Goal: Task Accomplishment & Management: Manage account settings

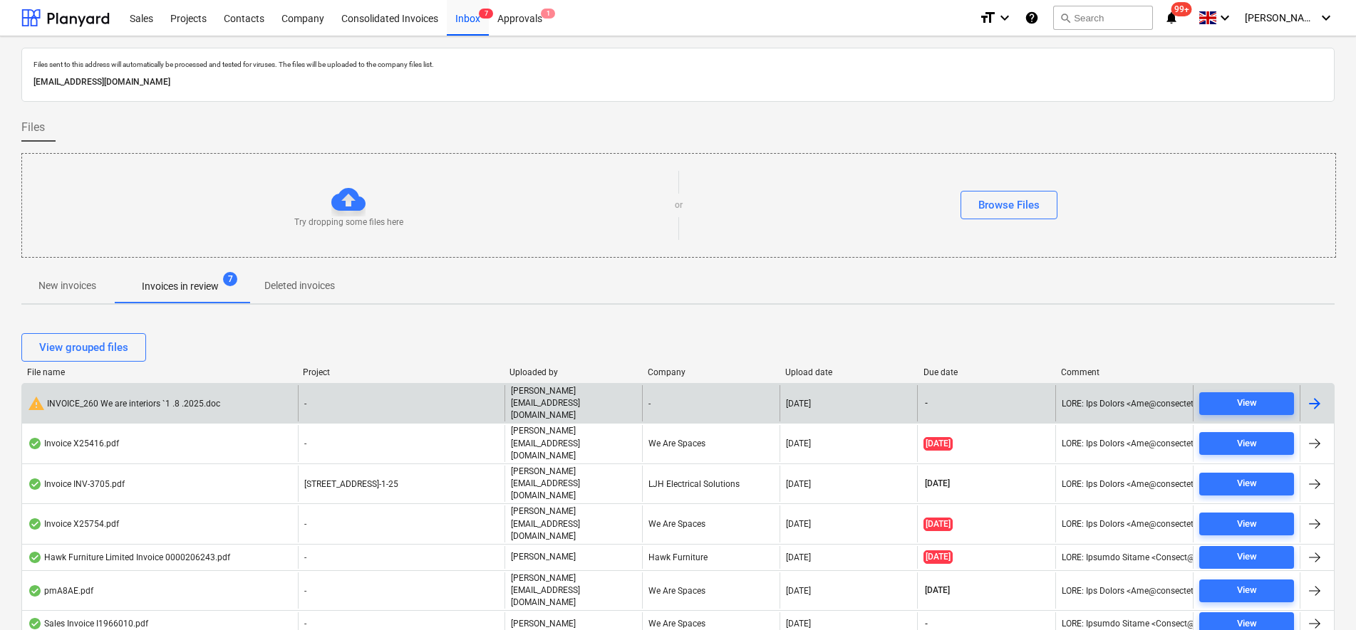
click at [185, 395] on div "warning INVOICE_260 We are interiors `1 .8 .2025.doc" at bounding box center [124, 403] width 192 height 17
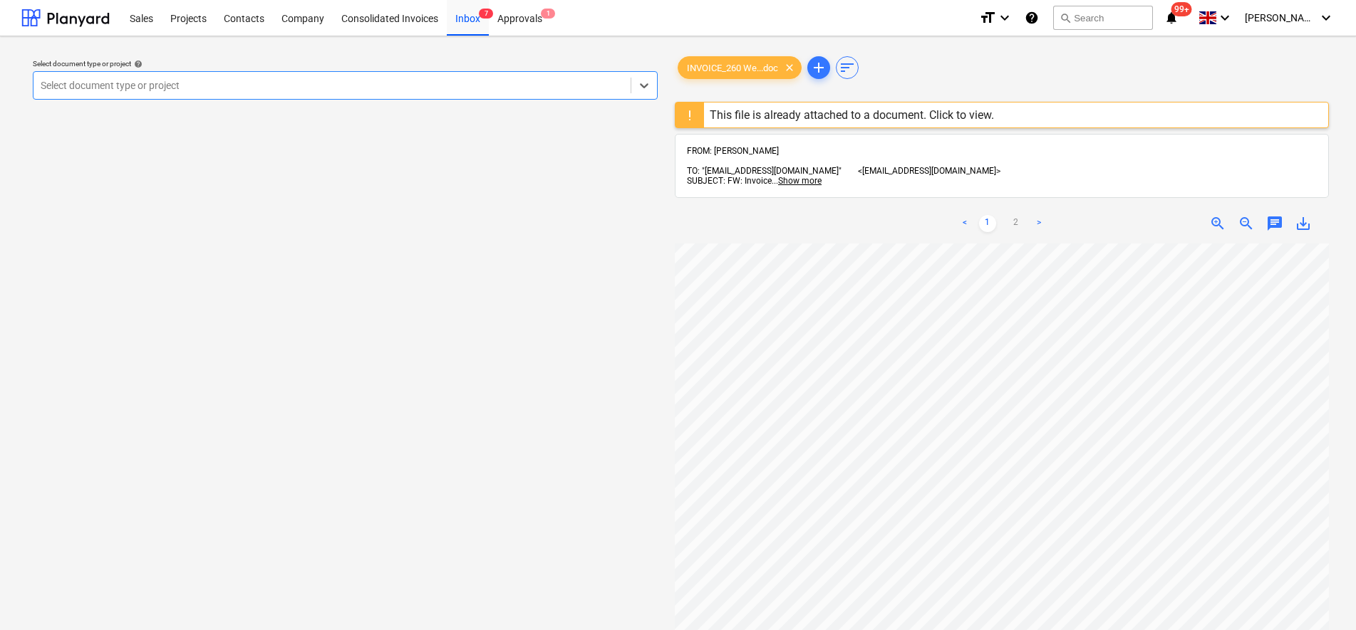
scroll to position [89, 0]
click at [457, 16] on div "Inbox 7" at bounding box center [468, 17] width 42 height 36
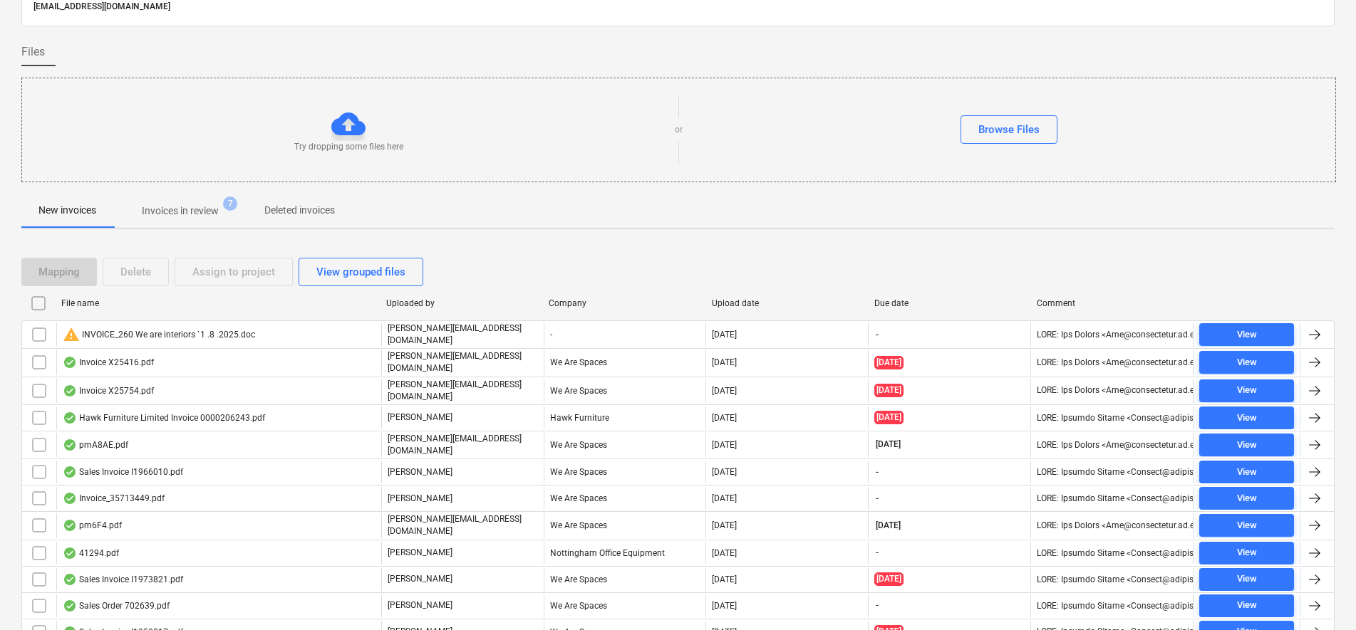
scroll to position [134, 0]
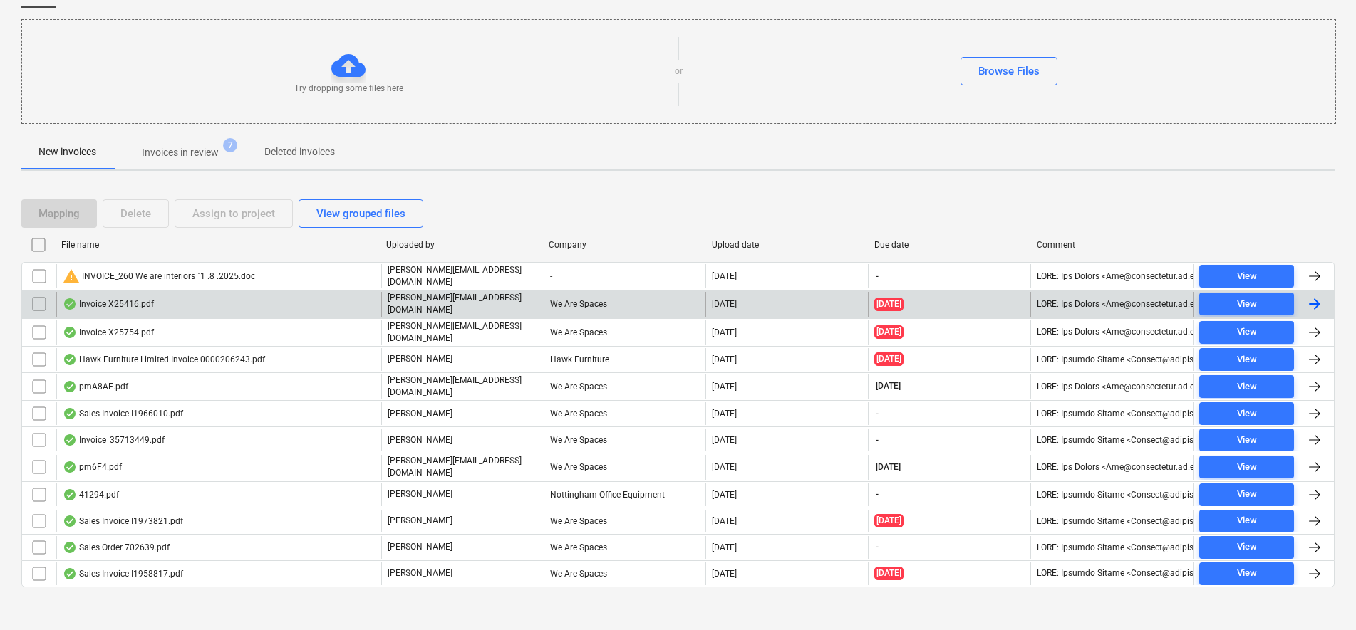
click at [145, 300] on div "Invoice X25416.pdf" at bounding box center [108, 303] width 91 height 11
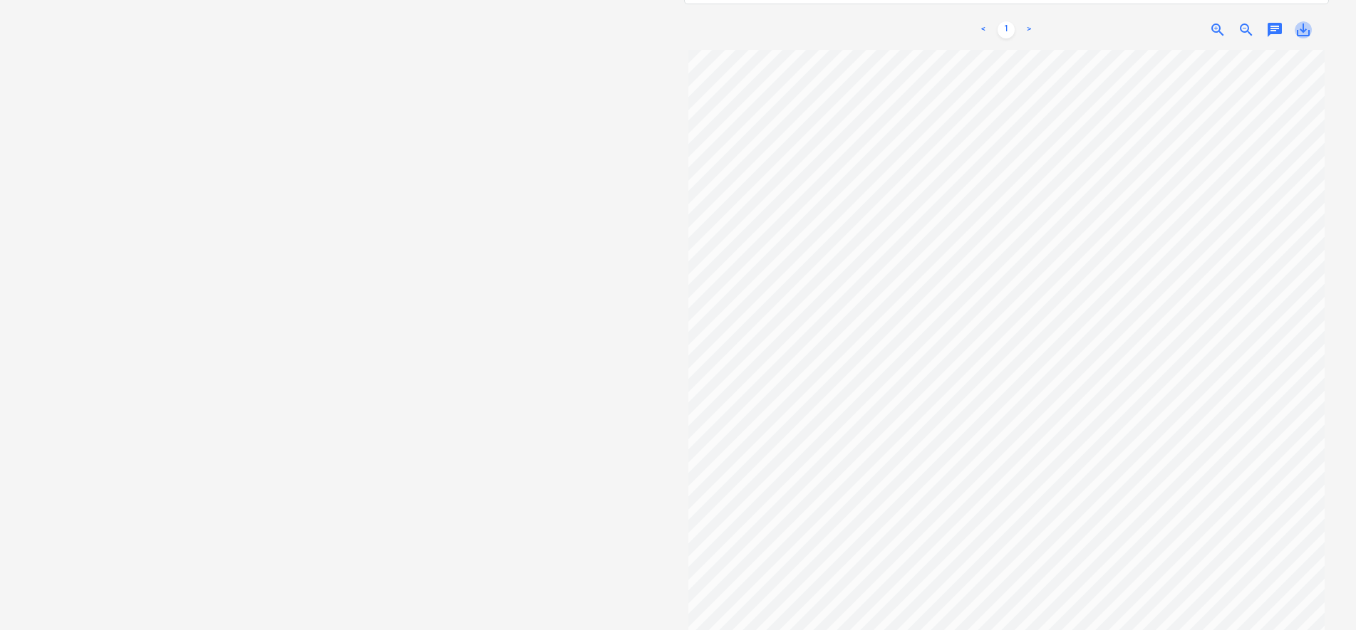
click at [1300, 25] on span "save_alt" at bounding box center [1302, 29] width 17 height 17
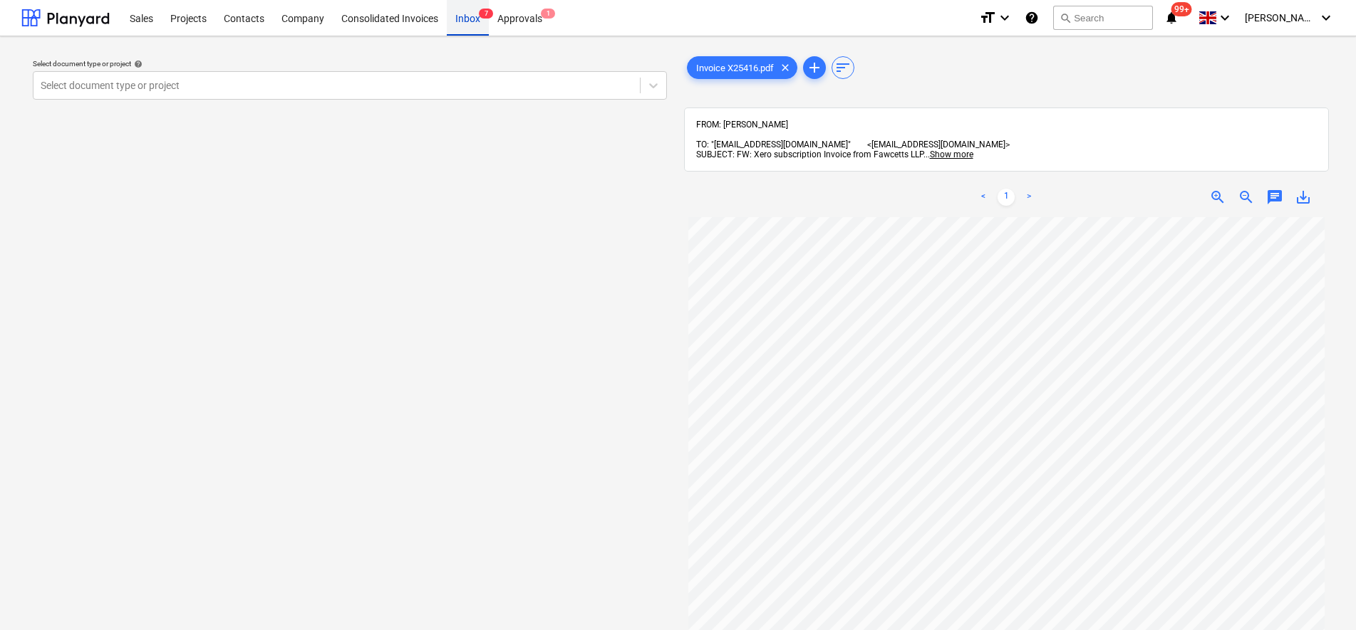
click at [464, 23] on div "Inbox 7" at bounding box center [468, 17] width 42 height 36
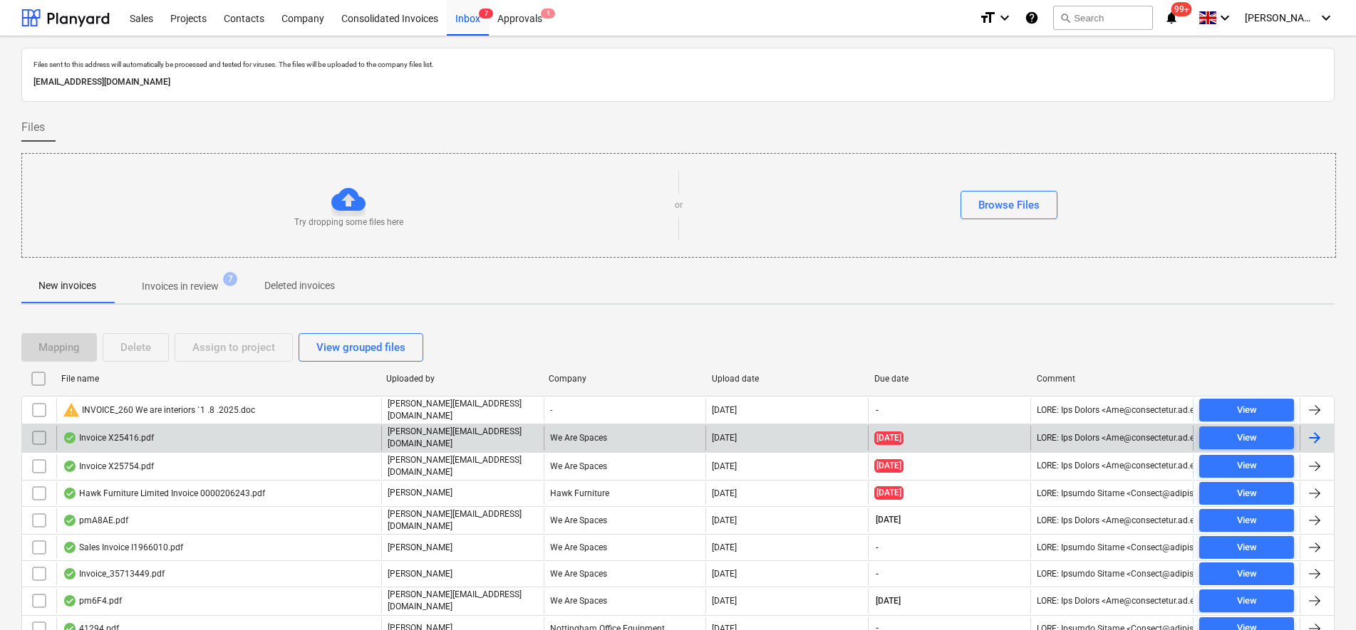
click at [132, 437] on div "Invoice X25416.pdf" at bounding box center [108, 437] width 91 height 11
click at [38, 435] on input "checkbox" at bounding box center [39, 438] width 23 height 23
click at [152, 346] on button "Delete" at bounding box center [136, 347] width 66 height 28
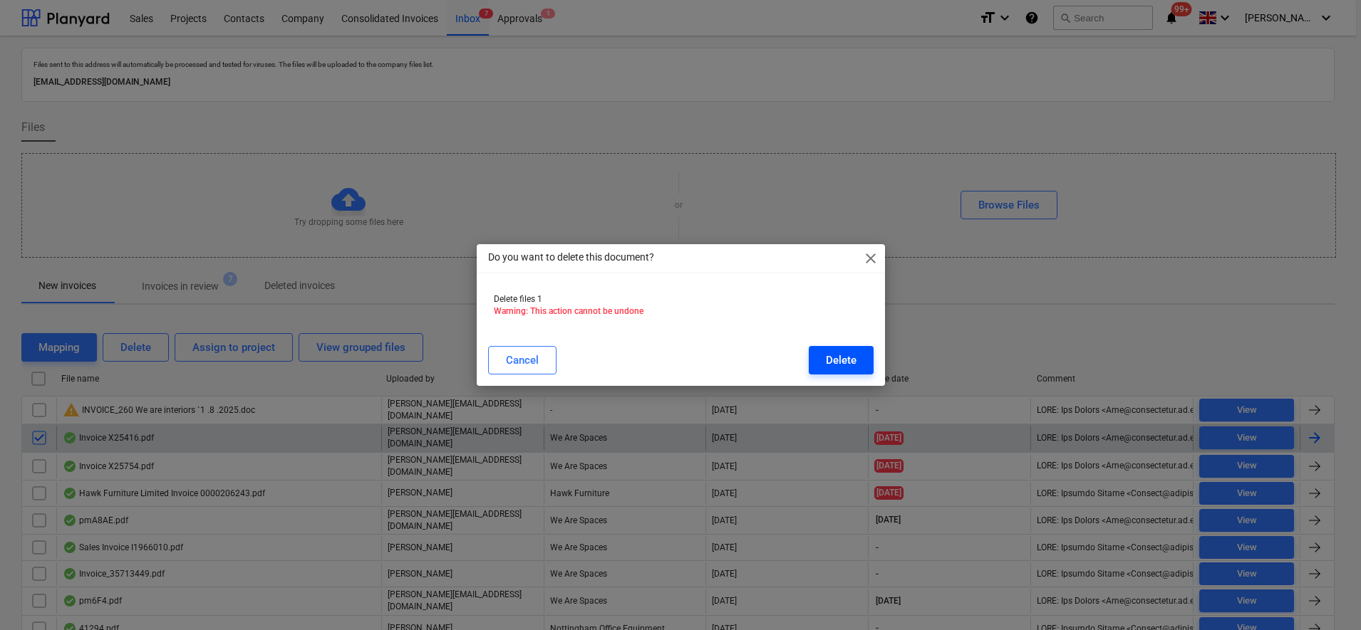
click at [866, 360] on button "Delete" at bounding box center [841, 360] width 65 height 28
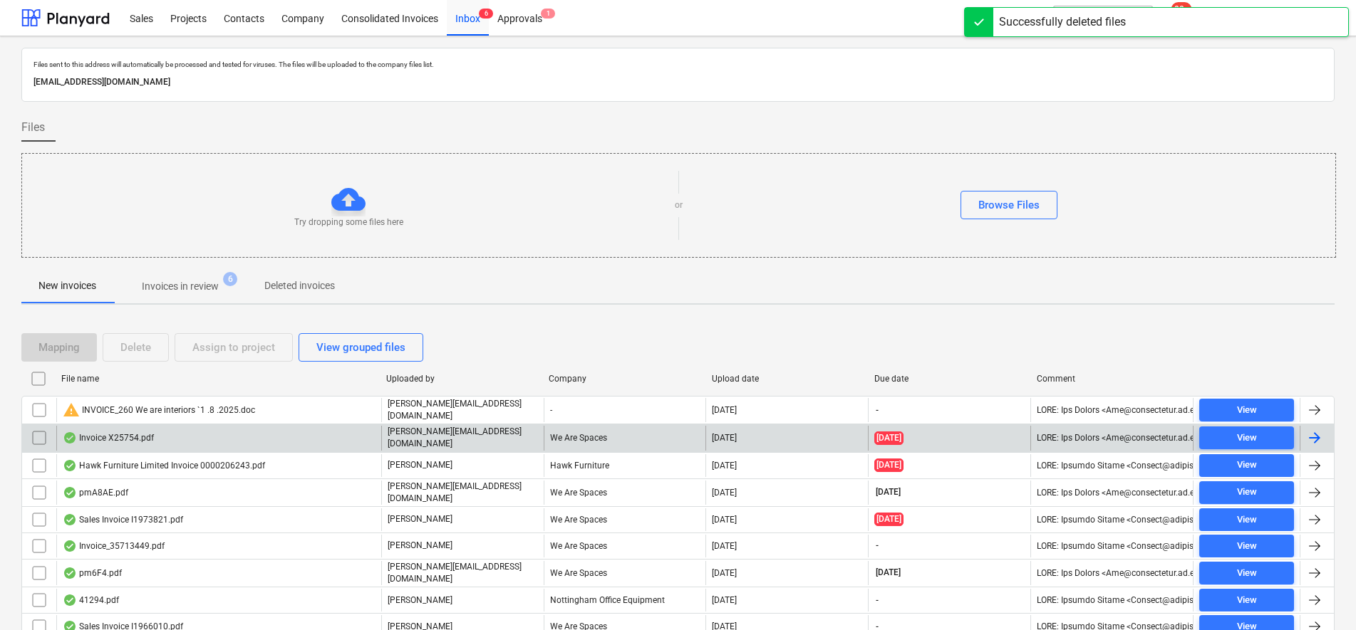
click at [90, 432] on div "Invoice X25754.pdf" at bounding box center [108, 437] width 91 height 11
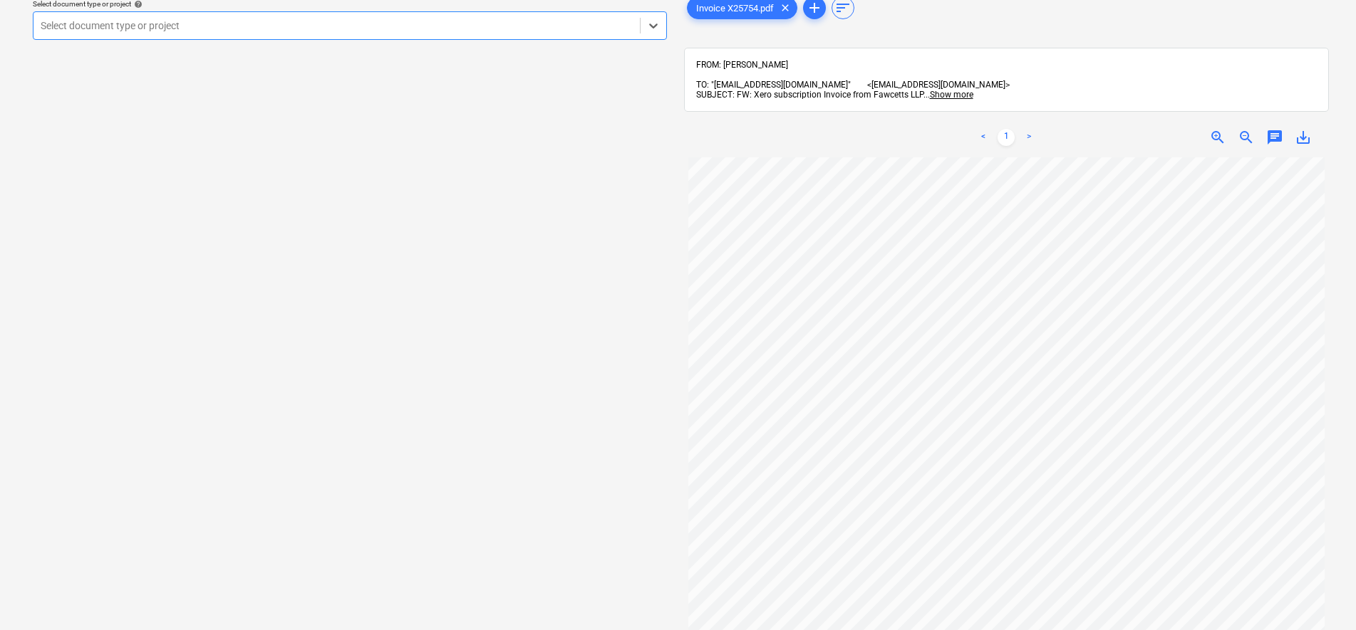
scroll to position [89, 0]
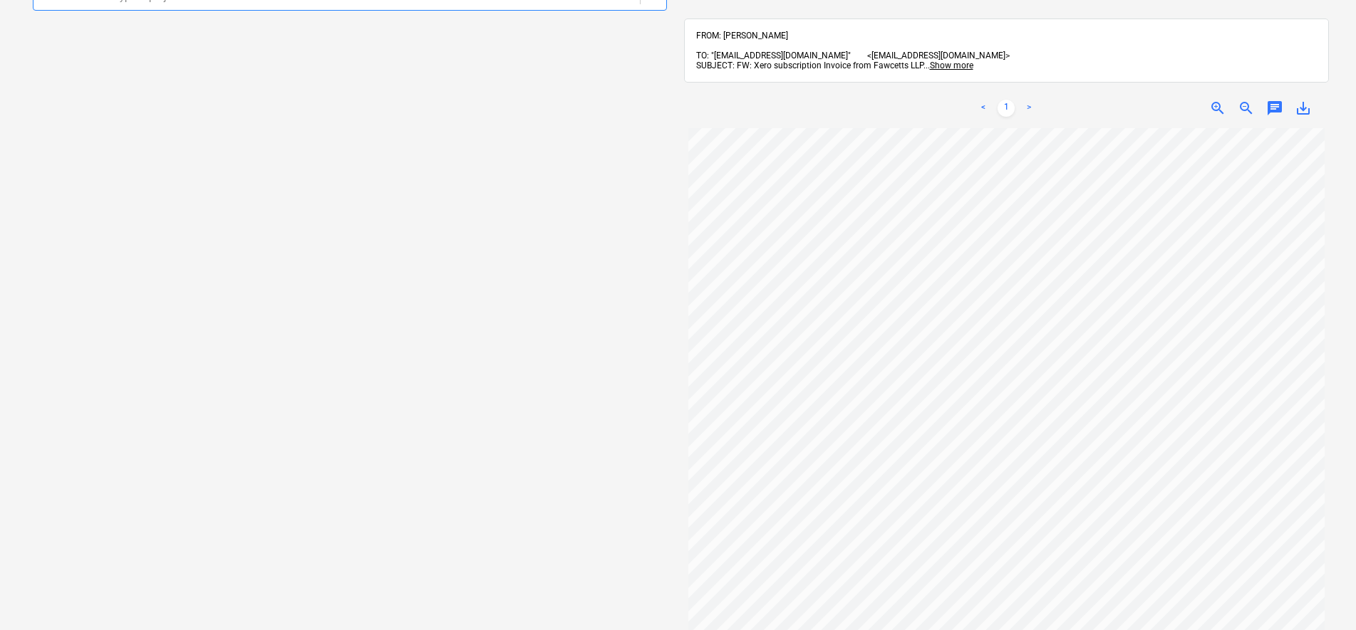
click at [1296, 100] on span "save_alt" at bounding box center [1302, 108] width 17 height 17
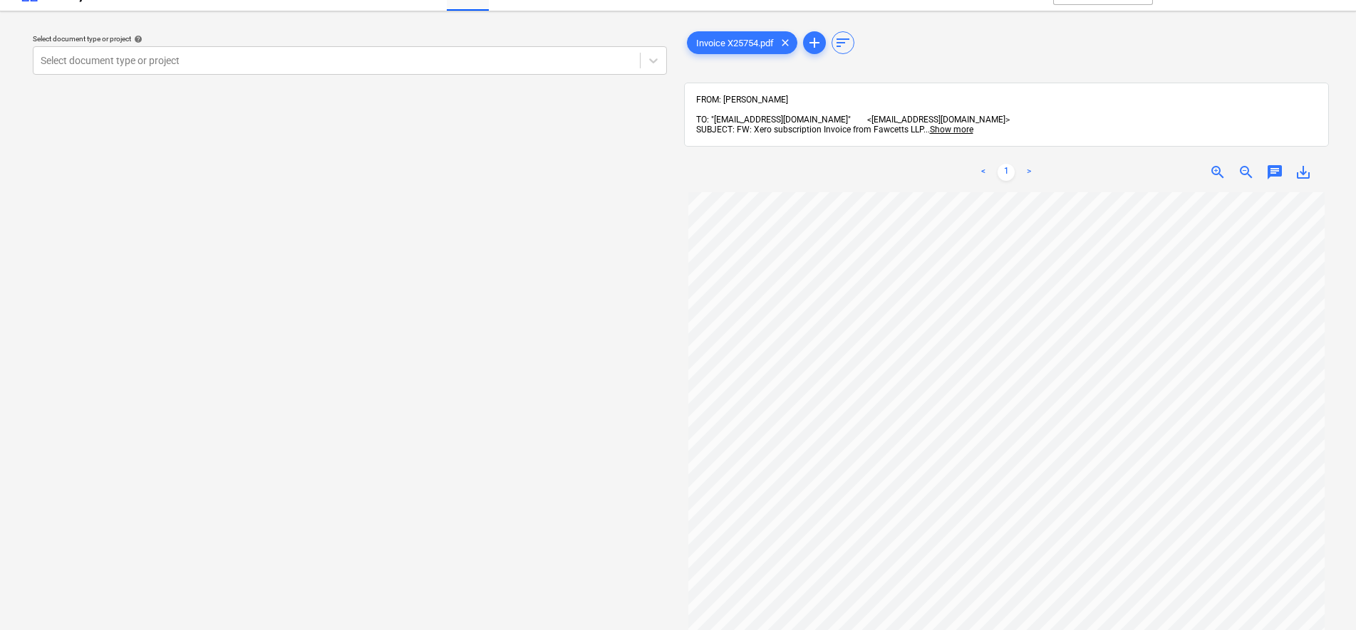
scroll to position [0, 0]
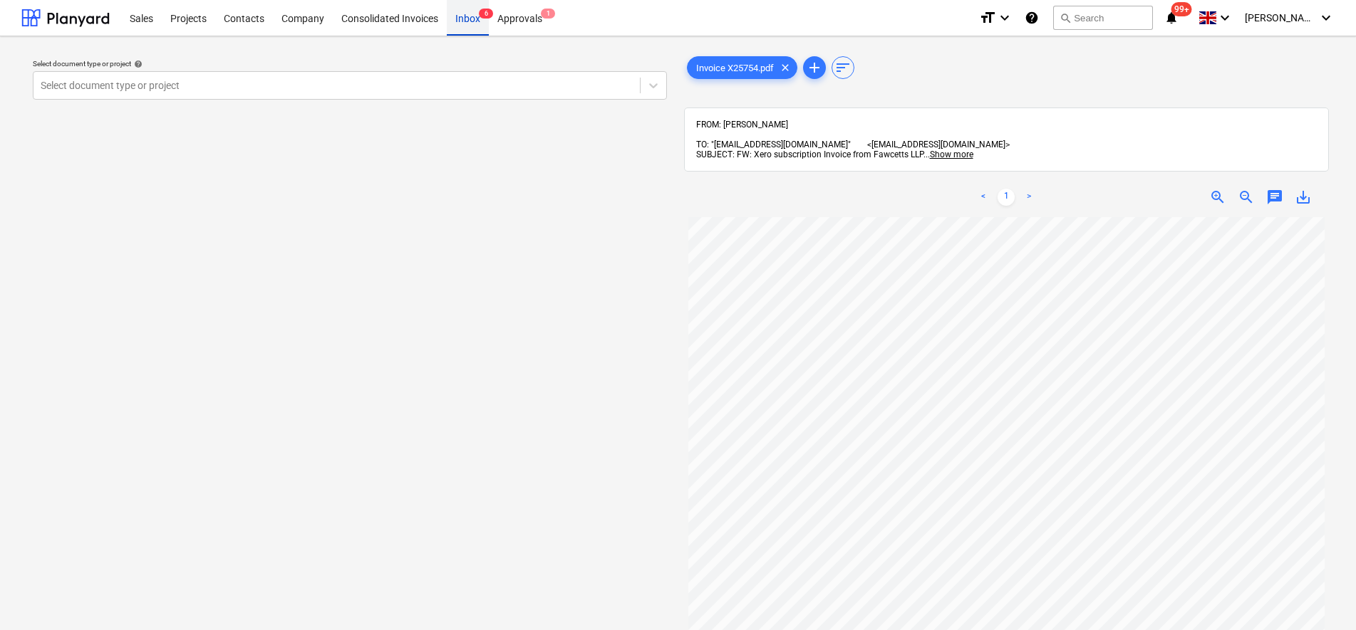
click at [479, 22] on div "Inbox 6" at bounding box center [468, 17] width 42 height 36
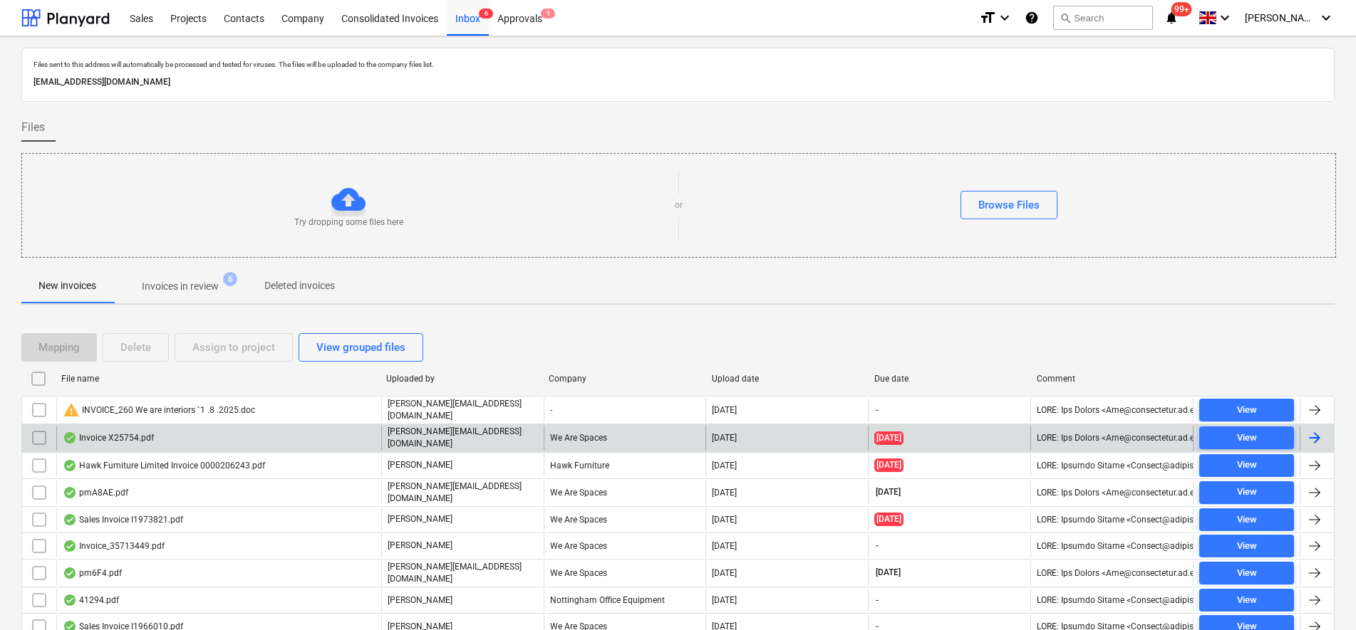
click at [37, 436] on input "checkbox" at bounding box center [39, 438] width 23 height 23
click at [123, 338] on div "Delete" at bounding box center [135, 347] width 31 height 19
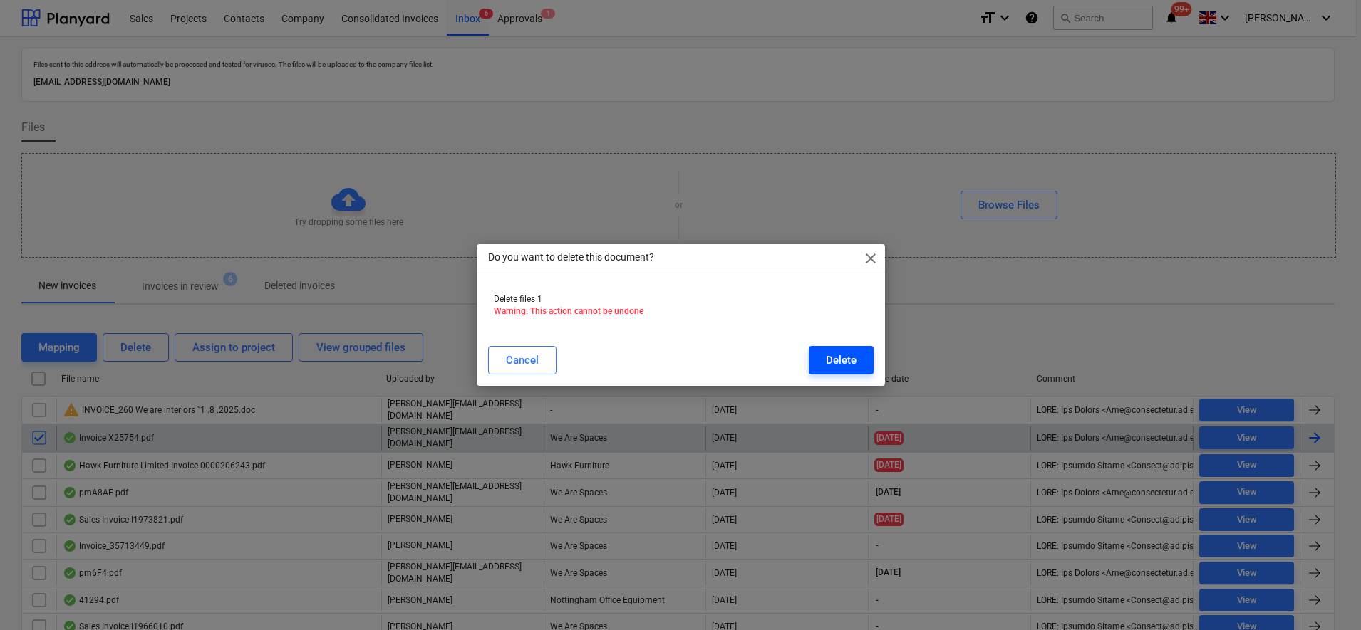
click at [856, 367] on button "Delete" at bounding box center [841, 360] width 65 height 28
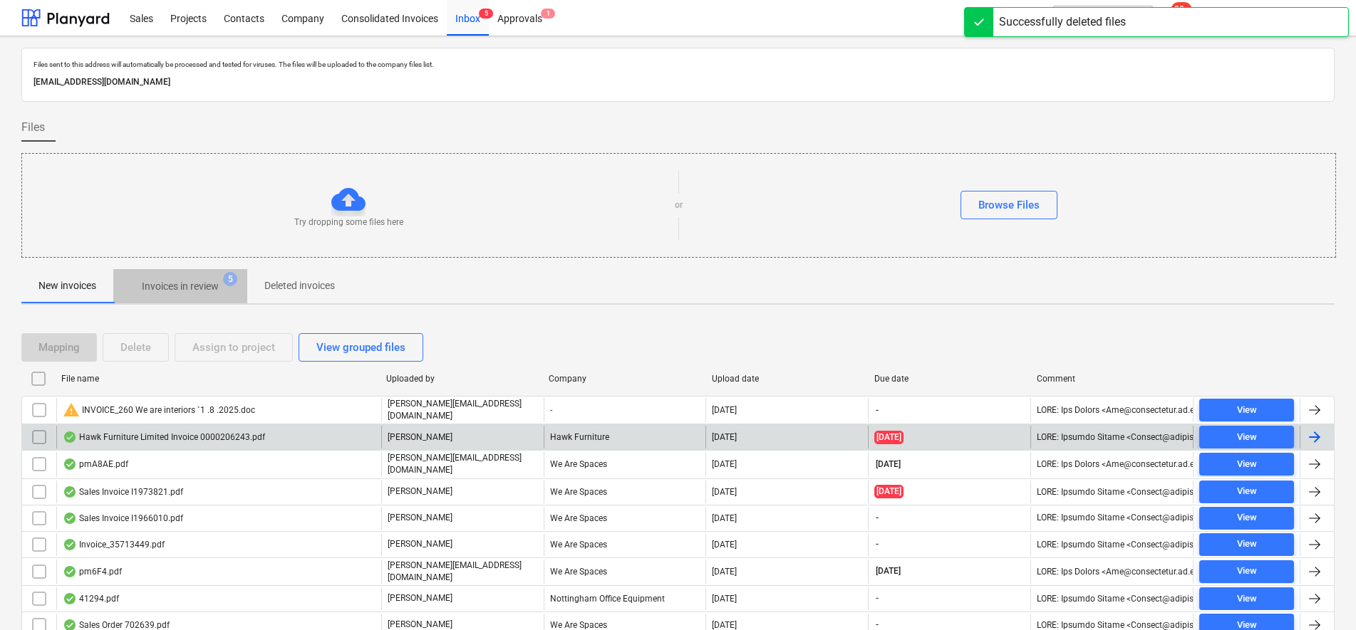
click at [167, 287] on p "Invoices in review" at bounding box center [180, 286] width 77 height 15
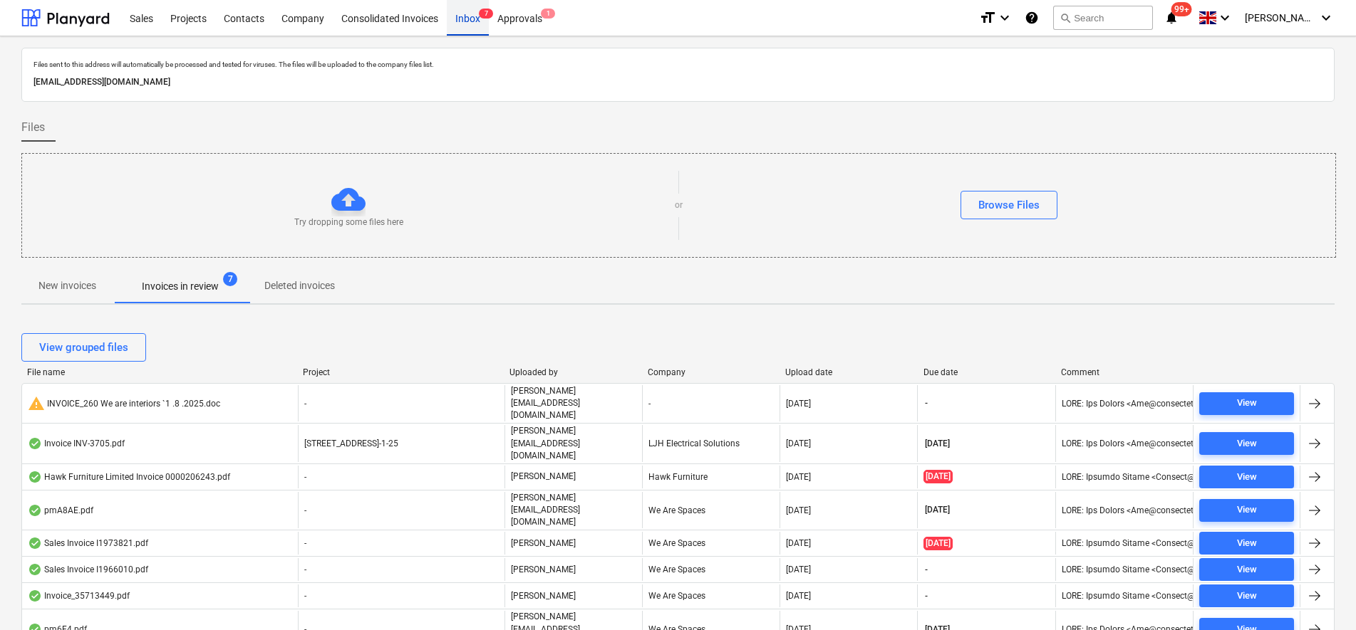
click at [456, 25] on div "Inbox 7" at bounding box center [468, 17] width 42 height 36
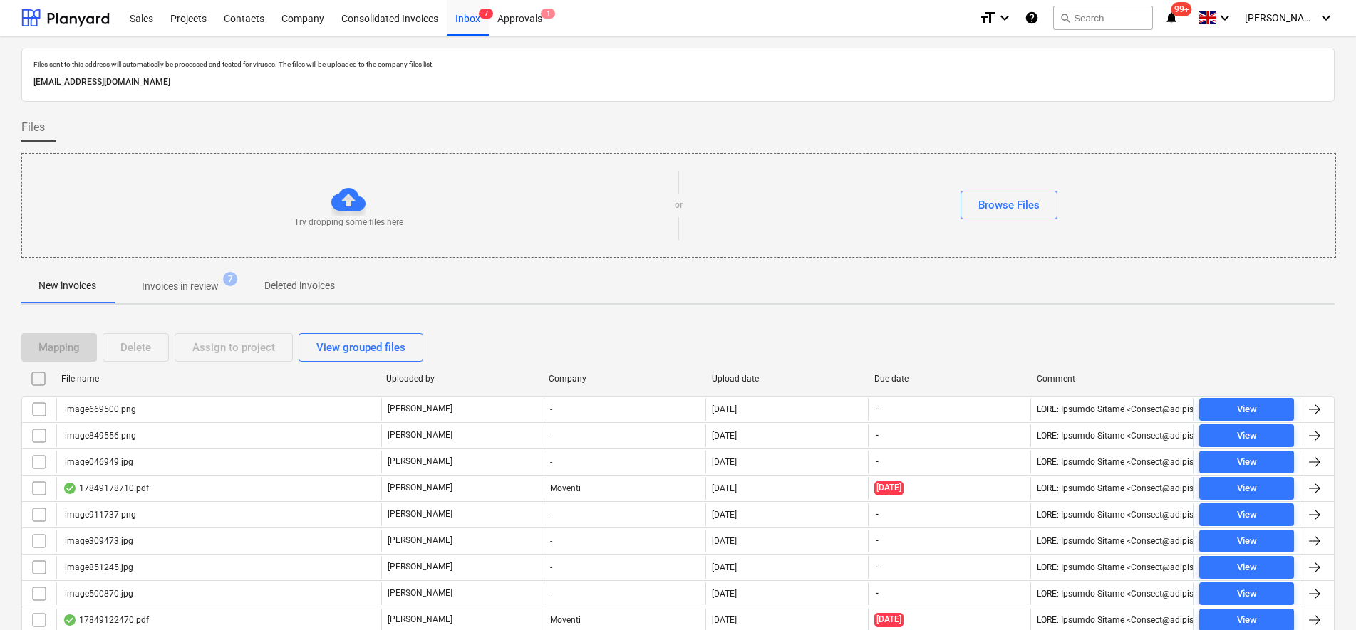
click at [43, 378] on input "checkbox" at bounding box center [38, 379] width 23 height 23
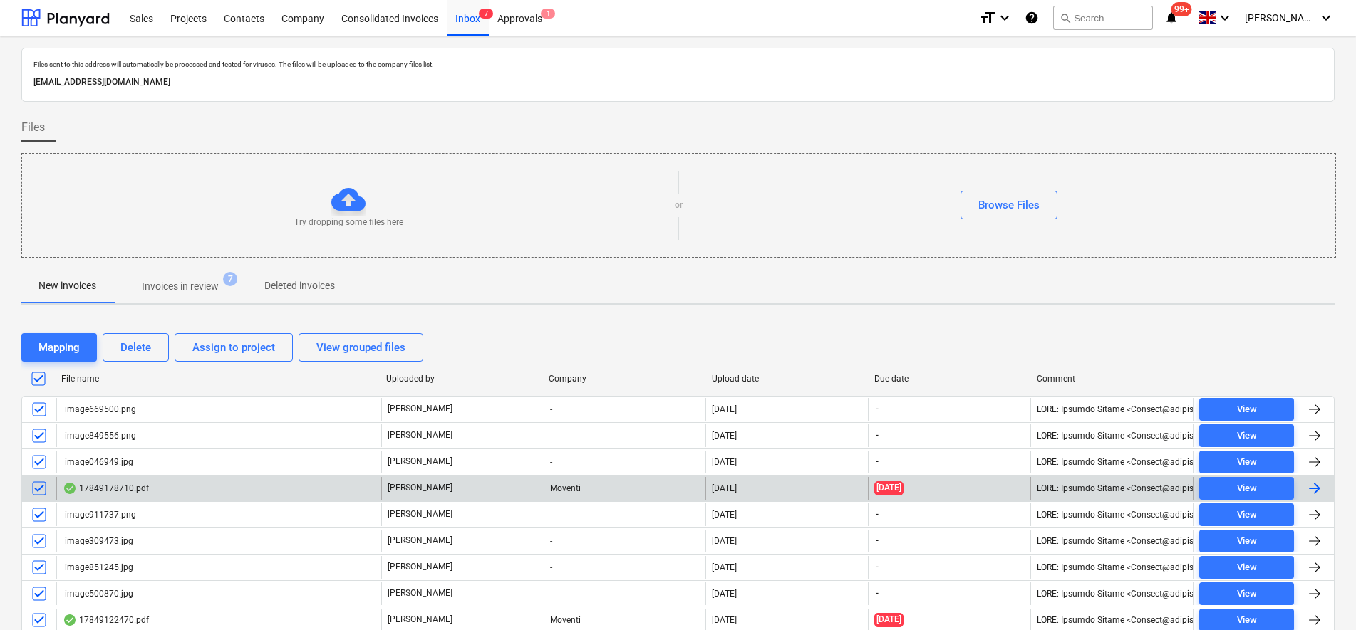
click at [36, 492] on input "checkbox" at bounding box center [39, 488] width 23 height 23
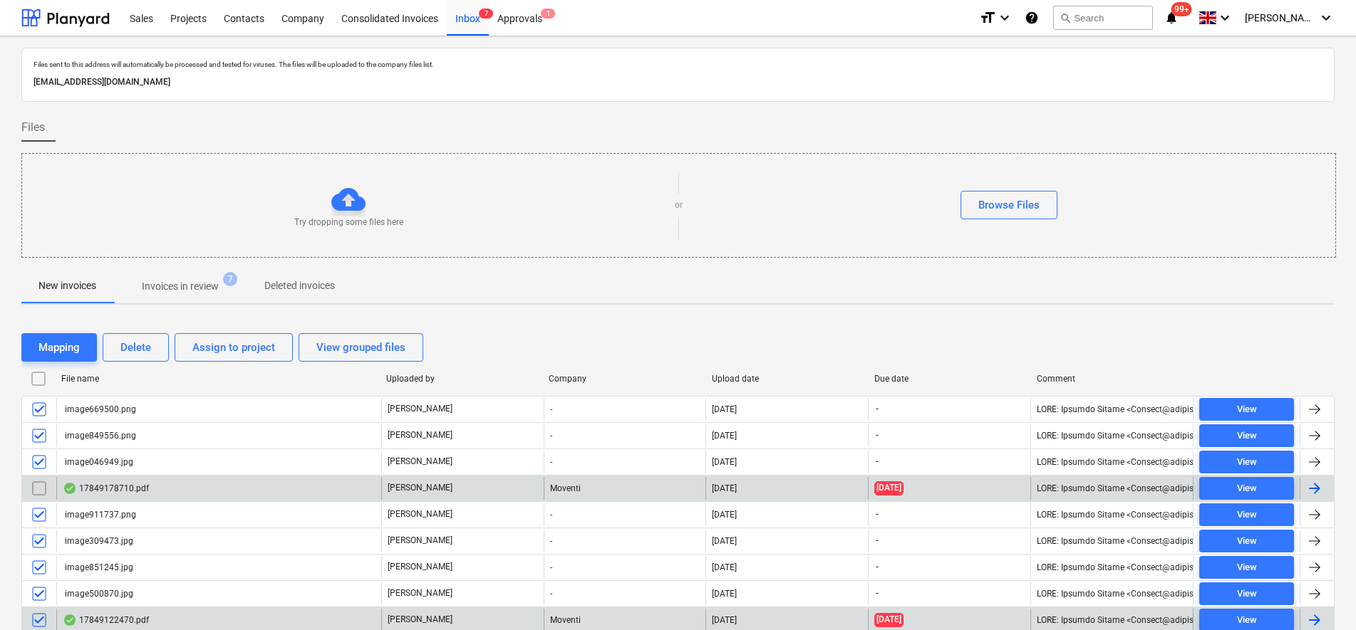
click at [38, 625] on input "checkbox" at bounding box center [39, 620] width 23 height 23
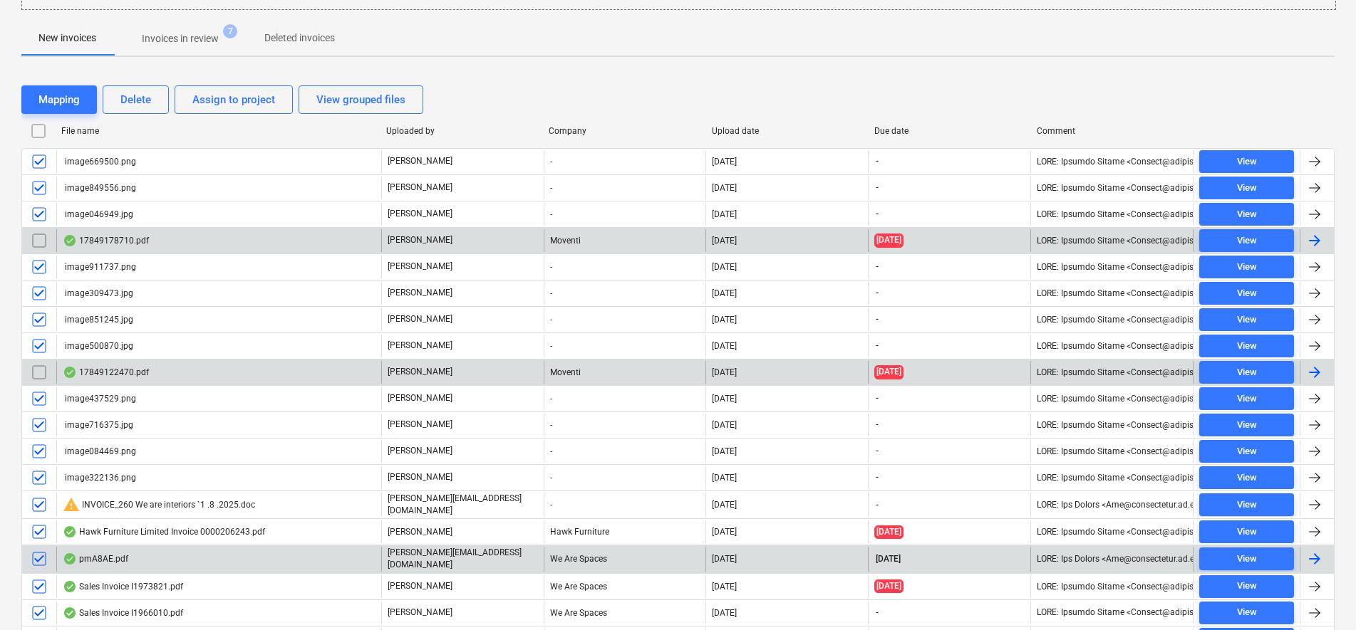
scroll to position [267, 0]
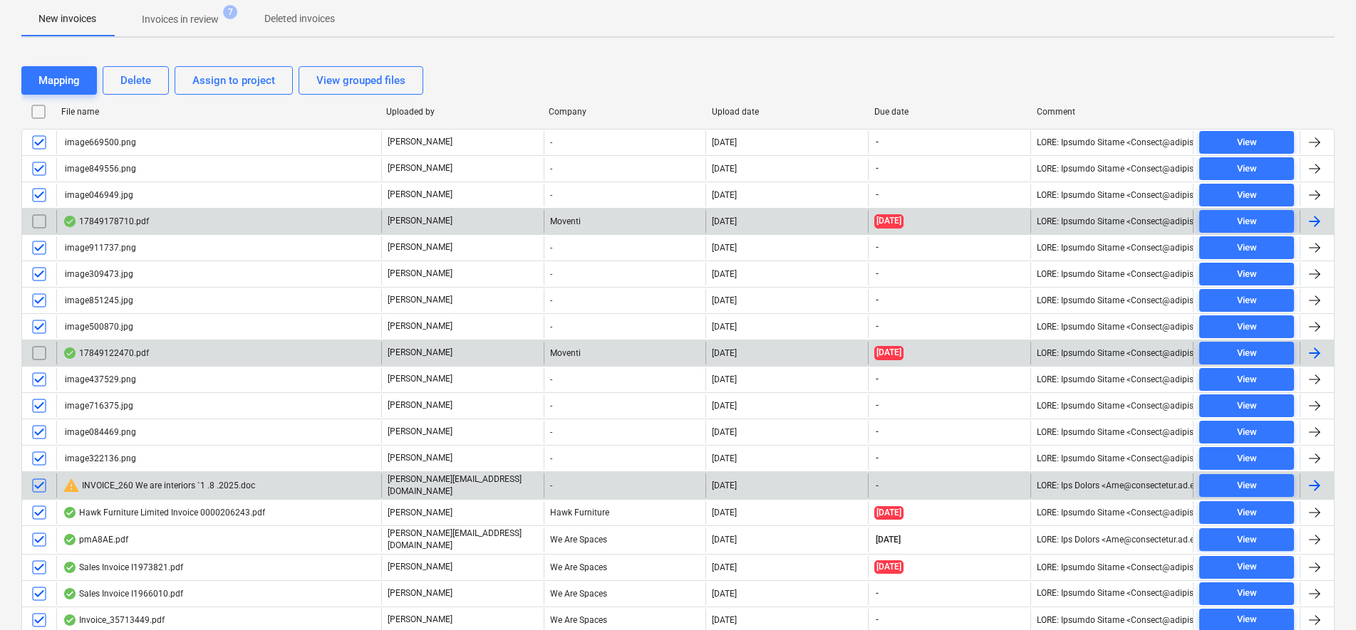
click at [38, 492] on input "checkbox" at bounding box center [39, 485] width 23 height 23
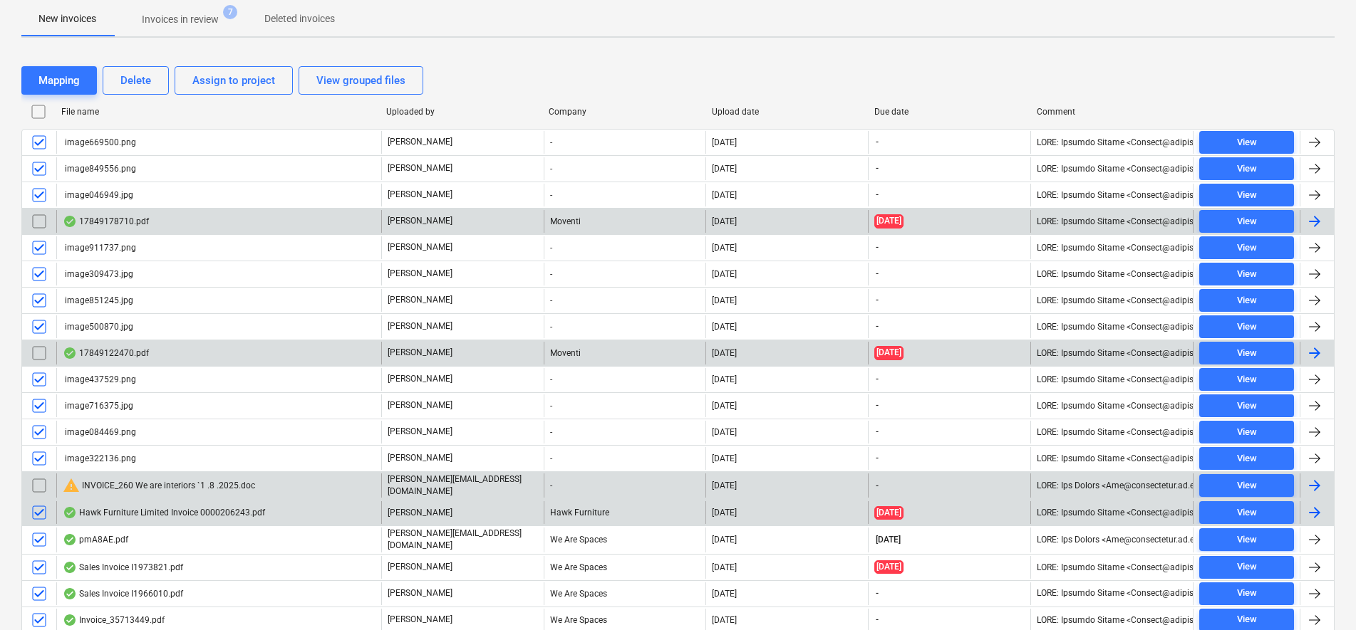
click at [38, 509] on input "checkbox" at bounding box center [39, 512] width 23 height 23
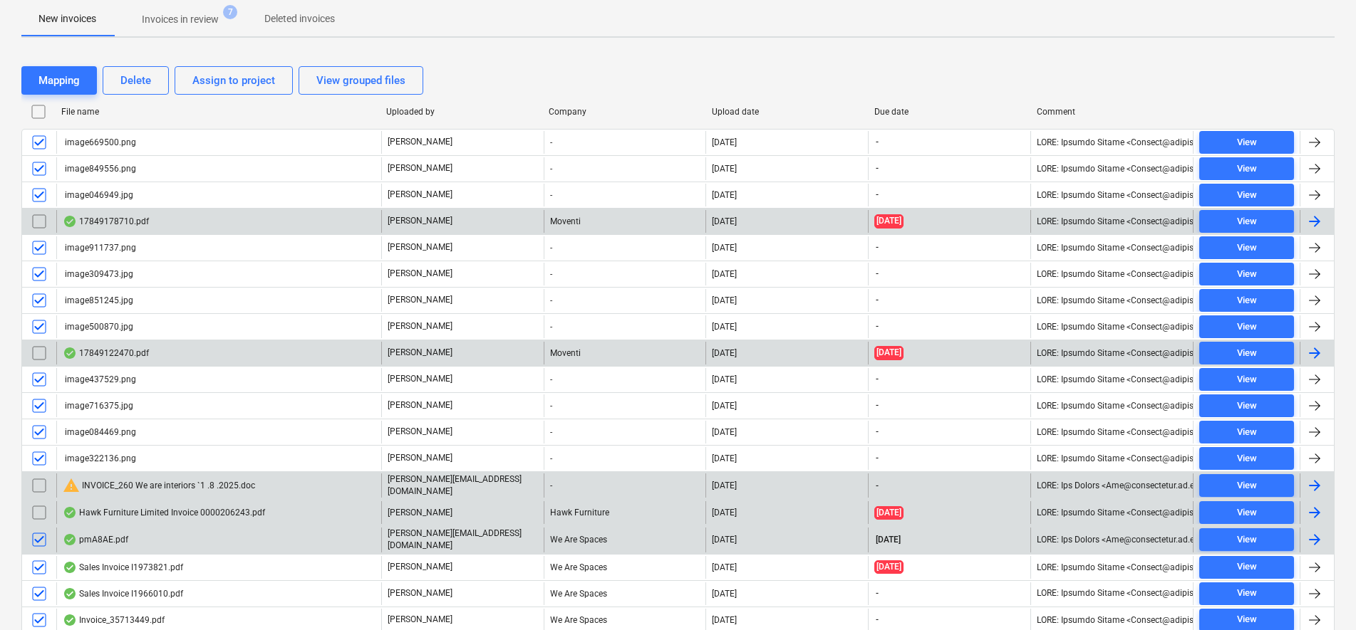
click at [37, 537] on input "checkbox" at bounding box center [39, 540] width 23 height 23
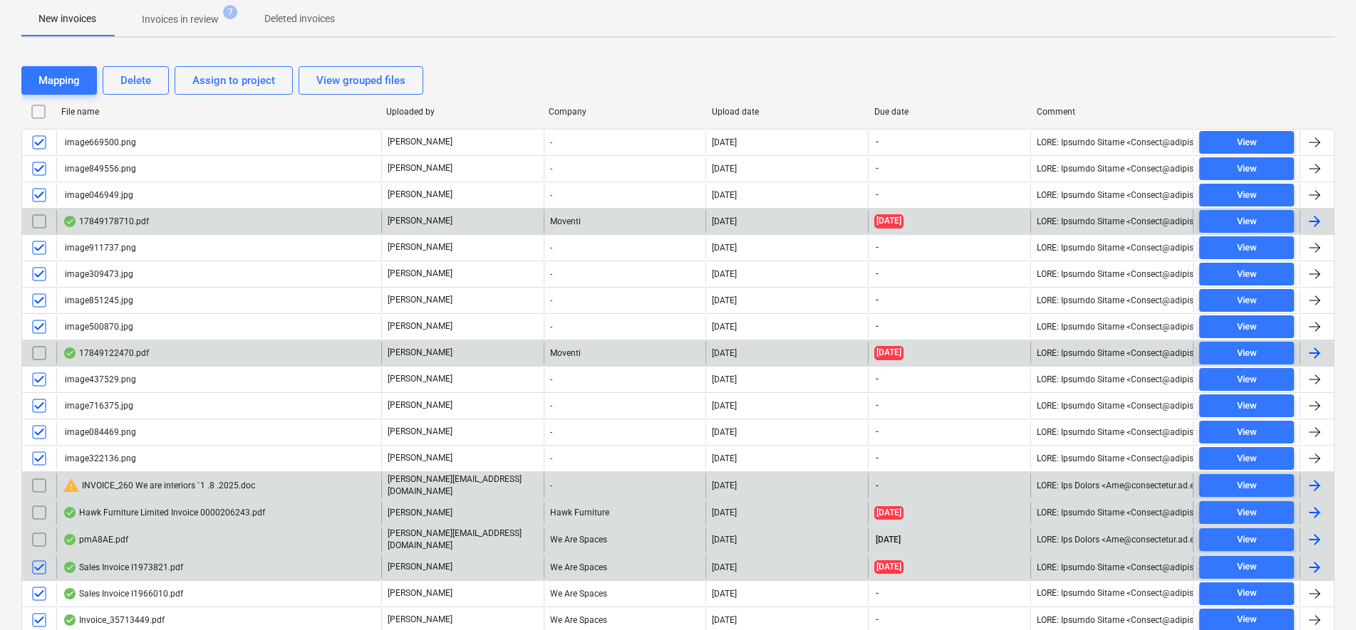
click at [46, 566] on input "checkbox" at bounding box center [39, 567] width 23 height 23
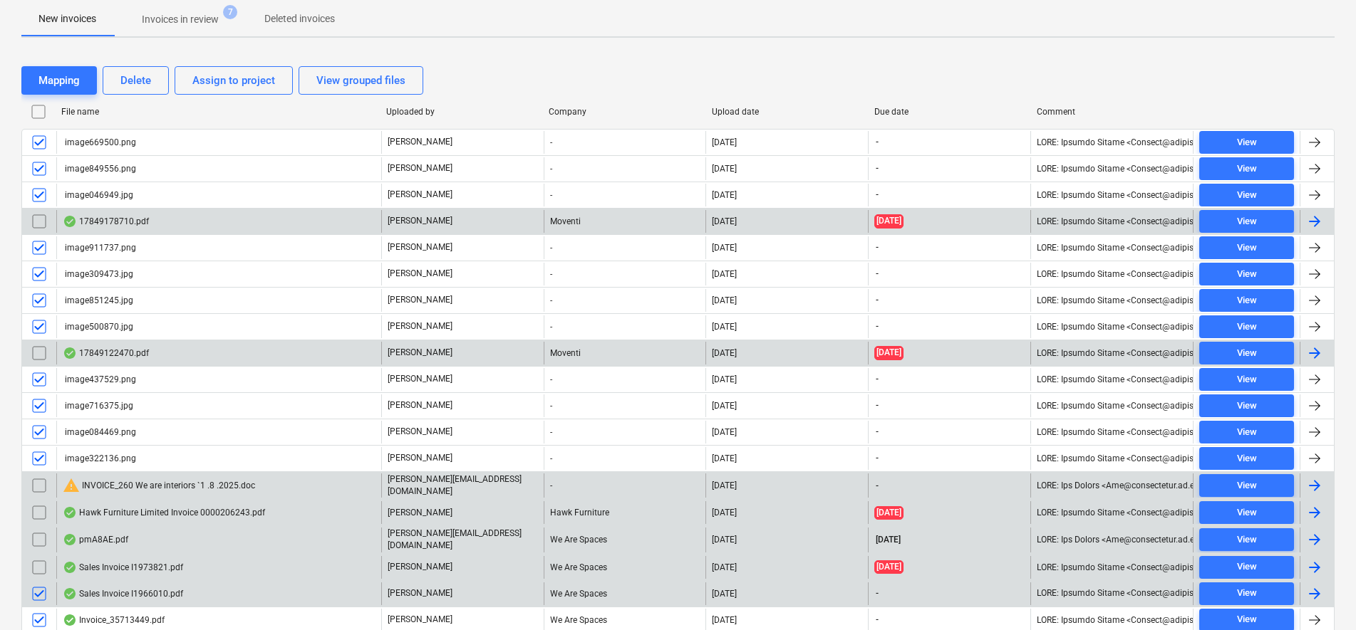
click at [41, 587] on input "checkbox" at bounding box center [39, 594] width 23 height 23
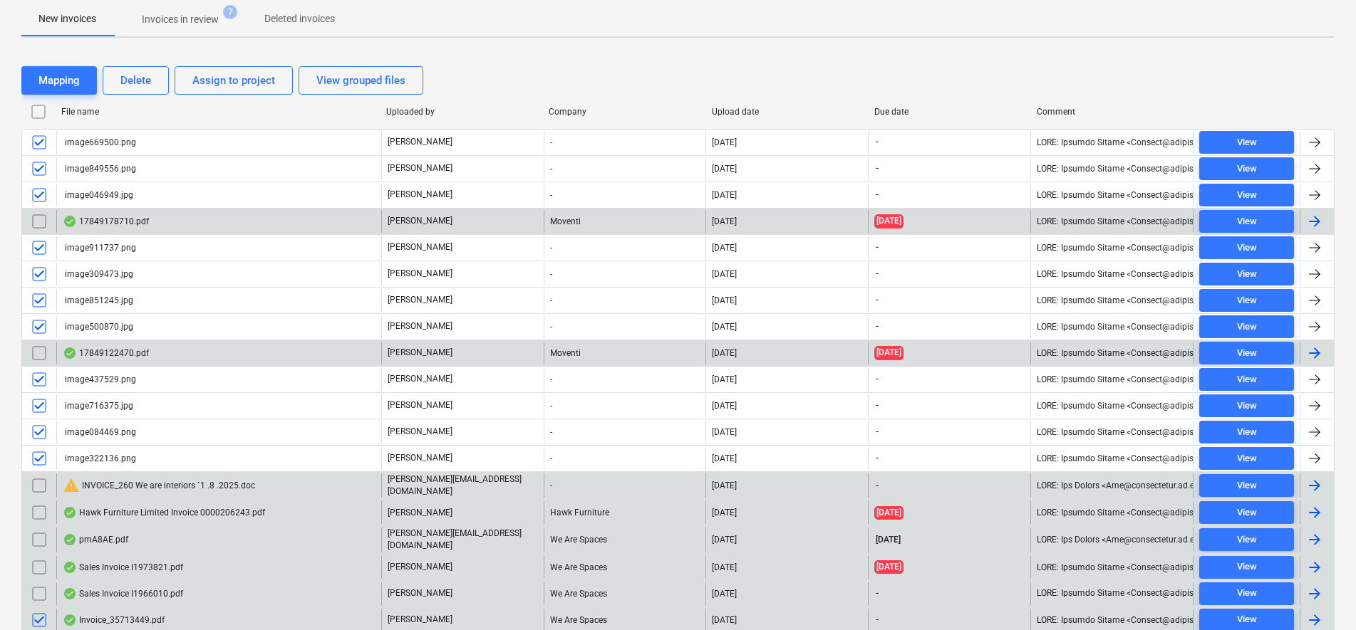
click at [45, 618] on input "checkbox" at bounding box center [39, 620] width 23 height 23
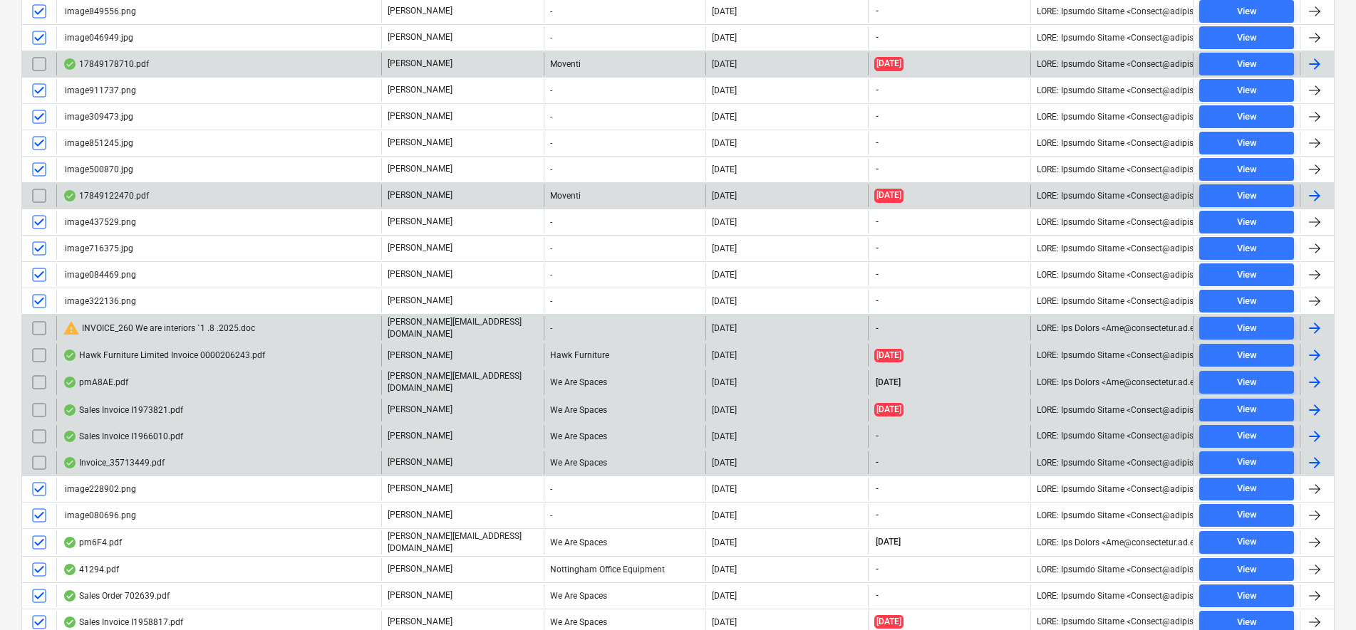
scroll to position [445, 0]
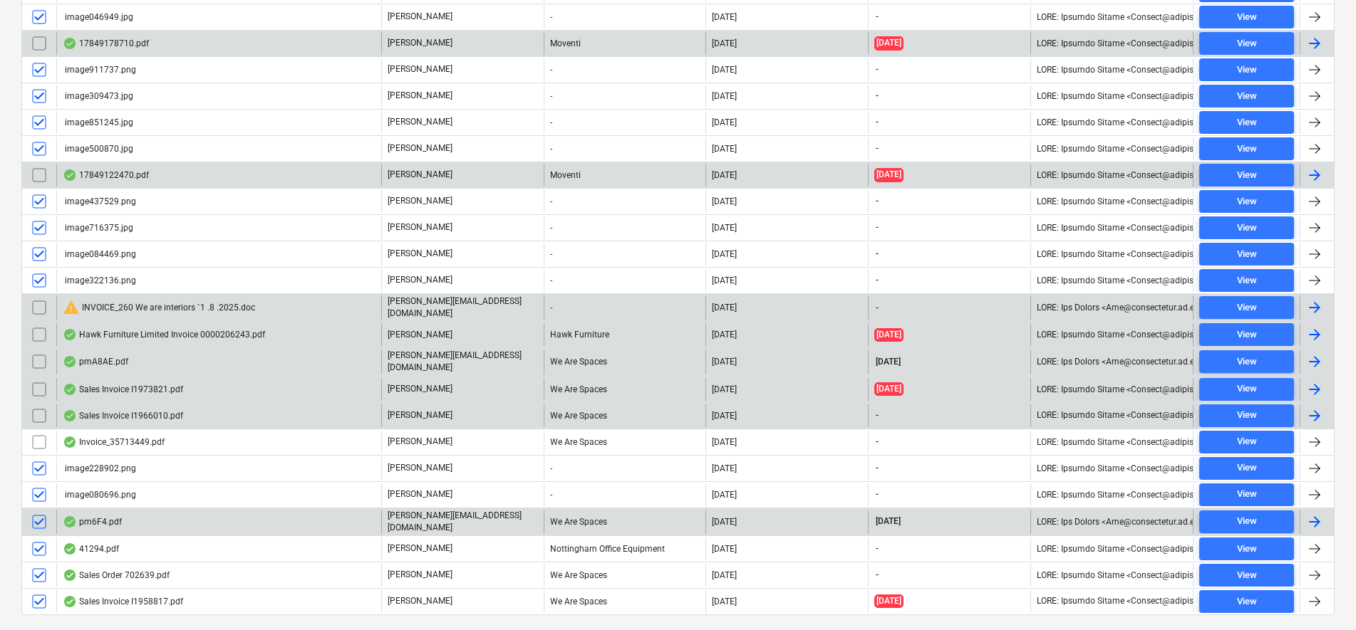
click at [46, 515] on input "checkbox" at bounding box center [39, 522] width 23 height 23
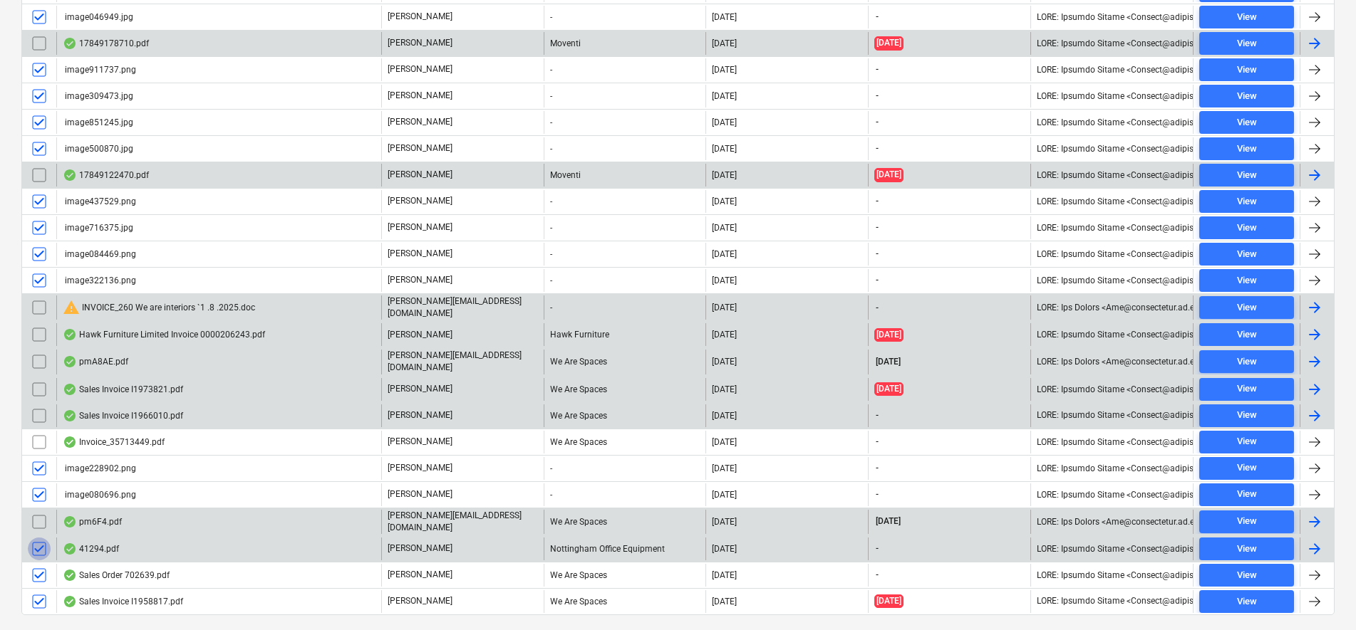
click at [38, 543] on input "checkbox" at bounding box center [39, 549] width 23 height 23
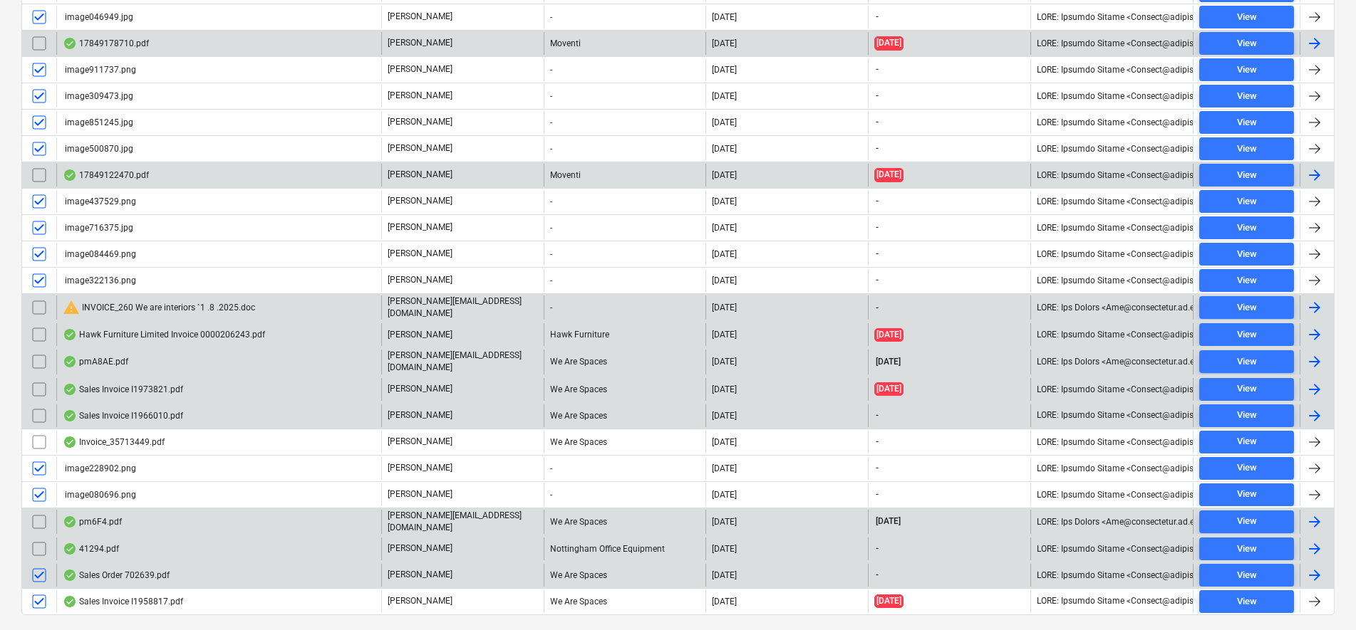
click at [33, 568] on input "checkbox" at bounding box center [39, 575] width 23 height 23
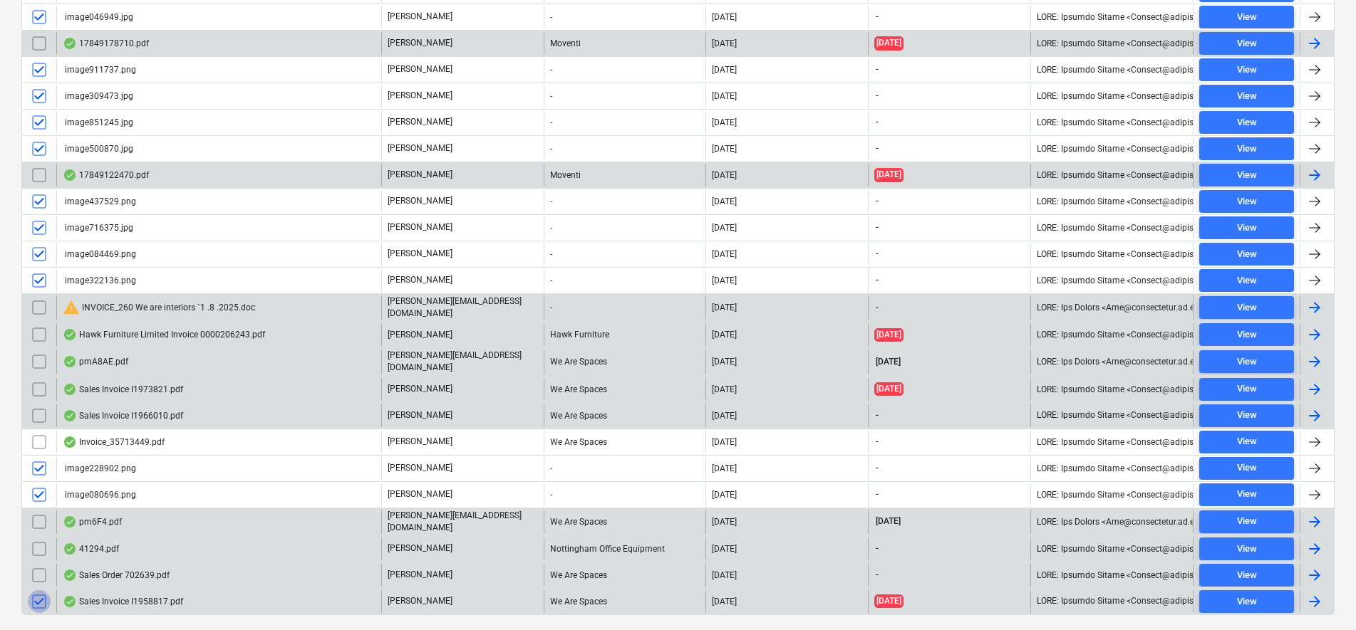
click at [39, 596] on input "checkbox" at bounding box center [39, 602] width 23 height 23
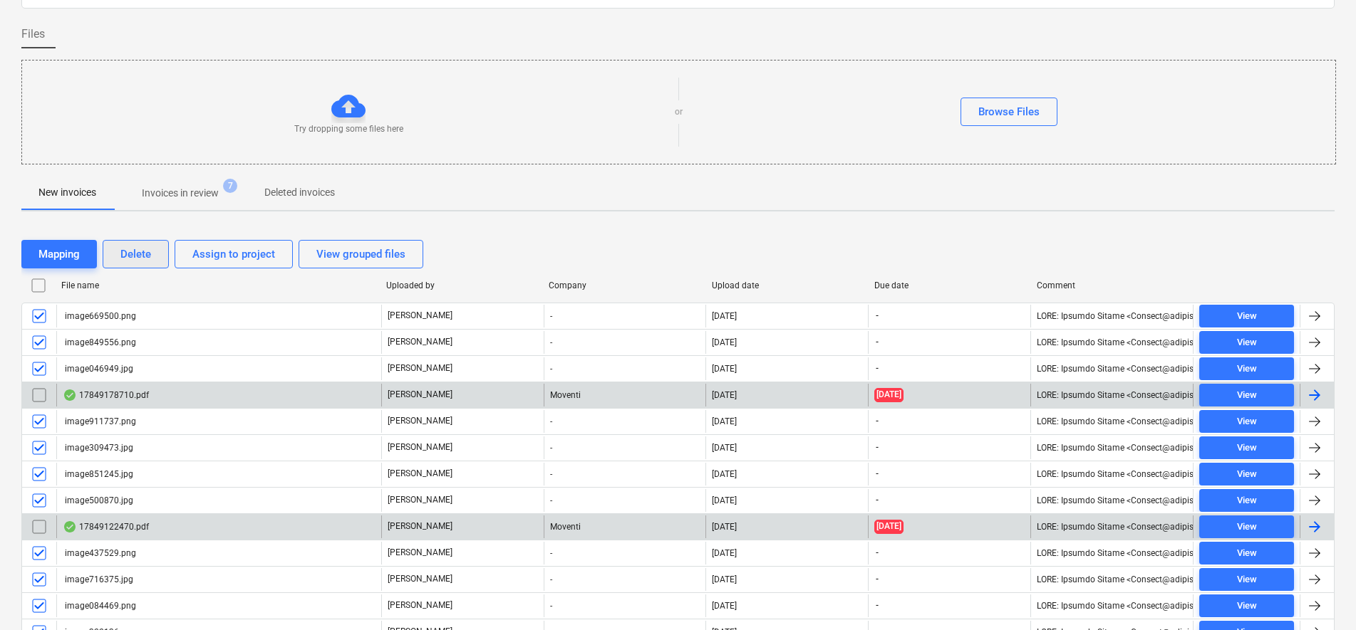
scroll to position [89, 0]
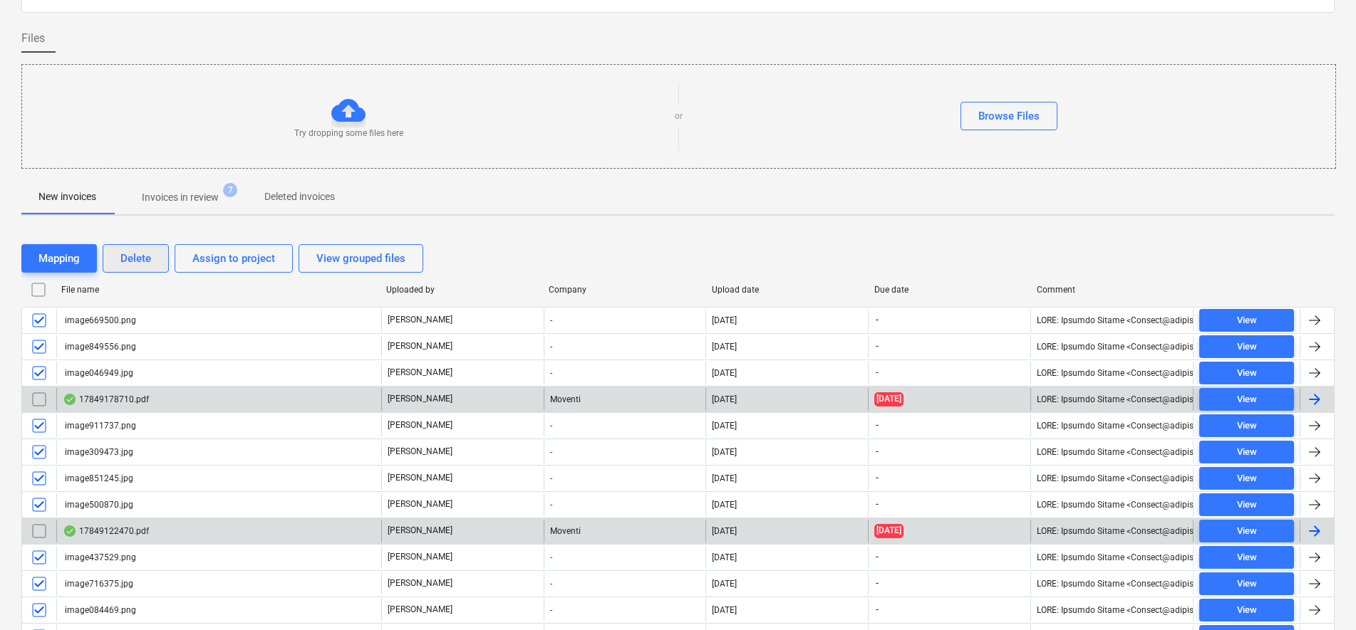
click at [118, 254] on button "Delete" at bounding box center [136, 258] width 66 height 28
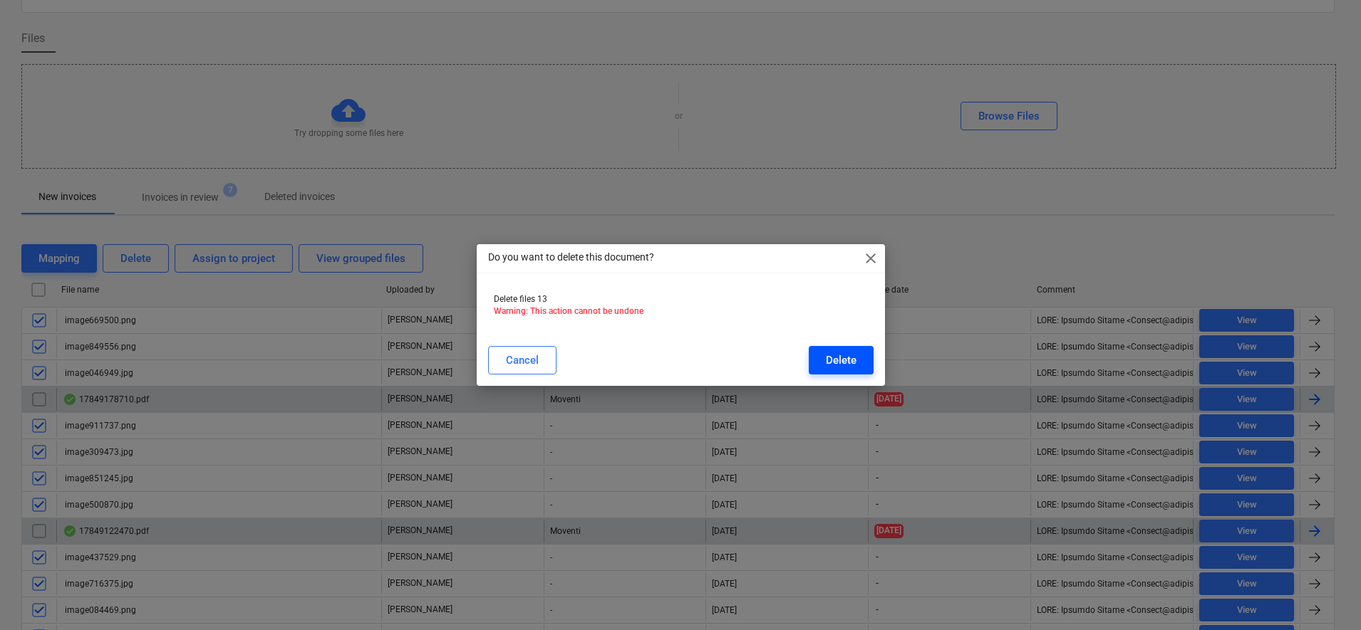
click at [849, 349] on button "Delete" at bounding box center [841, 360] width 65 height 28
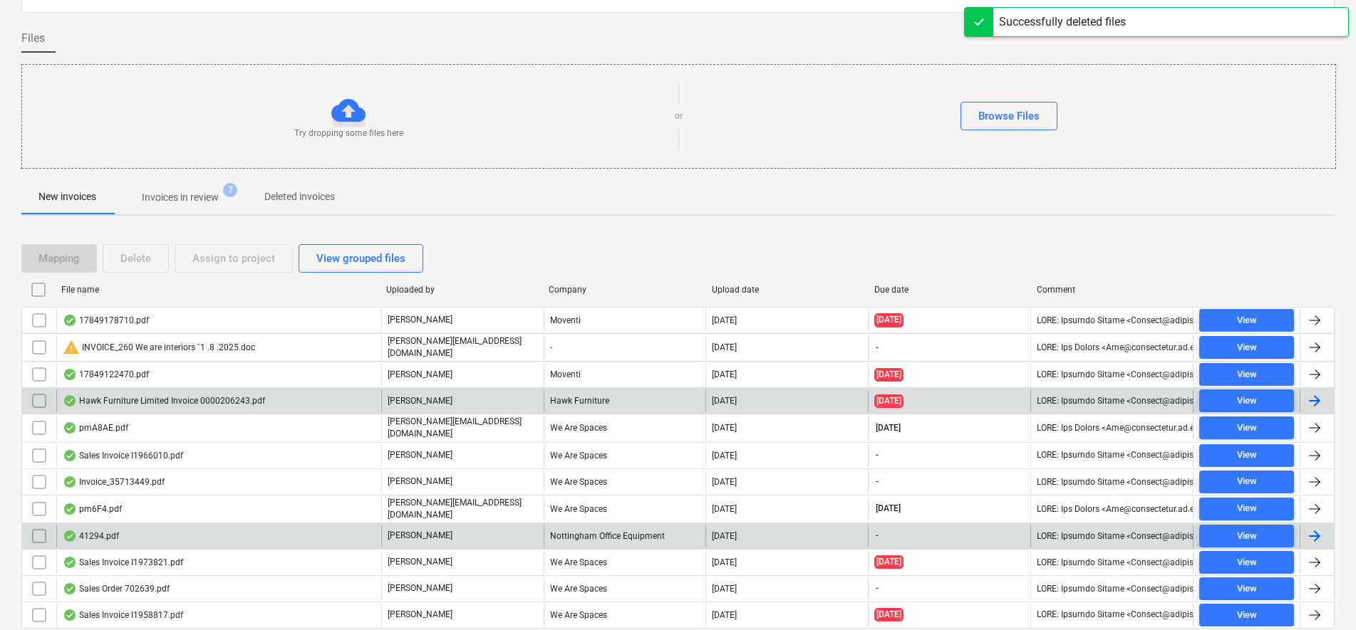
click at [172, 201] on p "Invoices in review" at bounding box center [180, 197] width 77 height 15
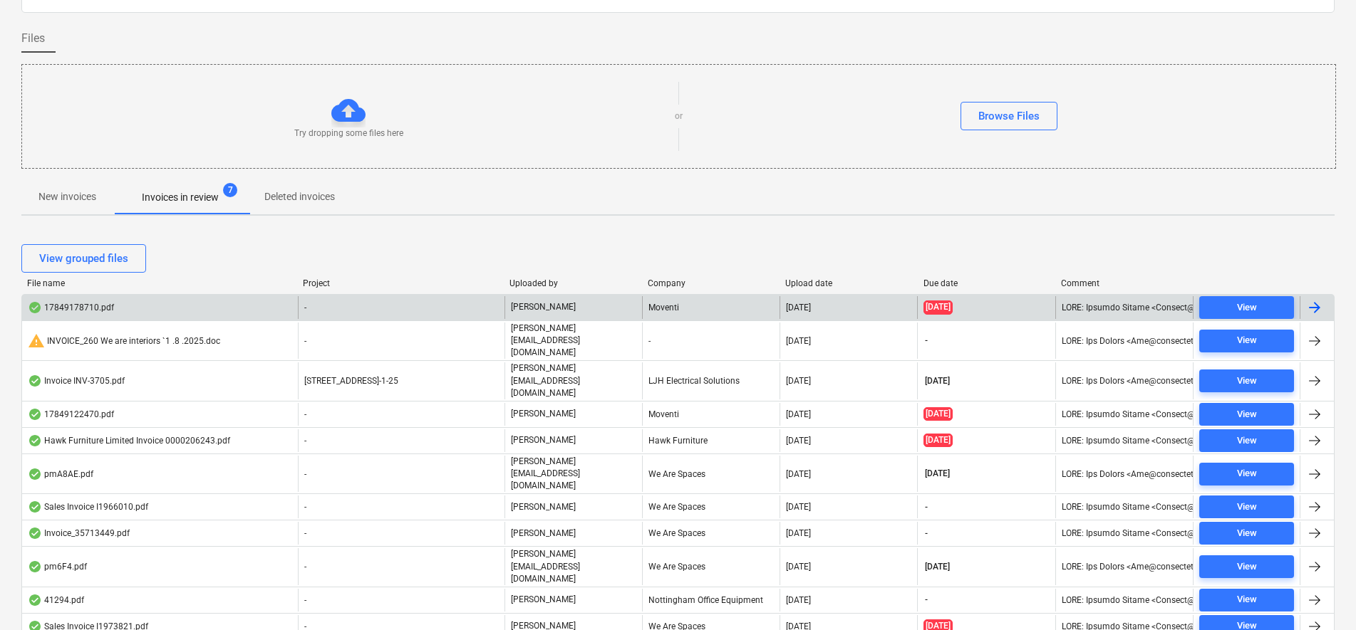
click at [652, 307] on div "Moventi" at bounding box center [710, 307] width 137 height 23
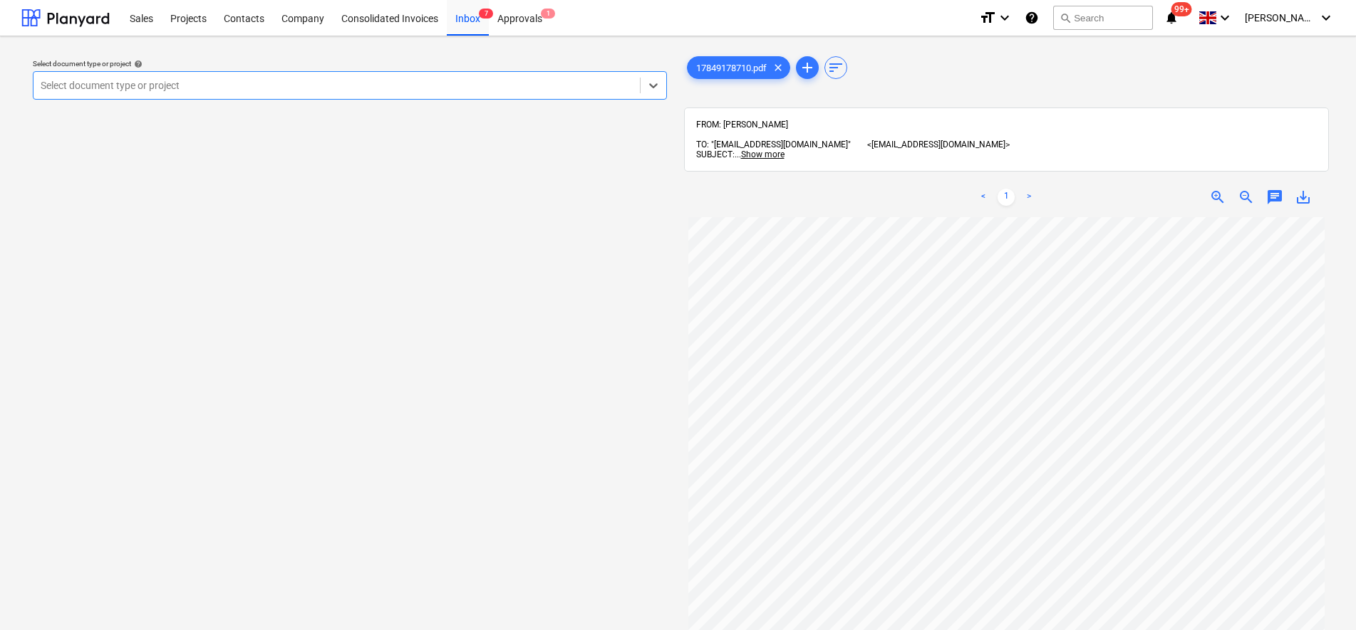
click at [334, 71] on div "Select document type or project" at bounding box center [350, 85] width 634 height 28
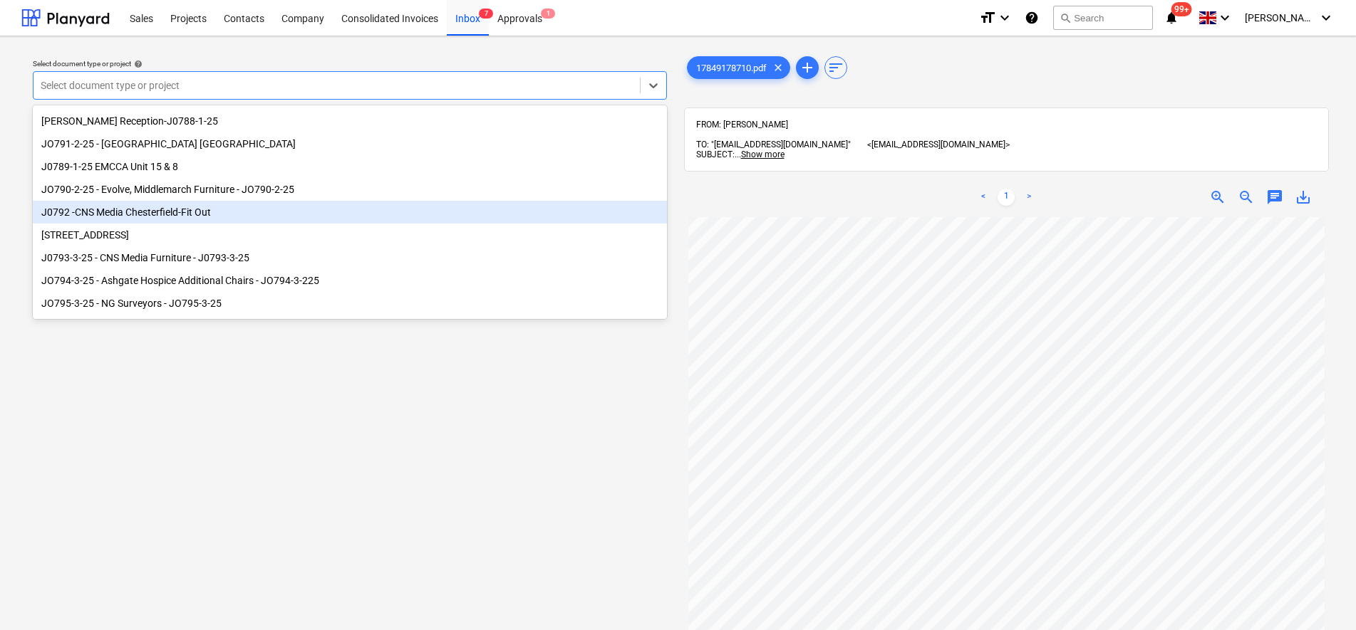
scroll to position [178, 0]
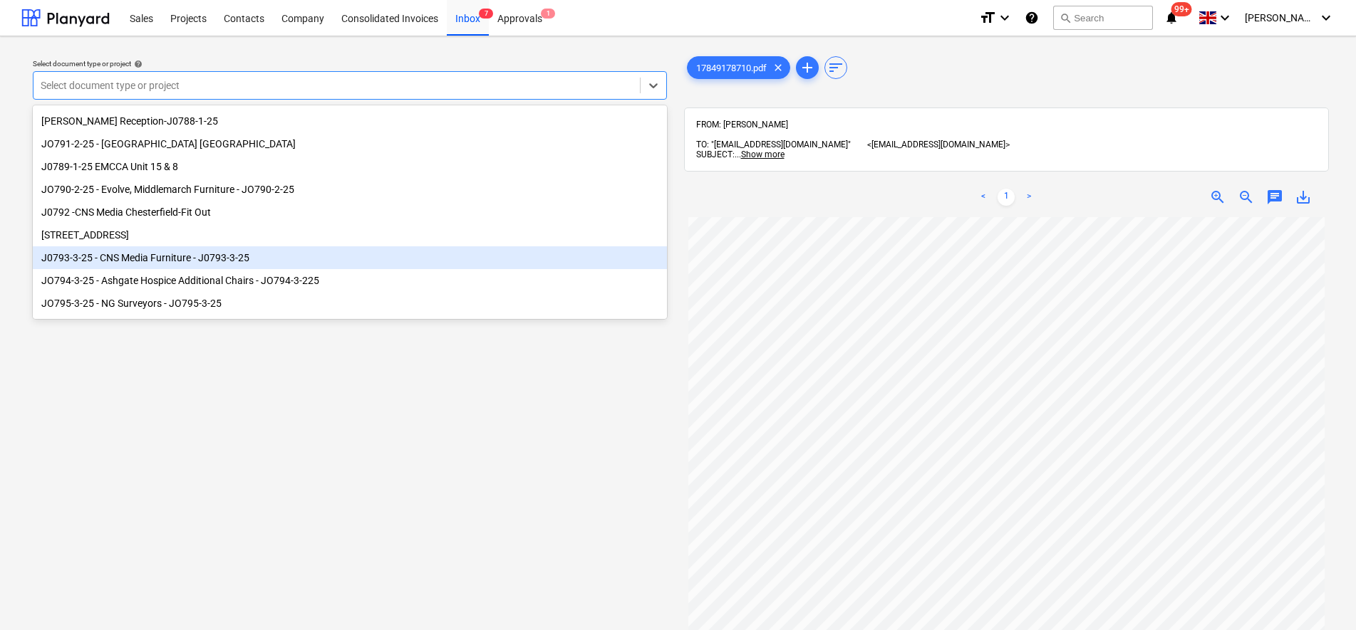
click at [177, 262] on div "J0793-3-25 - CNS Media Furniture - J0793-3-25" at bounding box center [350, 257] width 634 height 23
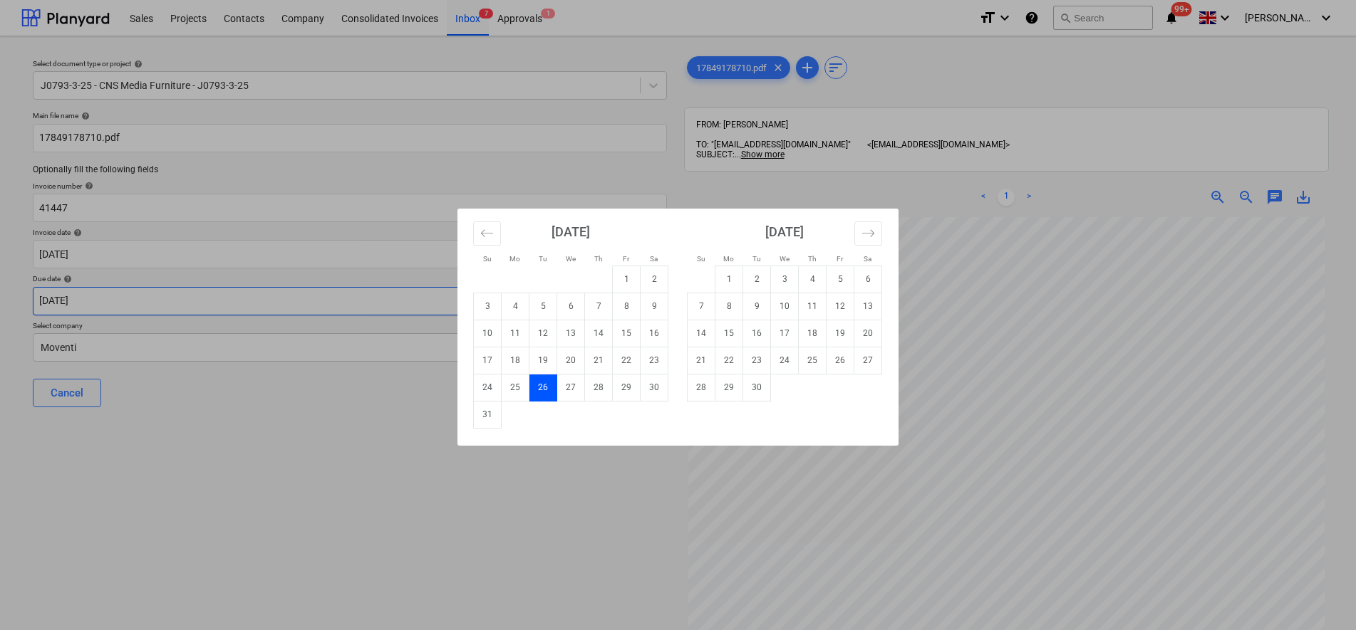
click at [118, 296] on body "Sales Projects Contacts Company Consolidated Invoices Inbox 7 Approvals 1 forma…" at bounding box center [678, 315] width 1356 height 630
click at [757, 398] on td "30" at bounding box center [757, 387] width 28 height 27
type input "[DATE]"
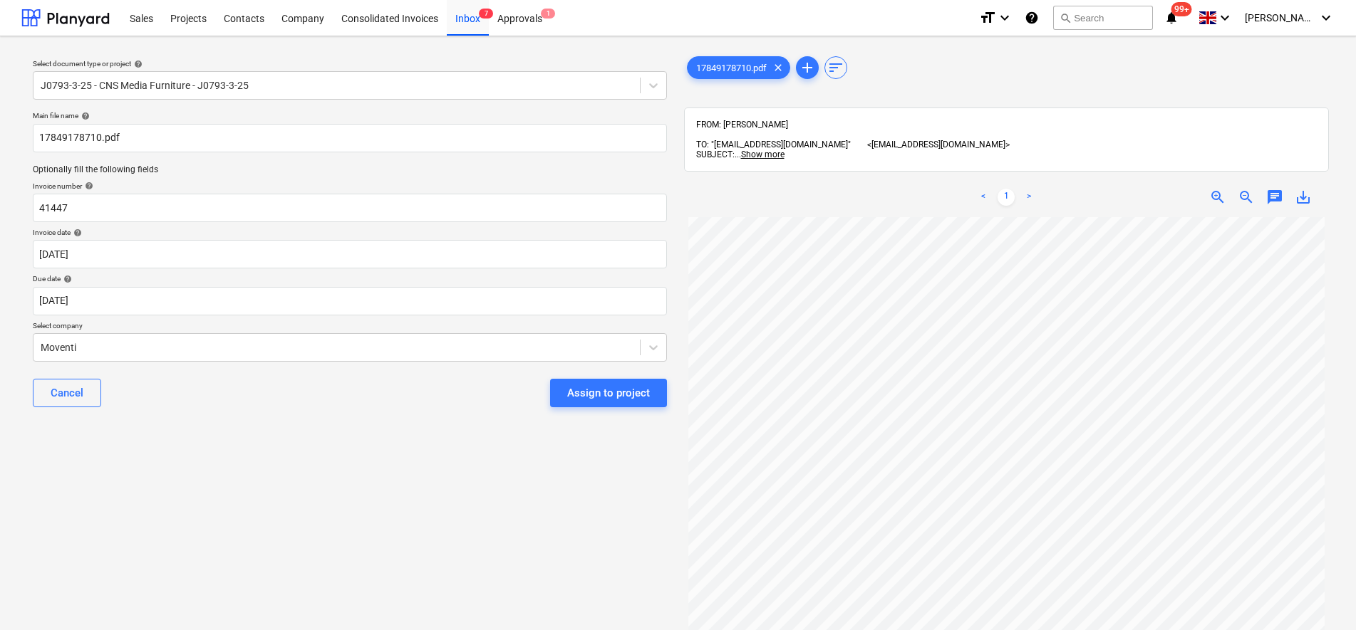
click at [638, 409] on div "Cancel Assign to project" at bounding box center [350, 393] width 634 height 51
click at [634, 393] on div "Assign to project" at bounding box center [608, 393] width 83 height 19
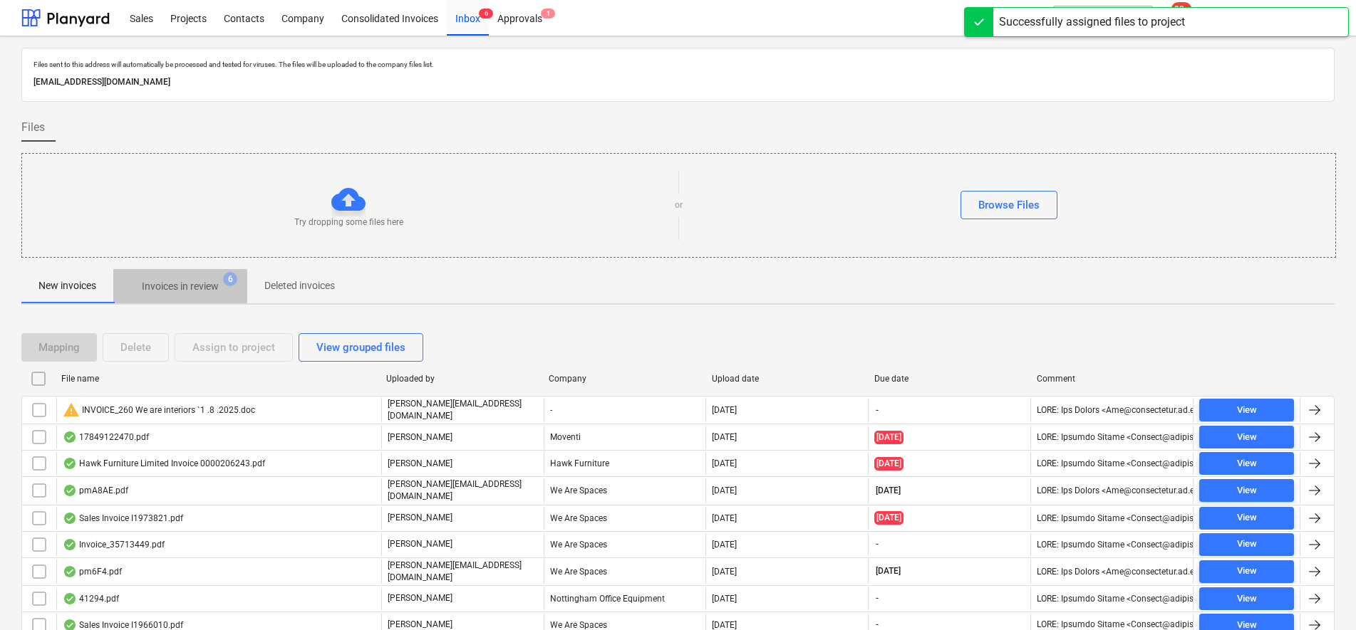
click at [181, 294] on p "Invoices in review" at bounding box center [180, 286] width 77 height 15
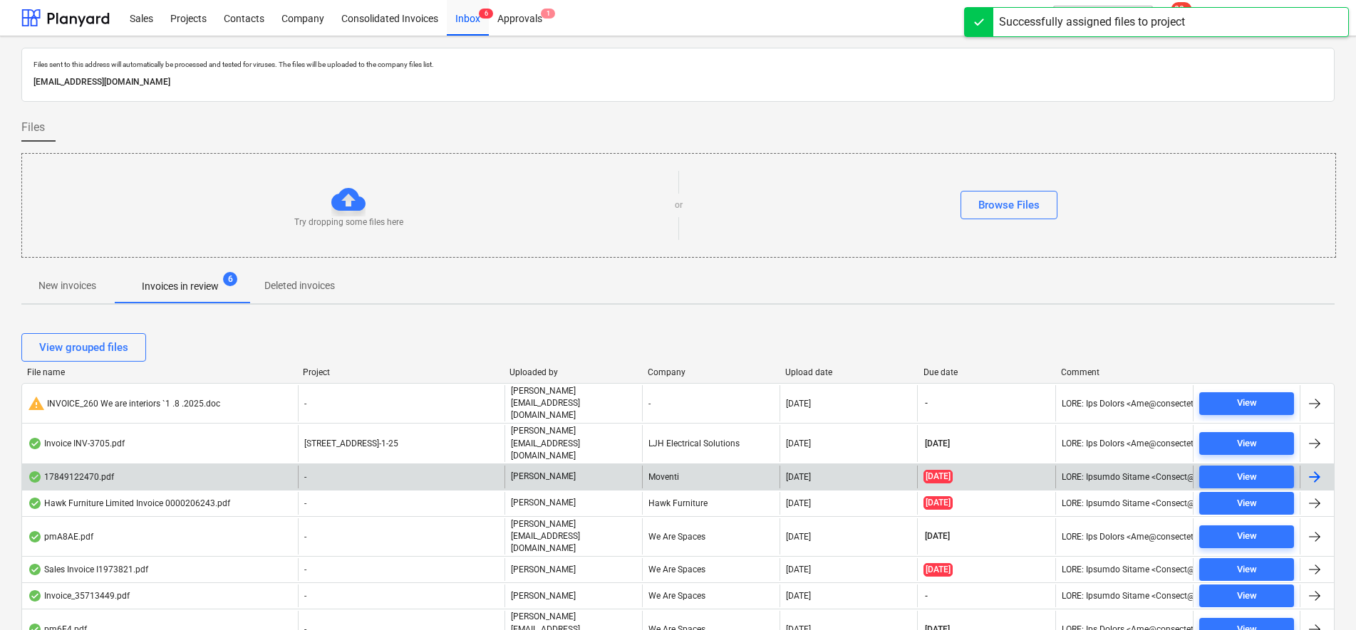
click at [355, 466] on div "-" at bounding box center [401, 477] width 207 height 23
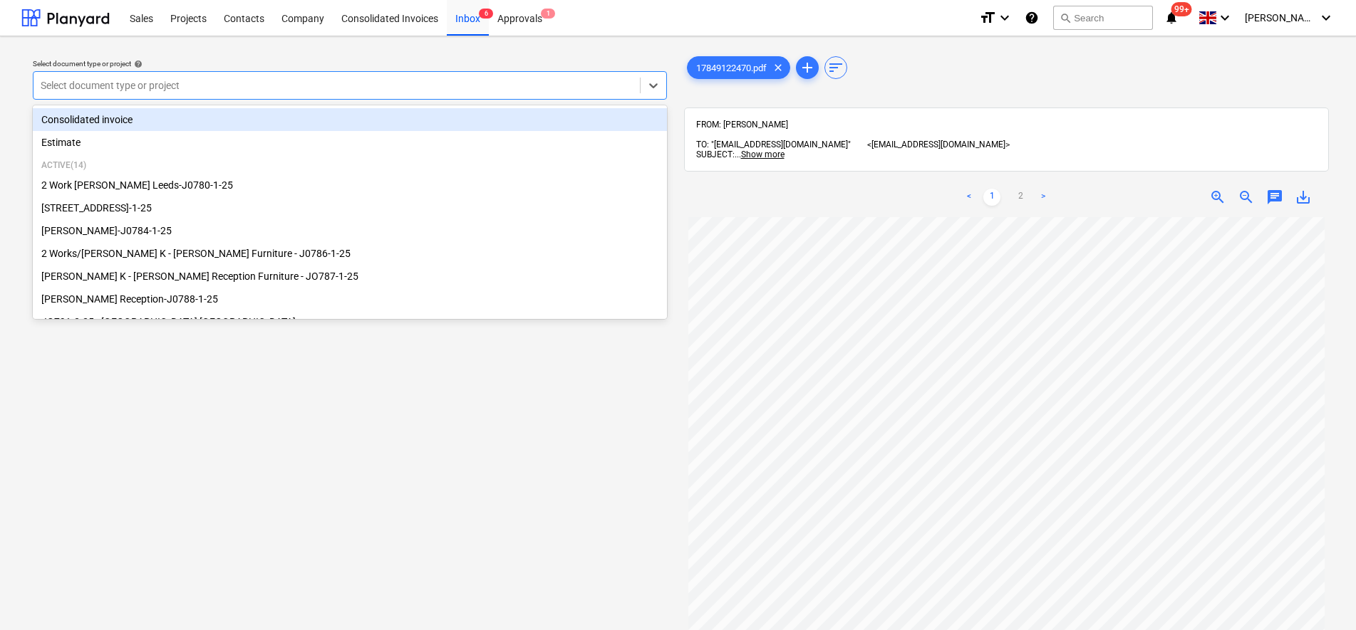
click at [172, 79] on div at bounding box center [337, 85] width 592 height 14
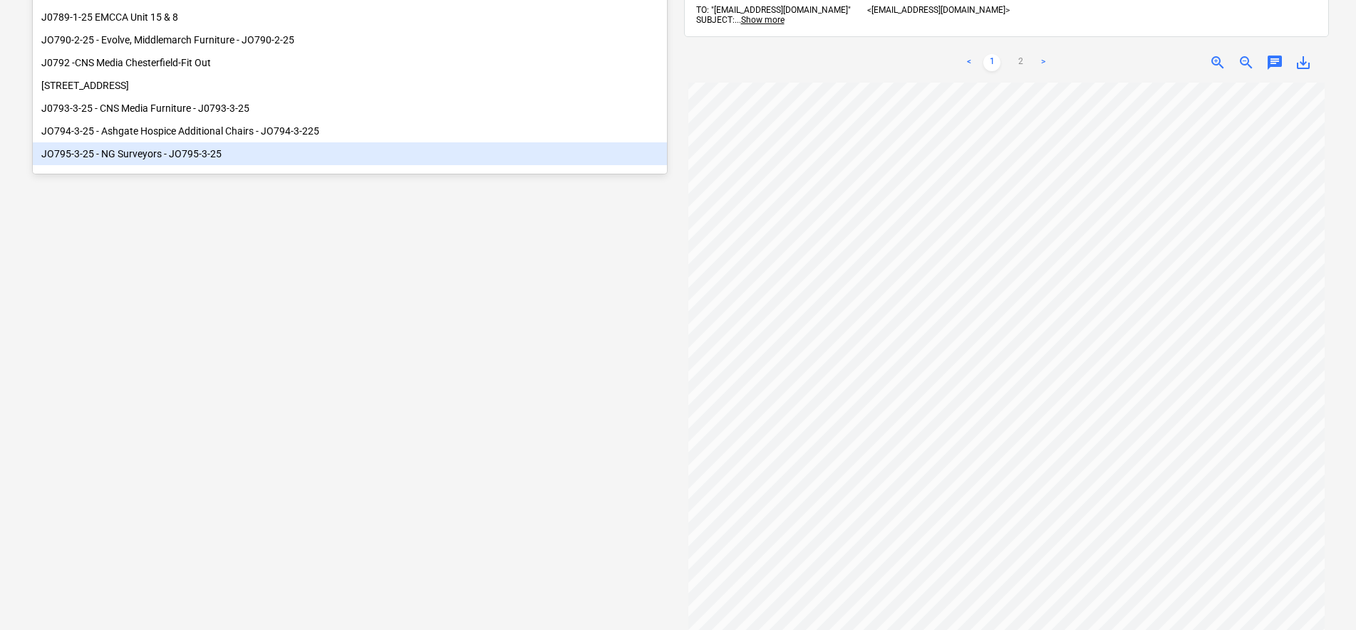
scroll to position [89, 0]
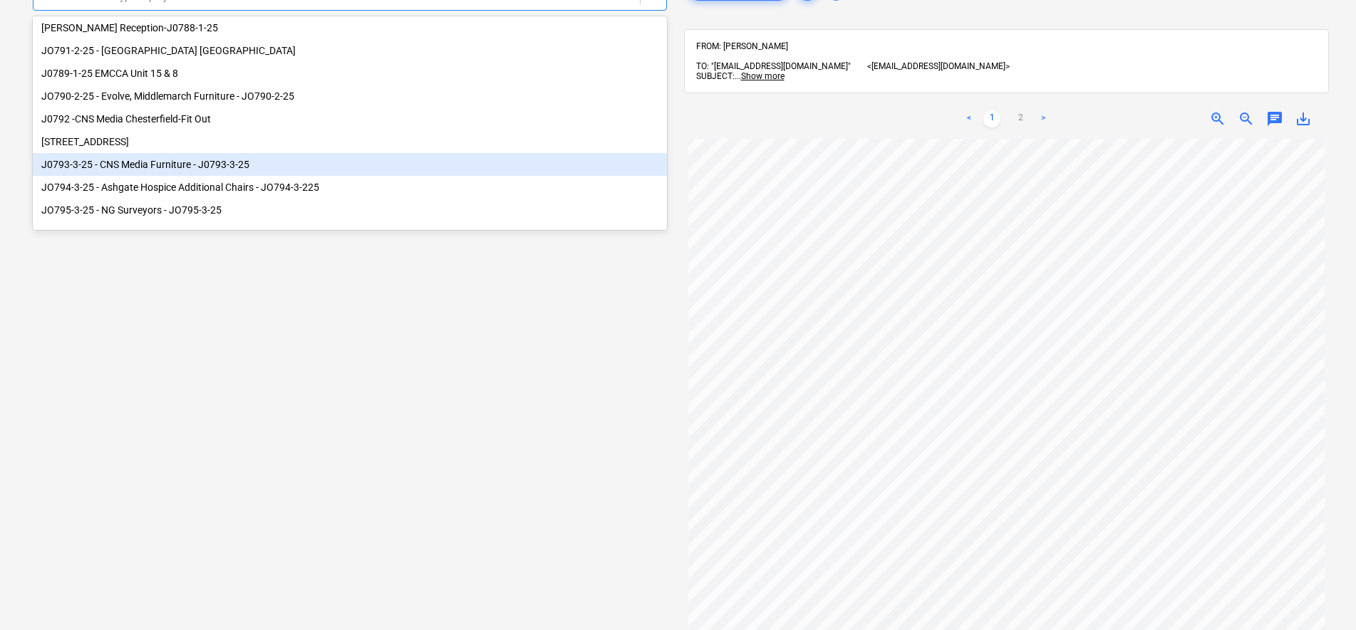
click at [214, 163] on div "J0793-3-25 - CNS Media Furniture - J0793-3-25" at bounding box center [350, 164] width 634 height 23
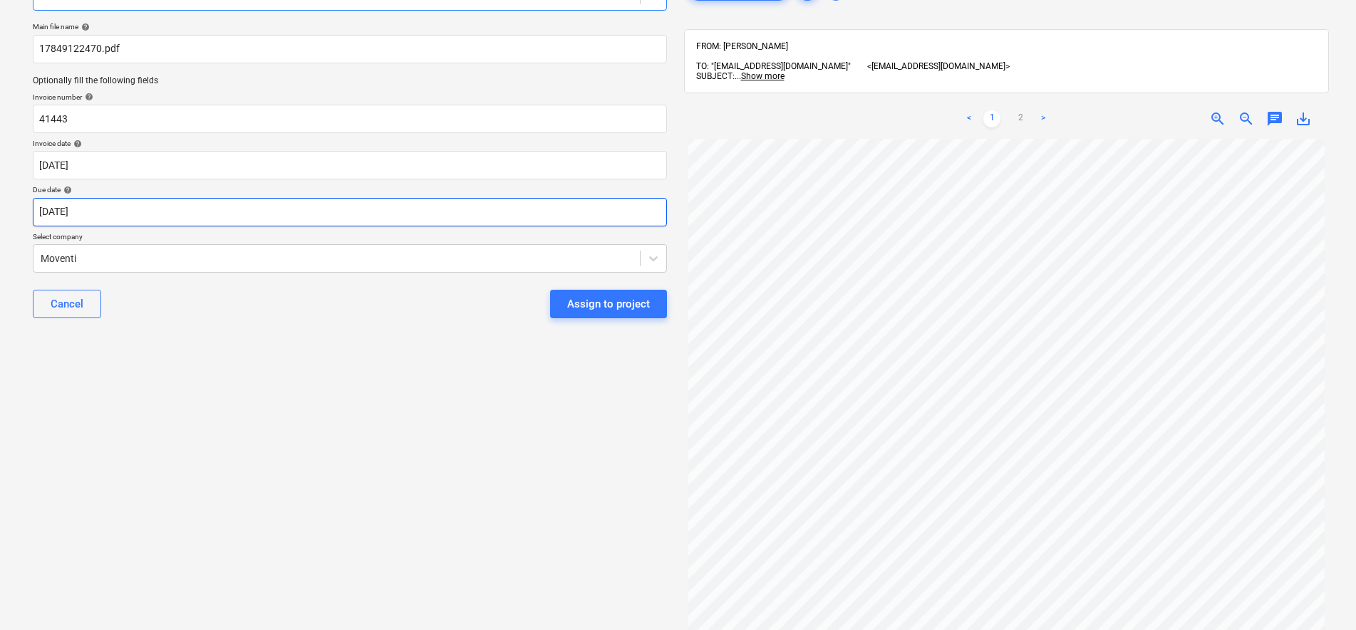
click at [182, 221] on body "Sales Projects Contacts Company Consolidated Invoices Inbox 6 Approvals 1 forma…" at bounding box center [678, 226] width 1356 height 630
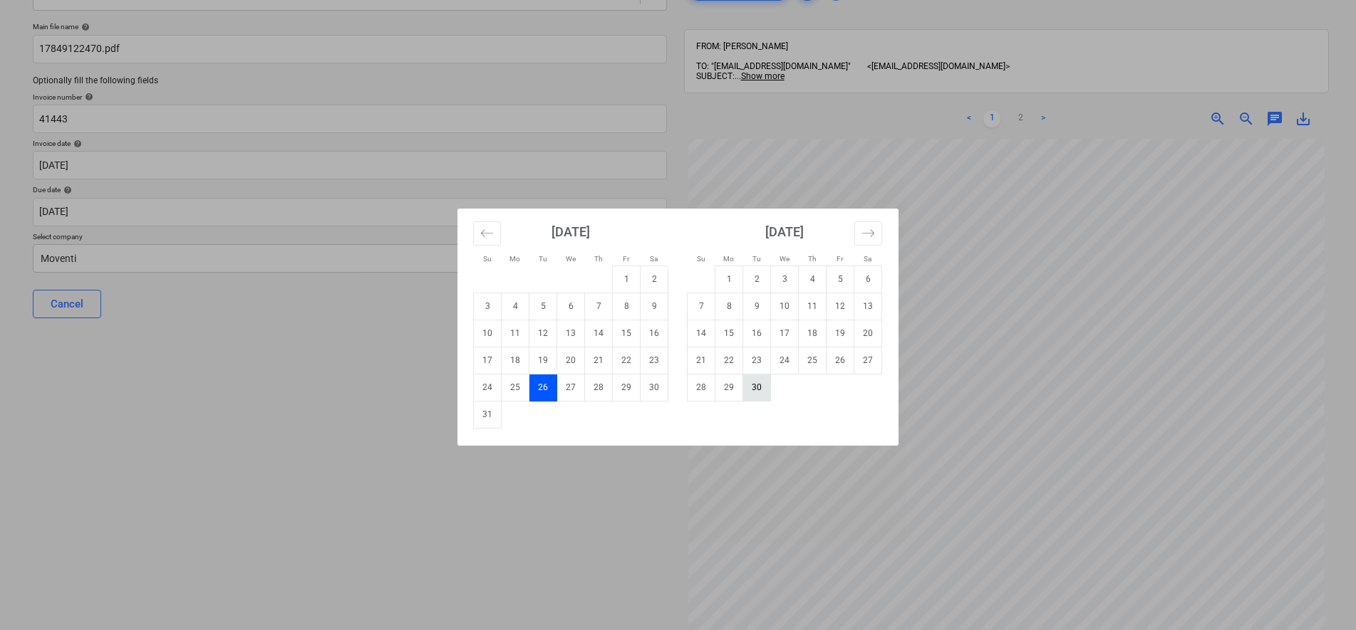
click at [753, 391] on td "30" at bounding box center [757, 387] width 28 height 27
type input "[DATE]"
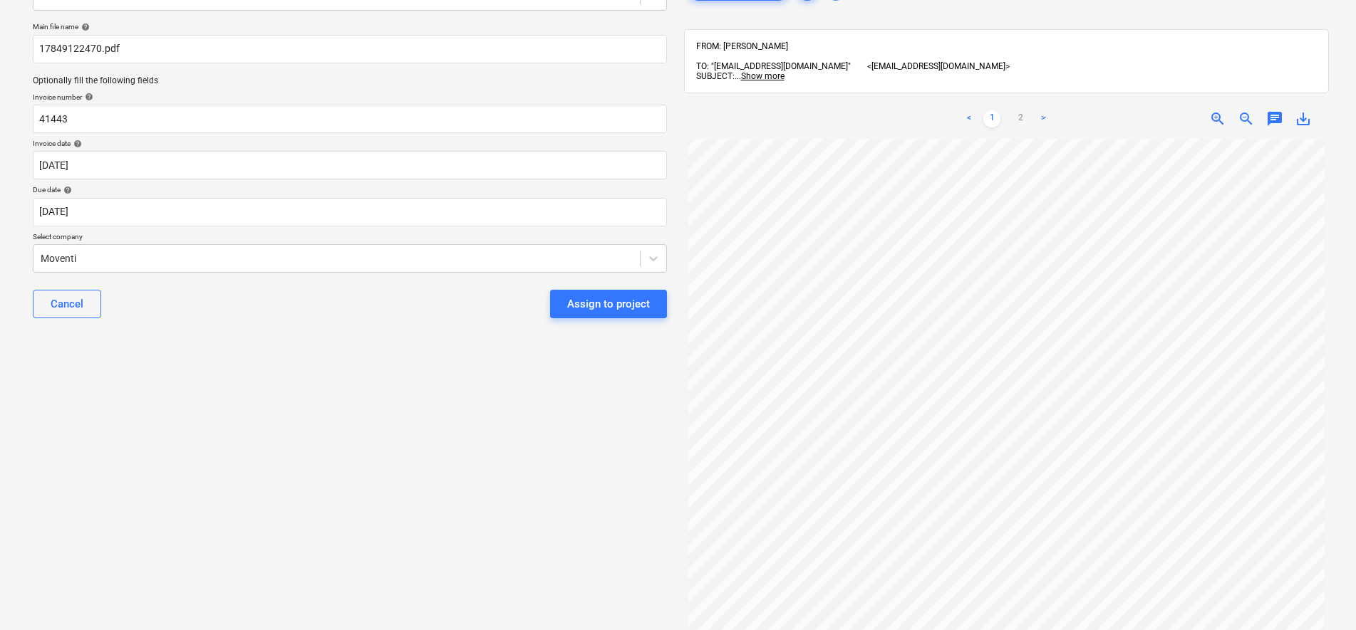
click at [675, 320] on div "Select document type or project help J0793-3-25 - CNS Media Furniture - J0793-3…" at bounding box center [349, 337] width 657 height 756
click at [610, 301] on div "Assign to project" at bounding box center [608, 304] width 83 height 19
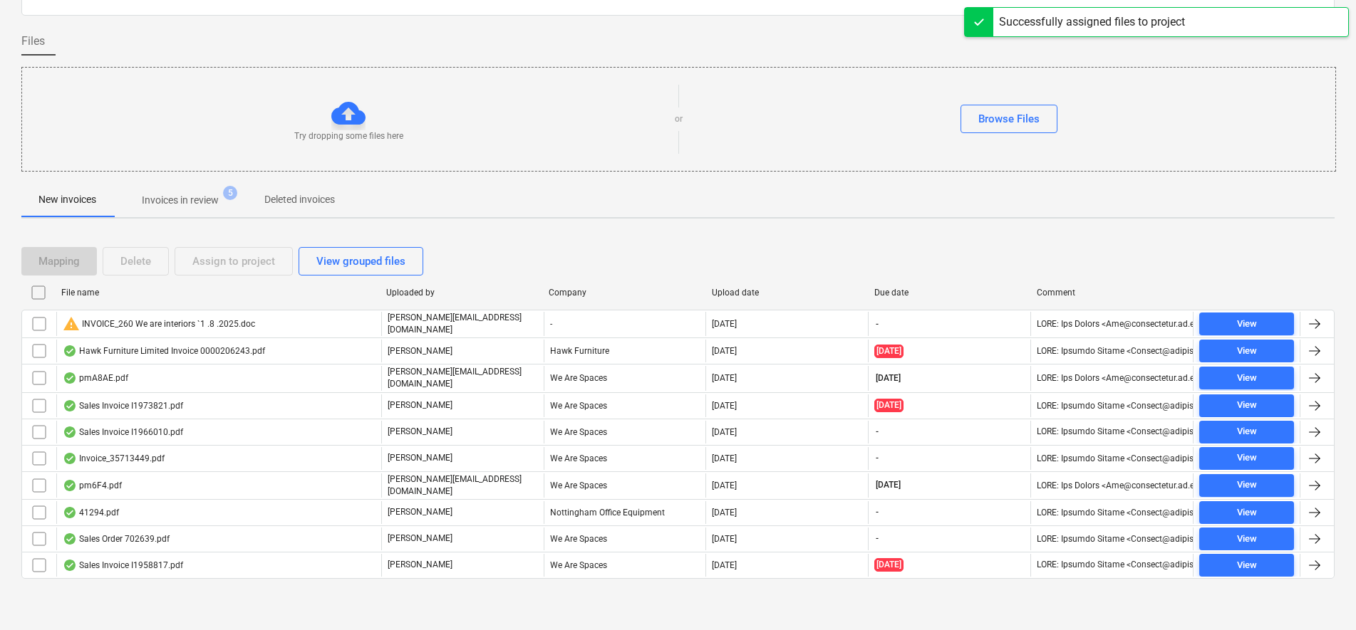
scroll to position [81, 0]
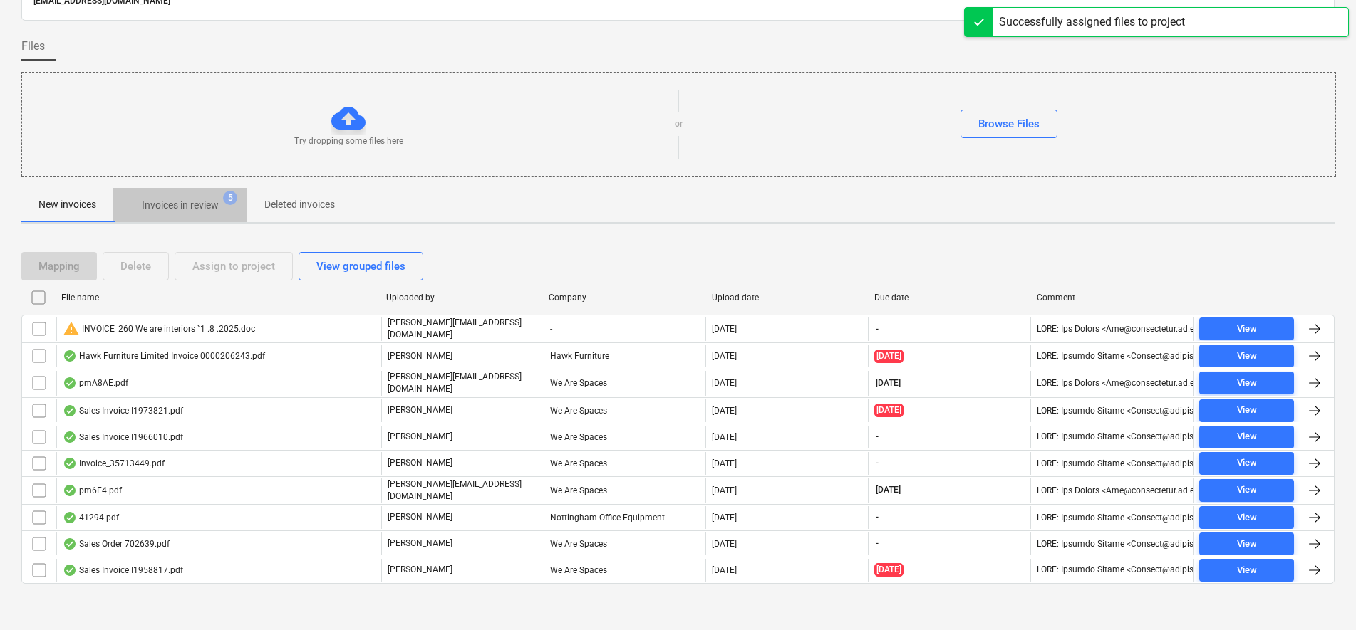
click at [186, 202] on p "Invoices in review" at bounding box center [180, 205] width 77 height 15
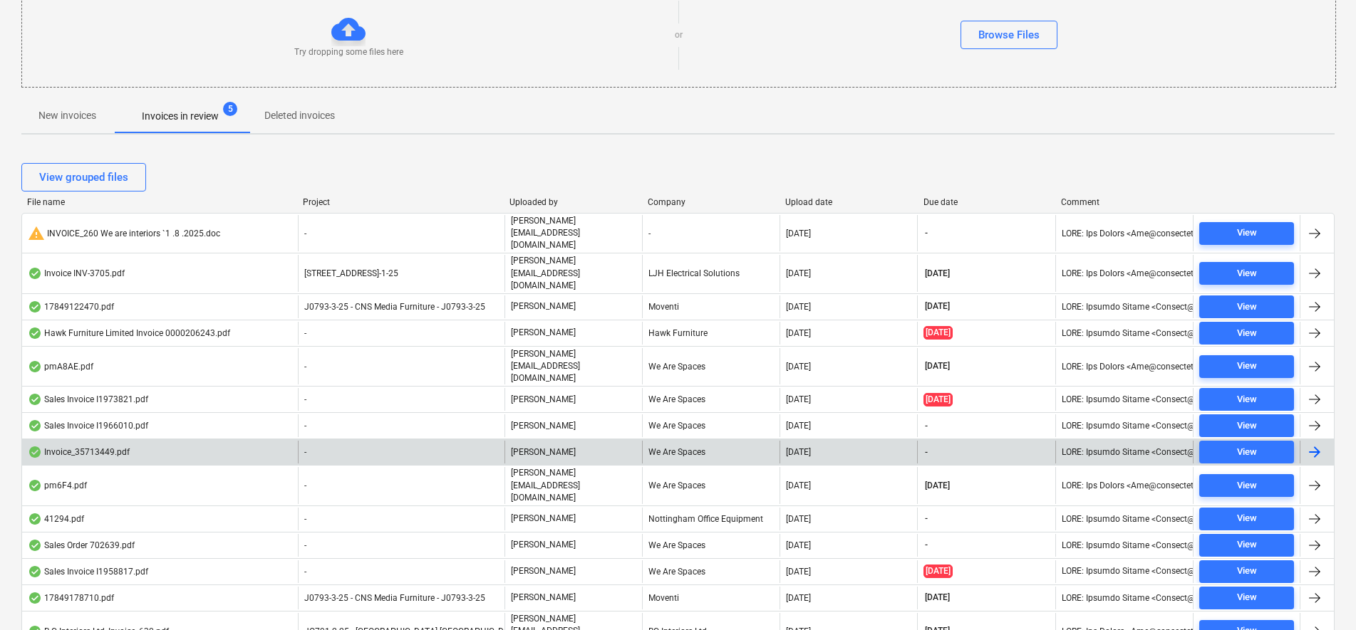
scroll to position [259, 0]
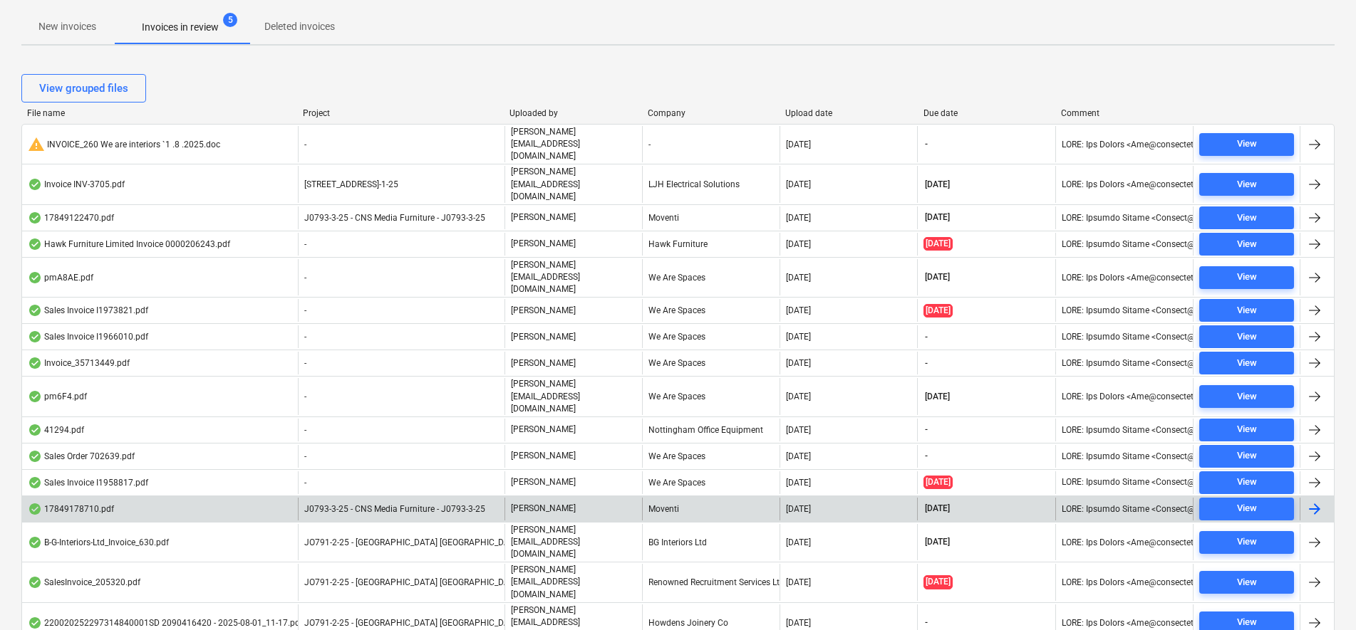
click at [599, 498] on div "[PERSON_NAME]" at bounding box center [572, 509] width 137 height 23
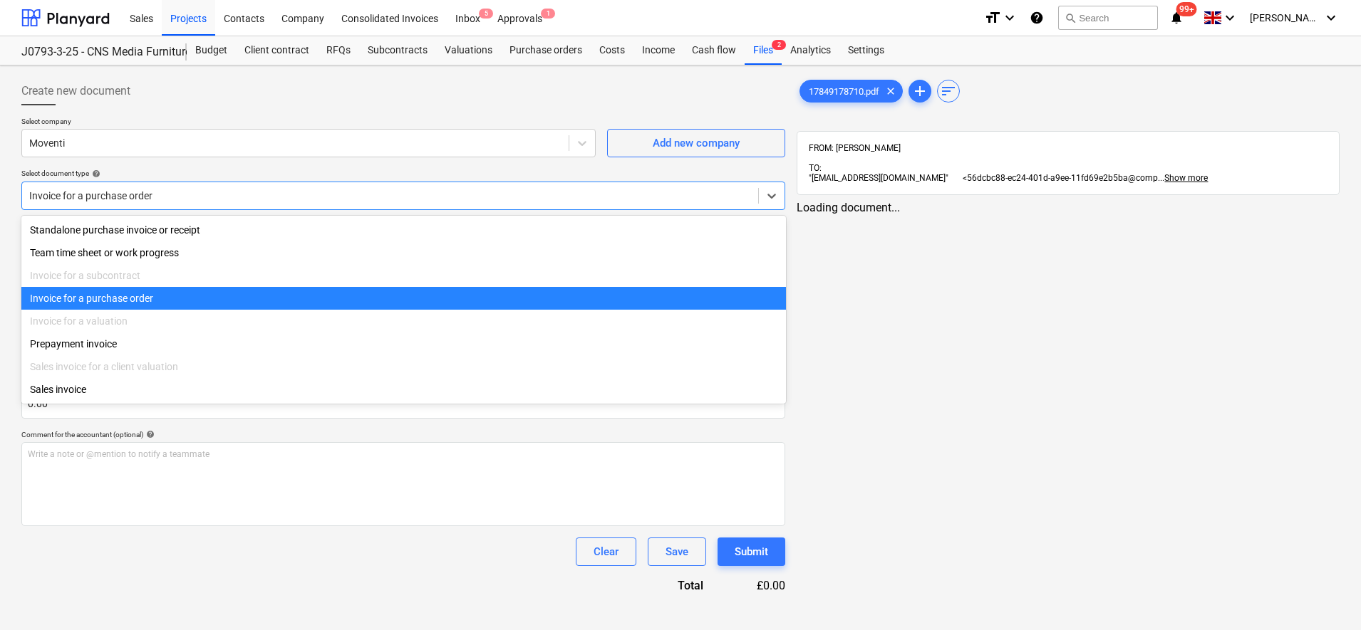
click at [212, 206] on div "Invoice for a purchase order" at bounding box center [390, 196] width 736 height 20
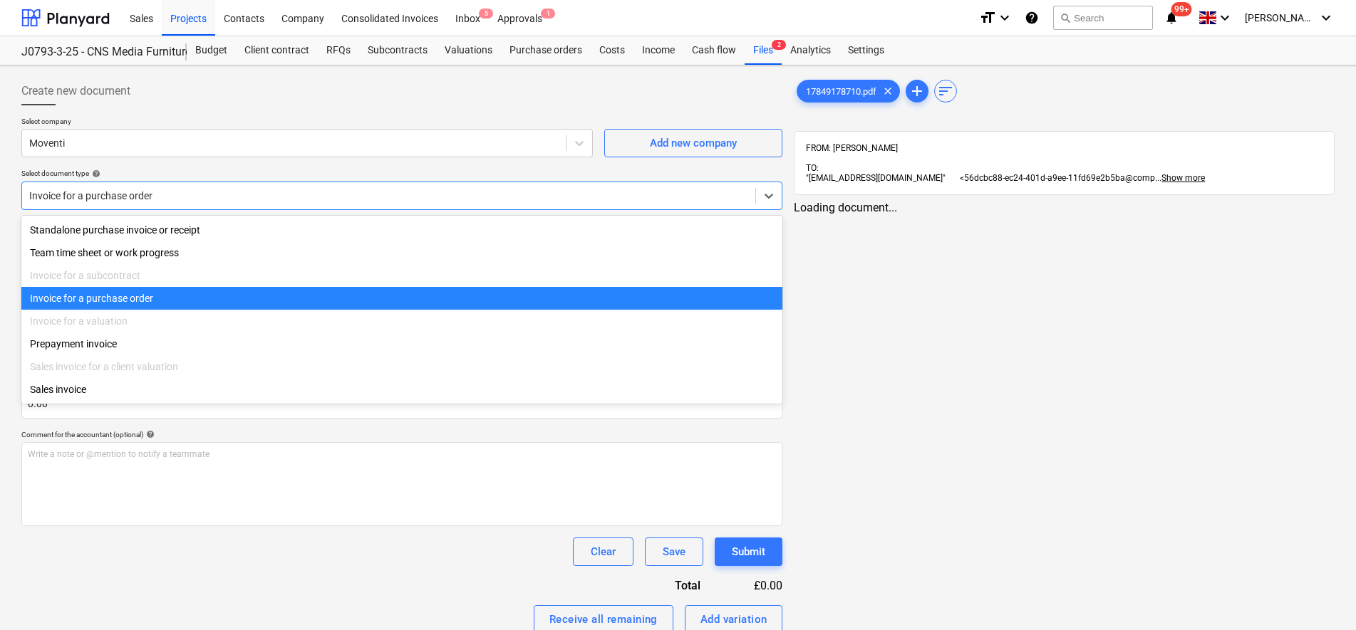
click at [190, 305] on div "Invoice for a purchase order" at bounding box center [401, 298] width 761 height 23
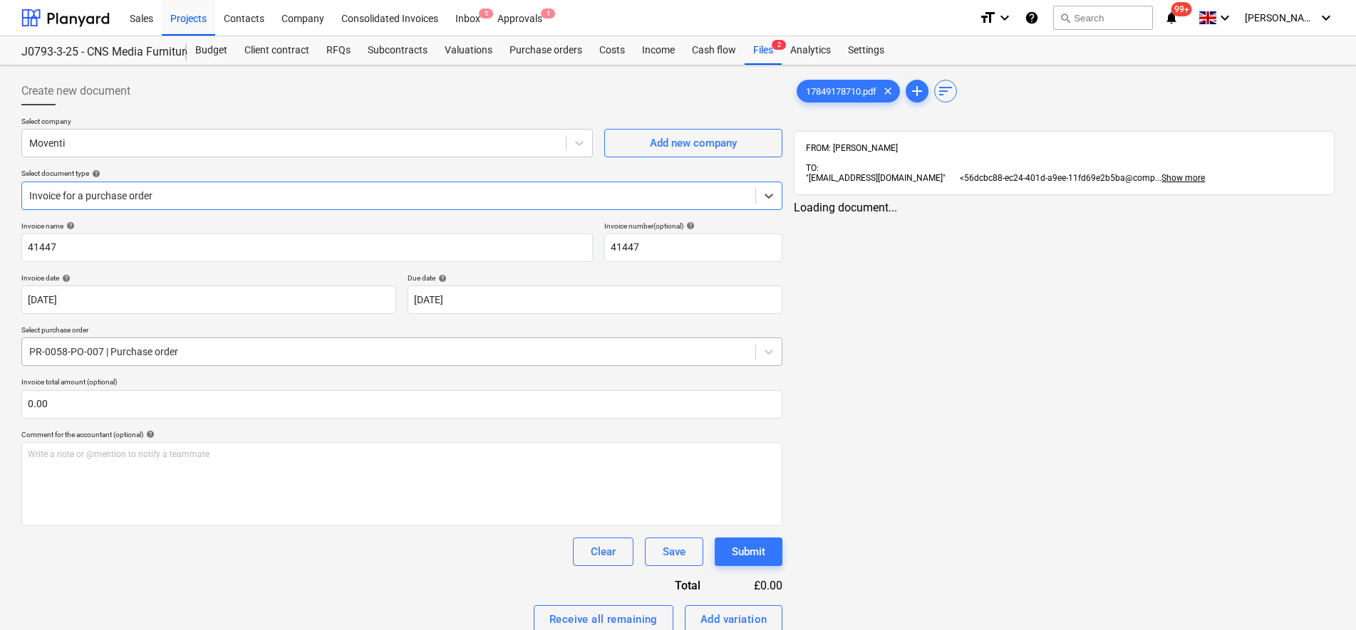
click at [158, 357] on div at bounding box center [388, 352] width 719 height 14
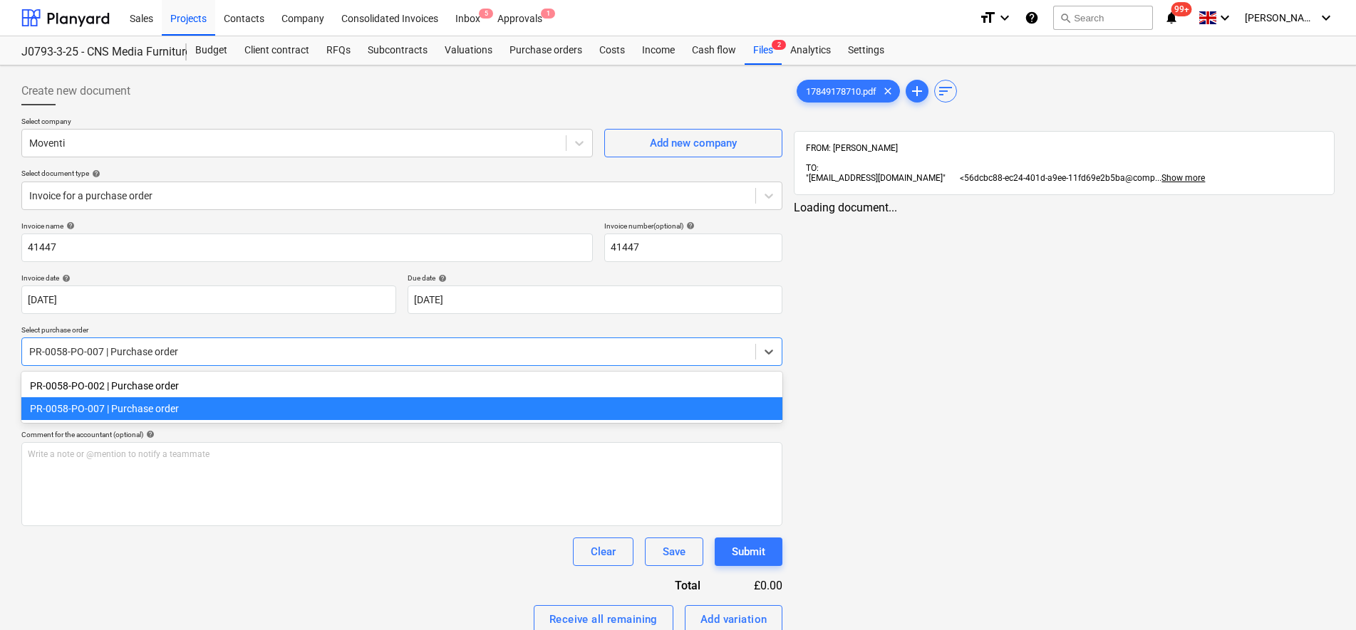
click at [158, 357] on div at bounding box center [388, 352] width 719 height 14
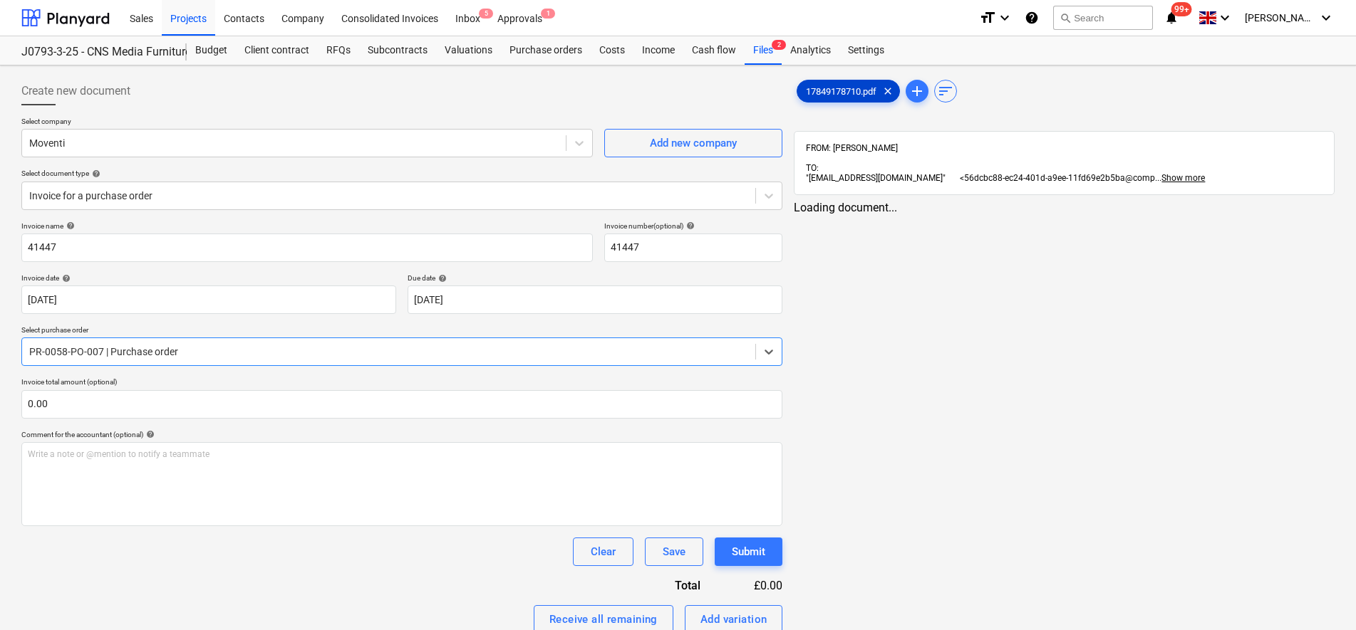
click at [843, 90] on span "17849178710.pdf" at bounding box center [841, 91] width 88 height 11
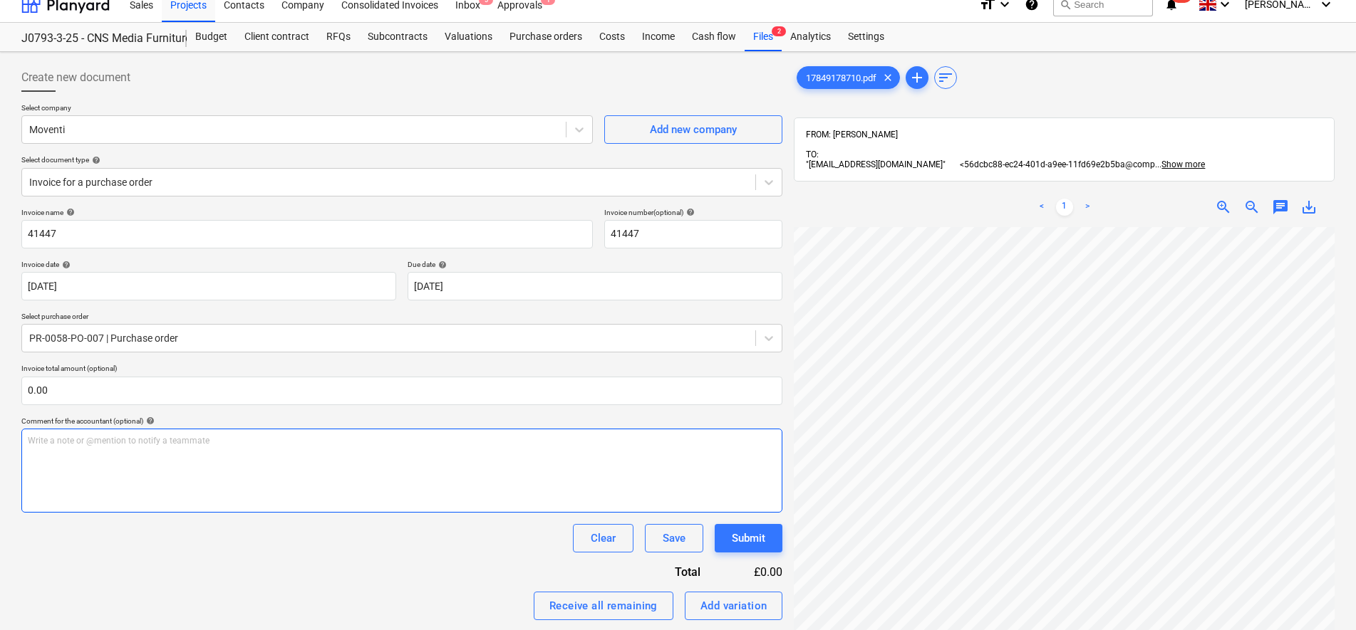
scroll to position [262, 0]
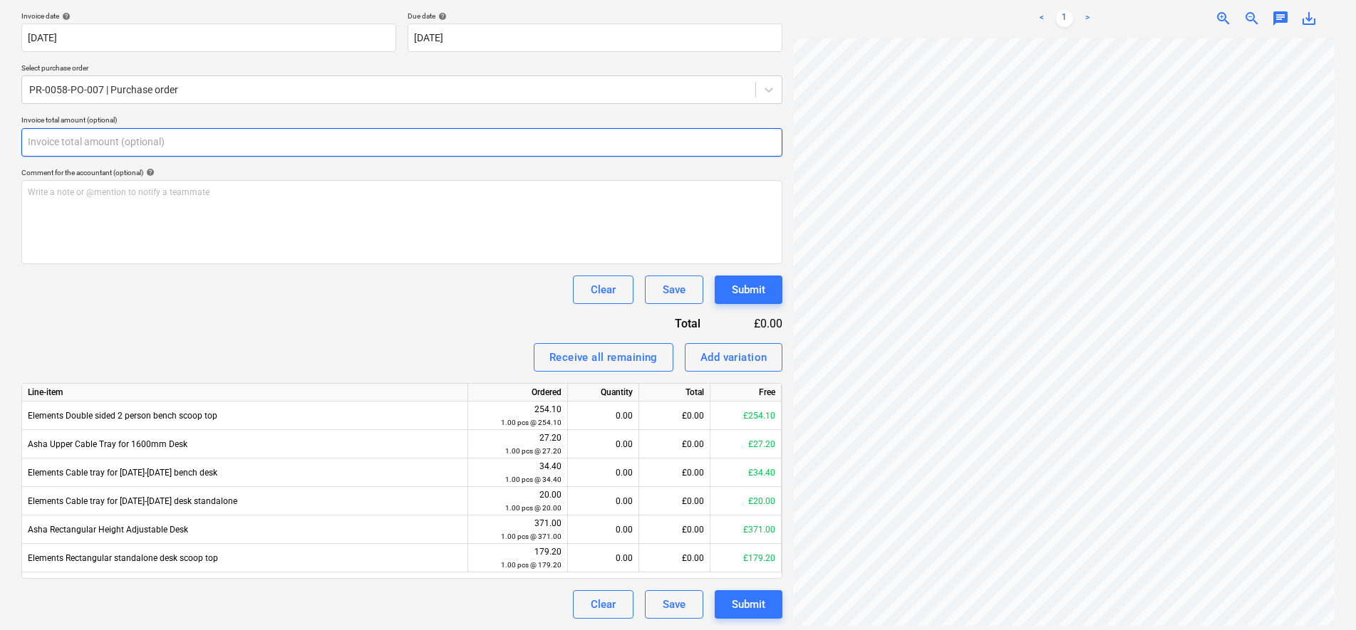
click at [176, 145] on input "text" at bounding box center [401, 142] width 761 height 28
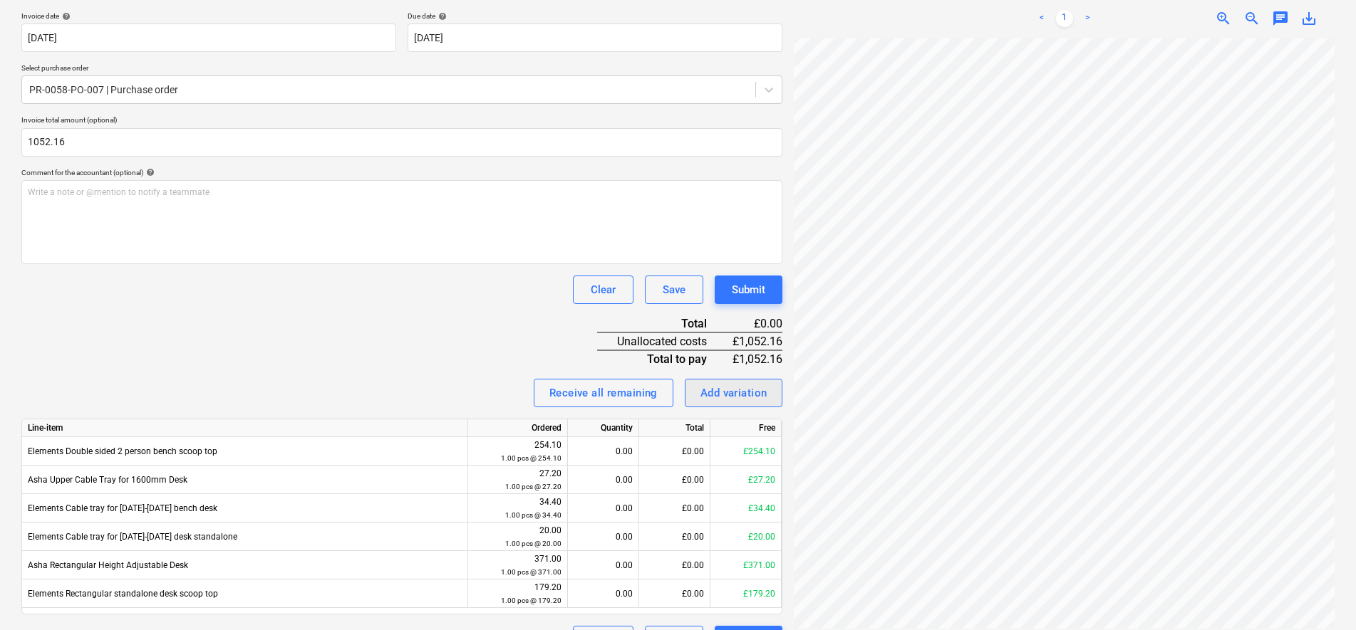
type input "1,052.16"
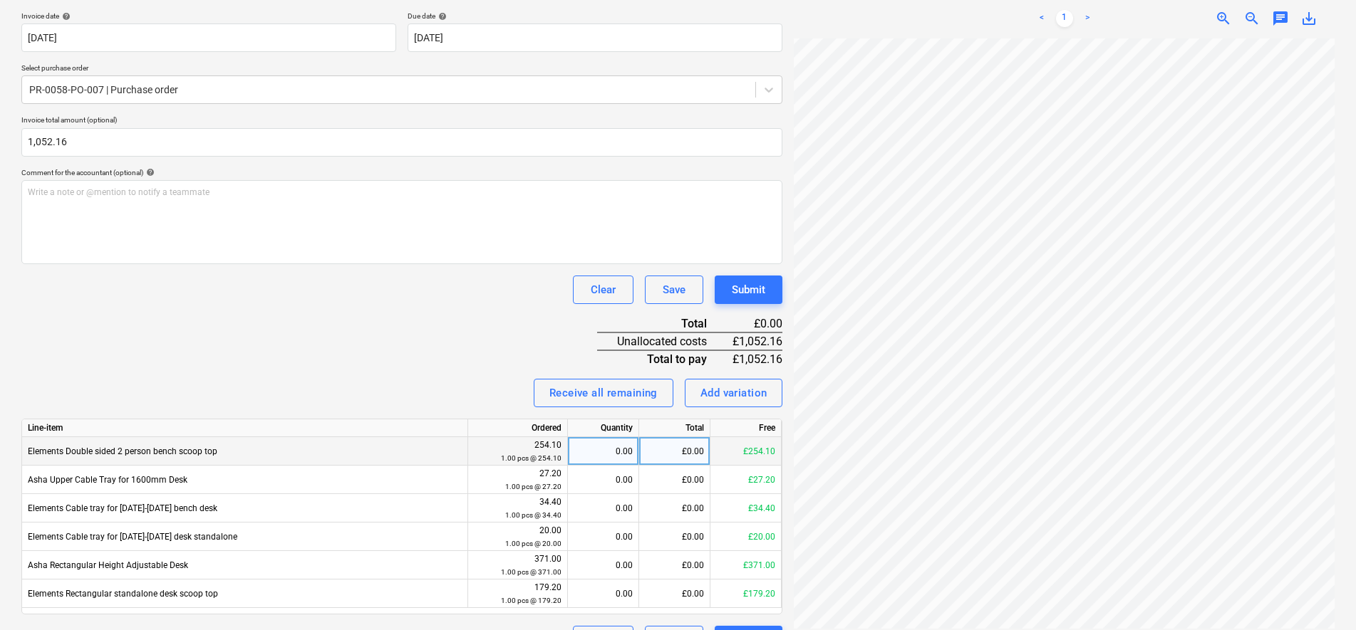
click at [620, 464] on div "0.00" at bounding box center [602, 451] width 59 height 28
type input "1"
click at [381, 344] on div "Invoice name help 41447 Invoice number (optional) help 41447 Invoice date help …" at bounding box center [401, 306] width 761 height 695
click at [462, 399] on div "Receive all remaining Add variation" at bounding box center [401, 393] width 761 height 28
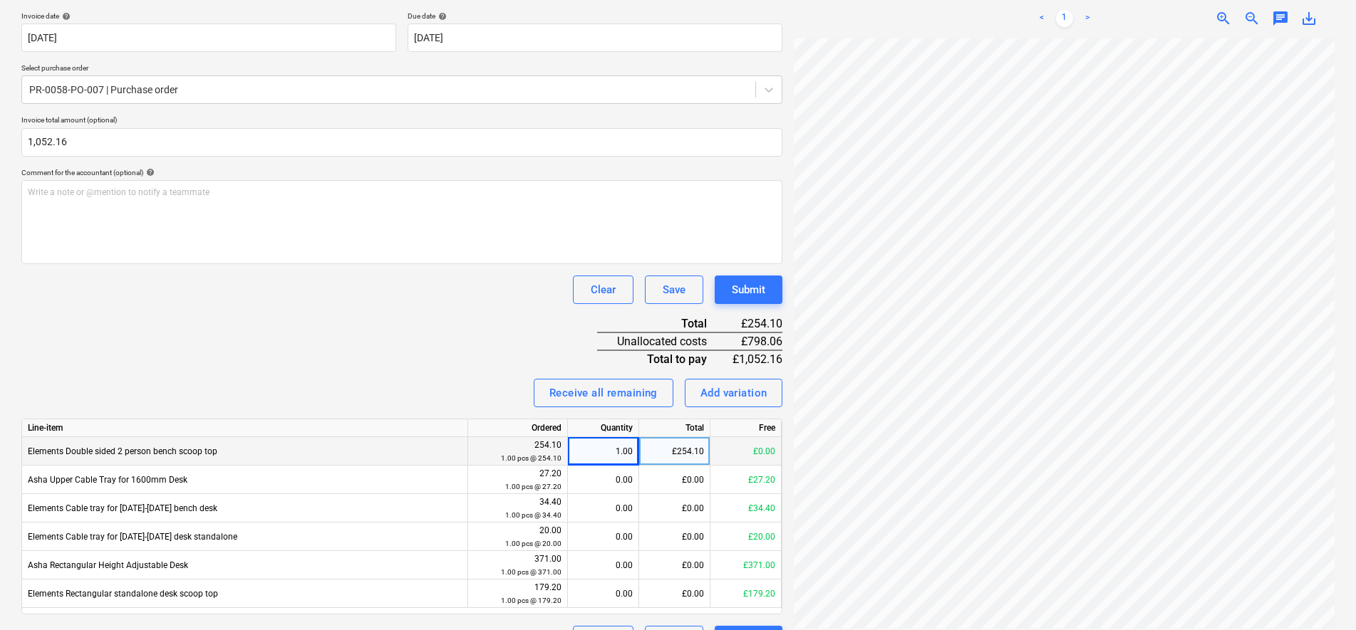
click at [622, 442] on div "1.00" at bounding box center [602, 451] width 59 height 28
drag, startPoint x: 457, startPoint y: 301, endPoint x: 463, endPoint y: 319, distance: 19.6
click at [458, 311] on div "Invoice name help 41447 Invoice number (optional) help 41447 Invoice date help …" at bounding box center [401, 306] width 761 height 695
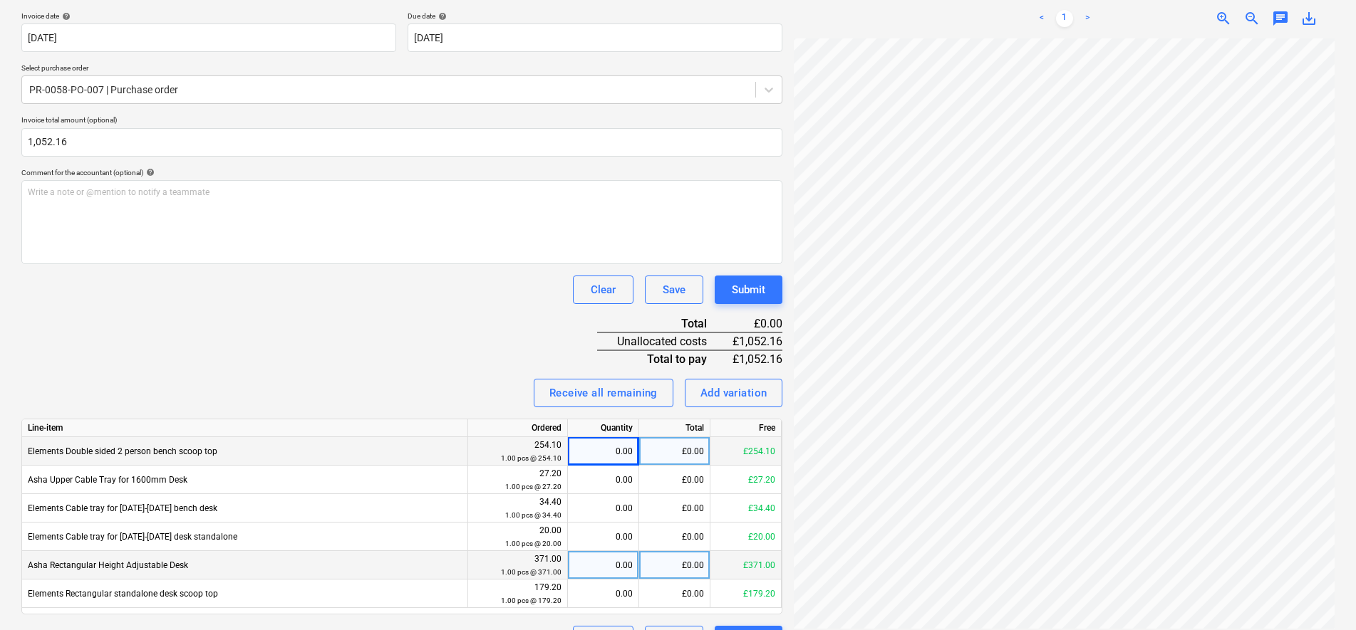
click at [621, 556] on div "0.00" at bounding box center [602, 565] width 59 height 28
type input "1"
click at [402, 281] on div "Clear Save Submit" at bounding box center [401, 290] width 761 height 28
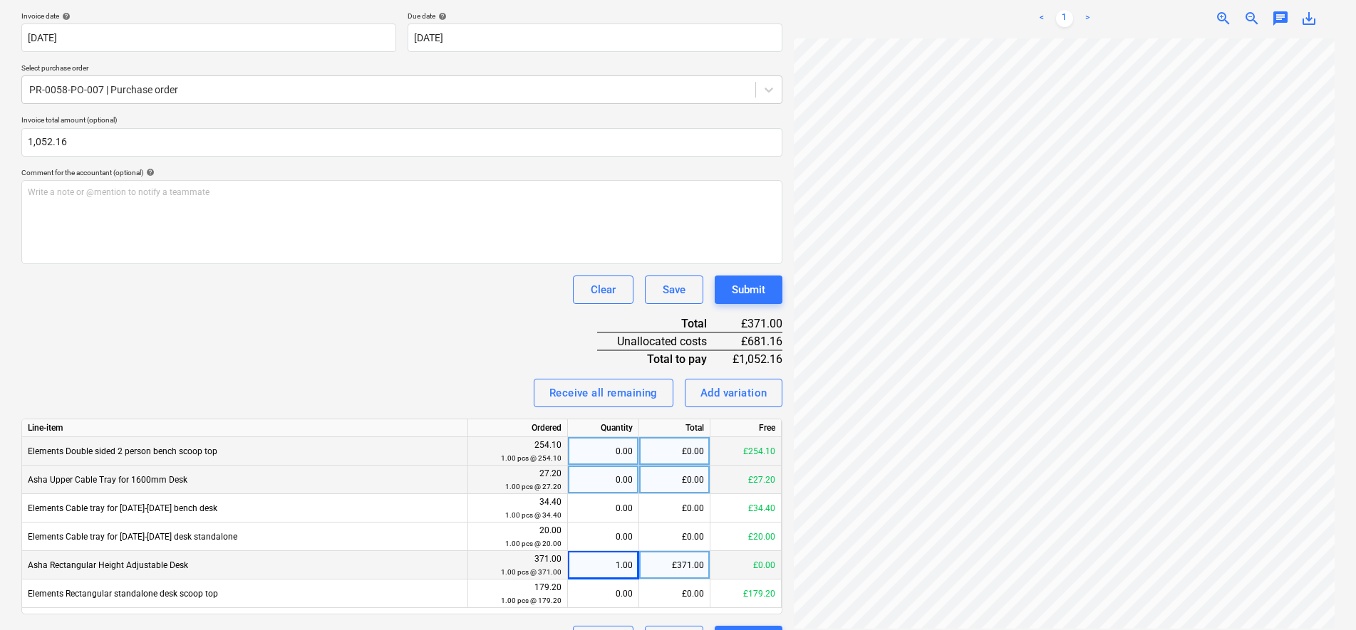
click at [626, 475] on div "0.00" at bounding box center [602, 480] width 59 height 28
type input "1"
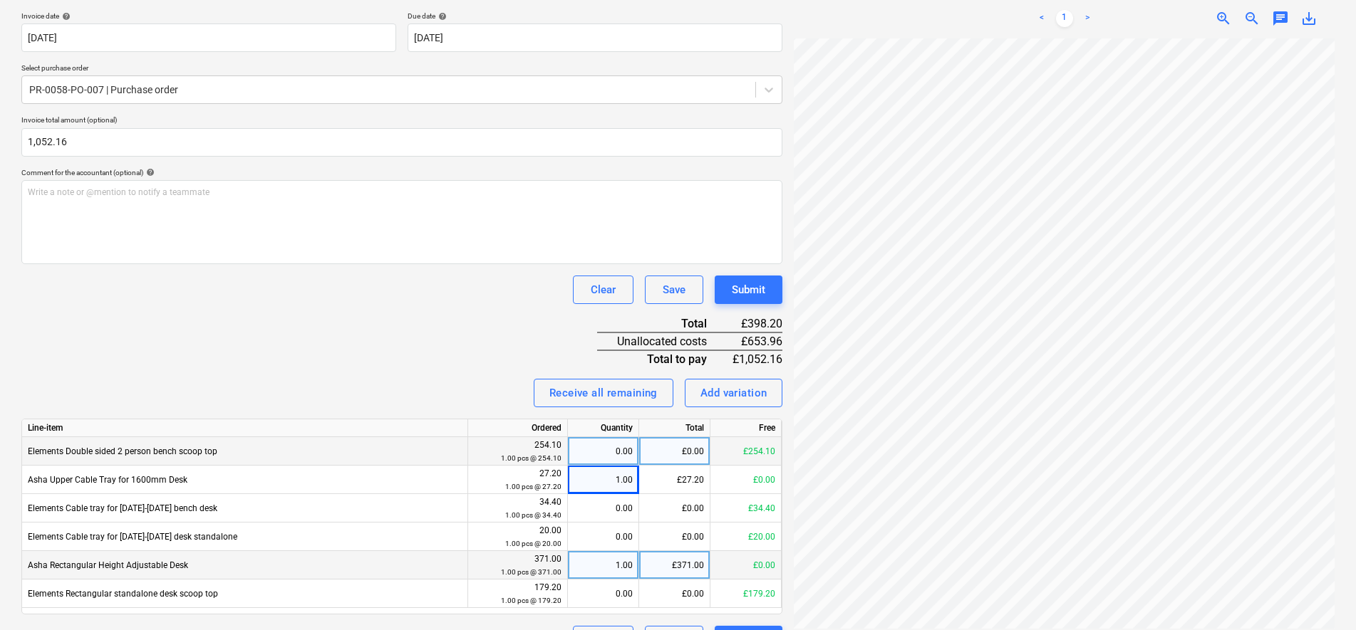
click at [414, 310] on div "Invoice name help 41447 Invoice number (optional) help 41447 Invoice date help …" at bounding box center [401, 306] width 761 height 695
click at [628, 447] on div "0.00" at bounding box center [602, 451] width 59 height 28
type input "1"
click at [442, 331] on div "Invoice name help 41447 Invoice number (optional) help 41447 Invoice date help …" at bounding box center [401, 306] width 761 height 695
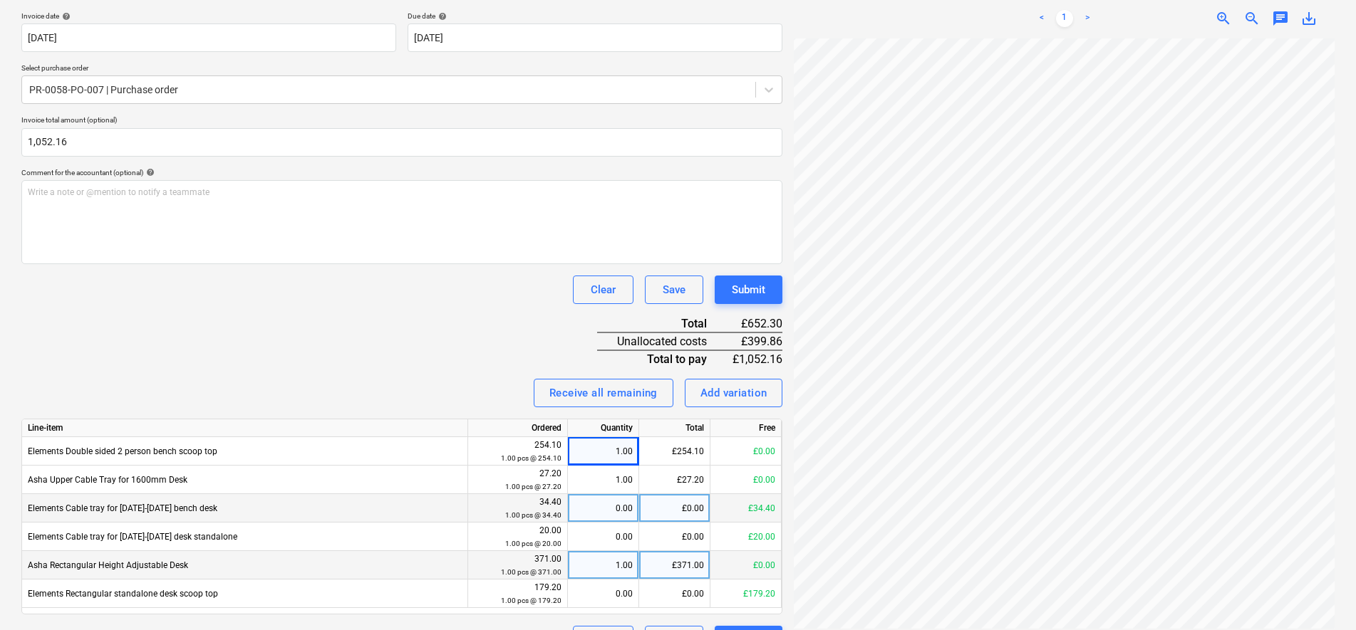
click at [625, 506] on div "0.00" at bounding box center [602, 508] width 59 height 28
type input "1"
click at [445, 317] on div "Invoice name help 41447 Invoice number (optional) help 41447 Invoice date help …" at bounding box center [401, 306] width 761 height 695
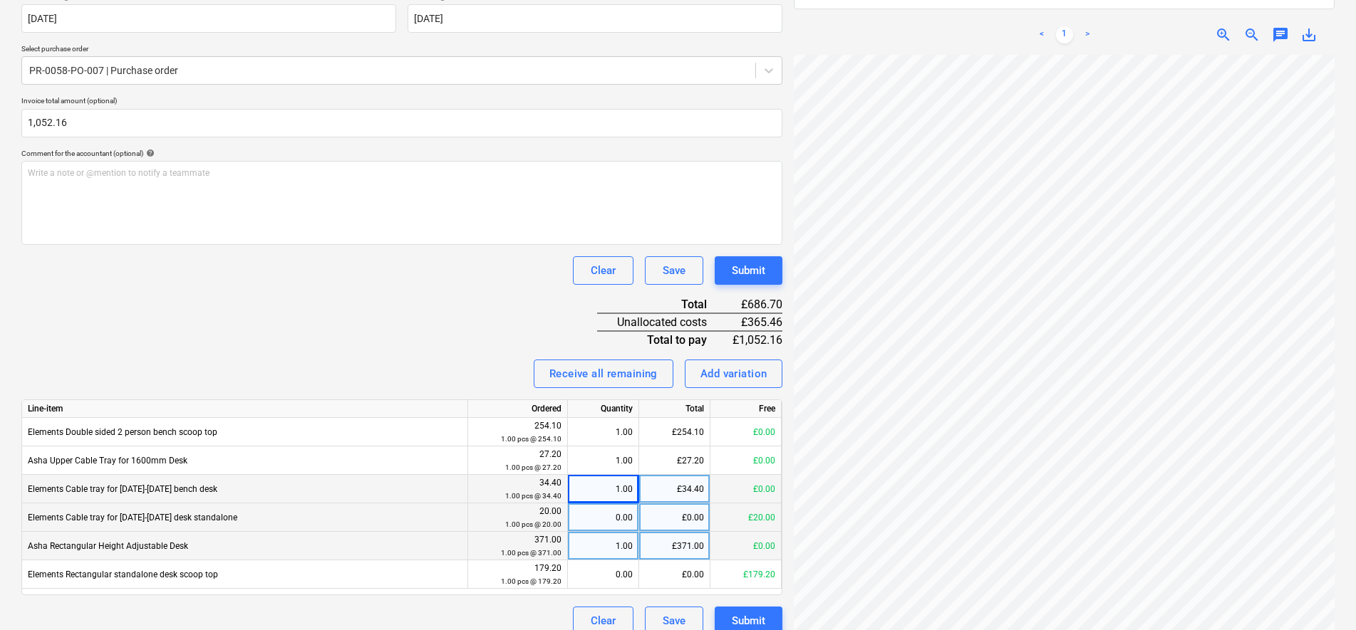
scroll to position [298, 0]
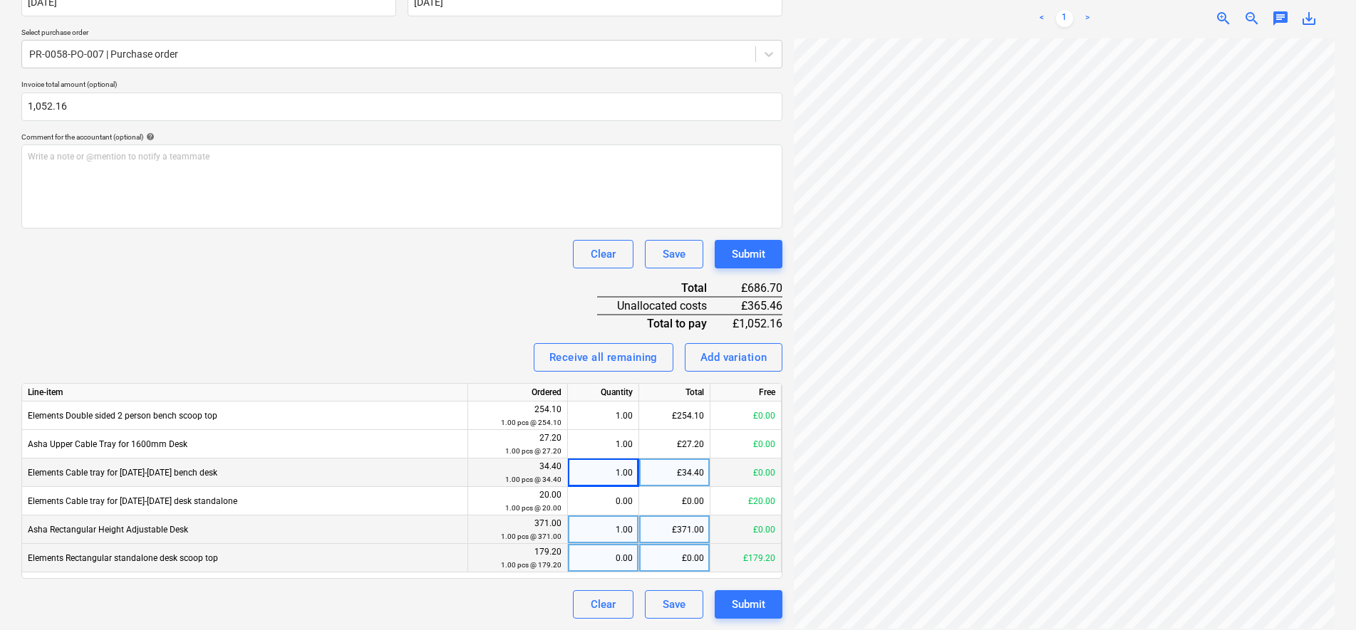
click at [612, 559] on div "0.00" at bounding box center [602, 558] width 59 height 28
type input "1"
click at [365, 271] on div "Invoice name help 41447 Invoice number (optional) help 41447 Invoice date help …" at bounding box center [401, 271] width 761 height 695
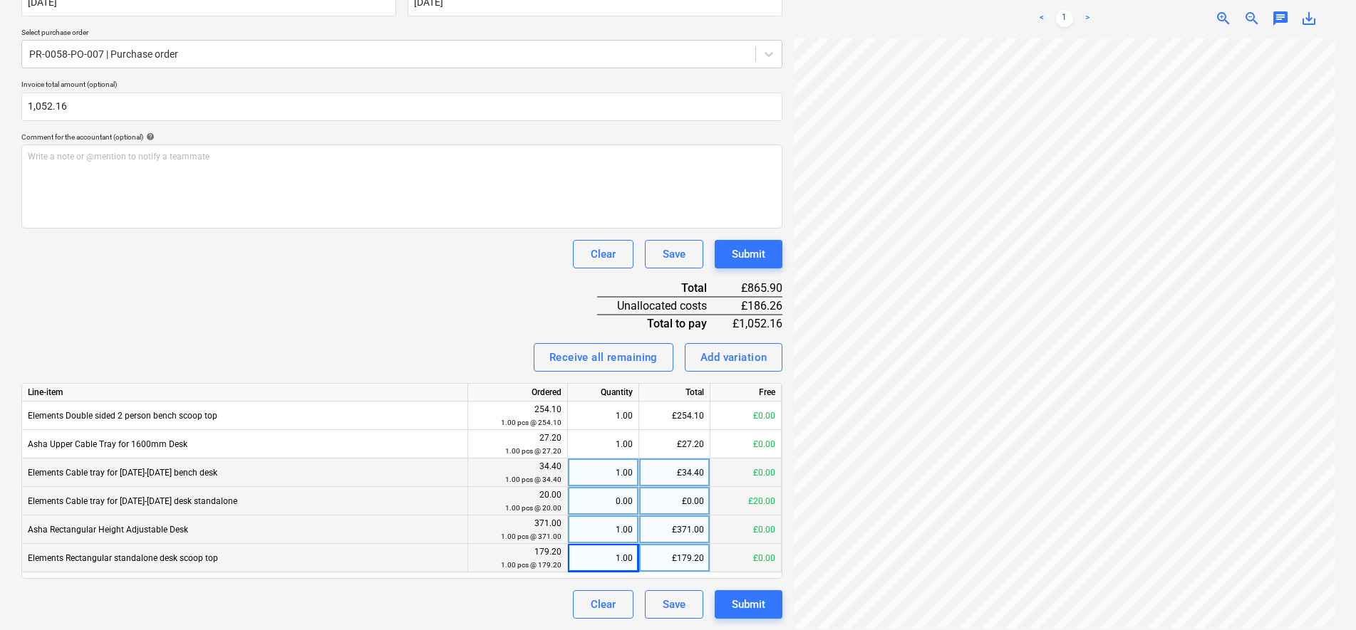
click at [616, 501] on div "0.00" at bounding box center [602, 501] width 59 height 28
type input "1"
click at [438, 296] on div "Invoice name help 41447 Invoice number (optional) help 41447 Invoice date help …" at bounding box center [401, 271] width 761 height 695
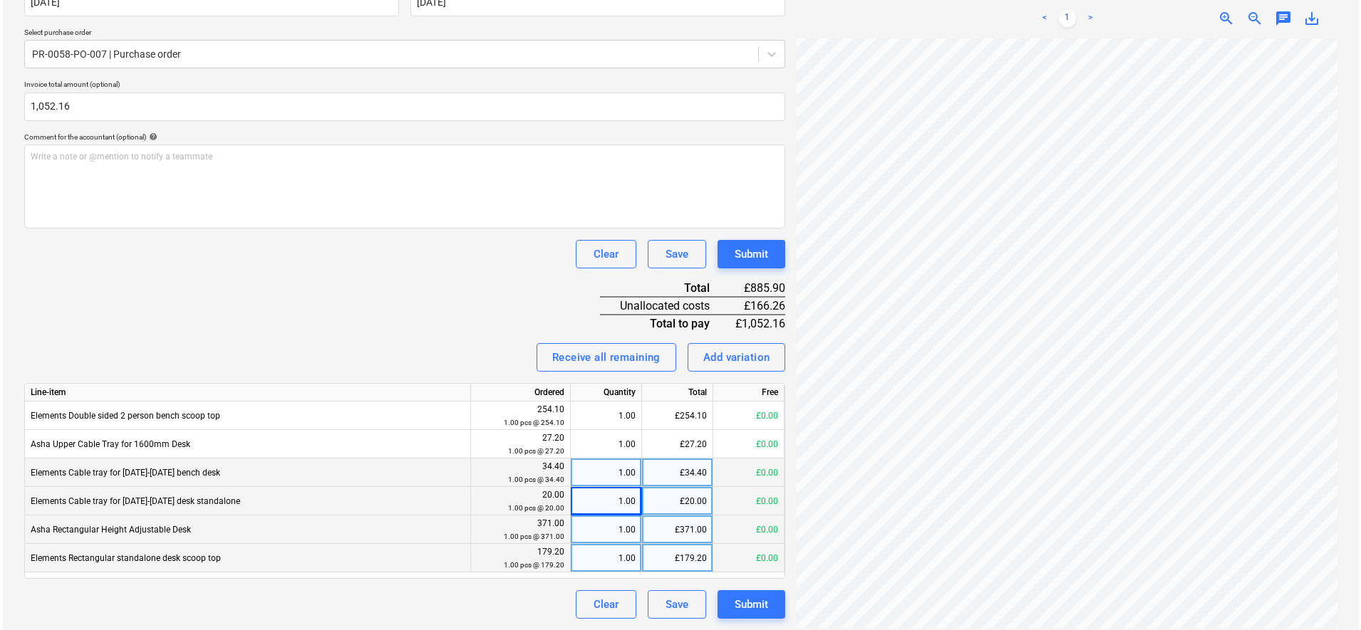
scroll to position [256, 103]
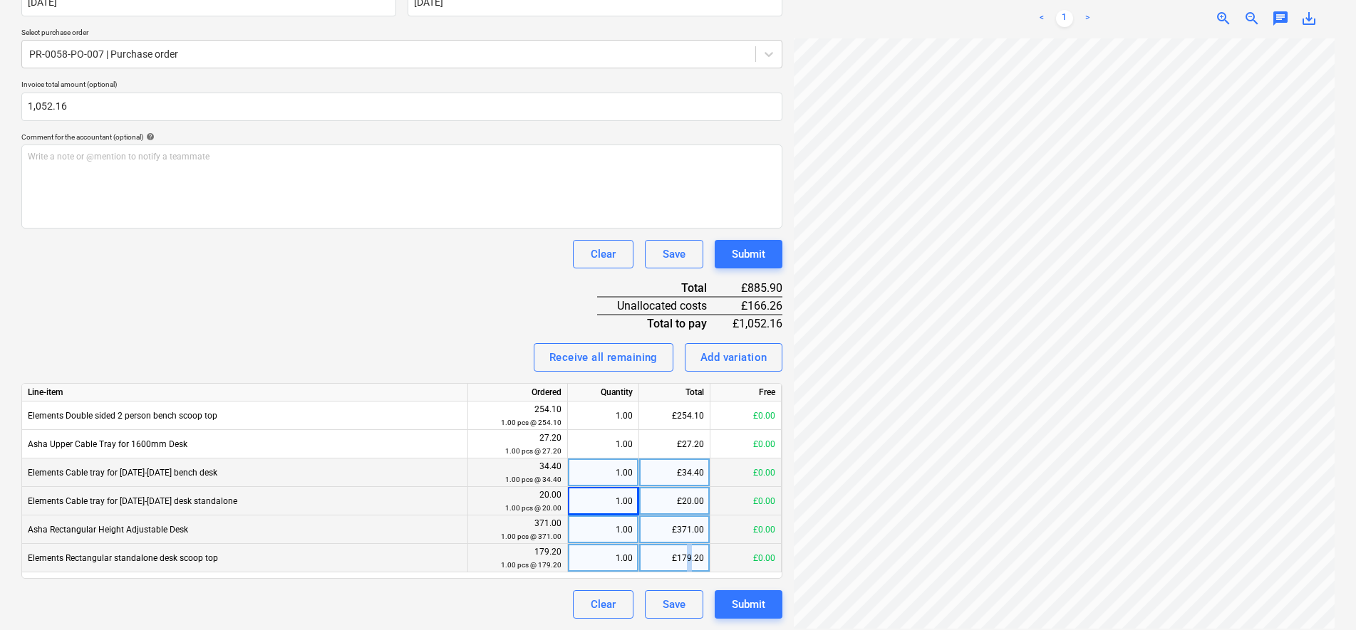
click at [692, 558] on div "£179.20" at bounding box center [674, 558] width 71 height 28
type input "170.10"
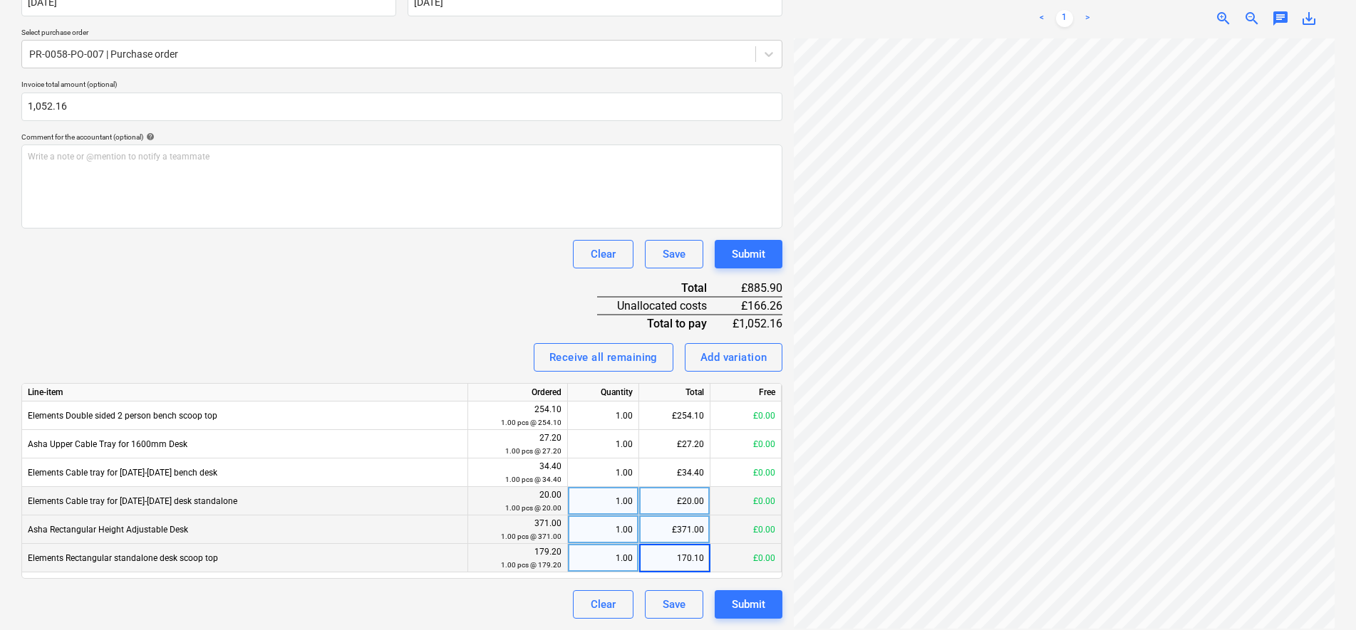
click at [524, 273] on div "Invoice name help 41447 Invoice number (optional) help 41447 Invoice date help …" at bounding box center [401, 271] width 761 height 695
click at [402, 291] on div "Invoice name help 41447 Invoice number (optional) help 41447 Invoice date help …" at bounding box center [401, 271] width 761 height 695
click at [772, 607] on button "Submit" at bounding box center [748, 605] width 68 height 28
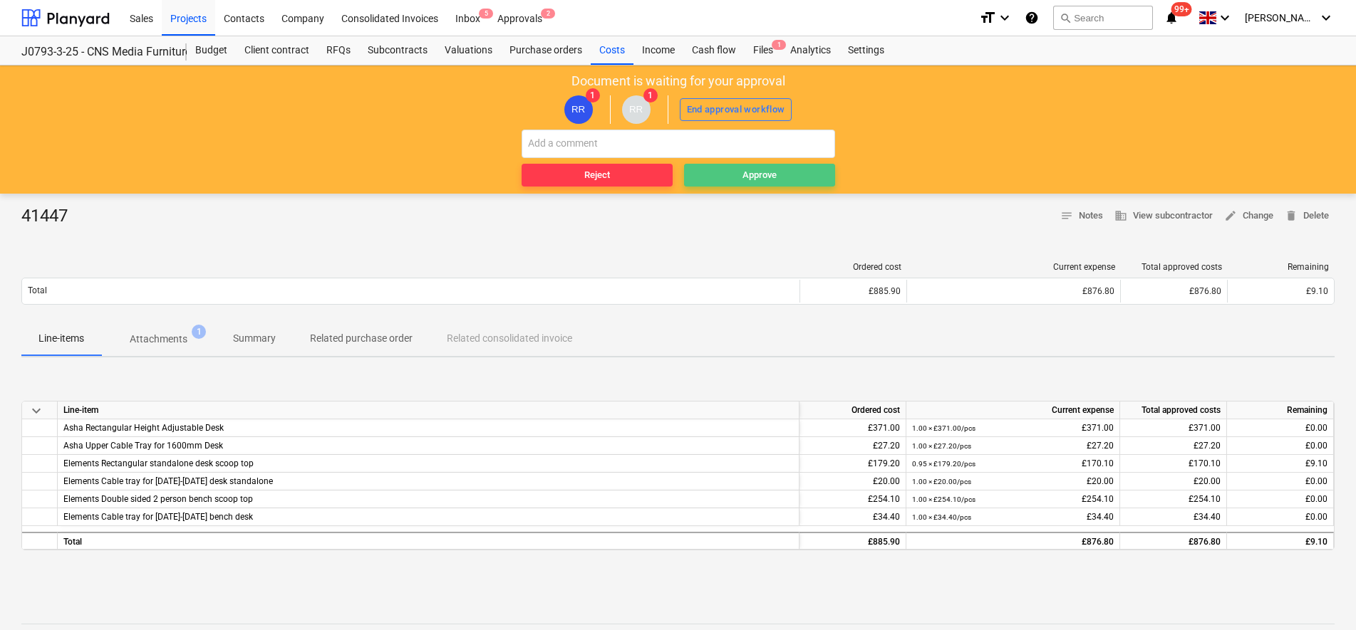
click at [743, 172] on div "Approve" at bounding box center [759, 175] width 34 height 16
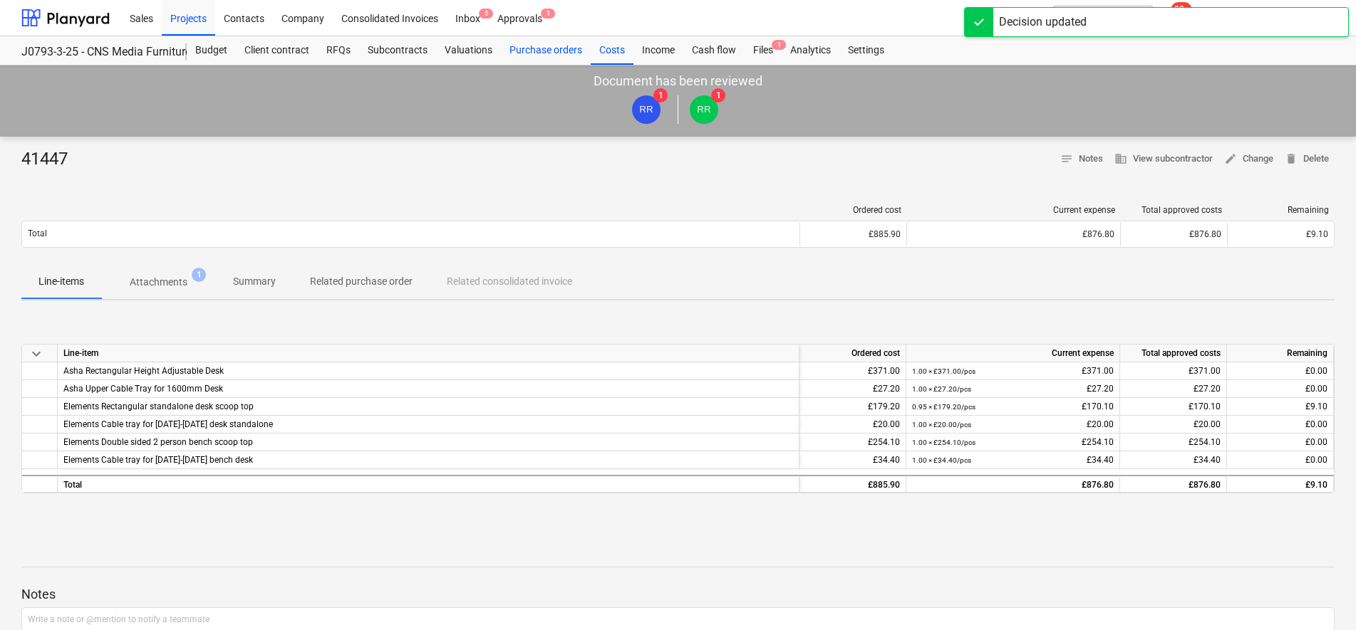
click at [545, 48] on div "Purchase orders" at bounding box center [546, 50] width 90 height 28
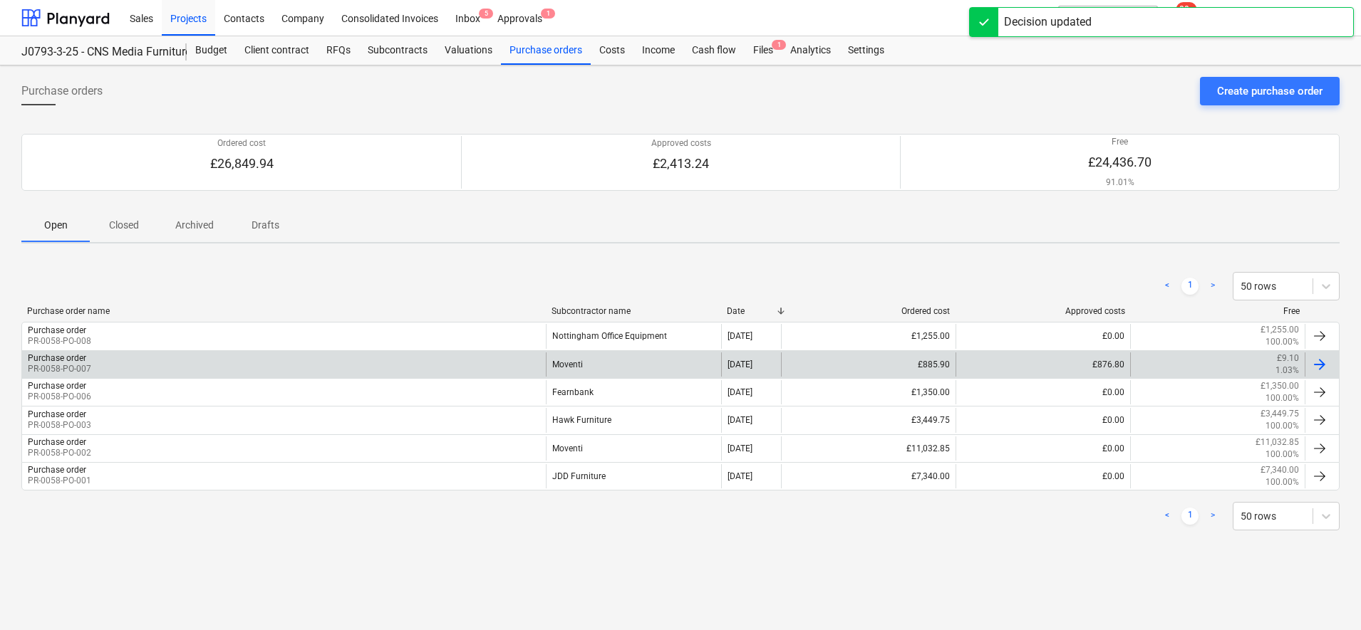
click at [634, 360] on div "Moventi" at bounding box center [633, 365] width 175 height 24
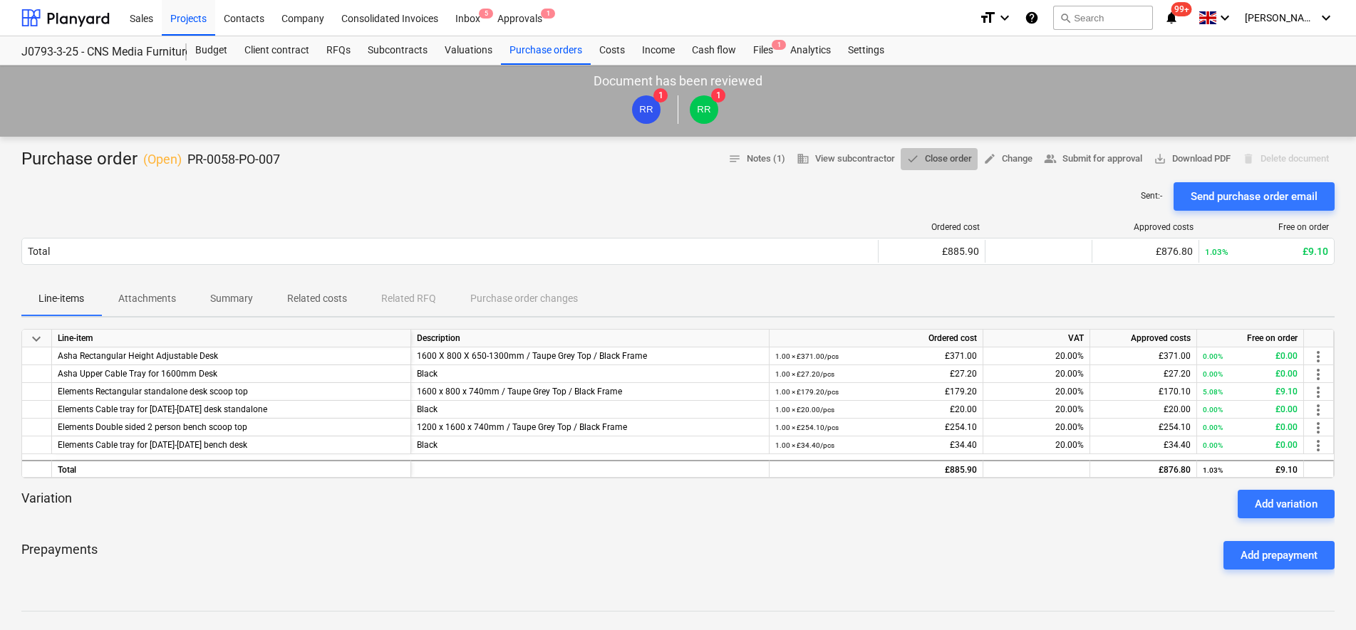
click at [940, 162] on span "done Close order" at bounding box center [939, 159] width 66 height 16
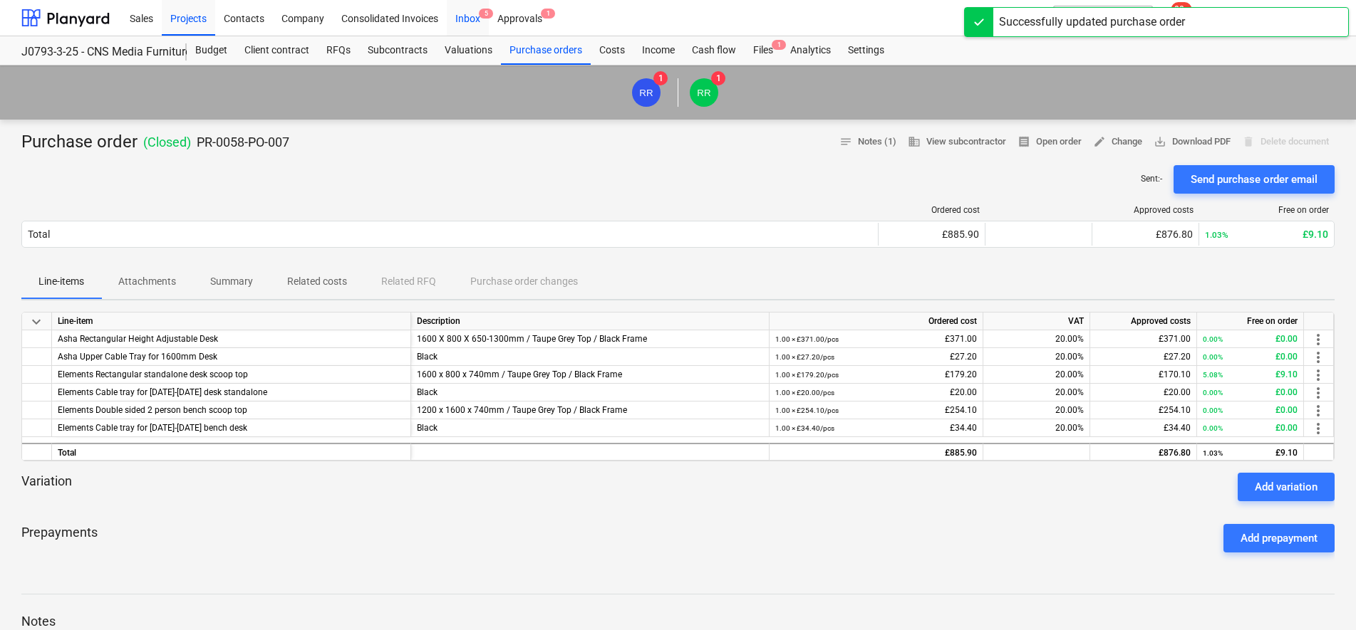
click at [475, 11] on div "Inbox 5" at bounding box center [468, 17] width 42 height 36
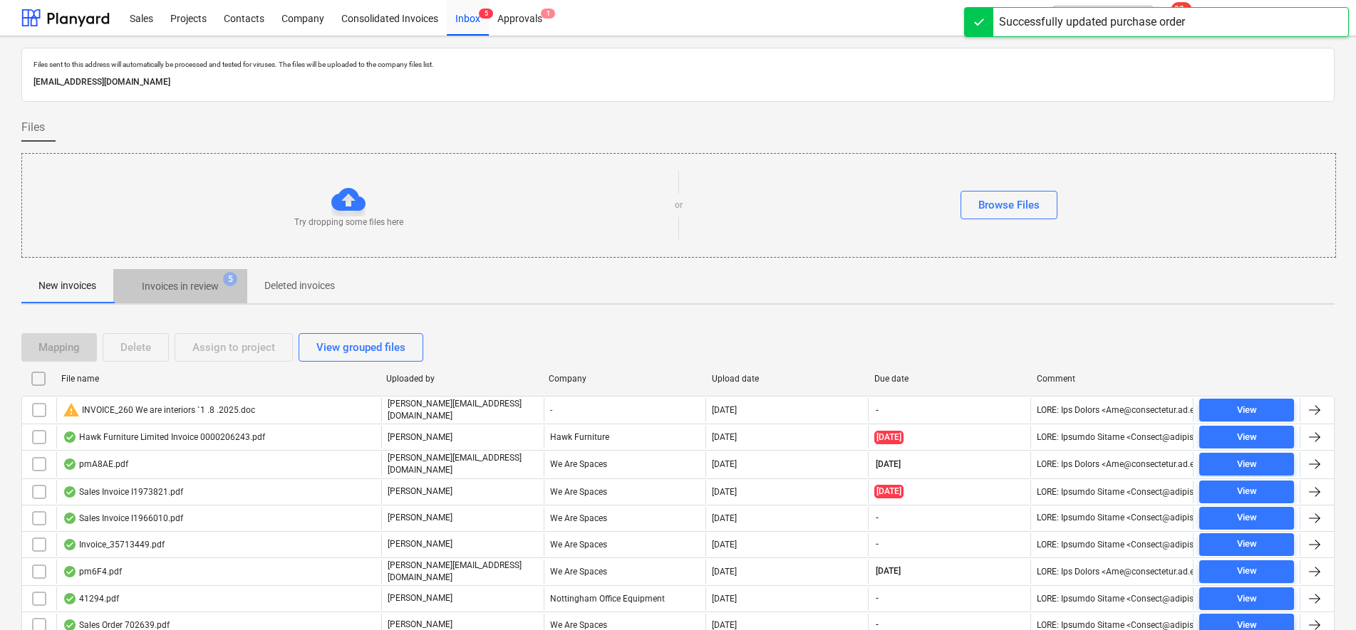
click at [217, 290] on p "Invoices in review" at bounding box center [180, 286] width 77 height 15
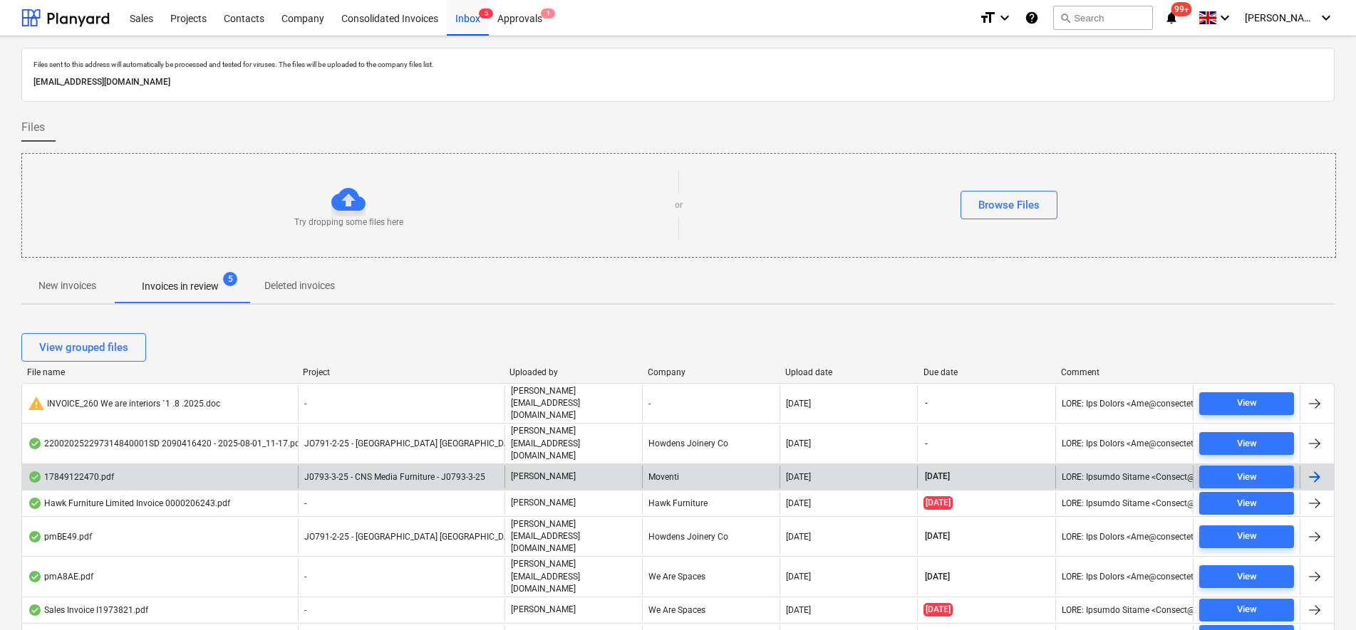
click at [597, 466] on div "[PERSON_NAME]" at bounding box center [572, 477] width 137 height 23
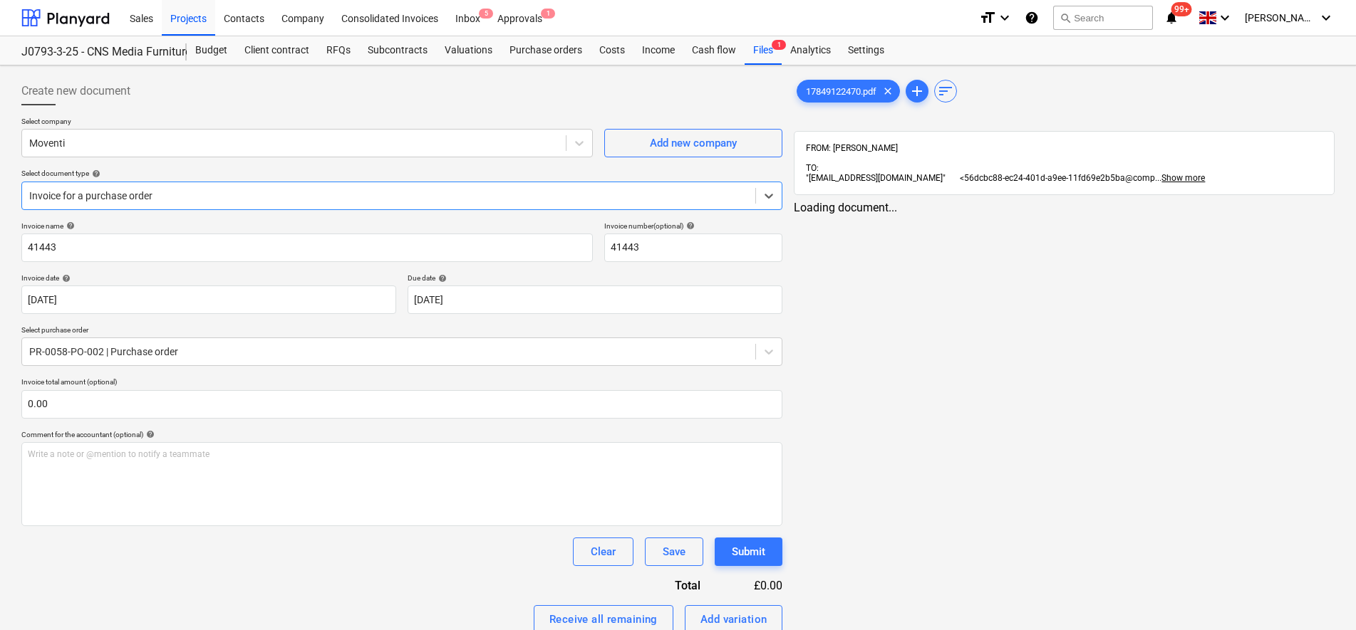
click at [324, 191] on div at bounding box center [388, 196] width 719 height 14
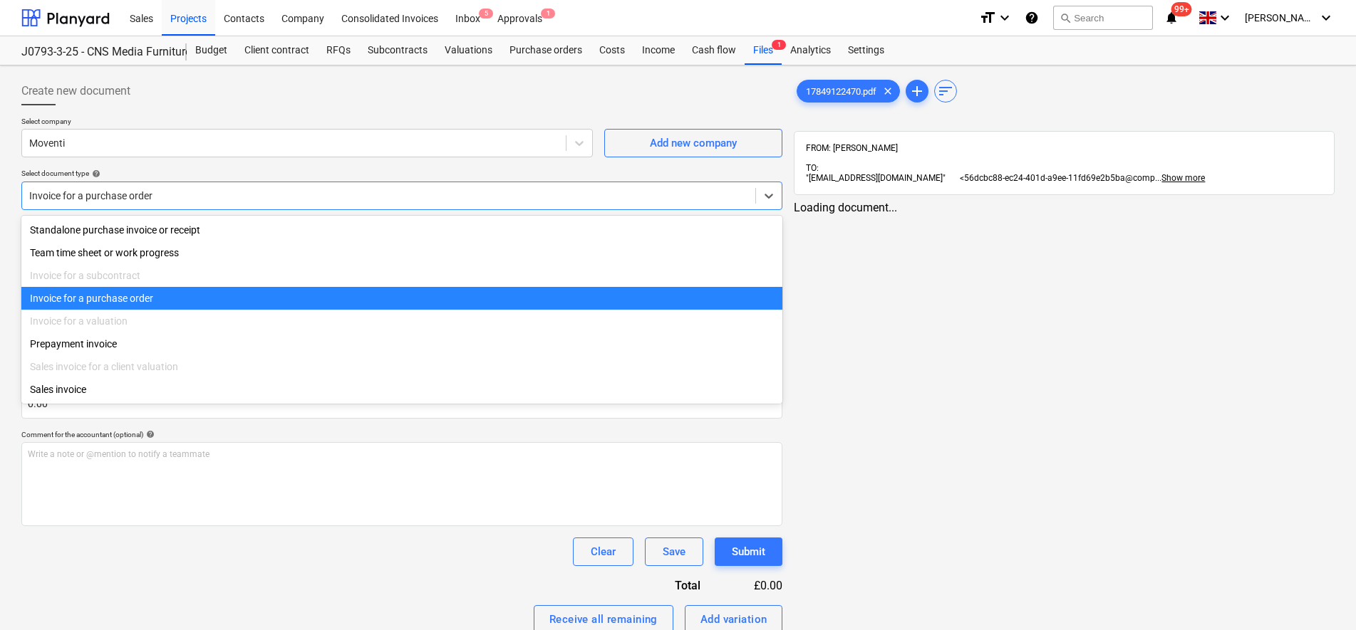
click at [324, 191] on div at bounding box center [388, 196] width 719 height 14
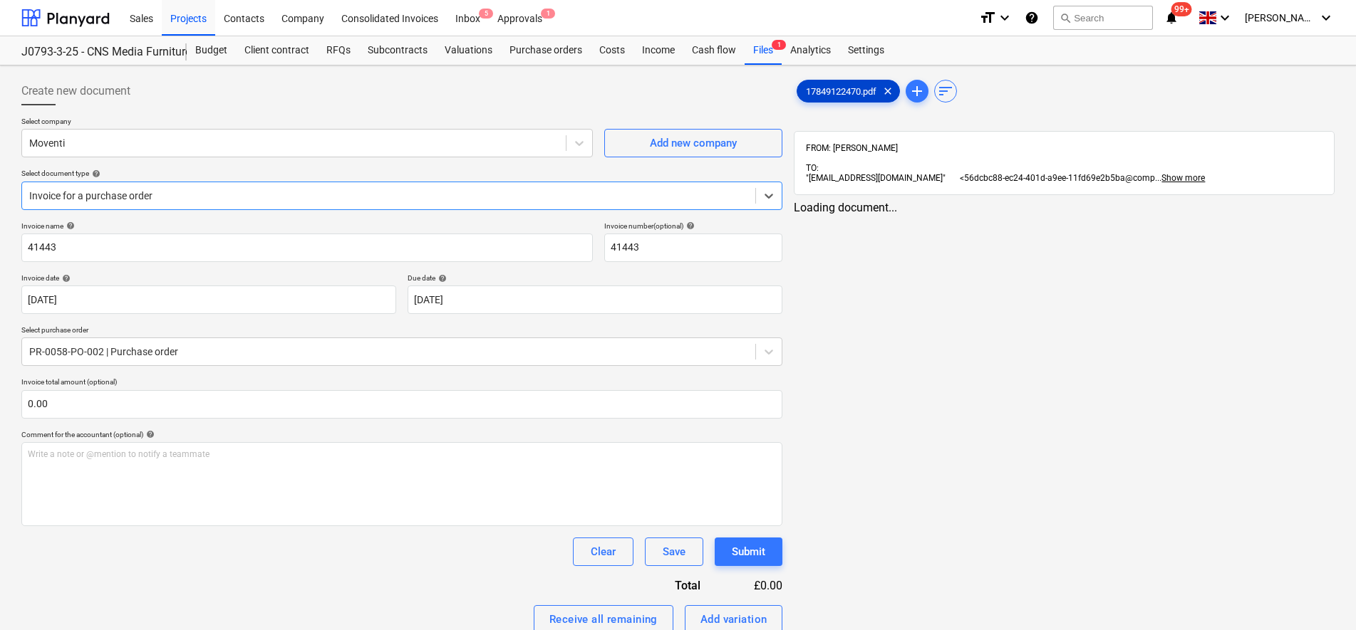
click at [826, 98] on div "17849122470.pdf clear" at bounding box center [847, 91] width 103 height 23
click at [1019, 149] on div "17849122470.pdf clear add sort FROM: [PERSON_NAME] TO: "[EMAIL_ADDRESS][DOMAIN_…" at bounding box center [1064, 454] width 541 height 754
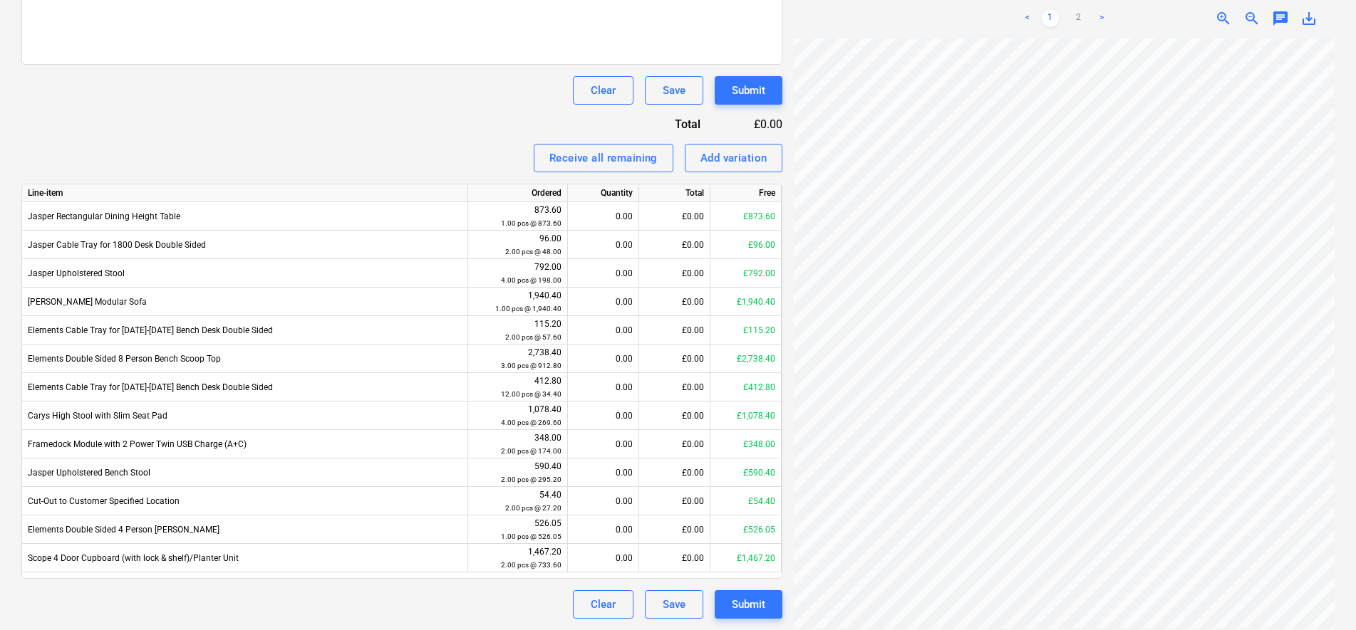
scroll to position [0, 103]
click at [1074, 10] on link "2" at bounding box center [1078, 18] width 17 height 17
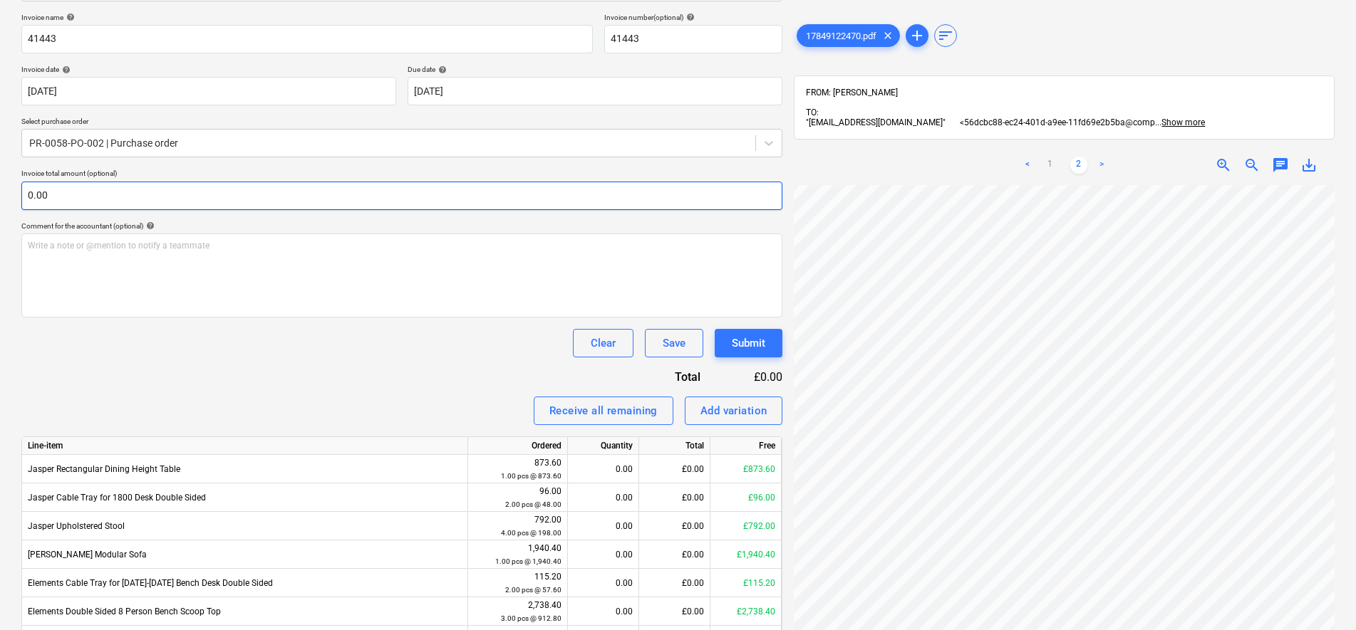
scroll to position [194, 0]
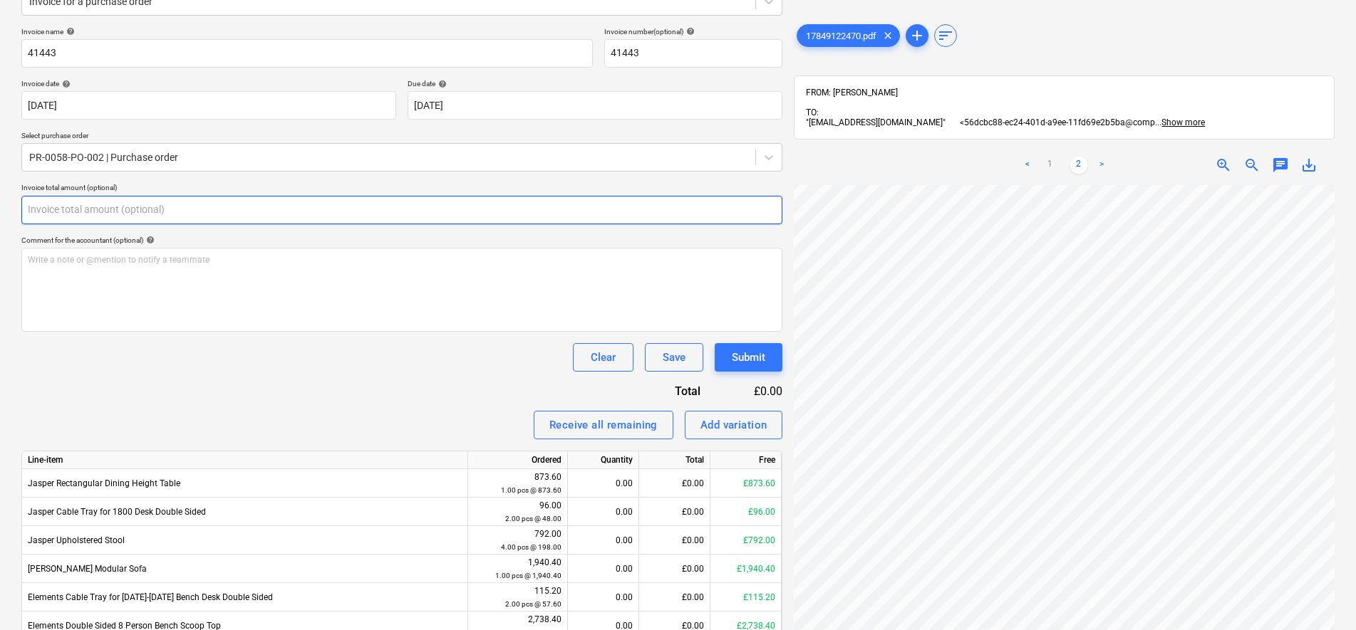
click at [90, 204] on input "text" at bounding box center [401, 210] width 761 height 28
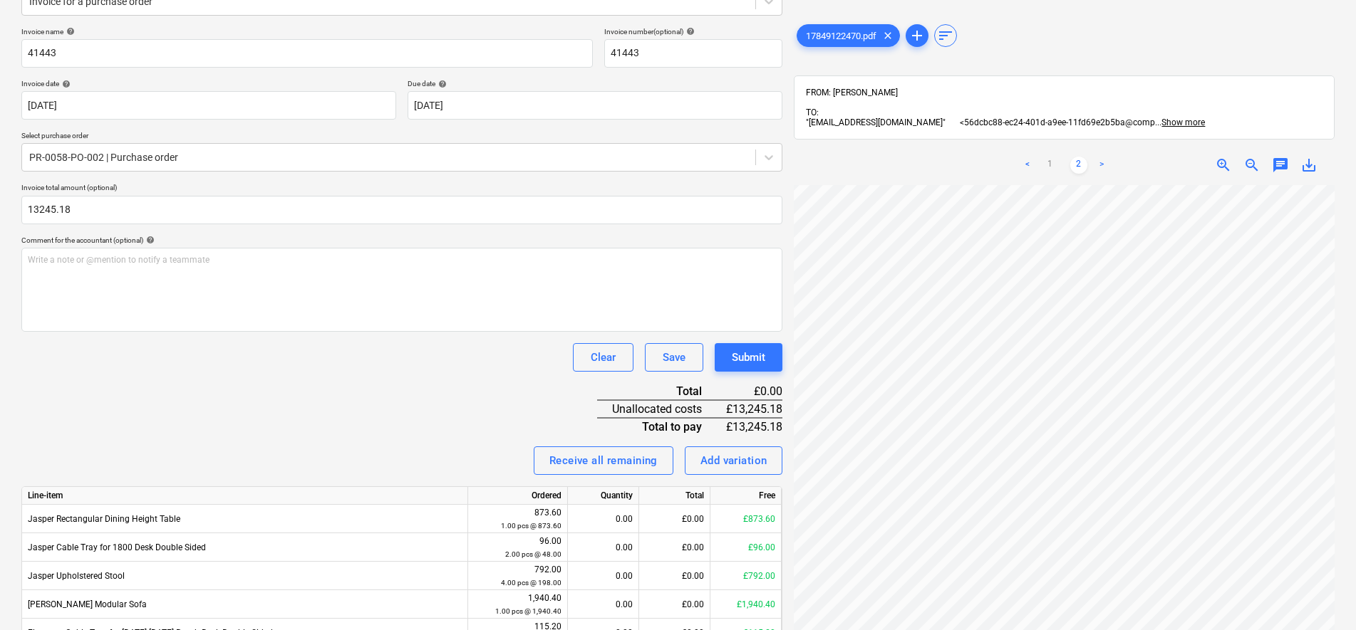
type input "13,245.18"
click at [232, 393] on div "Invoice name help 41443 Invoice number (optional) help 41443 Invoice date help …" at bounding box center [401, 474] width 761 height 895
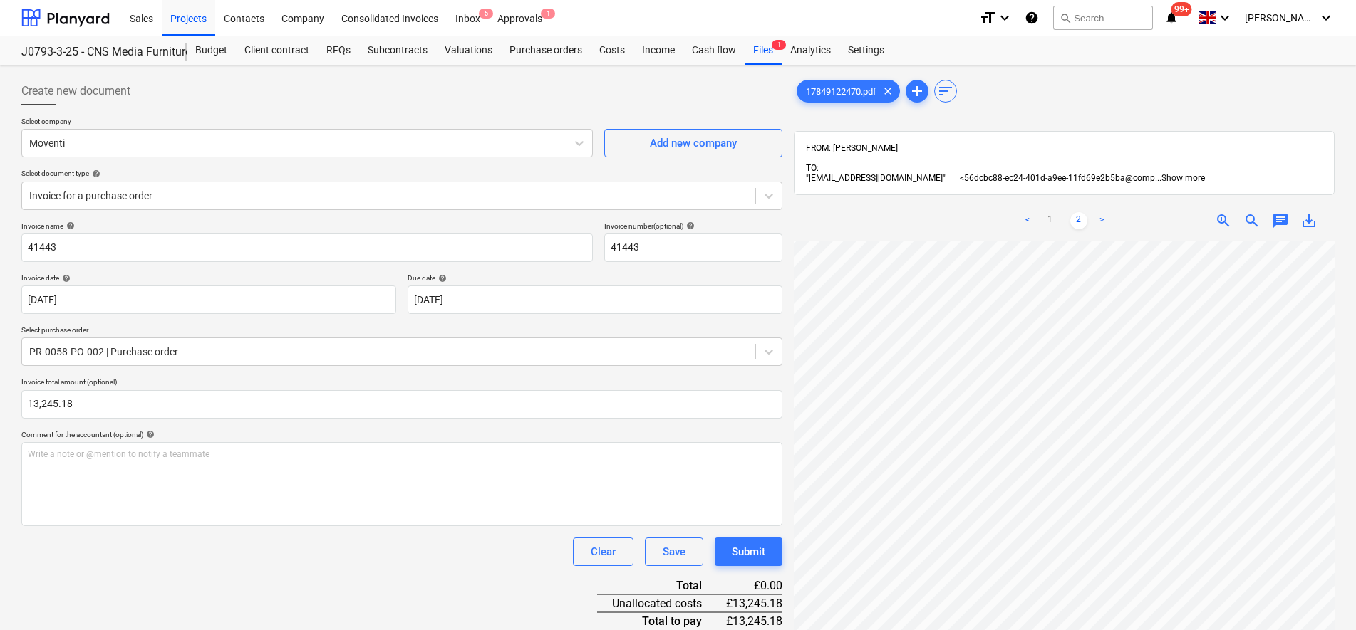
scroll to position [320, 83]
click at [1271, 204] on div "< 1 2 > zoom_in zoom_out chat 0 save_alt" at bounding box center [1064, 516] width 541 height 630
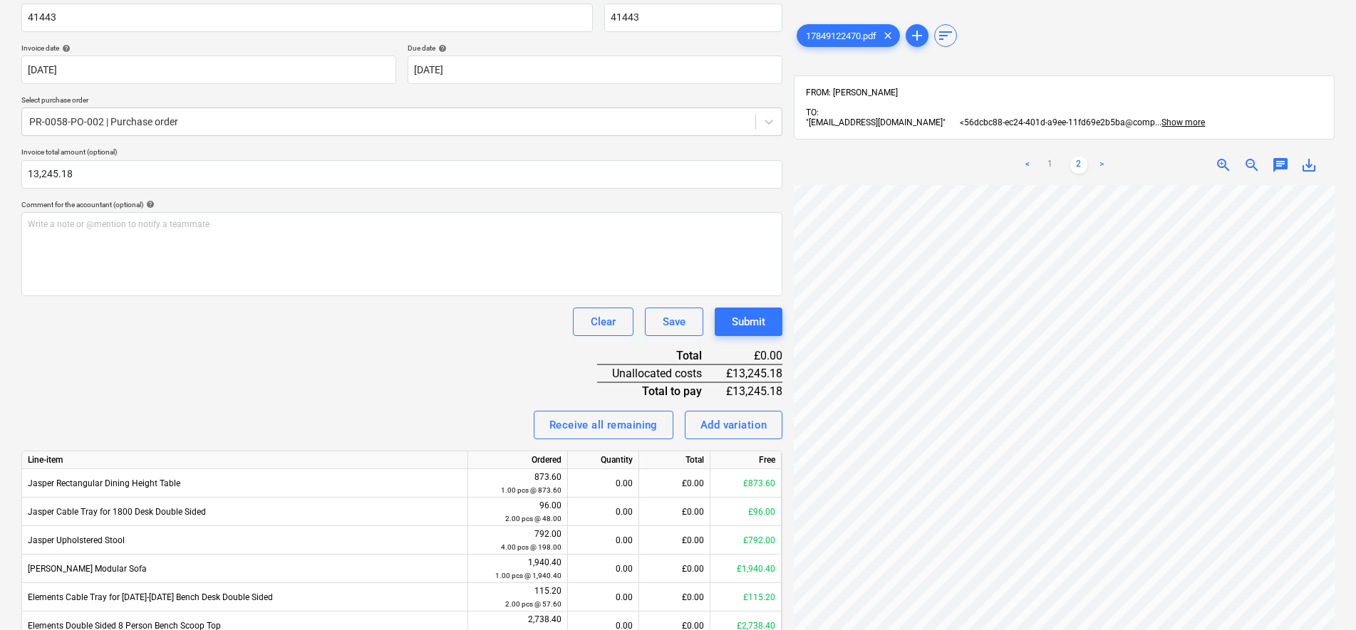
scroll to position [0, 27]
click at [1051, 158] on link "1" at bounding box center [1049, 165] width 17 height 17
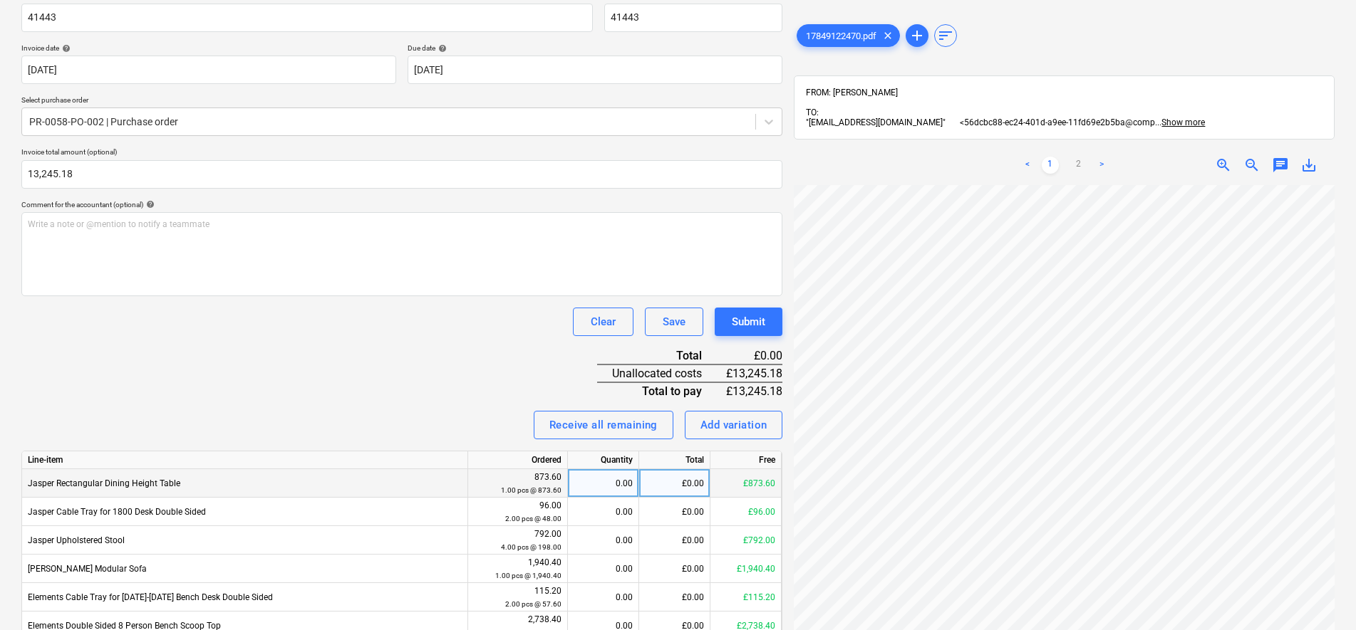
click at [613, 482] on div "0.00" at bounding box center [602, 483] width 59 height 28
type input "1"
click at [453, 427] on div "Receive all remaining Add variation" at bounding box center [401, 425] width 761 height 28
click at [435, 333] on div "Clear Save Submit" at bounding box center [401, 322] width 761 height 28
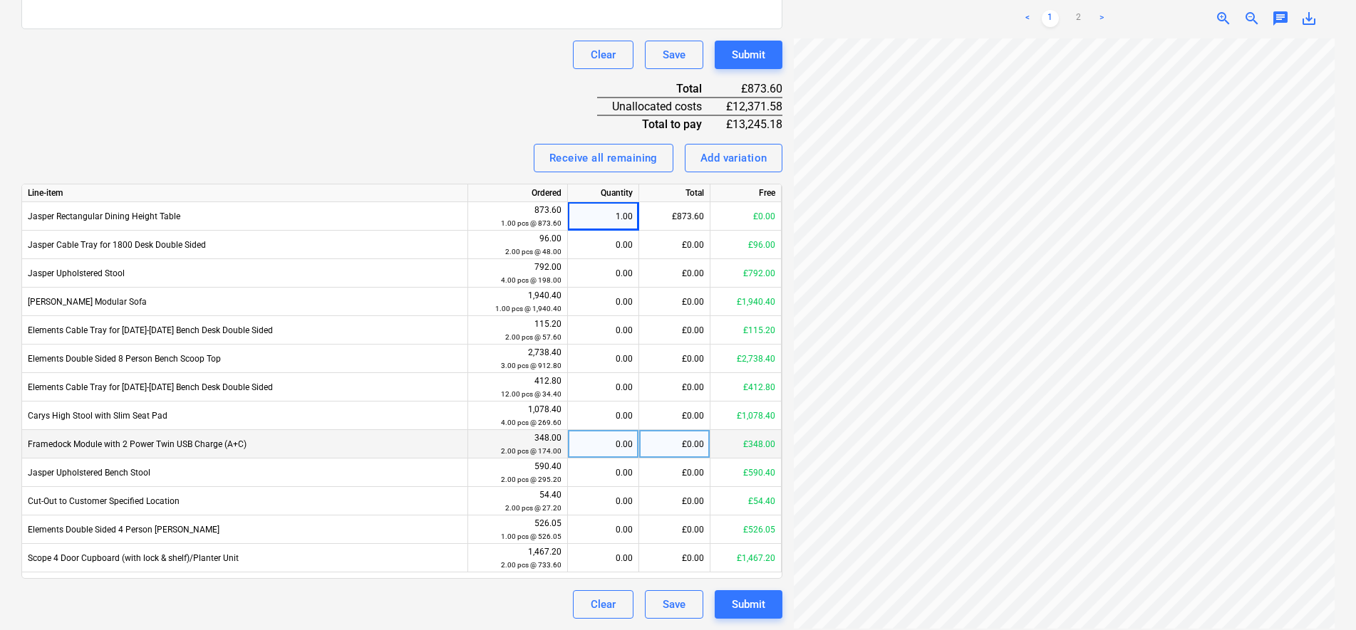
scroll to position [6, 103]
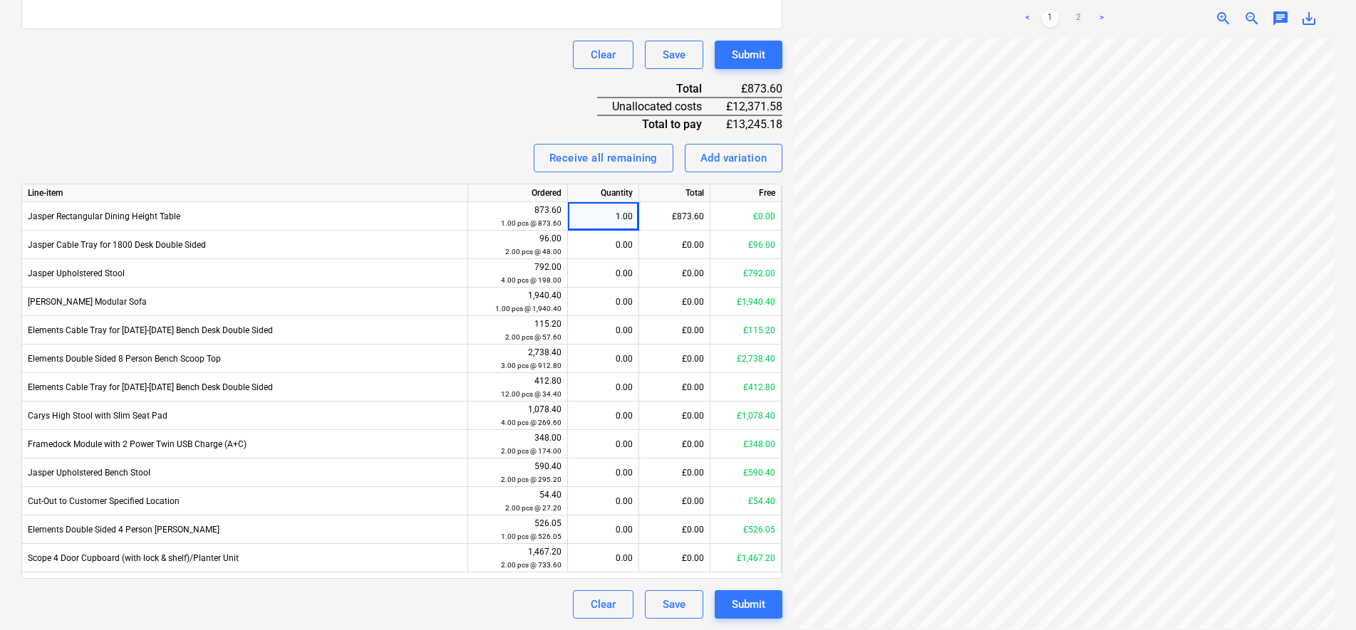
click at [1173, 627] on div "Create new document Select company Moventi Add new company Select document type…" at bounding box center [678, 99] width 1356 height 1062
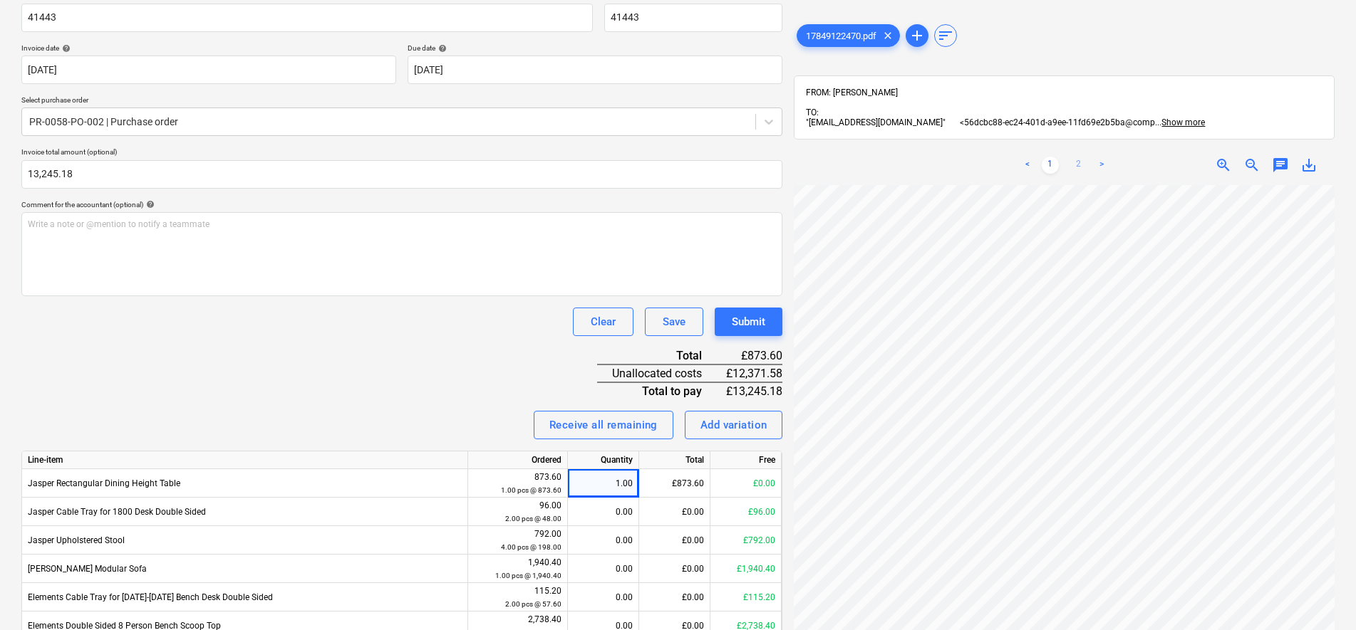
click at [1080, 157] on link "2" at bounding box center [1078, 165] width 17 height 17
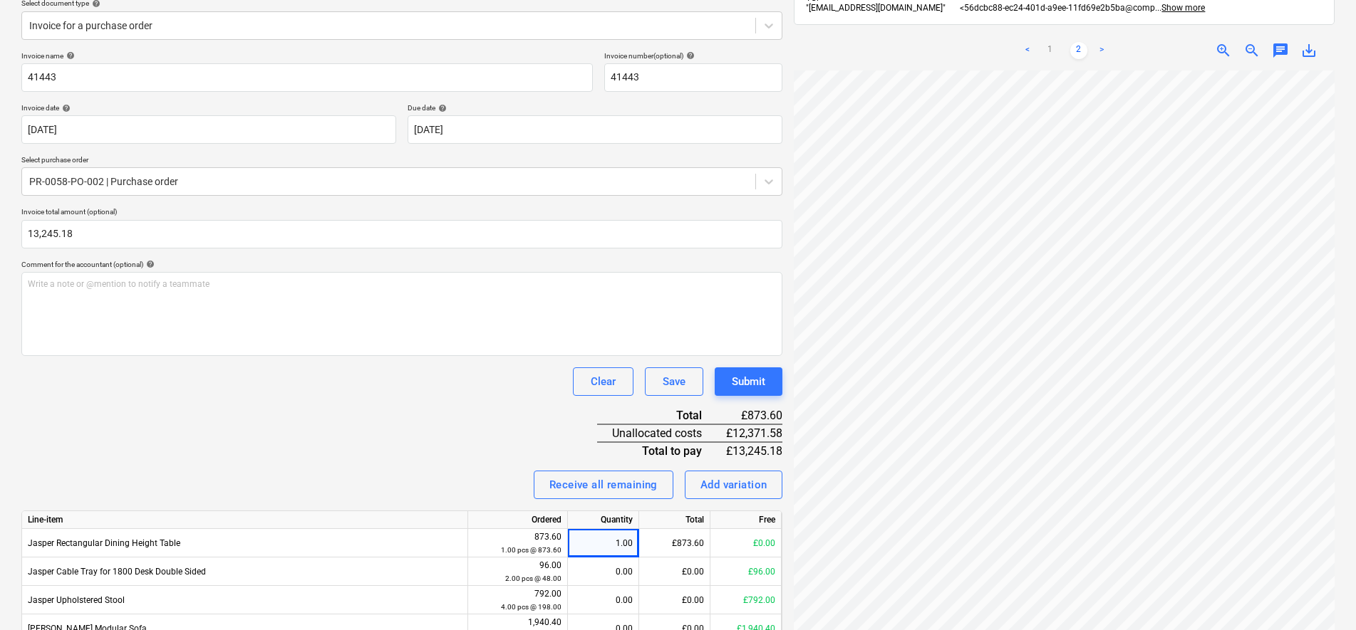
scroll to position [52, 0]
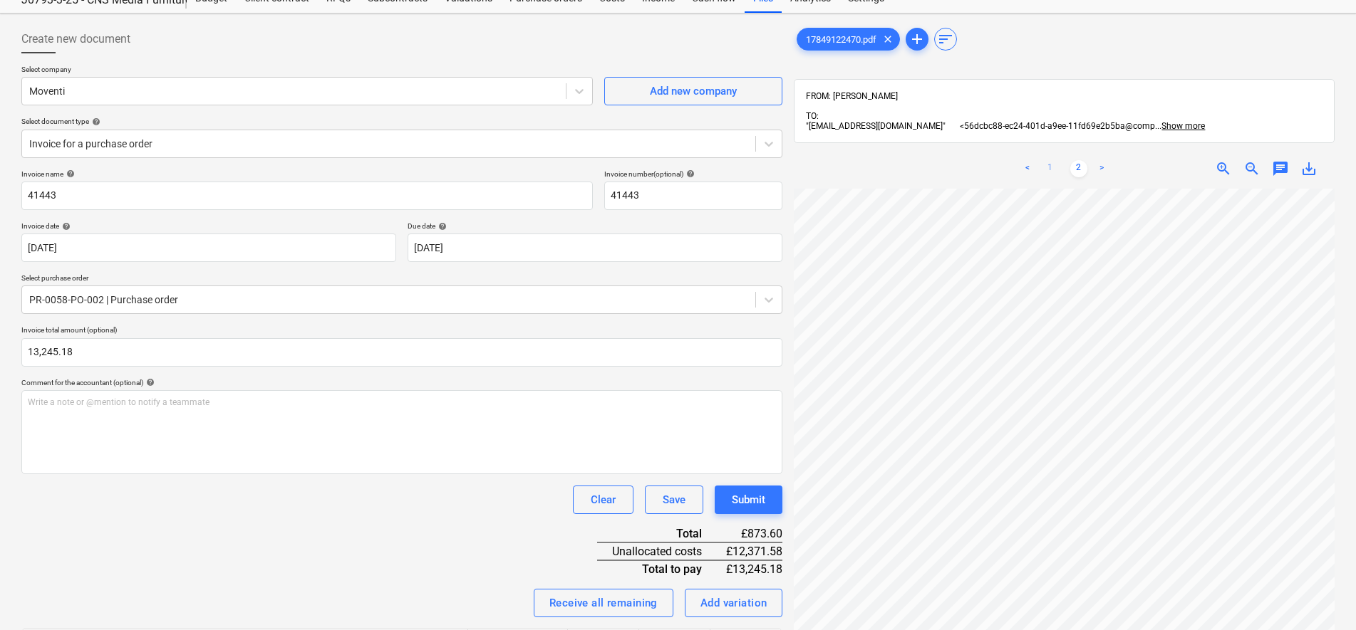
click at [1047, 161] on link "1" at bounding box center [1049, 168] width 17 height 17
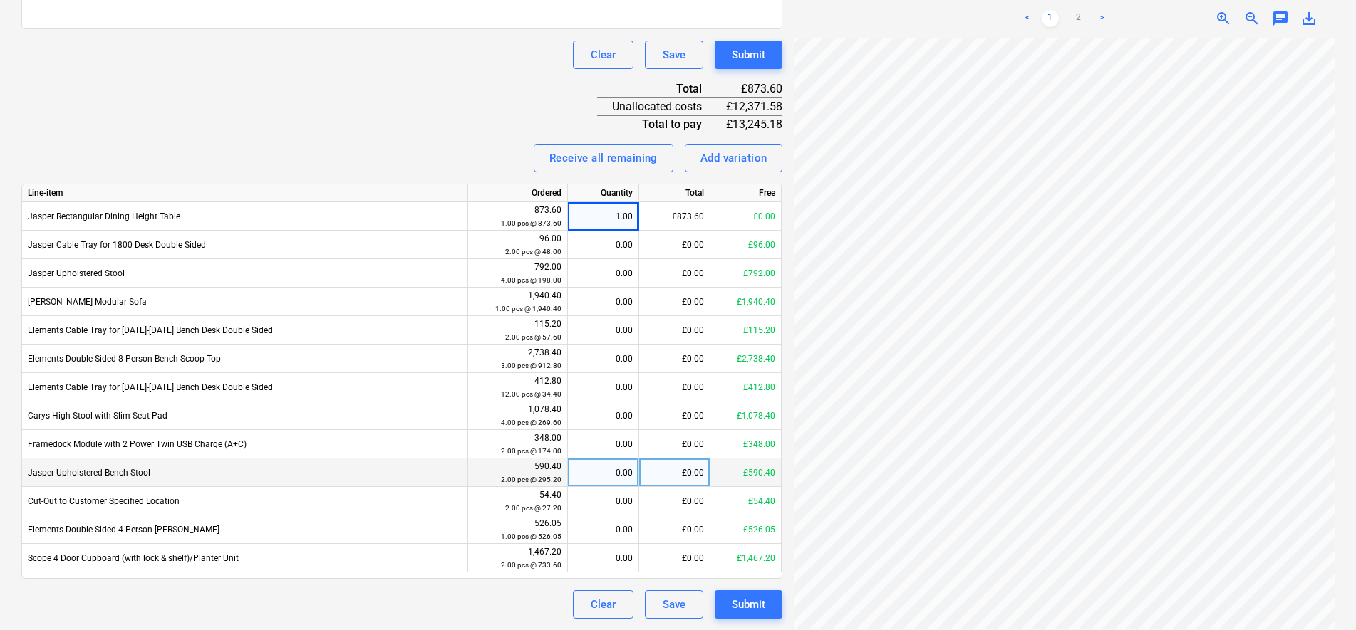
scroll to position [111, 103]
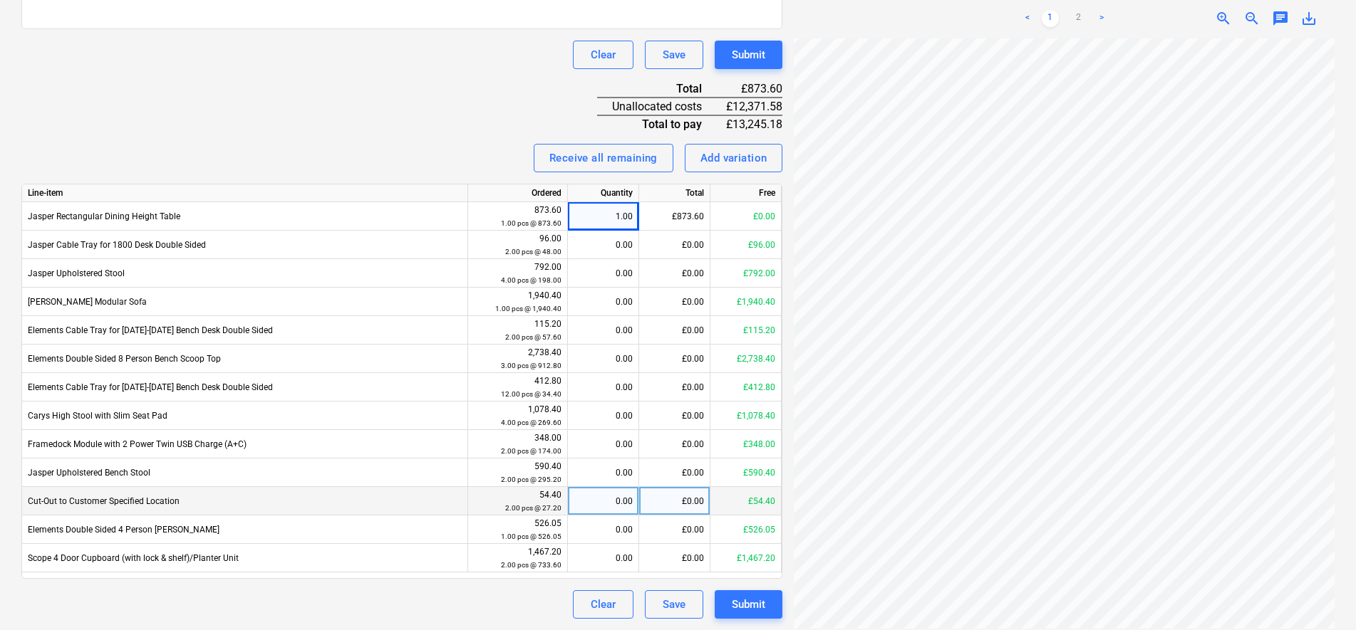
click at [623, 504] on div "0.00" at bounding box center [602, 501] width 59 height 28
type input "2"
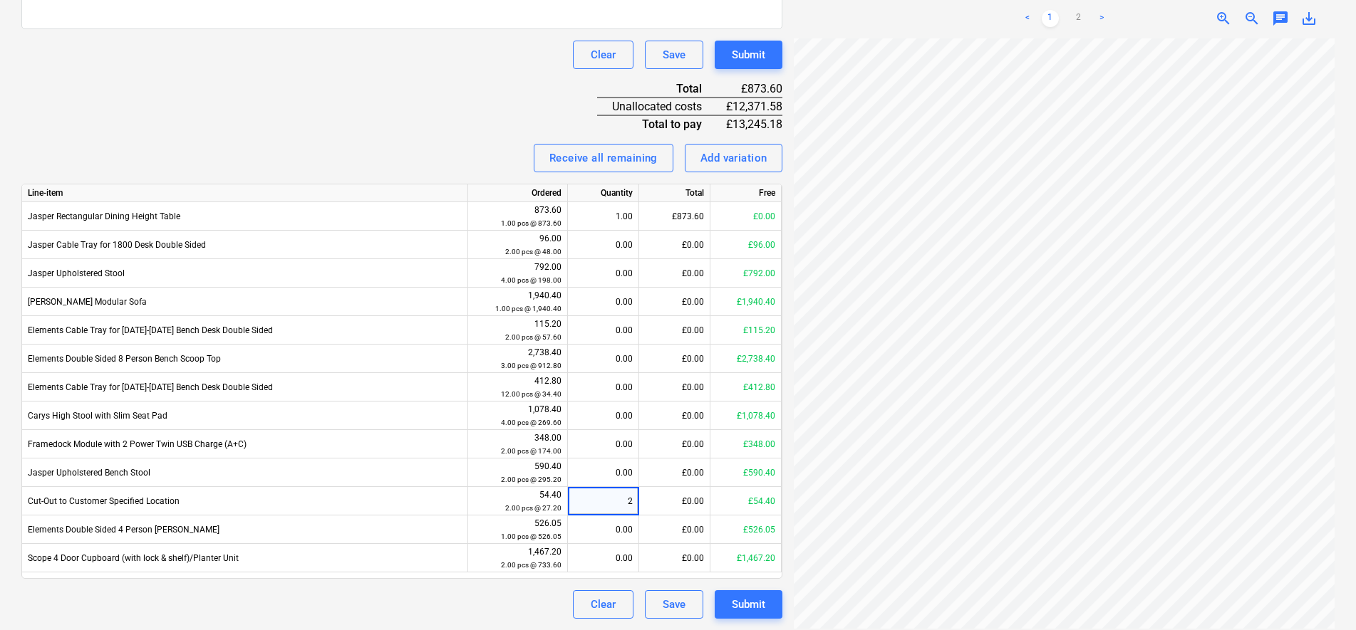
click at [476, 125] on div "Invoice name help 41443 Invoice number (optional) help 41443 Invoice date help …" at bounding box center [401, 171] width 761 height 895
click at [410, 596] on div "Clear Save Submit" at bounding box center [401, 605] width 761 height 28
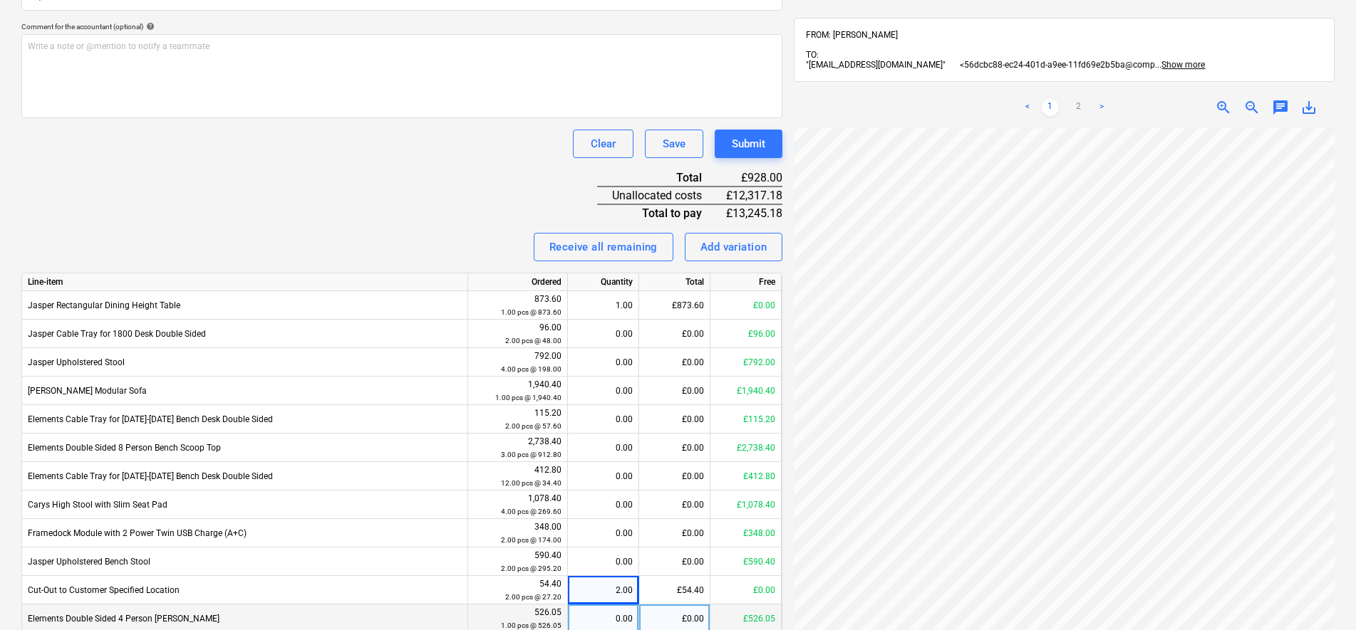
scroll to position [497, 0]
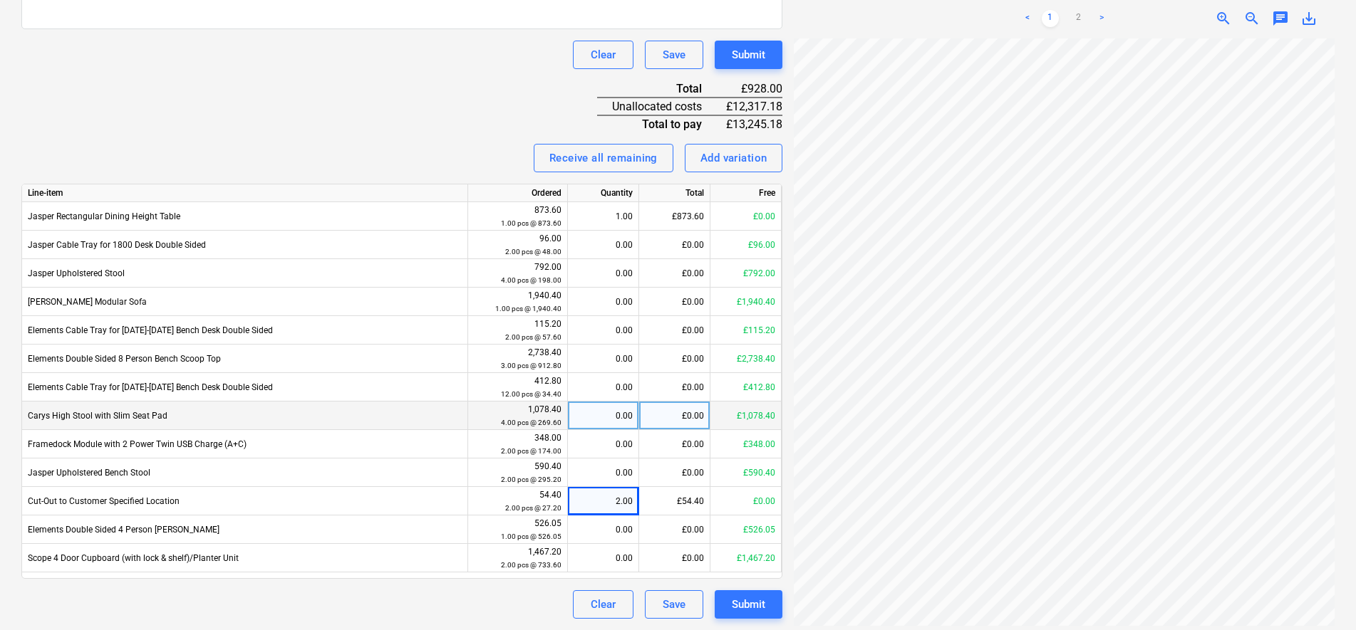
click at [613, 410] on div "0.00" at bounding box center [602, 416] width 59 height 28
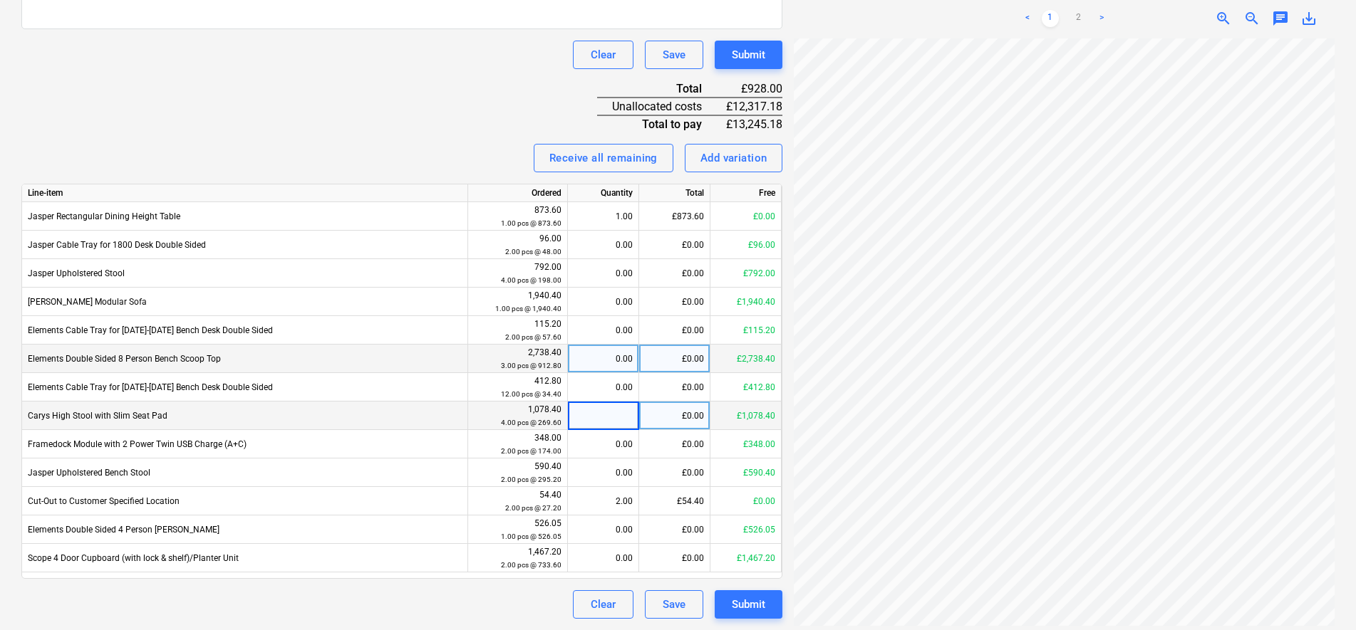
type input "4"
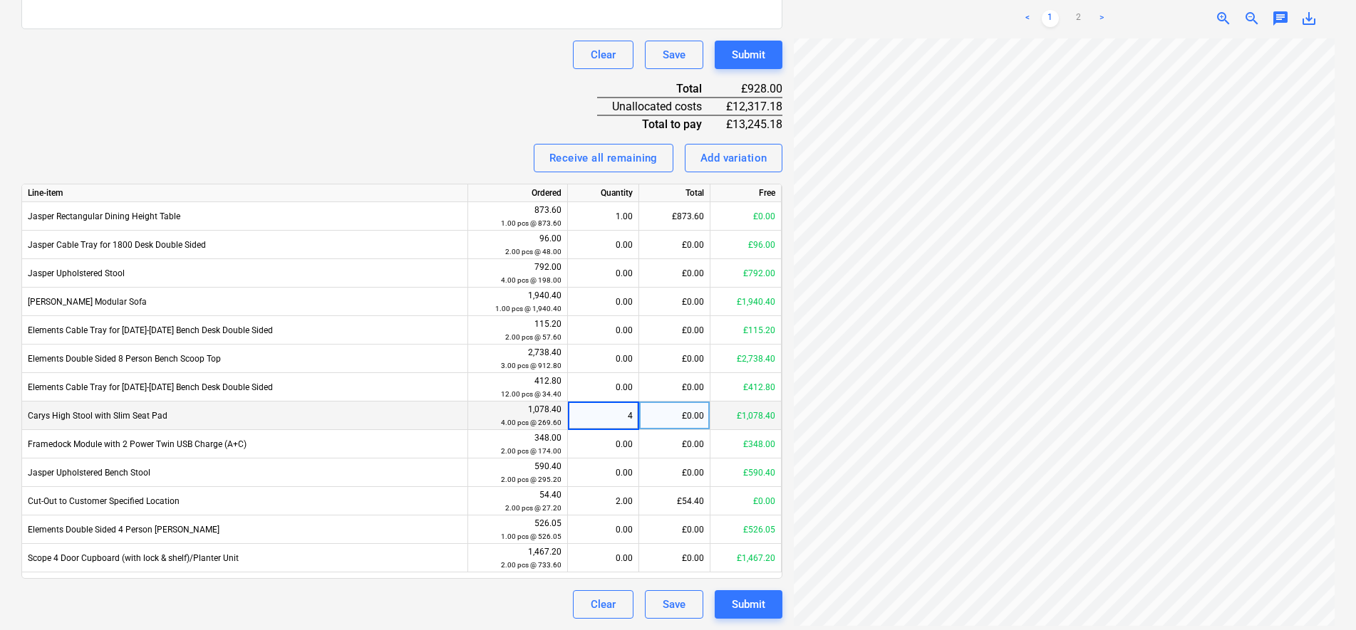
click at [477, 90] on div "Invoice name help 41443 Invoice number (optional) help 41443 Invoice date help …" at bounding box center [401, 171] width 761 height 895
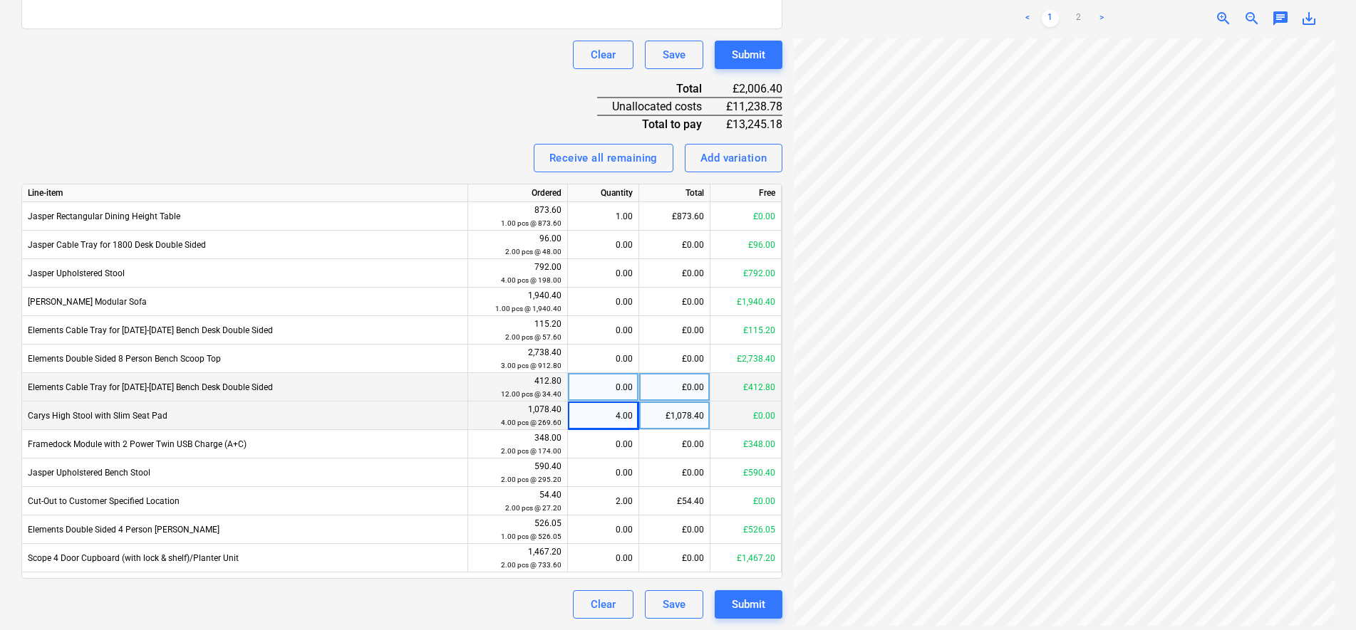
click at [611, 390] on div "0.00" at bounding box center [602, 387] width 59 height 28
type input "12"
click at [402, 85] on div "Invoice name help 41443 Invoice number (optional) help 41443 Invoice date help …" at bounding box center [401, 171] width 761 height 895
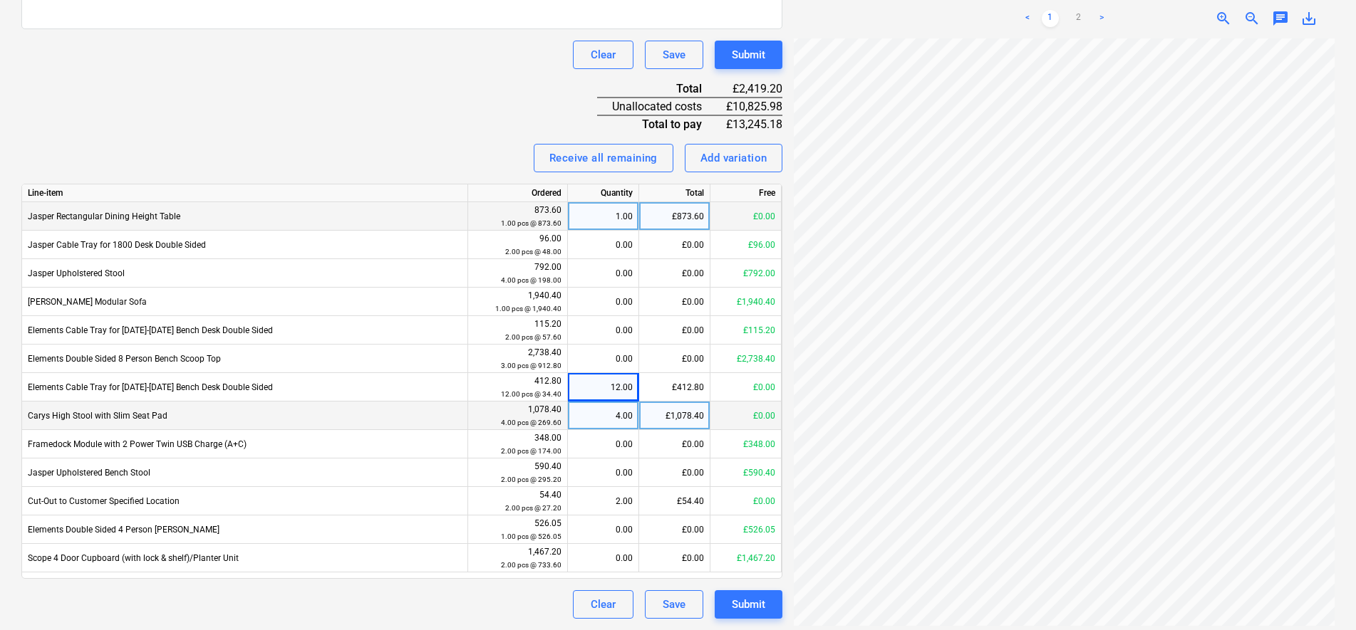
scroll to position [320, 80]
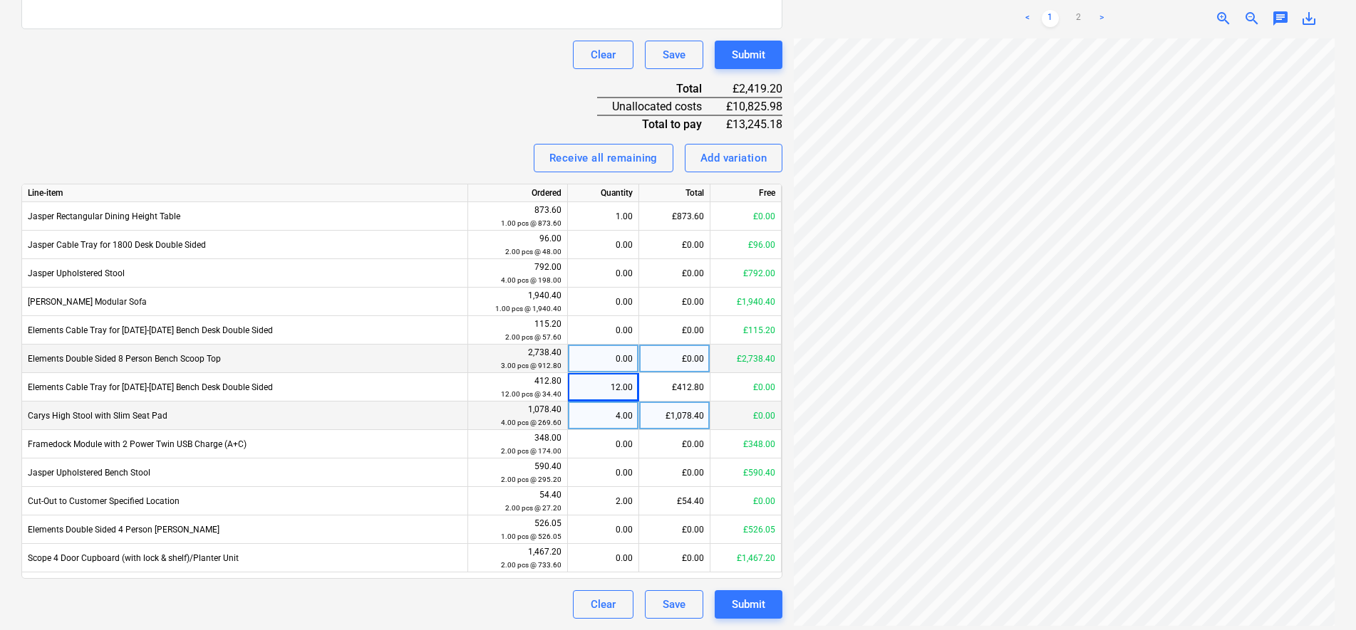
click at [592, 357] on div "0.00" at bounding box center [602, 359] width 59 height 28
click at [592, 356] on input at bounding box center [603, 359] width 71 height 28
type input "3"
click at [461, 110] on div "Invoice name help 41443 Invoice number (optional) help 41443 Invoice date help …" at bounding box center [401, 171] width 761 height 895
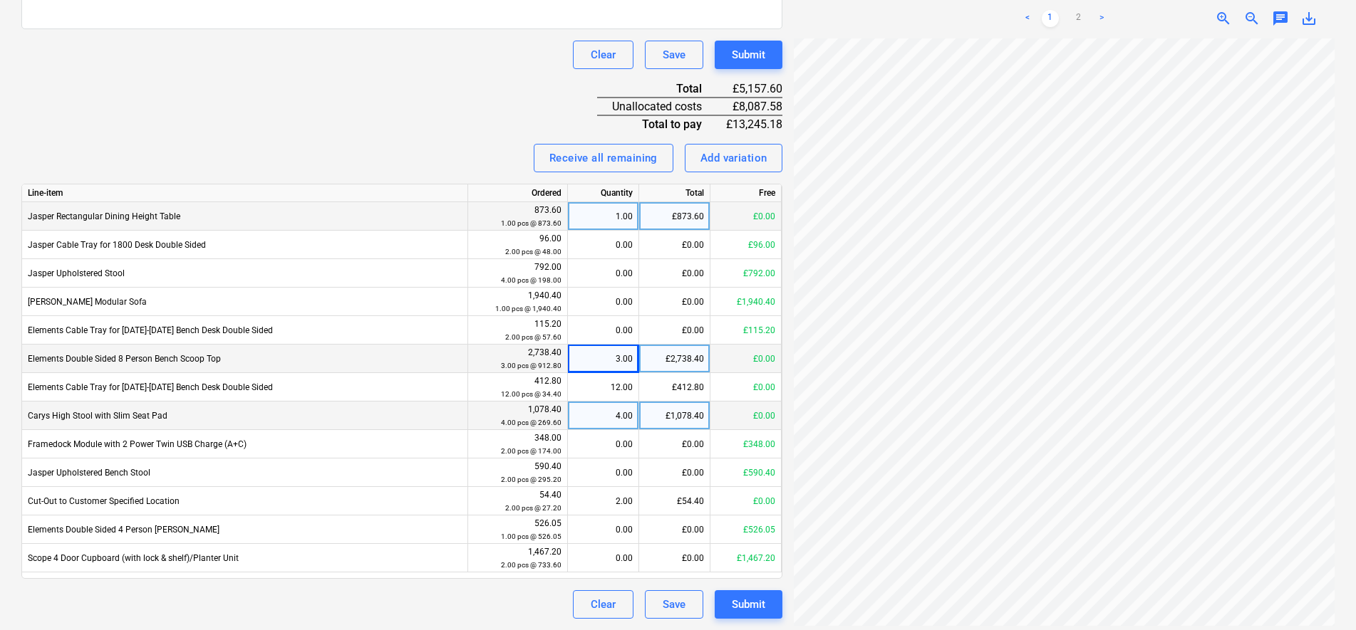
scroll to position [320, 103]
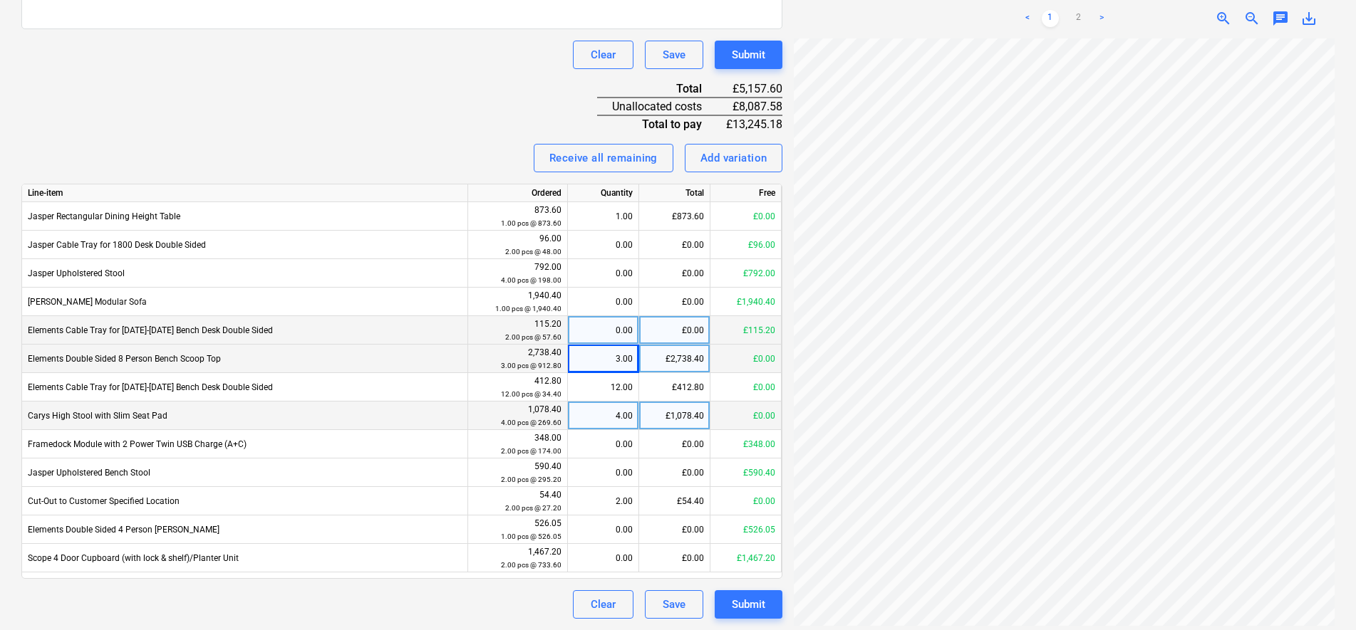
click at [610, 331] on div "0.00" at bounding box center [602, 330] width 59 height 28
type input "2"
click at [415, 105] on div "Invoice name help 41443 Invoice number (optional) help 41443 Invoice date help …" at bounding box center [401, 171] width 761 height 895
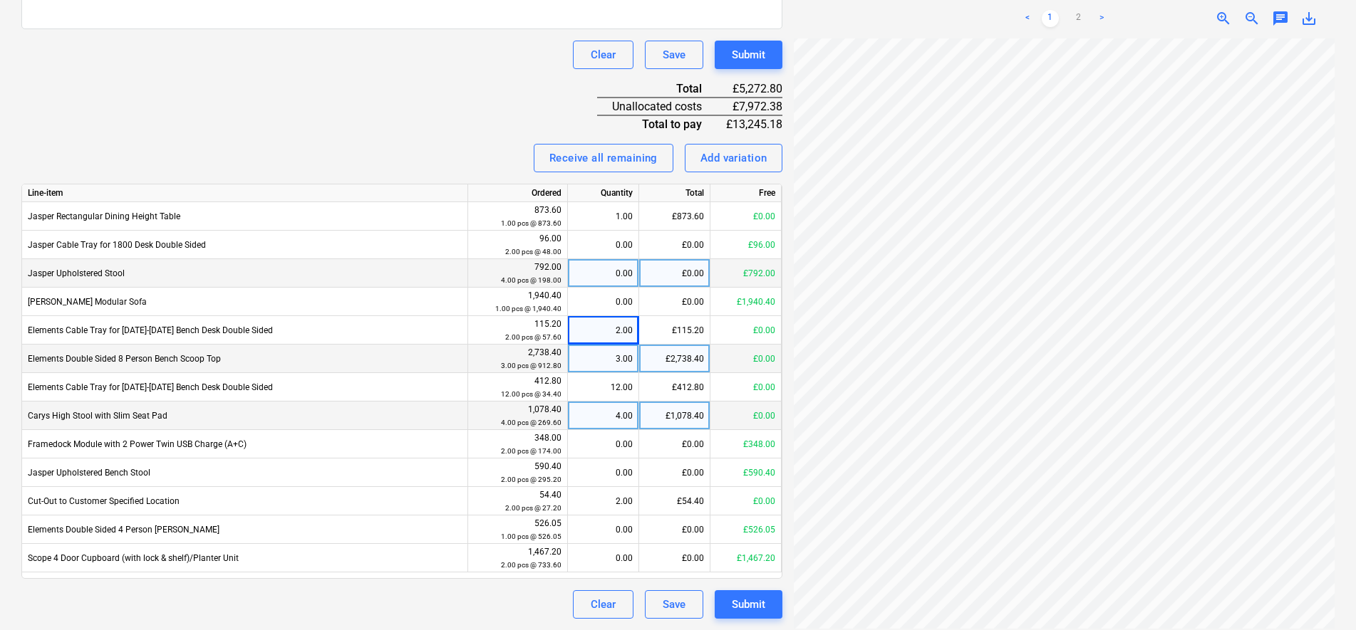
scroll to position [286, 103]
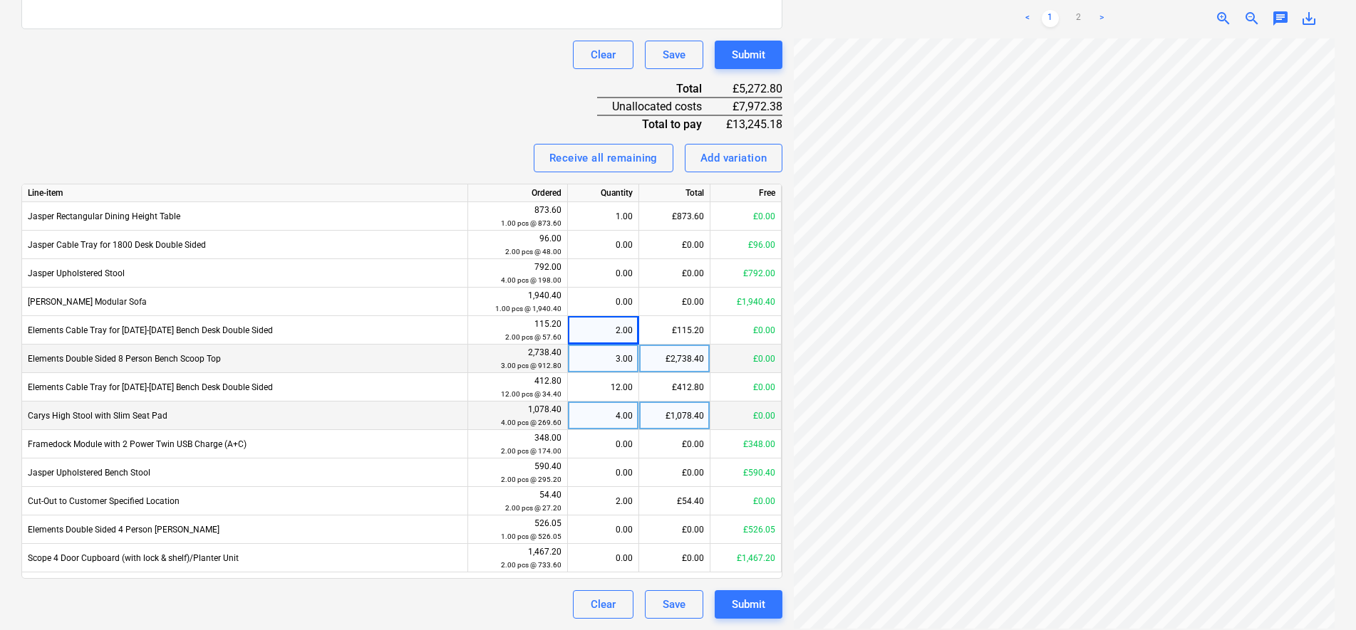
click at [494, 101] on div "Invoice name help 41443 Invoice number (optional) help 41443 Invoice date help …" at bounding box center [401, 171] width 761 height 895
click at [517, 97] on div "Invoice name help 41443 Invoice number (optional) help 41443 Invoice date help …" at bounding box center [401, 171] width 761 height 895
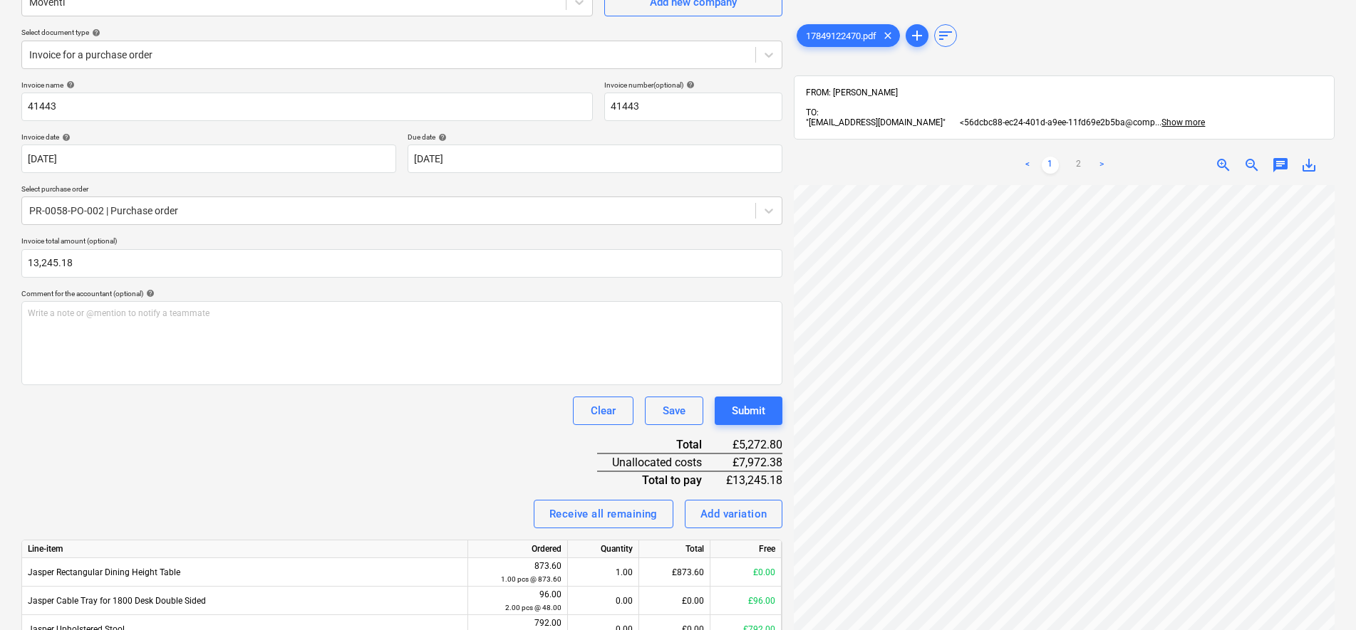
scroll to position [230, 0]
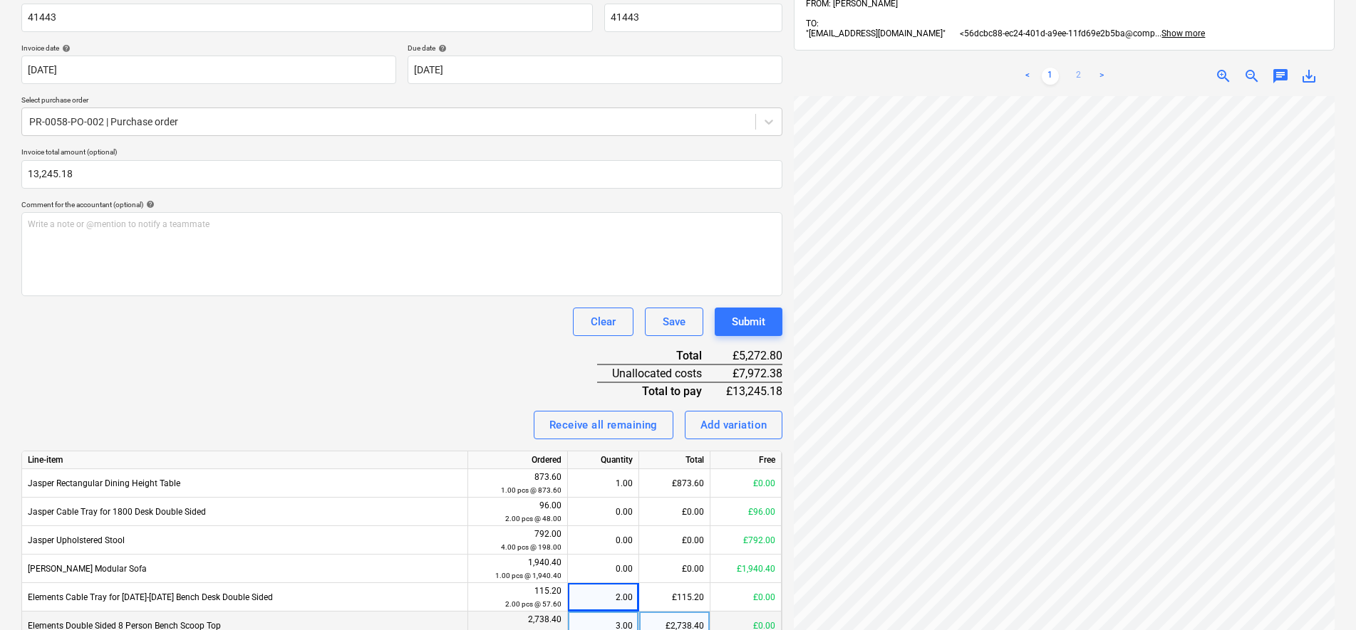
click at [1079, 68] on link "2" at bounding box center [1078, 76] width 17 height 17
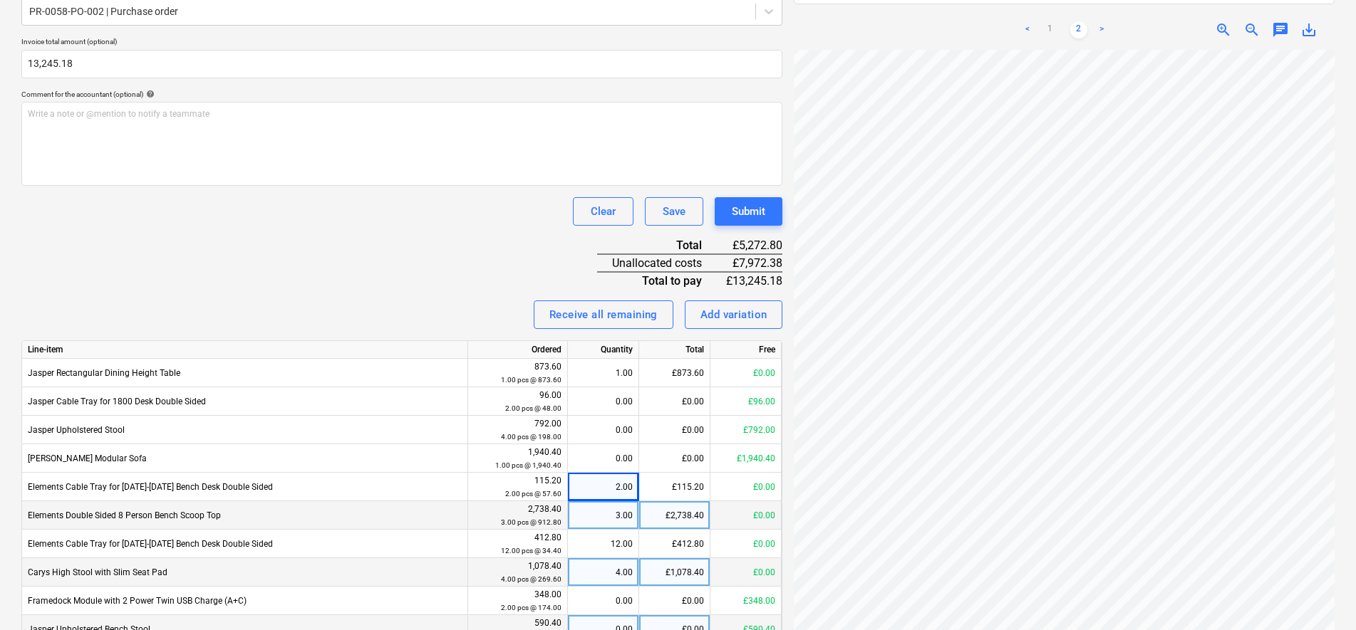
scroll to position [497, 0]
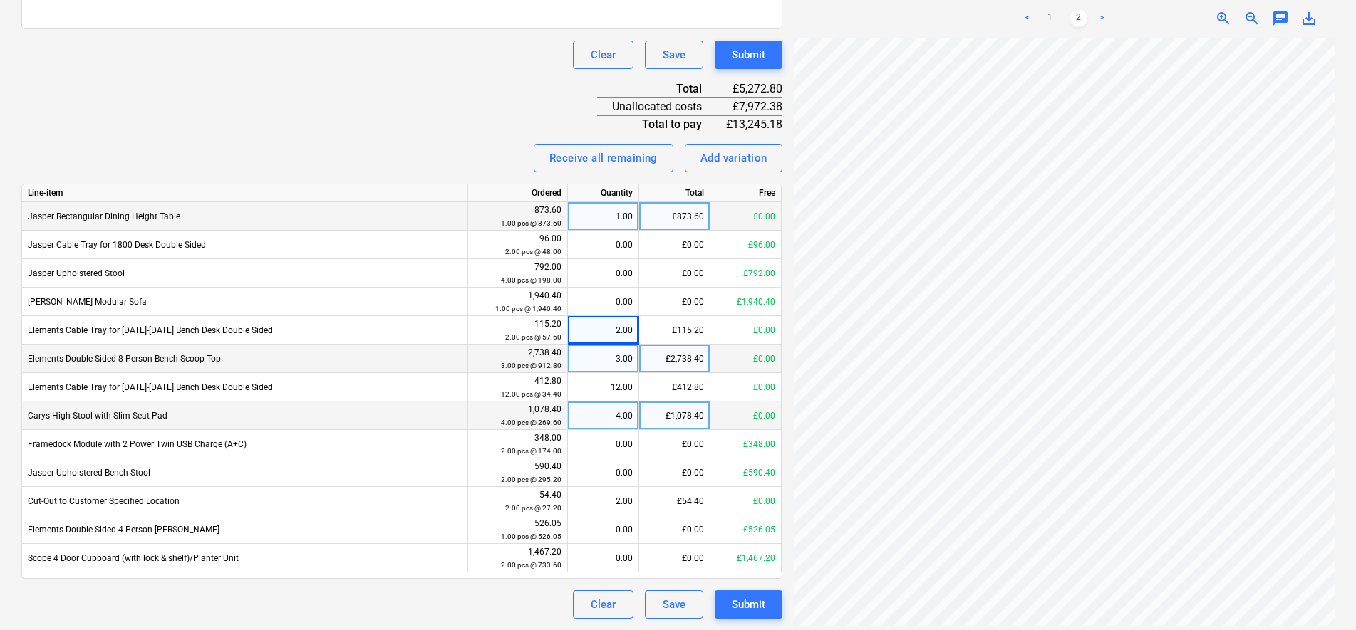
click at [618, 210] on div "1.00" at bounding box center [602, 216] width 59 height 28
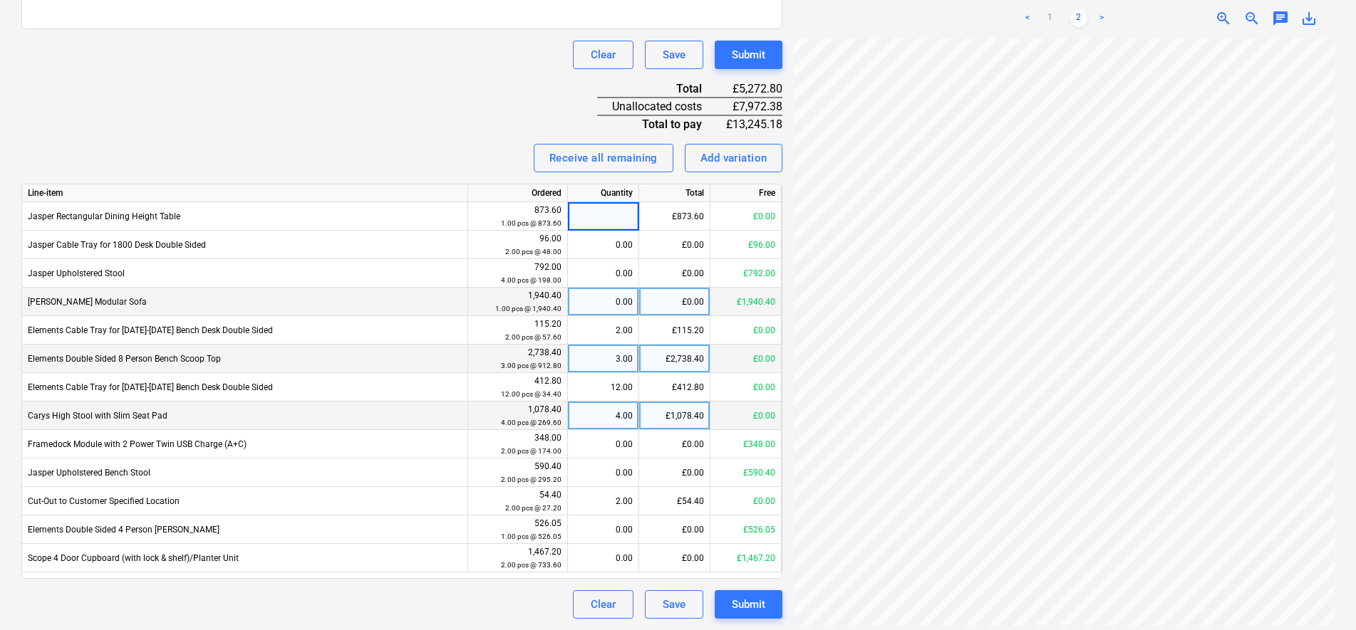
click at [621, 295] on div "0.00" at bounding box center [602, 302] width 59 height 28
click at [623, 346] on div "3.00" at bounding box center [602, 359] width 59 height 28
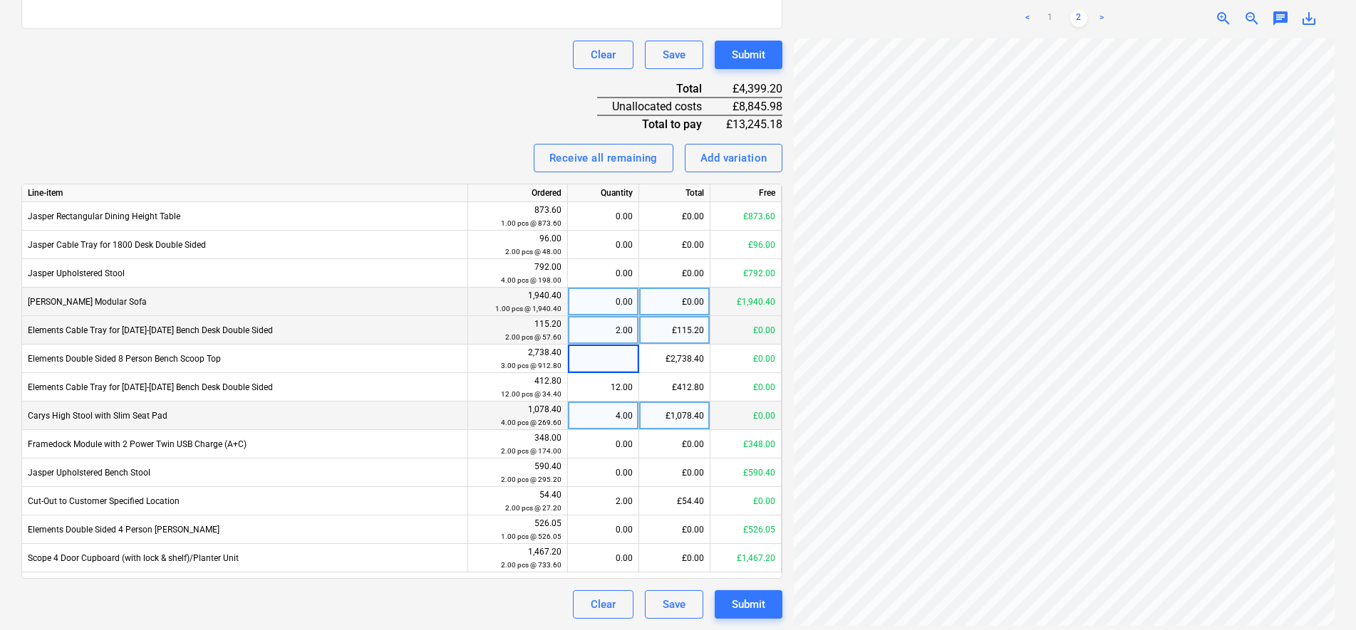
click at [626, 329] on div "2.00" at bounding box center [602, 330] width 59 height 28
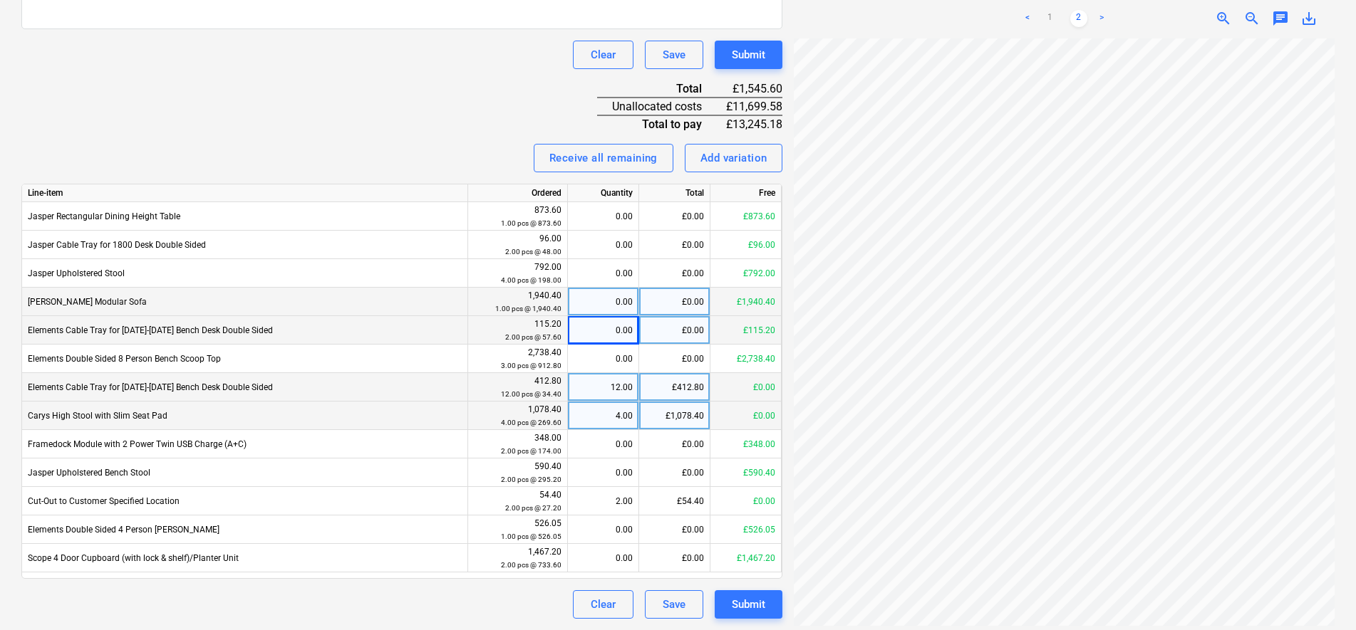
click at [633, 382] on div "12.00" at bounding box center [603, 387] width 71 height 28
click at [624, 420] on div "4.00" at bounding box center [602, 416] width 59 height 28
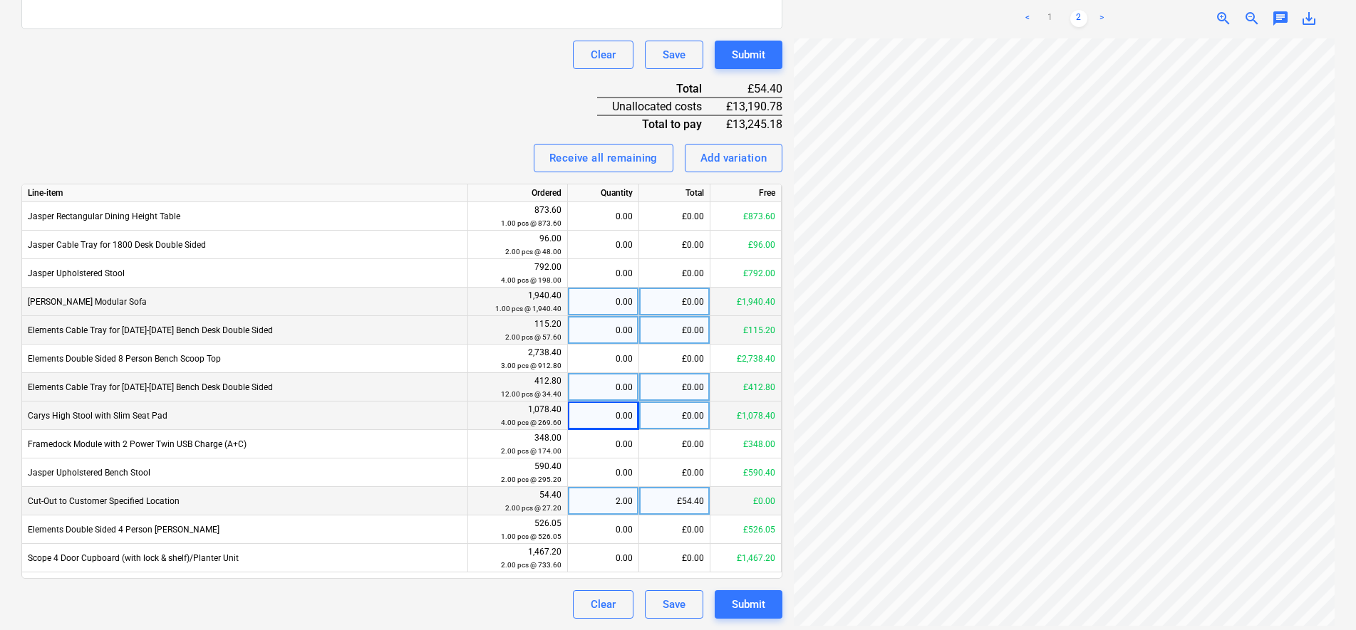
click at [625, 502] on div "2.00" at bounding box center [602, 501] width 59 height 28
click at [451, 113] on div "Invoice name help 41443 Invoice number (optional) help 41443 Invoice date help …" at bounding box center [401, 171] width 761 height 895
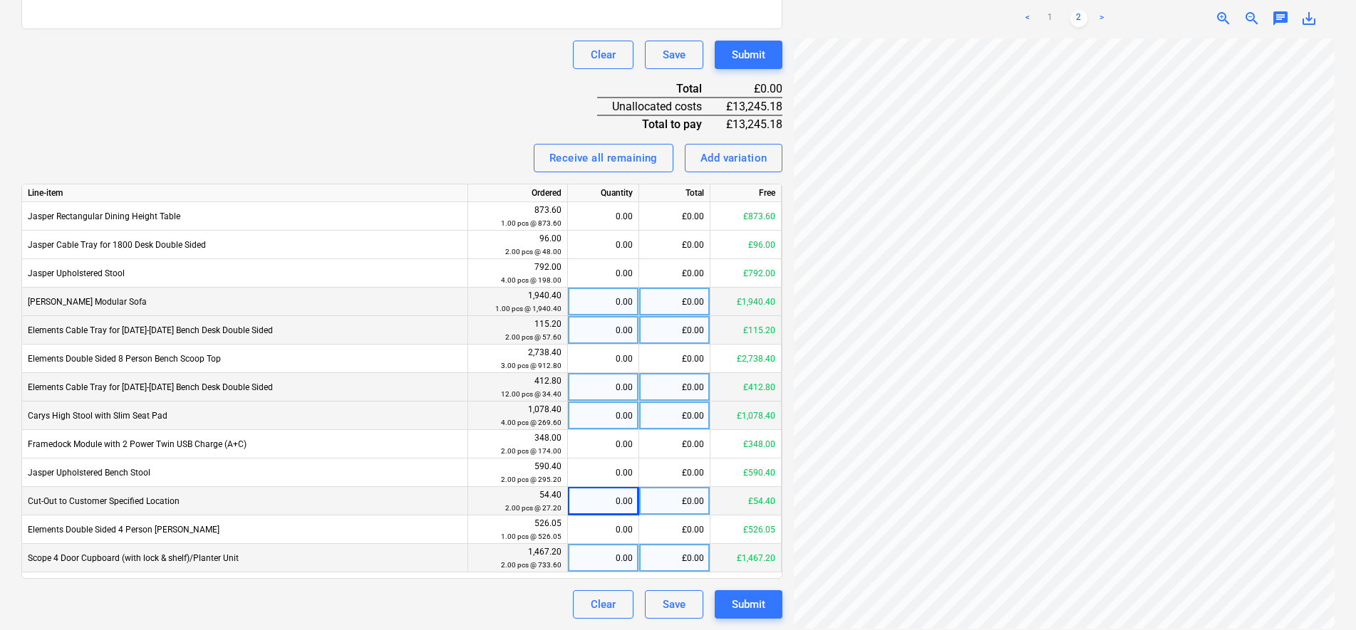
click at [609, 569] on div "0.00" at bounding box center [602, 558] width 59 height 28
type input "2"
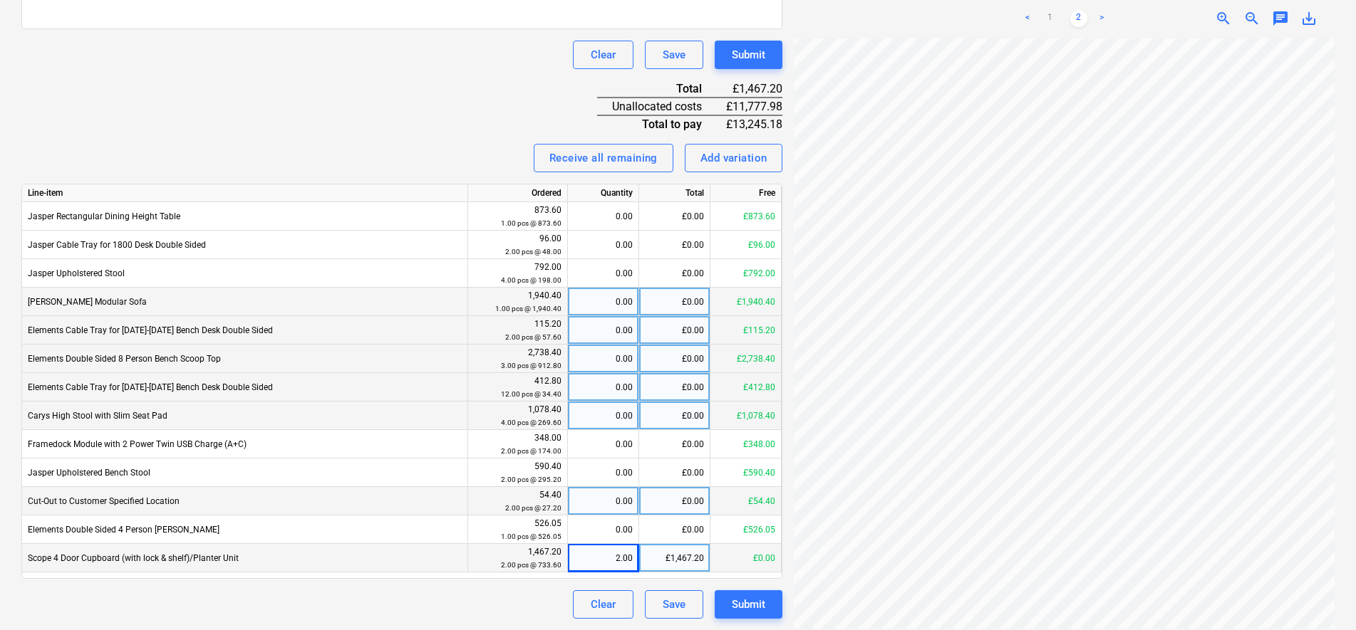
scroll to position [0, 49]
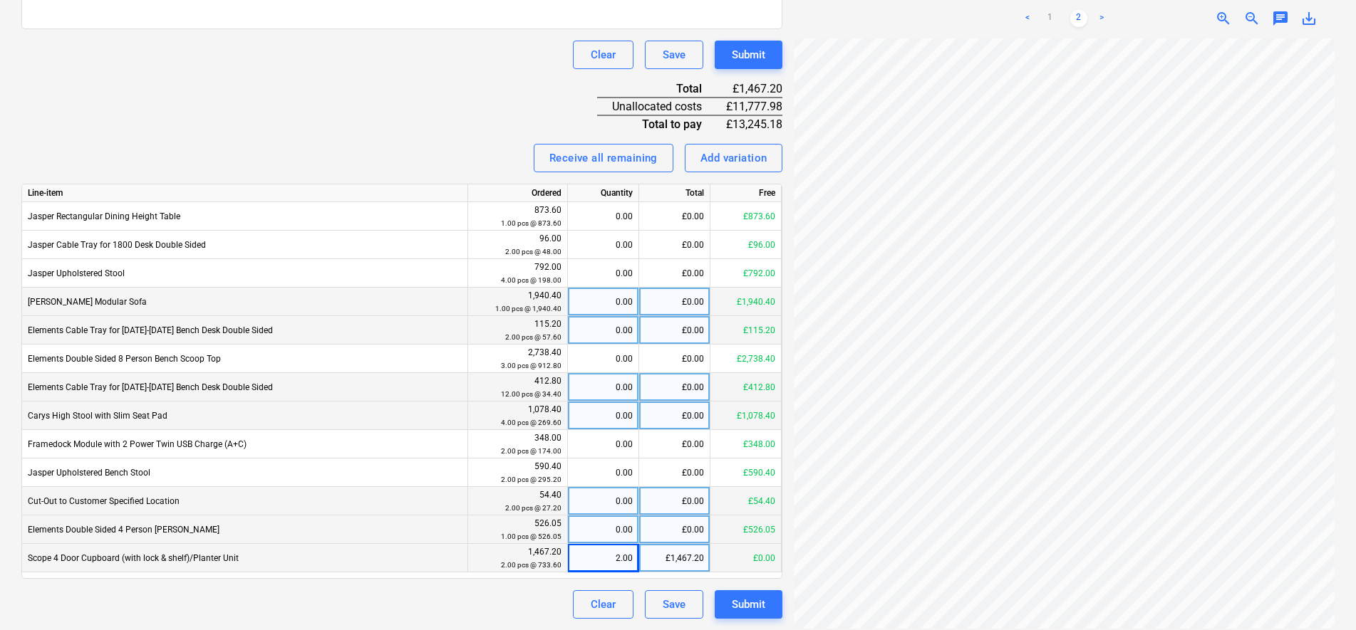
click at [601, 534] on div "0.00" at bounding box center [602, 530] width 59 height 28
type input "1"
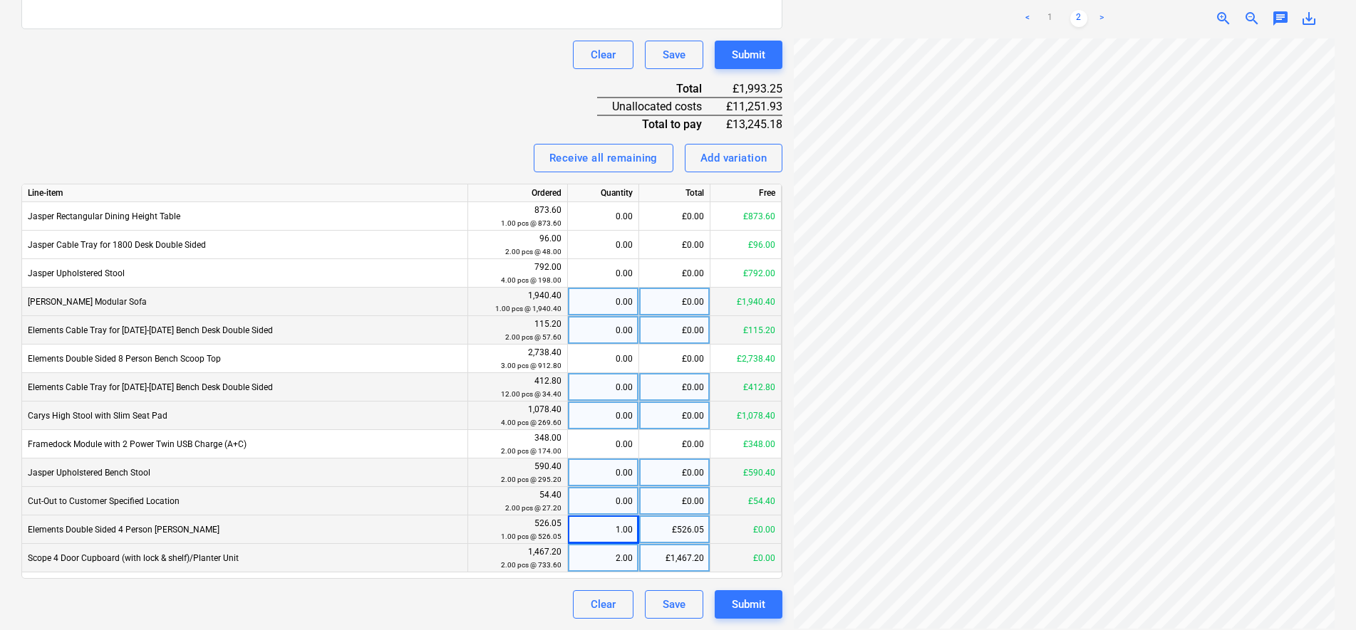
click at [629, 469] on div "0.00" at bounding box center [602, 473] width 59 height 28
type input "2"
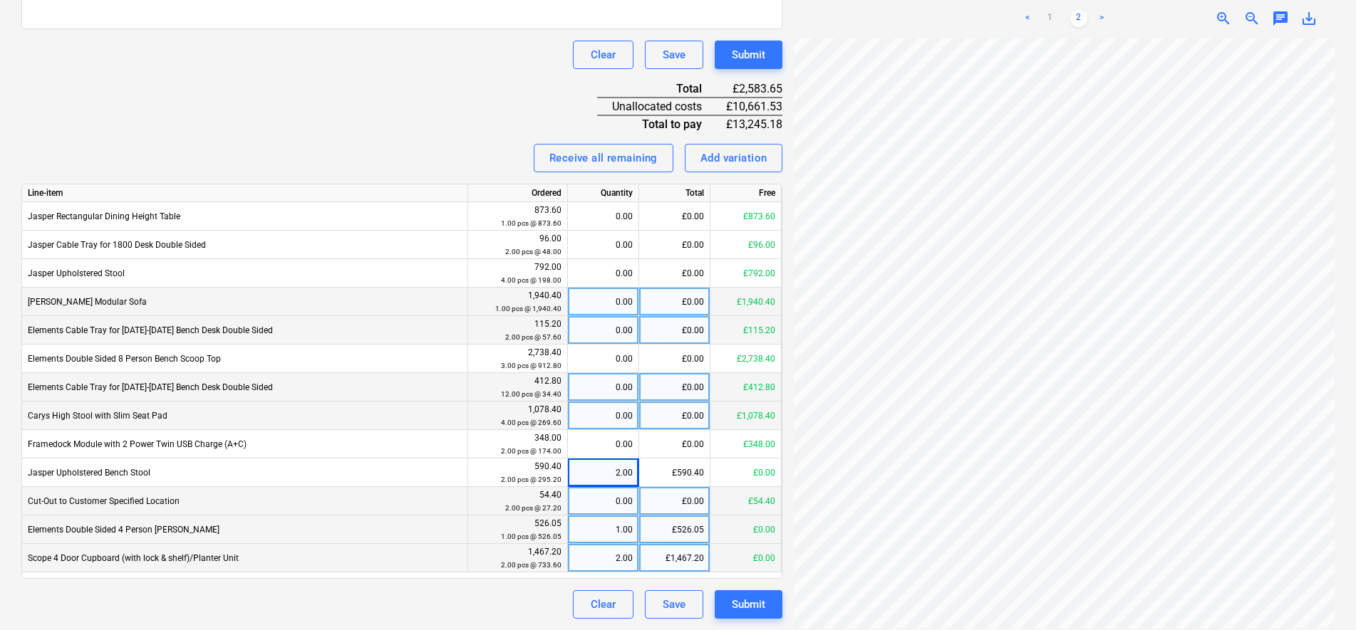
click at [393, 74] on div "Invoice name help 41443 Invoice number (optional) help 41443 Invoice date help …" at bounding box center [401, 171] width 761 height 895
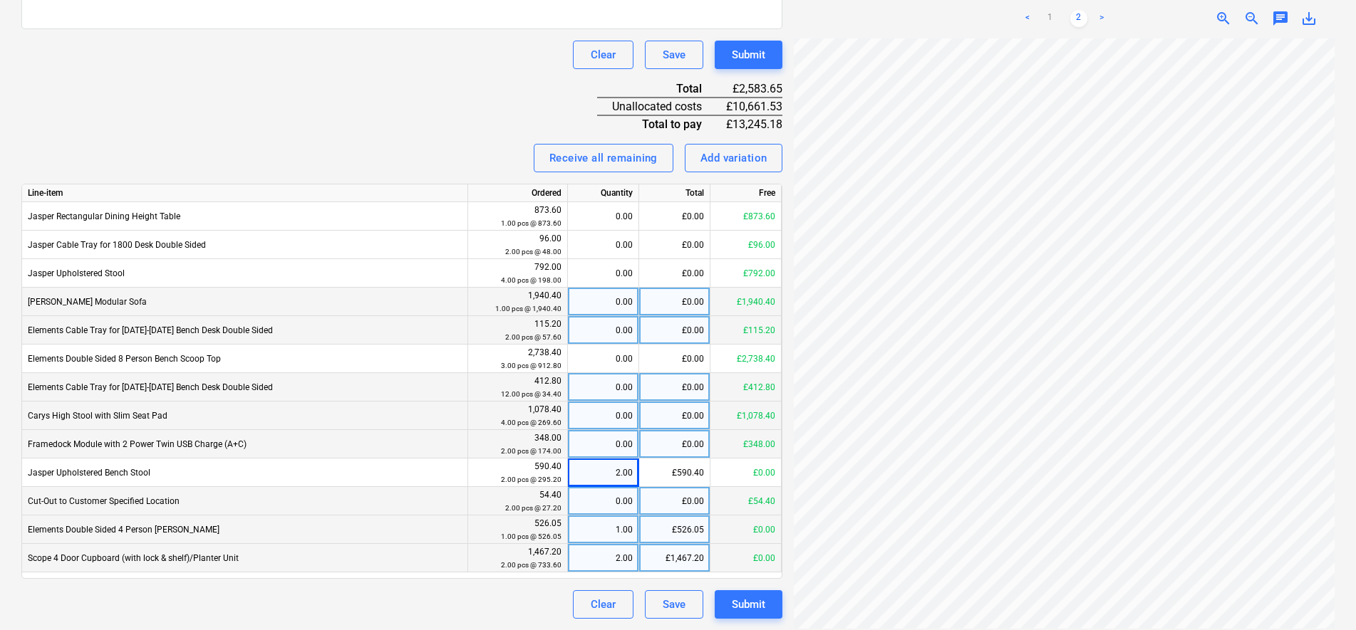
click at [608, 444] on div "0.00" at bounding box center [602, 444] width 59 height 28
type input "2"
click at [415, 145] on div "Receive all remaining Add variation" at bounding box center [401, 158] width 761 height 28
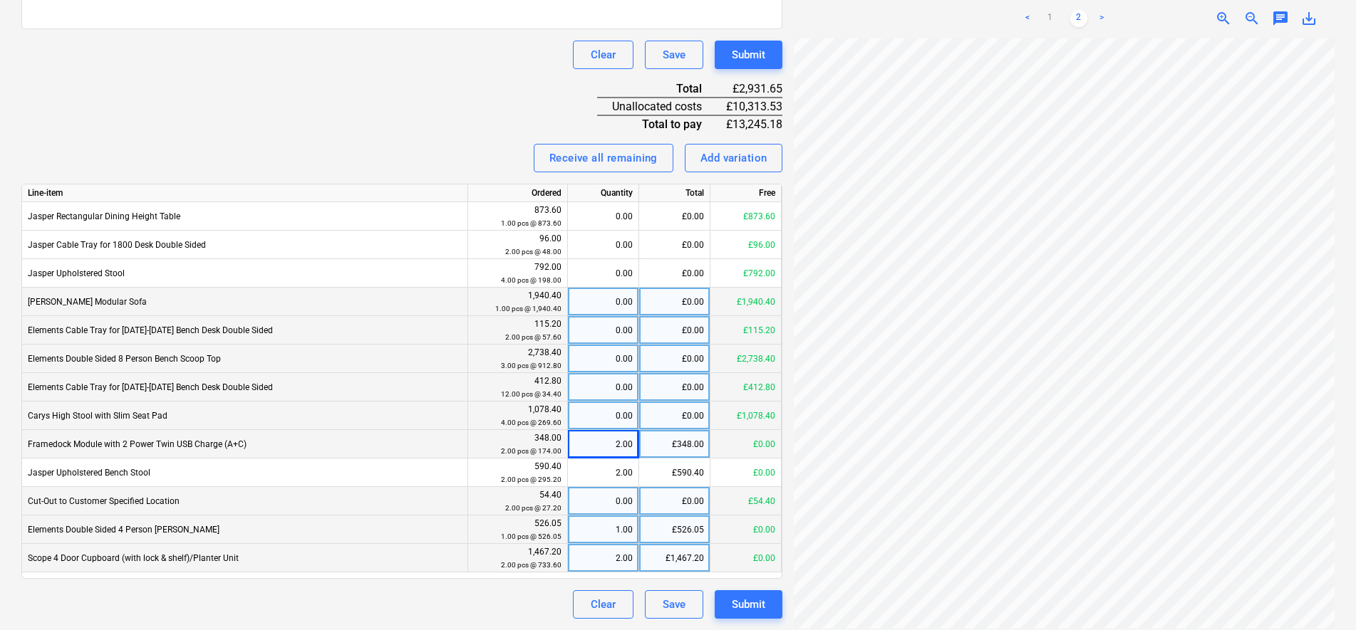
scroll to position [230, 0]
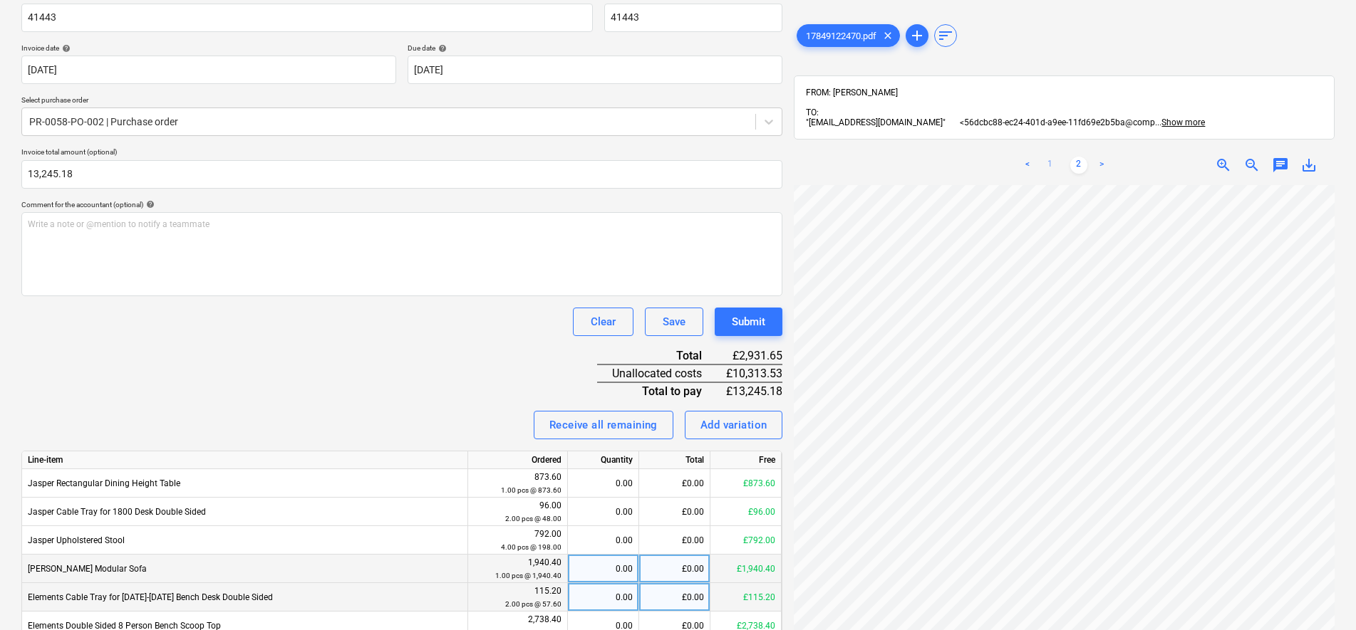
click at [1051, 162] on link "1" at bounding box center [1049, 165] width 17 height 17
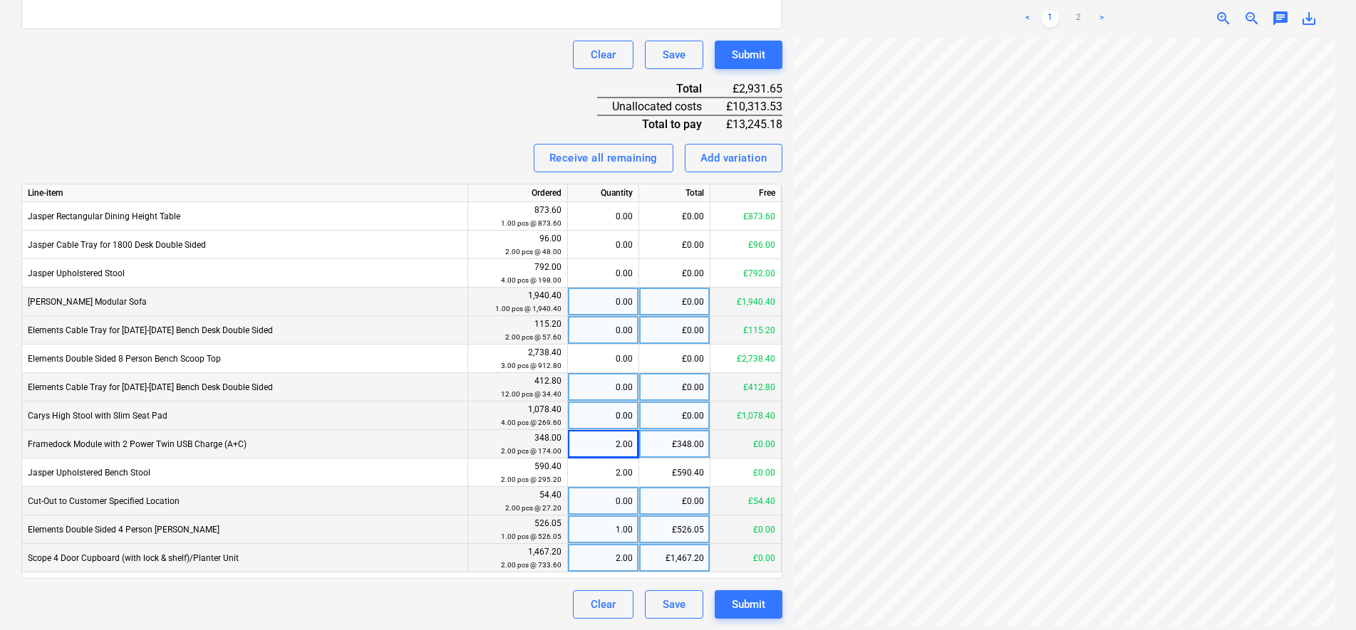
click at [615, 415] on div "0.00" at bounding box center [602, 416] width 59 height 28
type input "4"
click at [487, 145] on div "Receive all remaining Add variation" at bounding box center [401, 158] width 761 height 28
click at [595, 392] on div "0.00" at bounding box center [602, 387] width 59 height 28
type input "12"
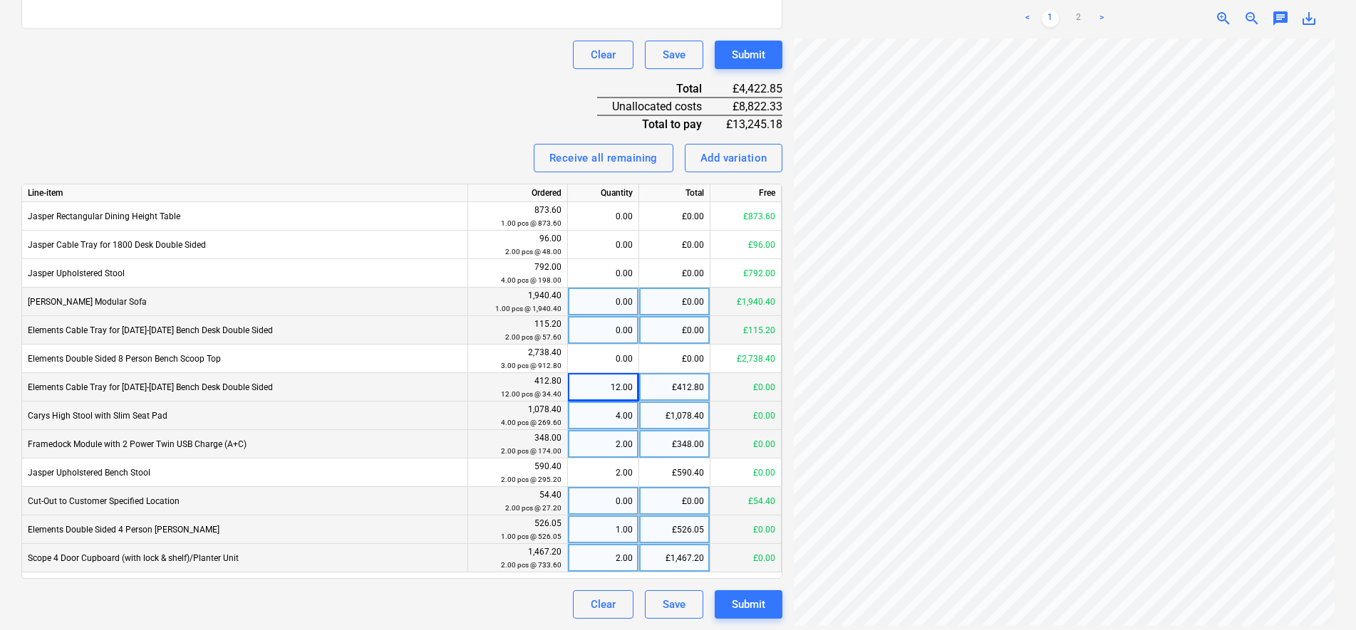
click at [474, 79] on div "Invoice name help 41443 Invoice number (optional) help 41443 Invoice date help …" at bounding box center [401, 171] width 761 height 895
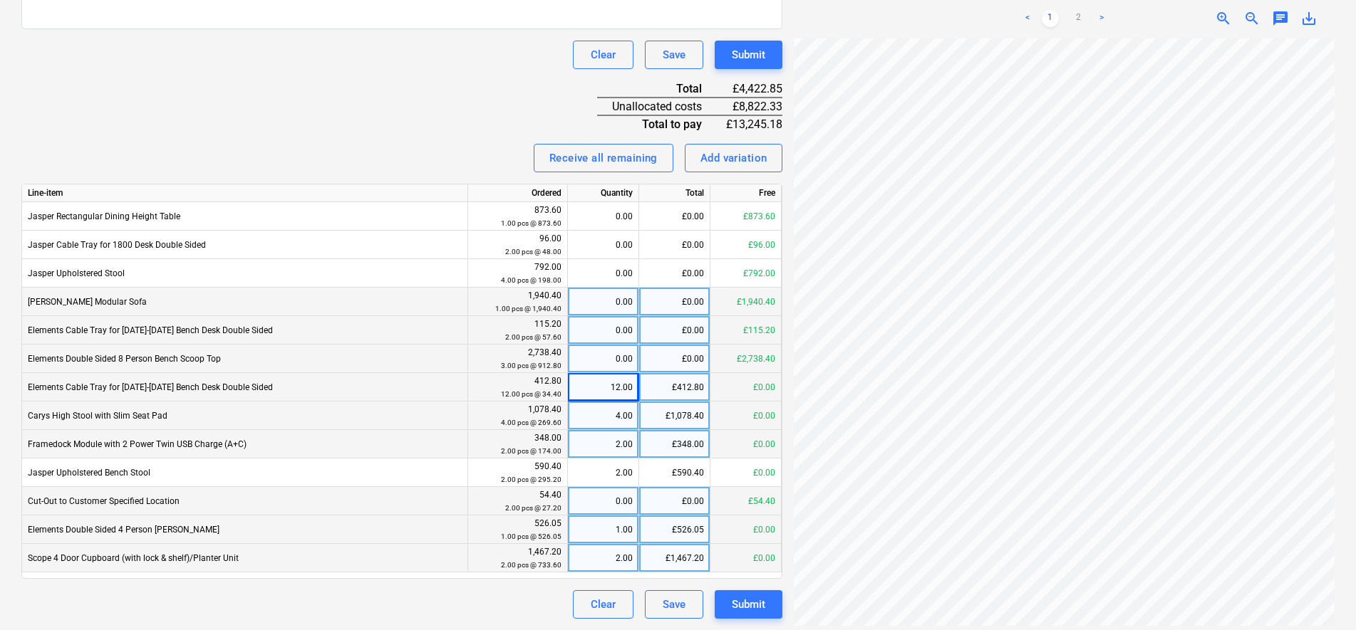
click at [625, 361] on div "0.00" at bounding box center [602, 359] width 59 height 28
type input "3"
click at [413, 128] on div "Invoice name help 41443 Invoice number (optional) help 41443 Invoice date help …" at bounding box center [401, 171] width 761 height 895
click at [600, 333] on div "0.00" at bounding box center [602, 330] width 59 height 28
type input "2"
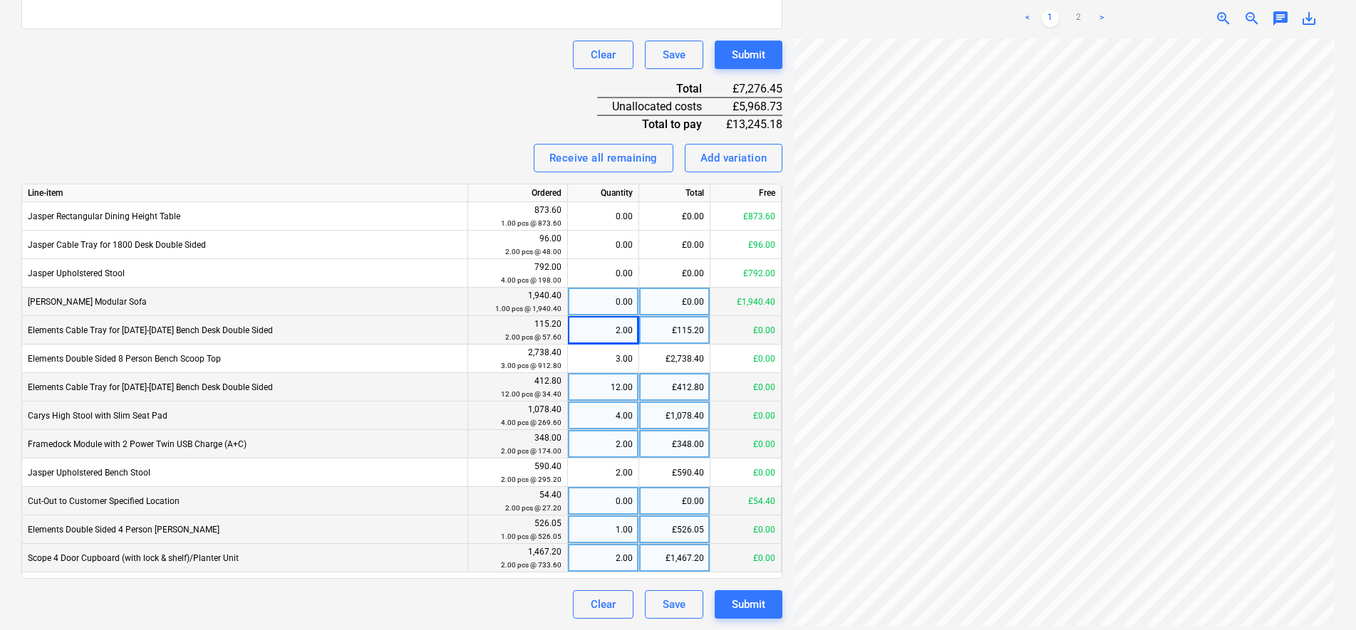
click at [336, 75] on div "Invoice name help 41443 Invoice number (optional) help 41443 Invoice date help …" at bounding box center [401, 171] width 761 height 895
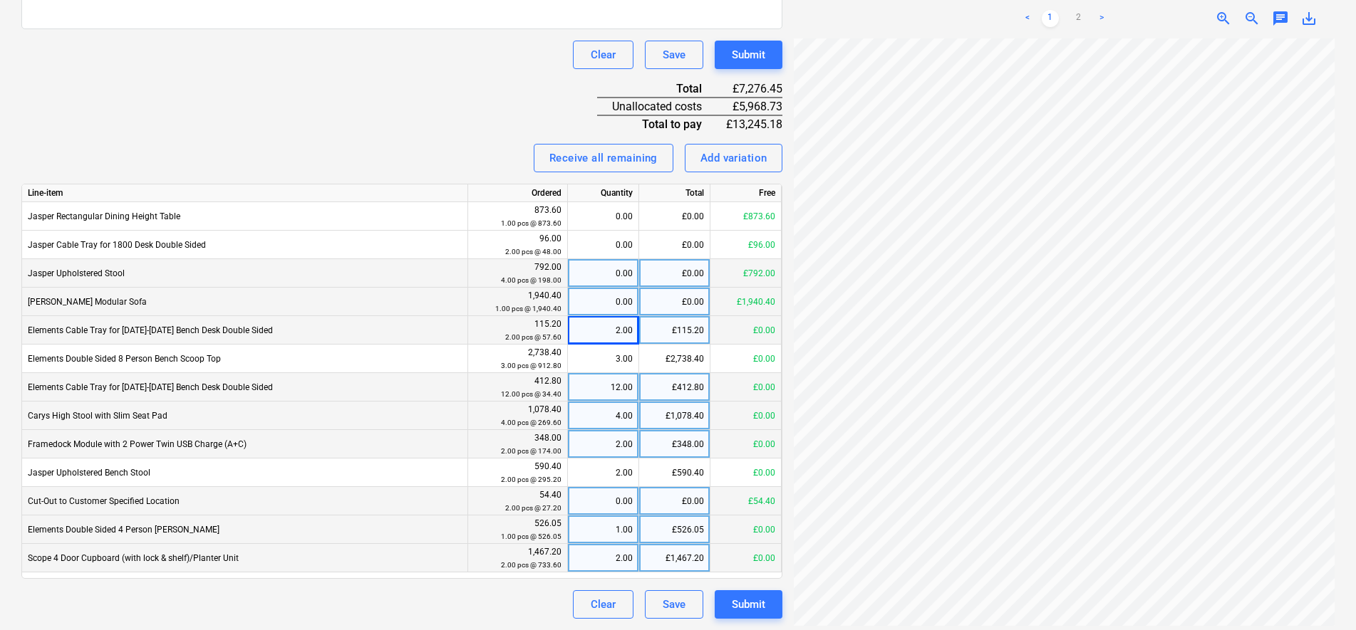
click at [617, 274] on div "0.00" at bounding box center [602, 273] width 59 height 28
type input "4"
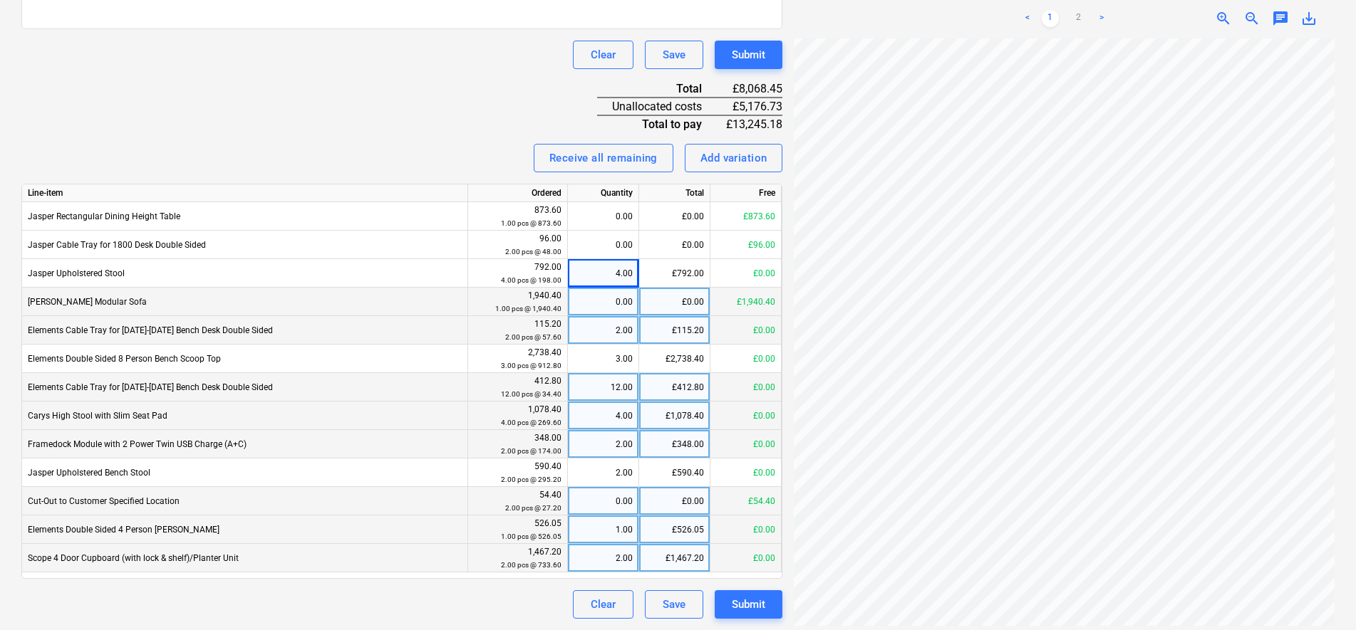
click at [415, 101] on div "Invoice name help 41443 Invoice number (optional) help 41443 Invoice date help …" at bounding box center [401, 171] width 761 height 895
drag, startPoint x: 489, startPoint y: 108, endPoint x: 482, endPoint y: 110, distance: 7.7
click at [484, 110] on div "Invoice name help 41443 Invoice number (optional) help 41443 Invoice date help …" at bounding box center [401, 171] width 761 height 895
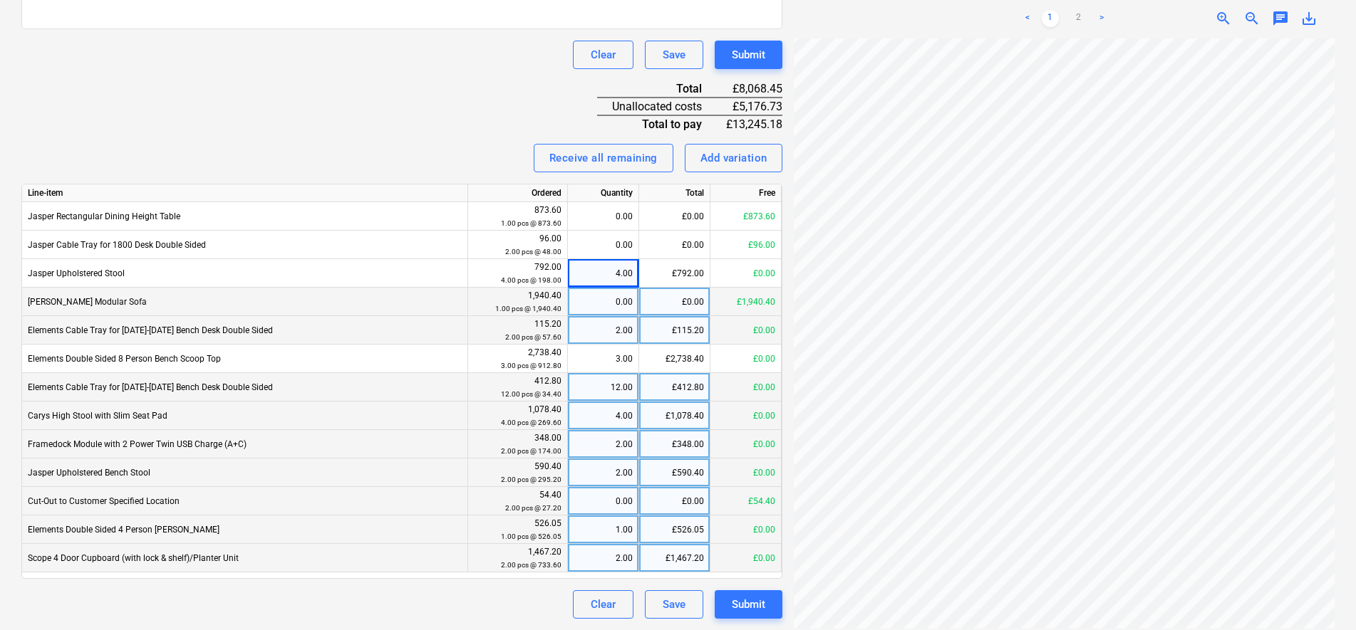
scroll to position [187, 26]
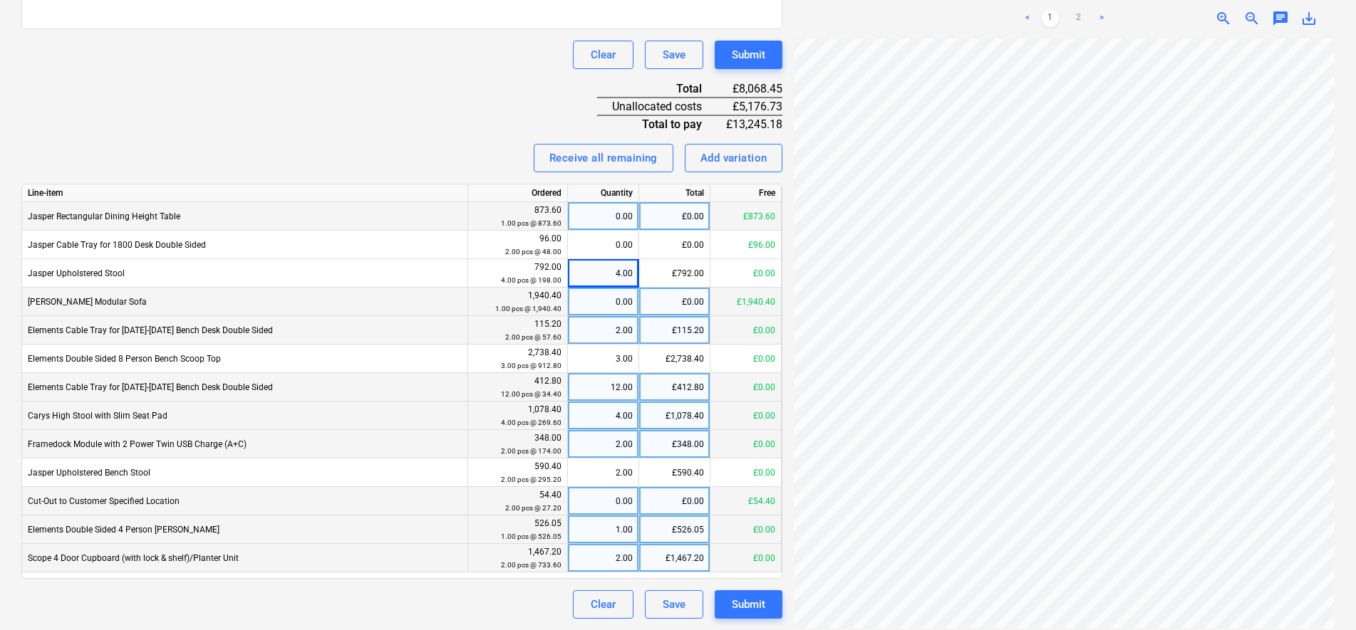
click at [619, 220] on div "0.00" at bounding box center [602, 216] width 59 height 28
type input "1"
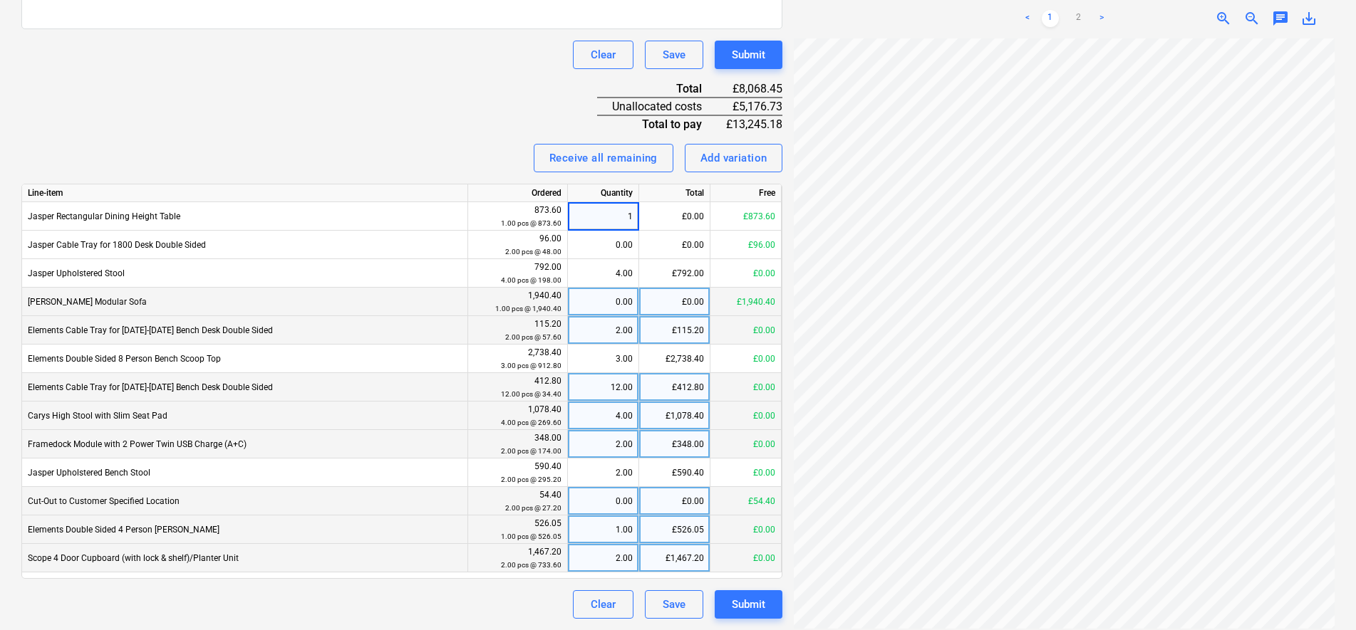
click at [363, 59] on div "Clear Save Submit" at bounding box center [401, 55] width 761 height 28
click at [621, 510] on div "0.00" at bounding box center [602, 501] width 59 height 28
type input "2"
click at [386, 71] on div "Invoice name help 41443 Invoice number (optional) help 41443 Invoice date help …" at bounding box center [401, 171] width 761 height 895
click at [1149, 618] on div at bounding box center [1064, 333] width 541 height 591
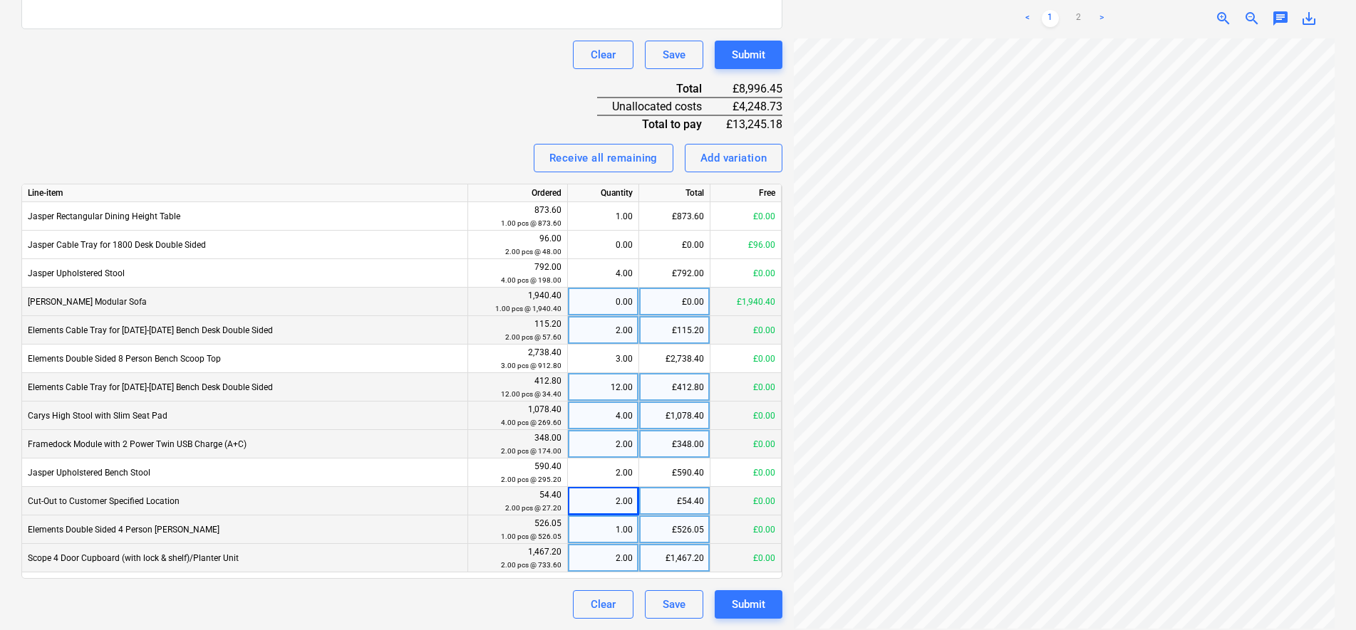
scroll to position [0, 99]
click at [1079, 14] on link "2" at bounding box center [1078, 18] width 17 height 17
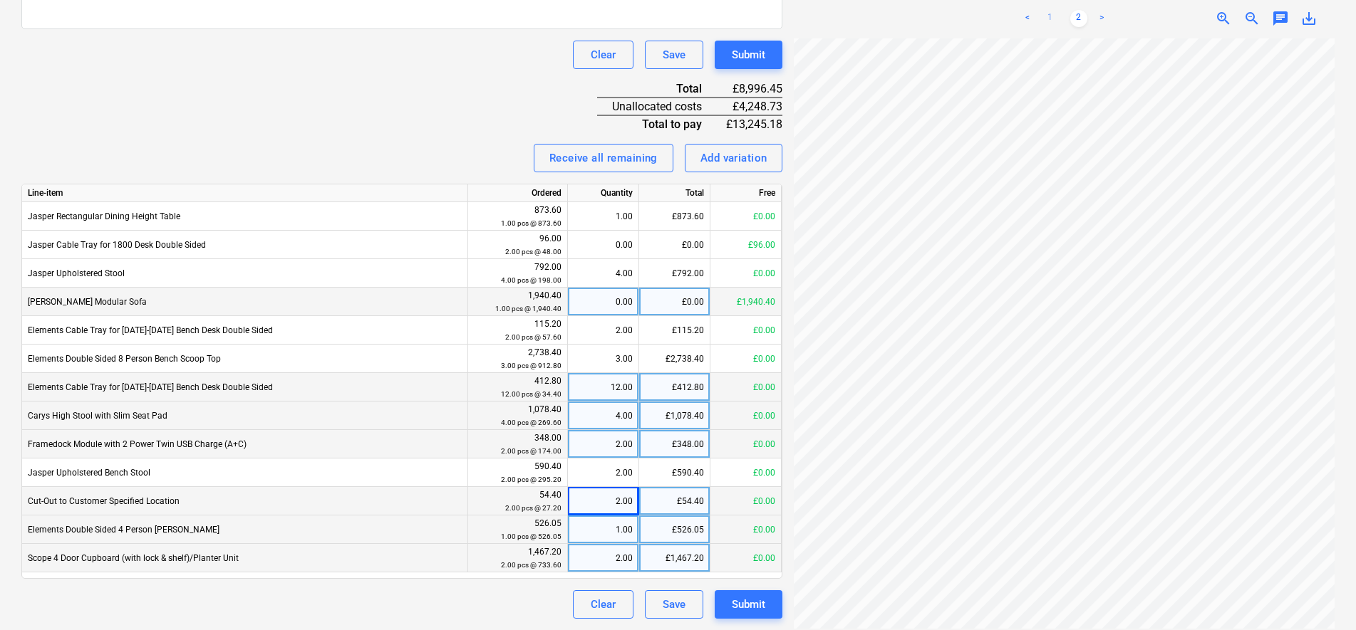
click at [1051, 15] on link "1" at bounding box center [1049, 18] width 17 height 17
click at [620, 309] on div "0.00" at bounding box center [602, 302] width 59 height 28
type input "1"
click at [397, 118] on div "Invoice name help 41443 Invoice number (optional) help 41443 Invoice date help …" at bounding box center [401, 171] width 761 height 895
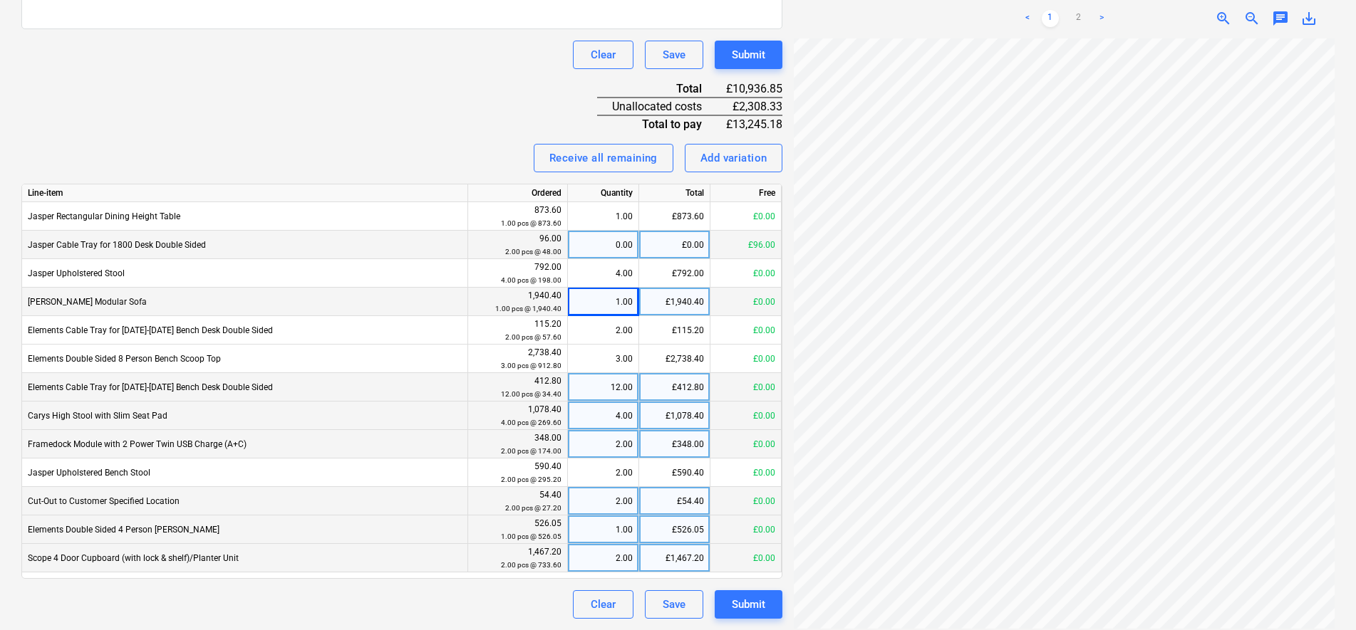
click at [634, 246] on div "0.00" at bounding box center [603, 245] width 71 height 28
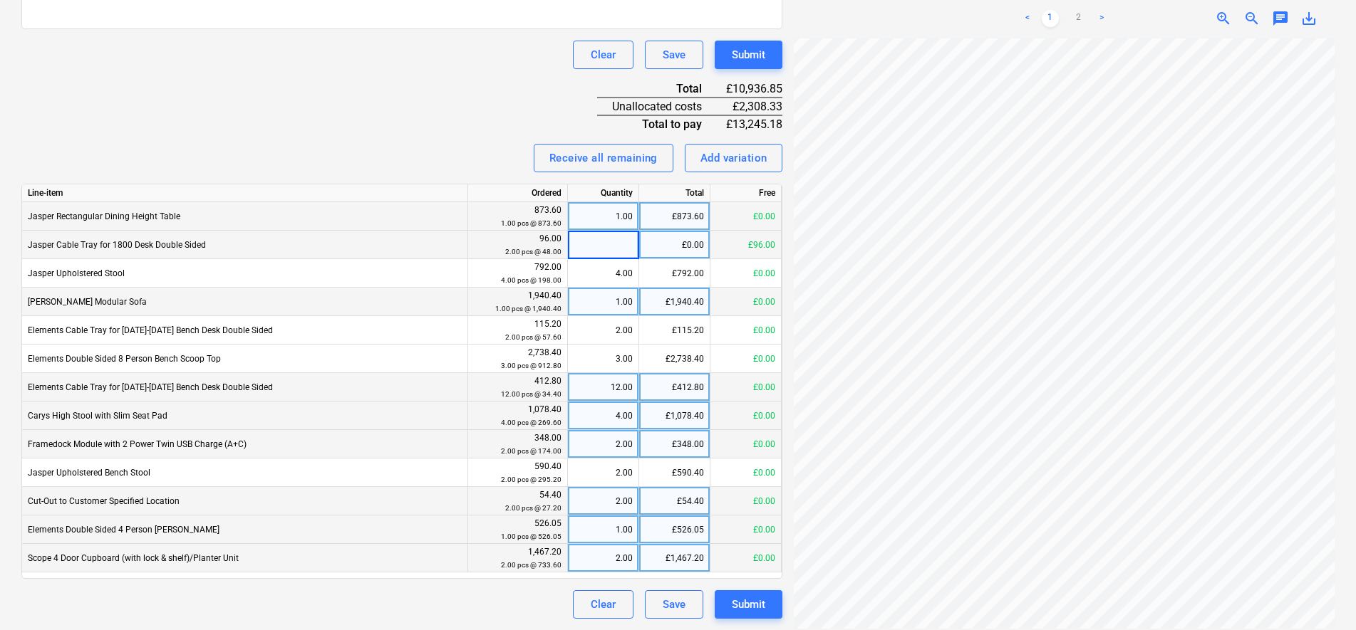
type input "2"
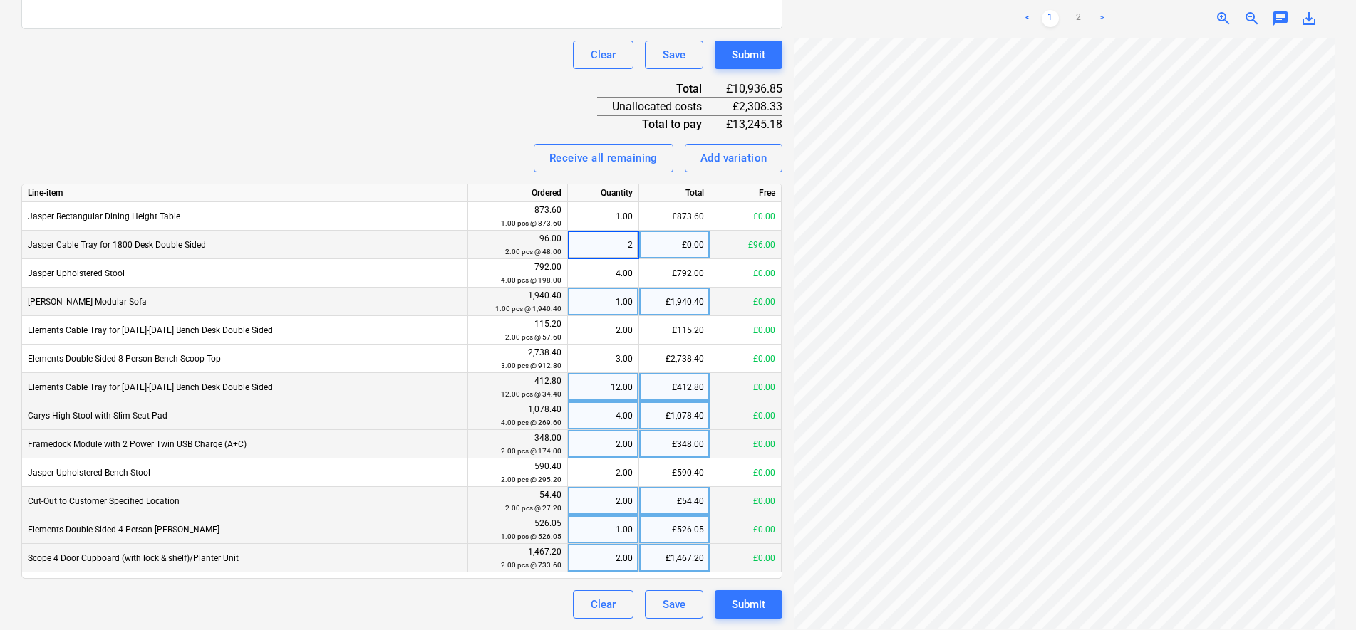
click at [487, 153] on div "Receive all remaining Add variation" at bounding box center [401, 158] width 761 height 28
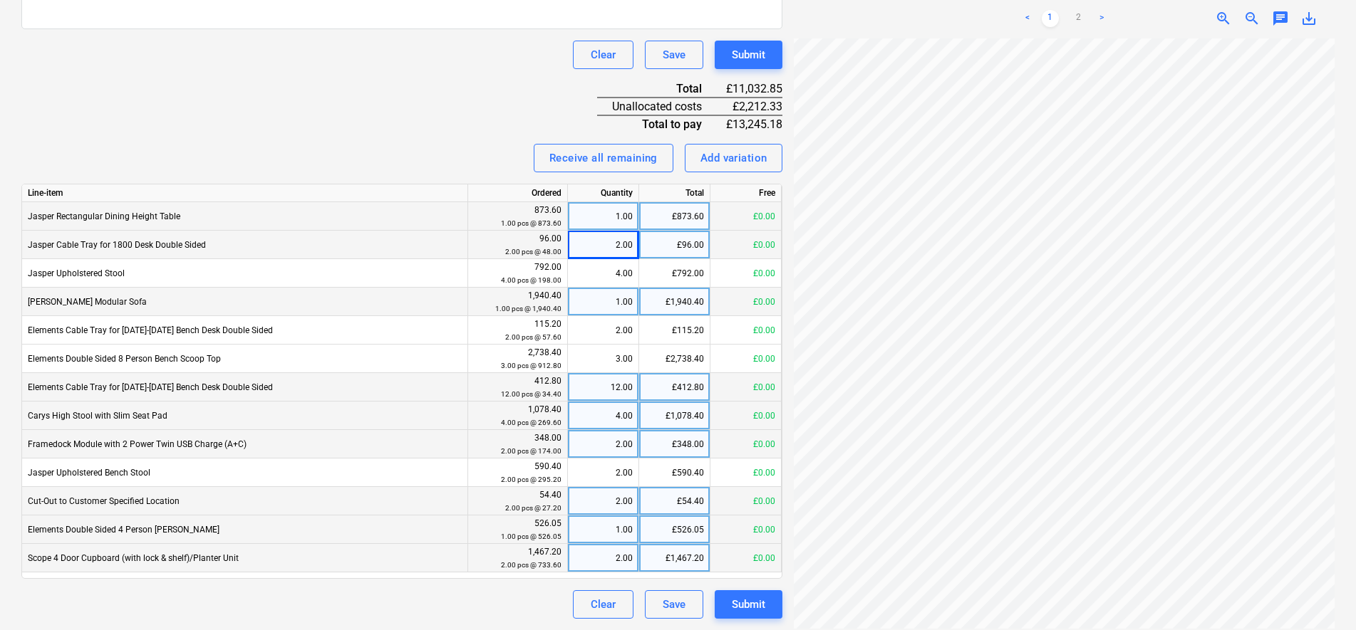
scroll to position [56, 83]
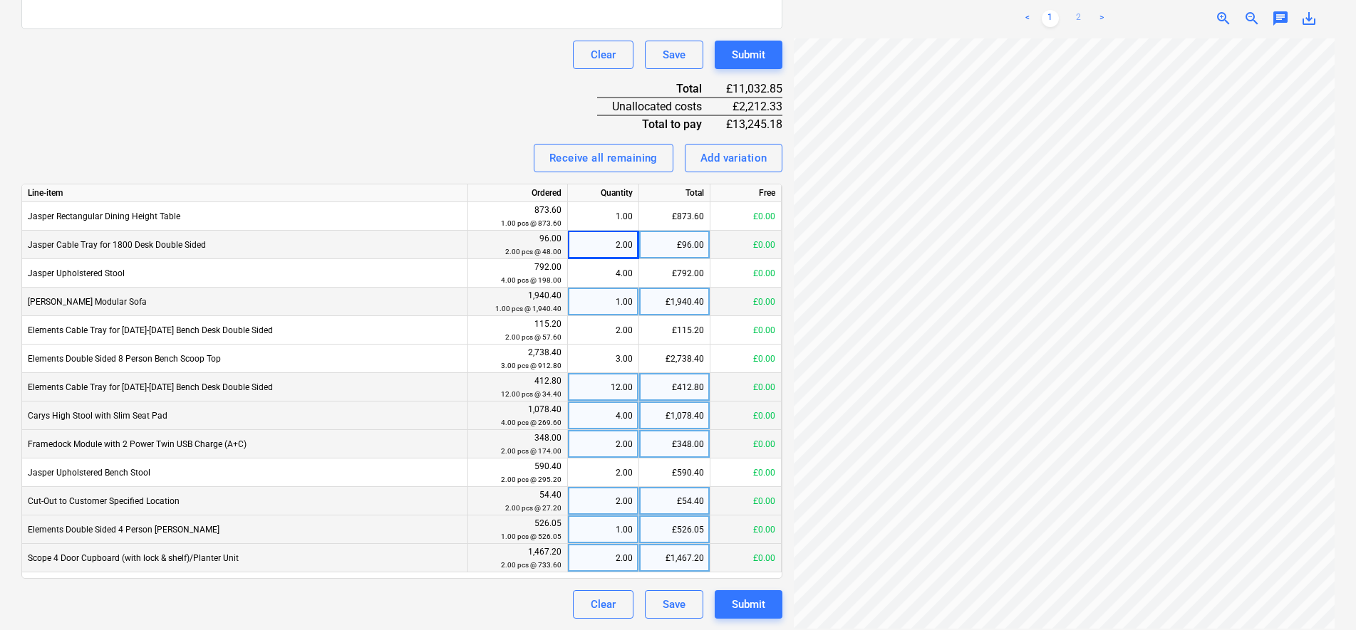
click at [1082, 11] on link "2" at bounding box center [1078, 18] width 17 height 17
click at [1054, 10] on link "1" at bounding box center [1049, 18] width 17 height 17
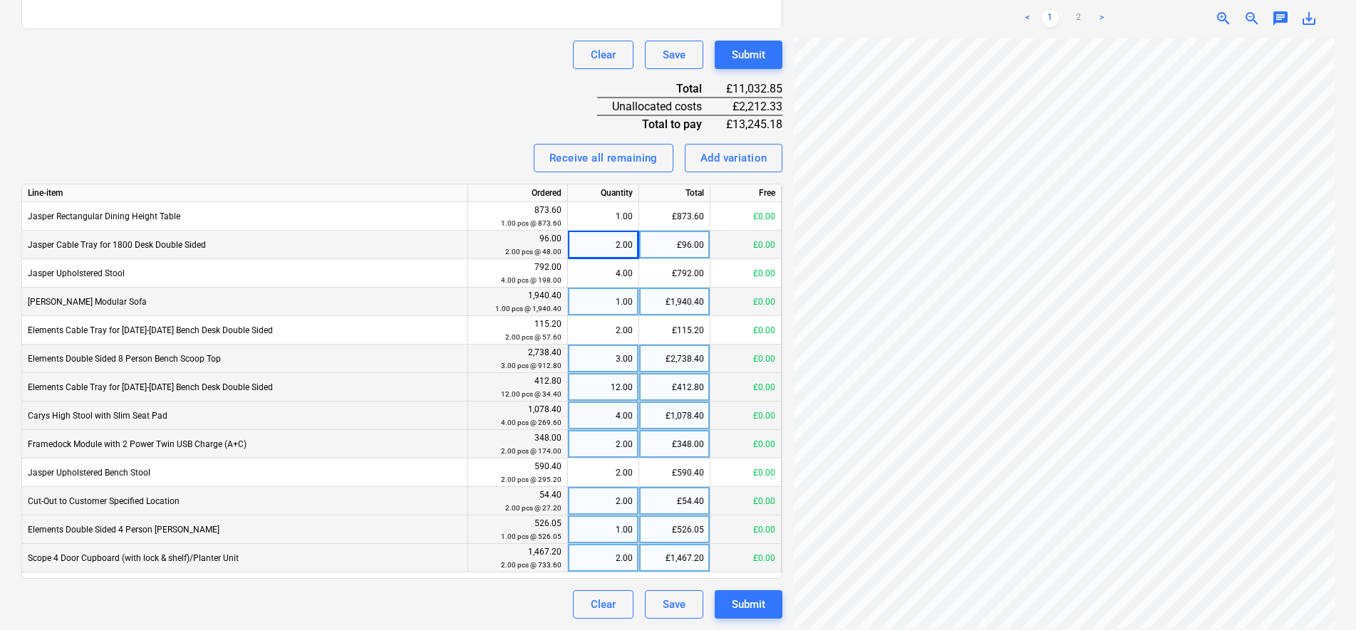
scroll to position [231, 76]
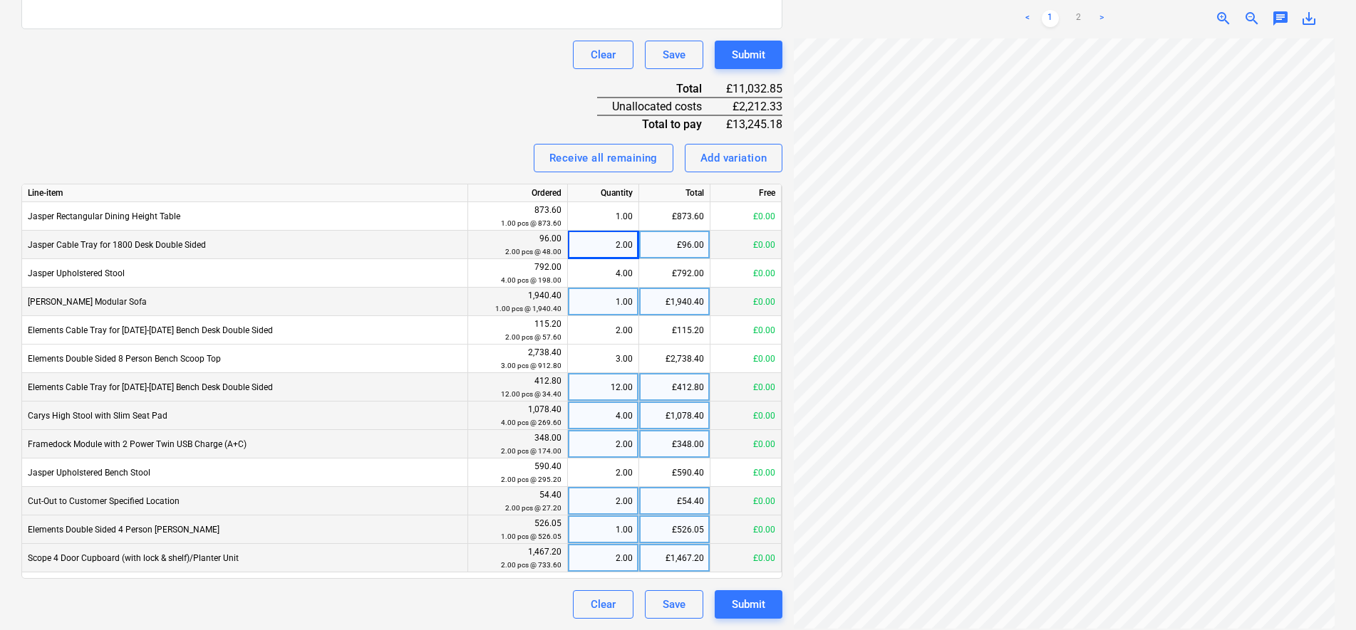
click at [622, 249] on div "2.00" at bounding box center [602, 245] width 59 height 28
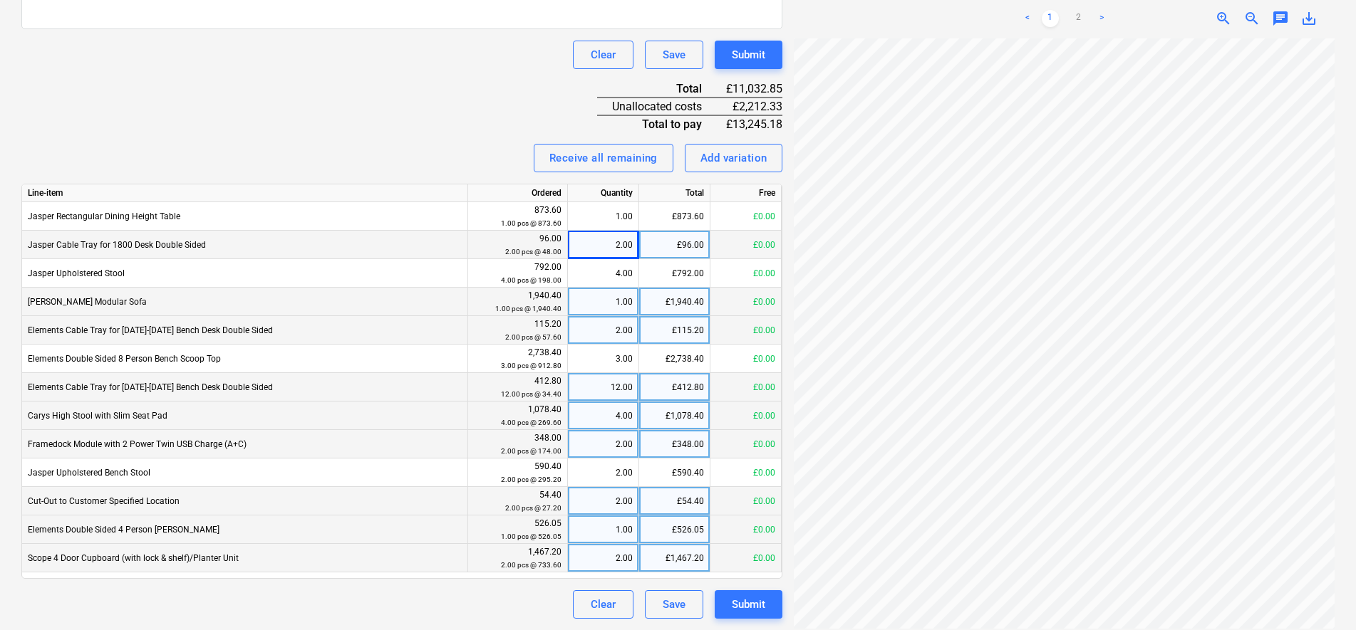
scroll to position [115, 83]
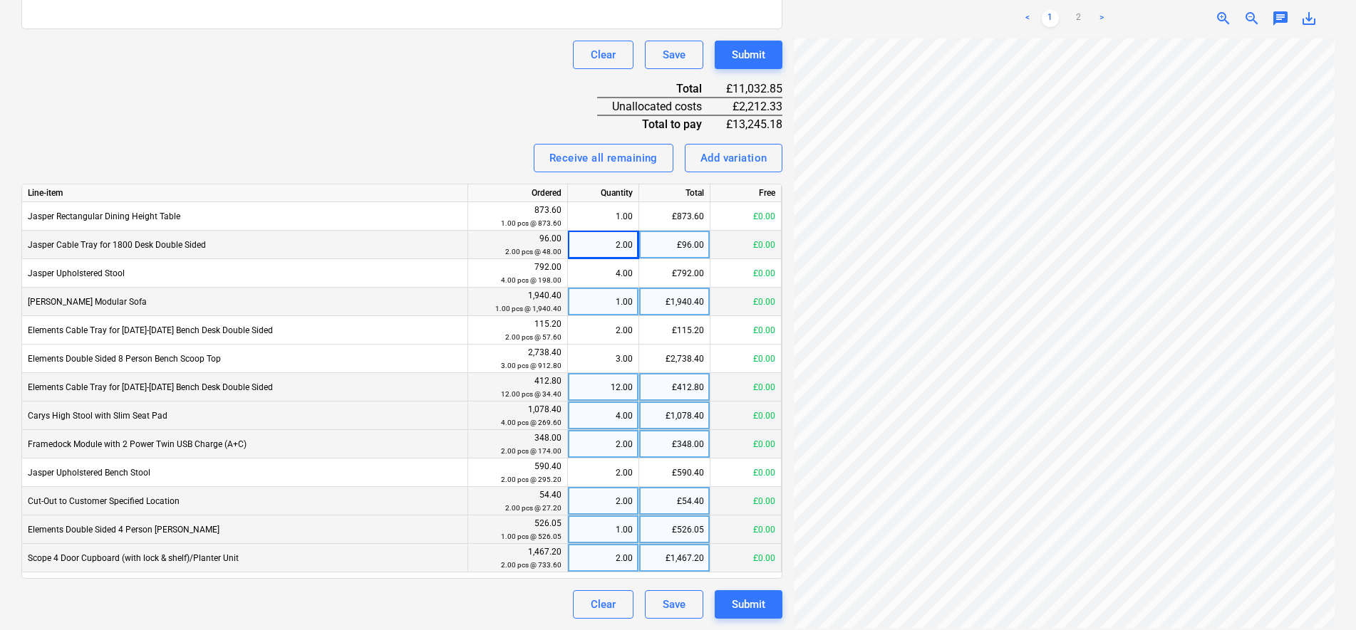
click at [556, 252] on small "2.00 pcs @ 48.00" at bounding box center [533, 252] width 56 height 8
click at [696, 248] on div "£96.00" at bounding box center [674, 245] width 71 height 28
type input "64.80"
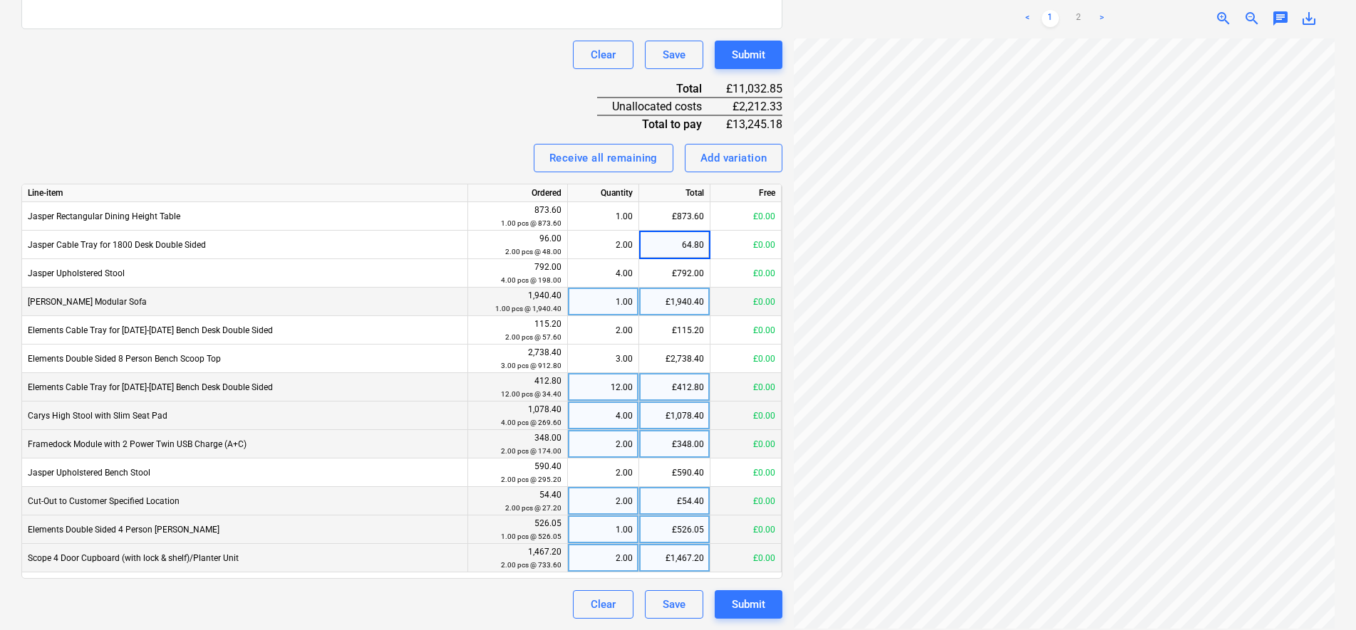
click at [281, 58] on div "Clear Save Submit" at bounding box center [401, 55] width 761 height 28
click at [331, 105] on div "Invoice name help 41443 Invoice number (optional) help 41443 Invoice date help …" at bounding box center [401, 171] width 761 height 895
click at [1063, 16] on ul "< 1 2 >" at bounding box center [1064, 18] width 172 height 17
click at [1078, 11] on link "2" at bounding box center [1078, 18] width 17 height 17
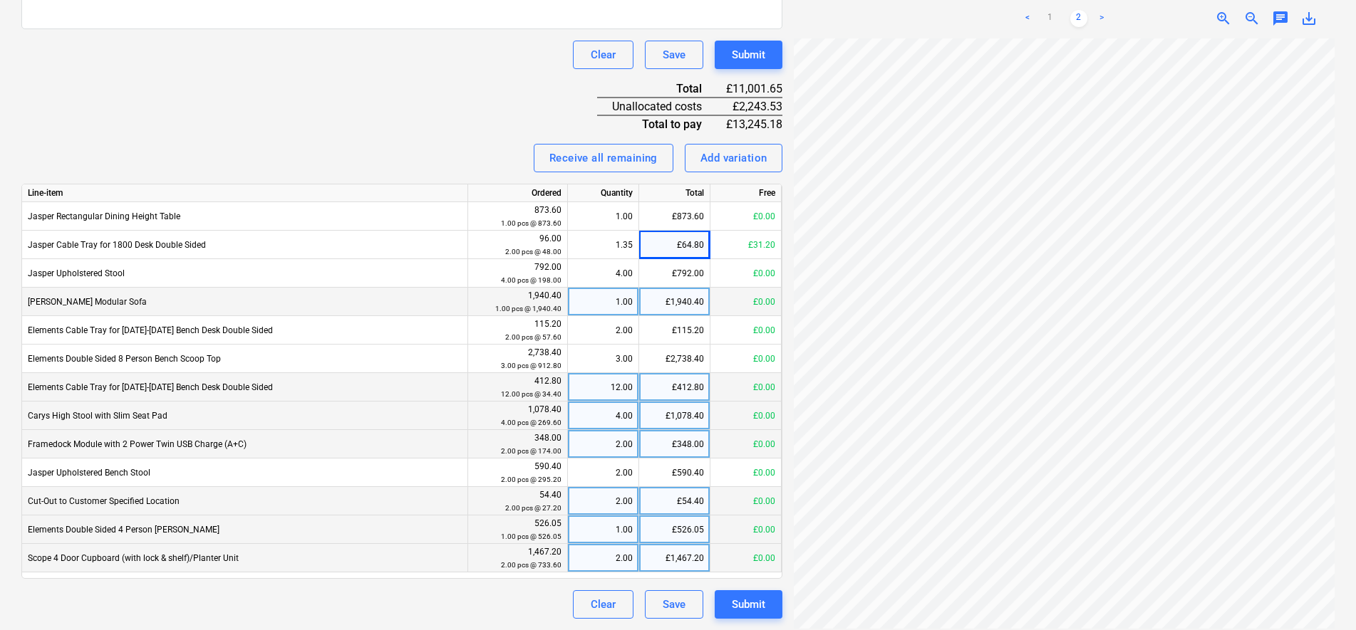
scroll to position [320, 82]
click at [630, 244] on div "1.35" at bounding box center [602, 245] width 59 height 28
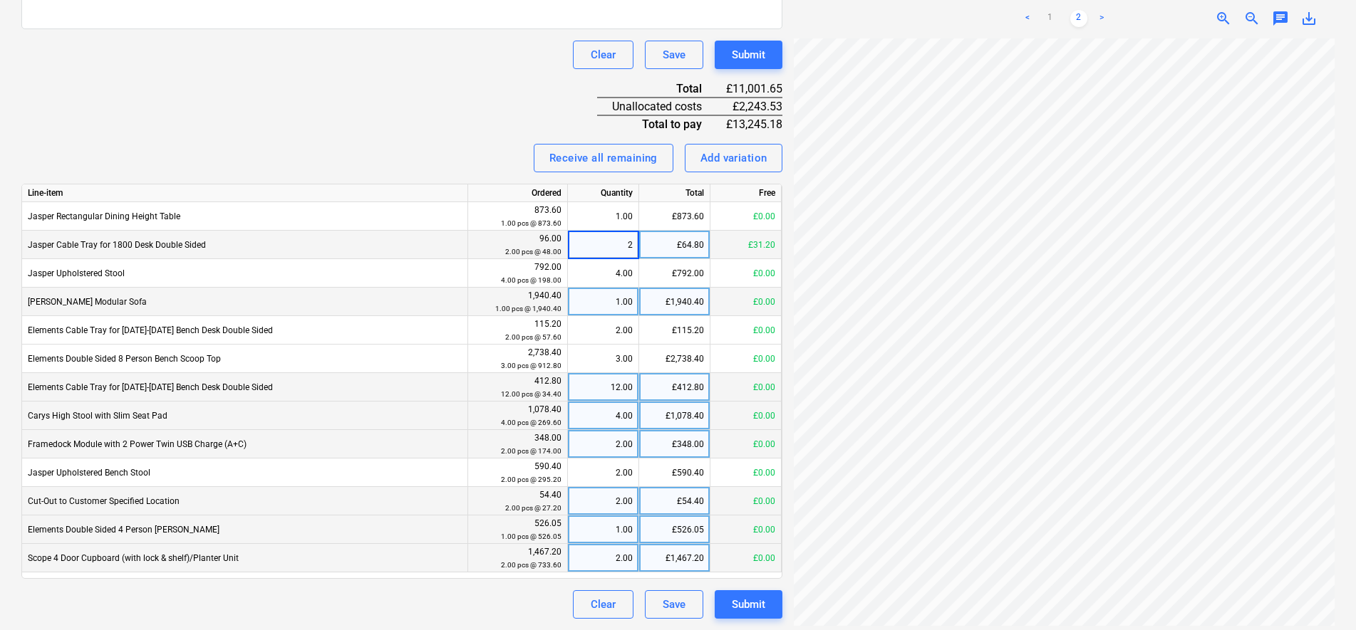
type input "2"
click at [409, 131] on div "Invoice name help 41443 Invoice number (optional) help 41443 Invoice date help …" at bounding box center [401, 171] width 761 height 895
click at [477, 78] on div "Invoice name help 41443 Invoice number (optional) help 41443 Invoice date help …" at bounding box center [401, 171] width 761 height 895
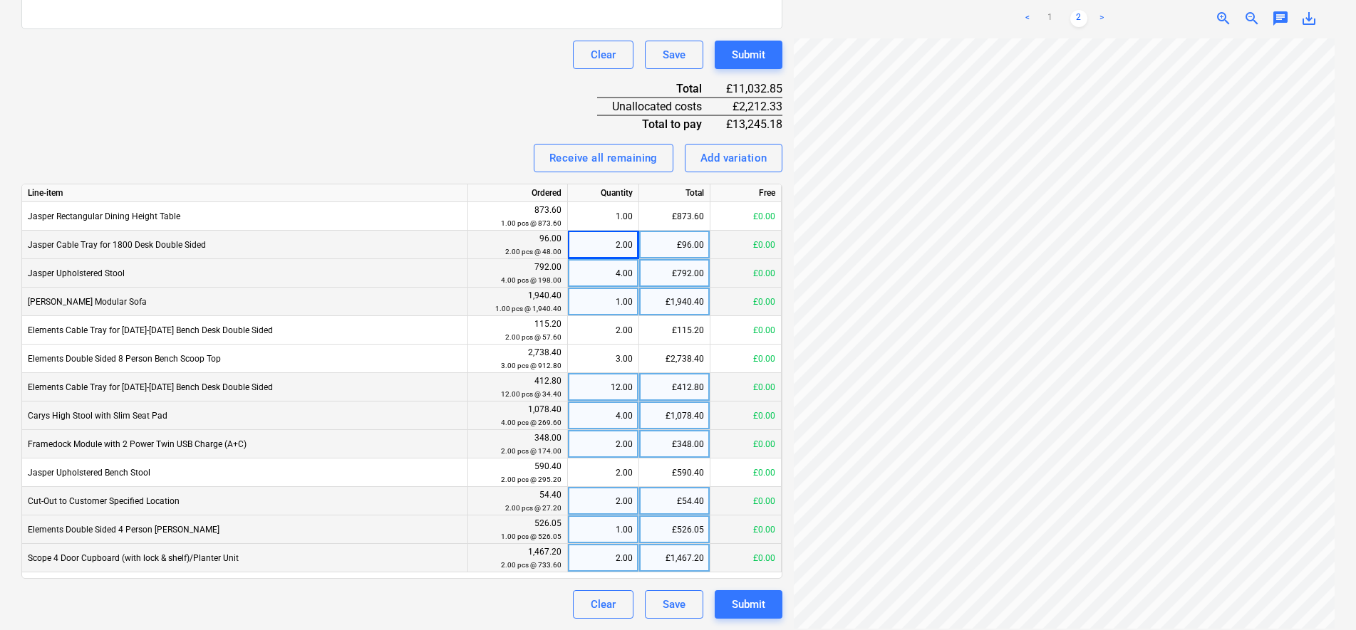
scroll to position [0, 0]
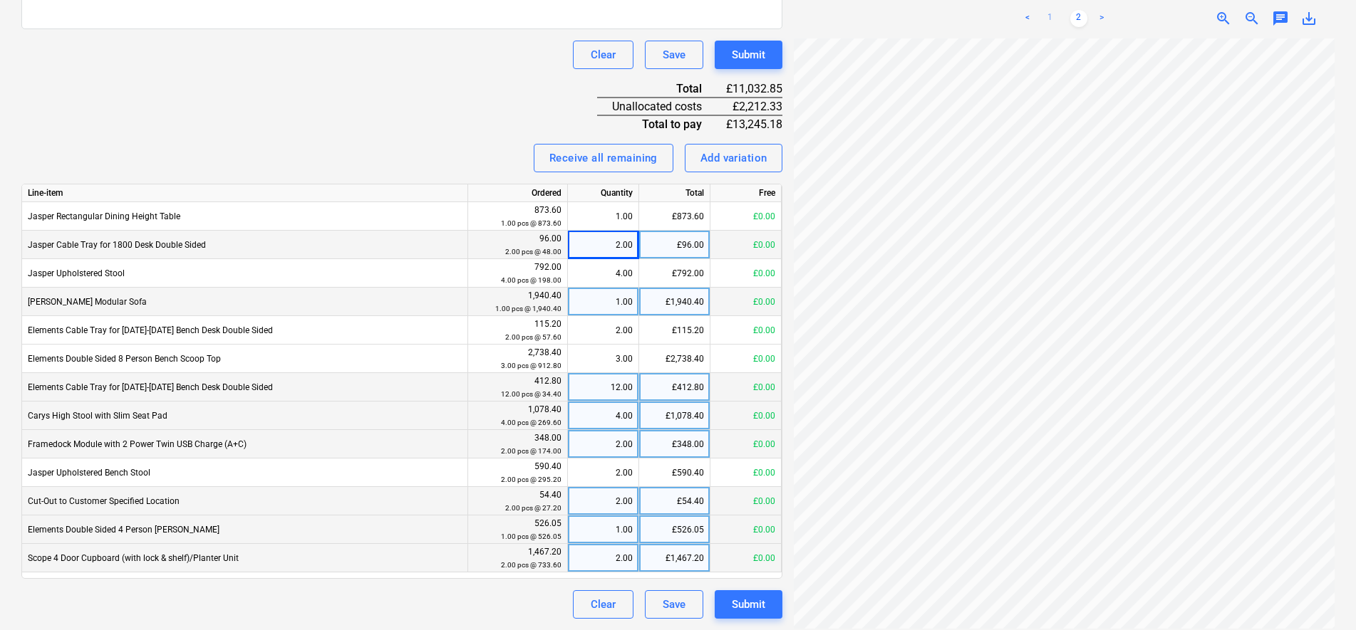
click at [1052, 15] on link "1" at bounding box center [1049, 18] width 17 height 17
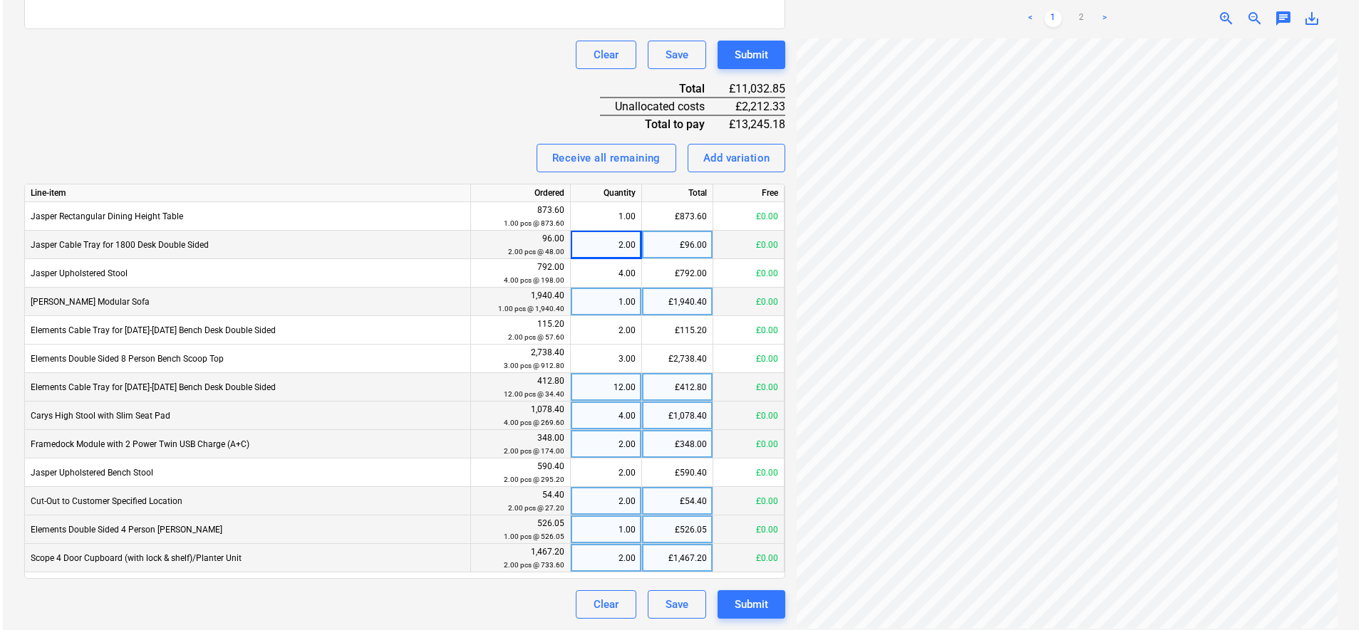
scroll to position [115, 103]
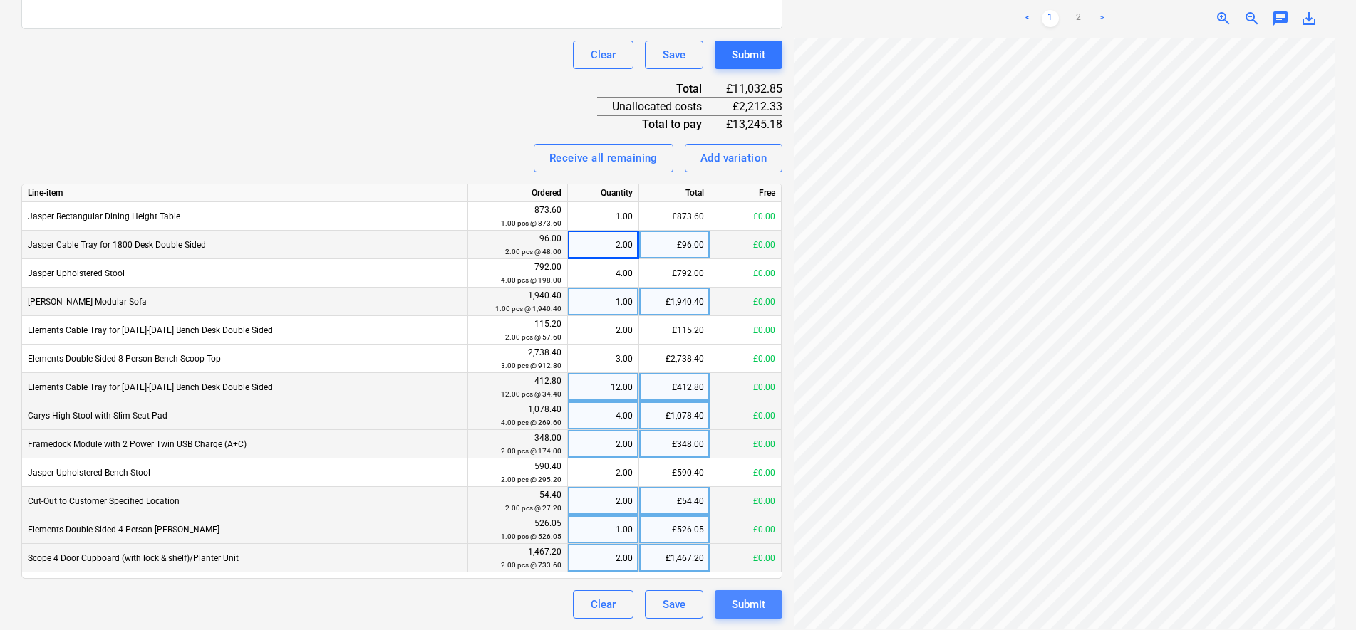
click at [742, 603] on div "Submit" at bounding box center [748, 605] width 33 height 19
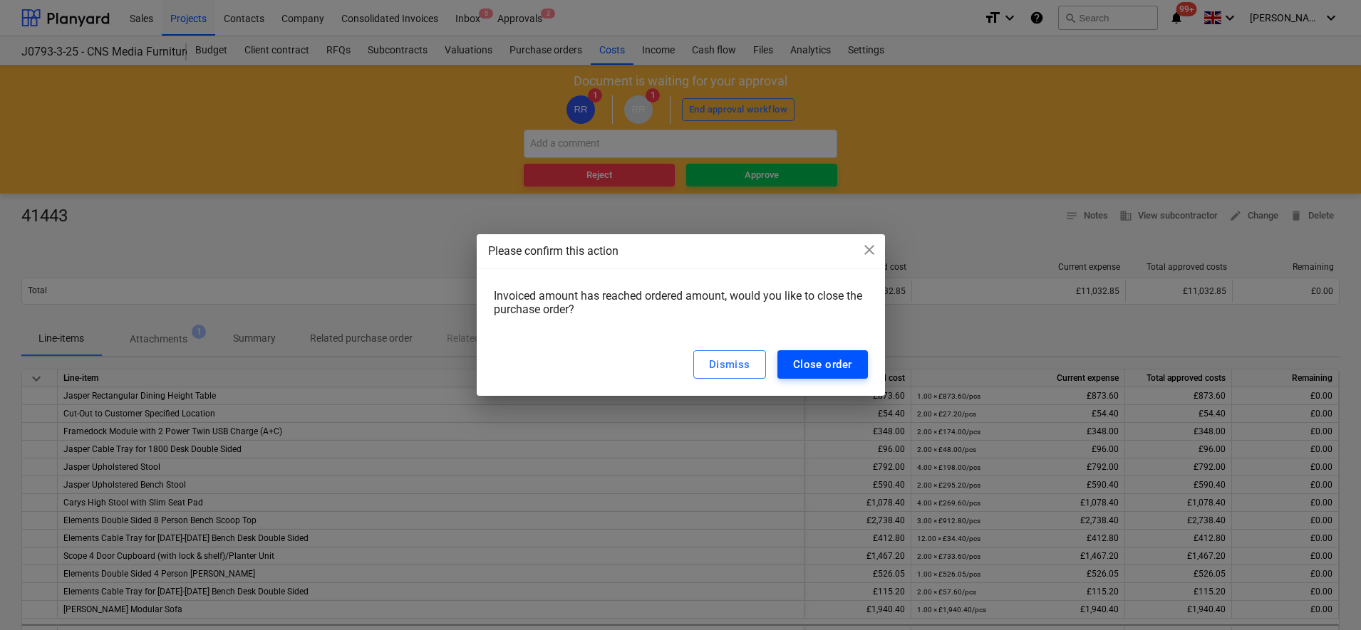
click at [838, 363] on div "Close order" at bounding box center [822, 364] width 59 height 19
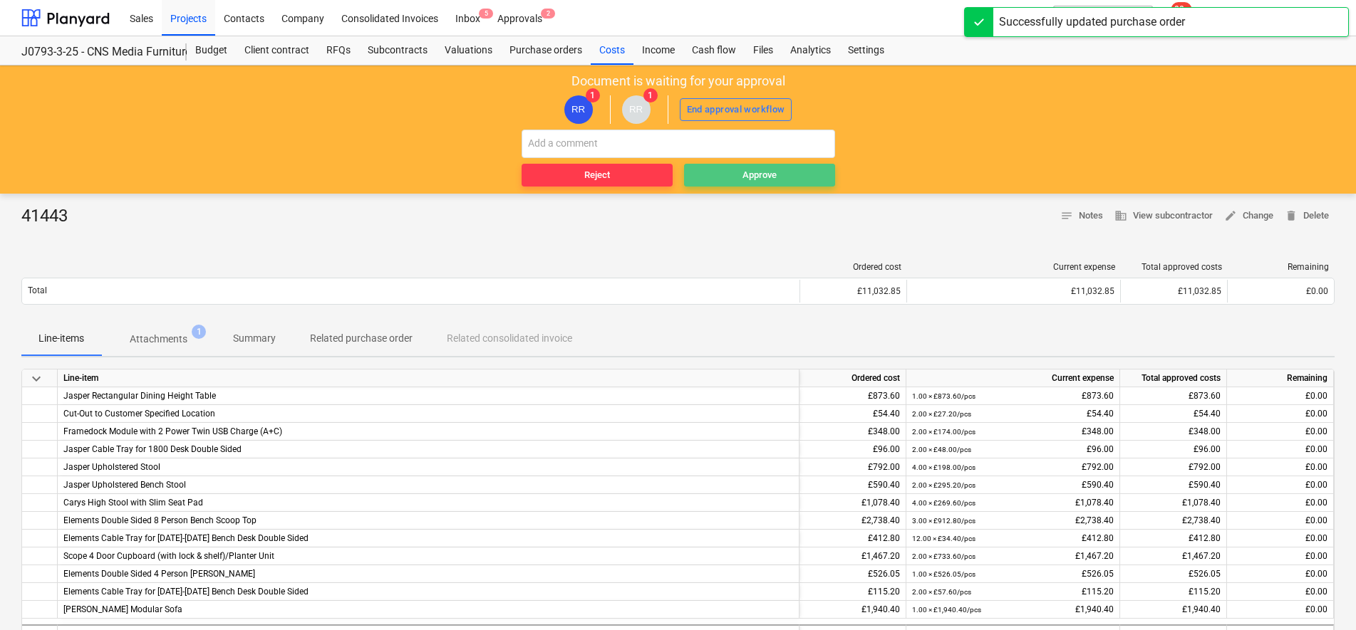
click at [800, 177] on span "Approve" at bounding box center [760, 175] width 140 height 16
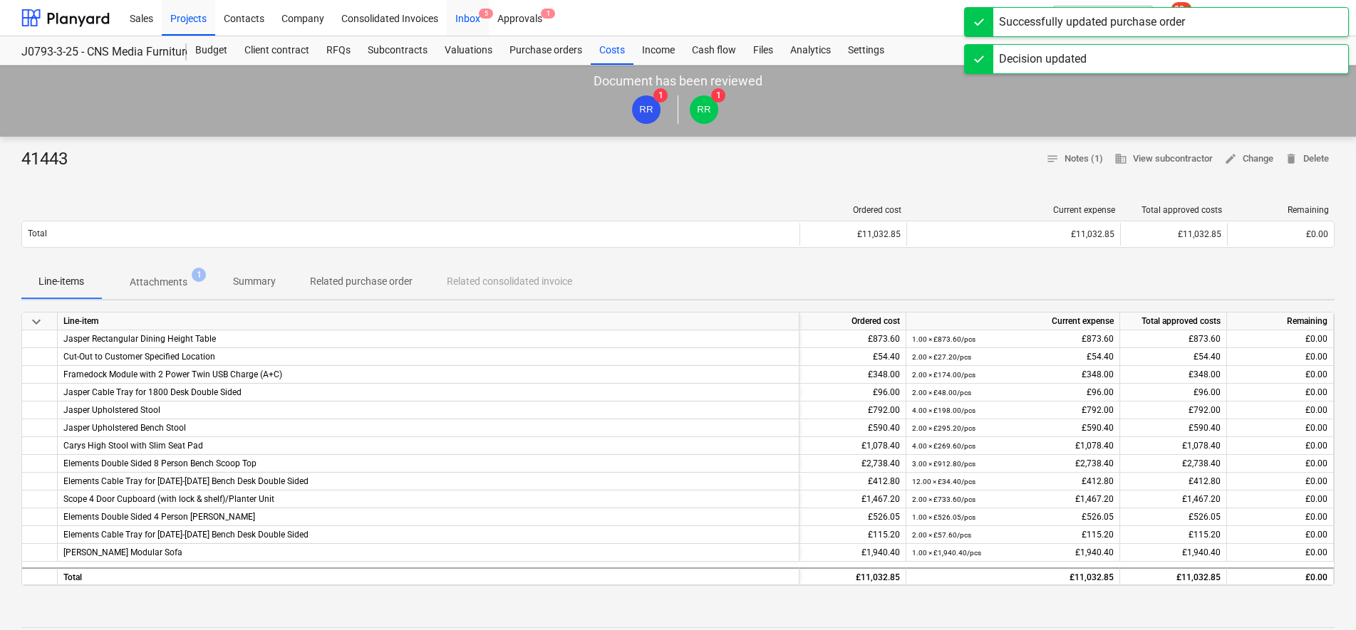
click at [479, 15] on span "5" at bounding box center [486, 14] width 14 height 10
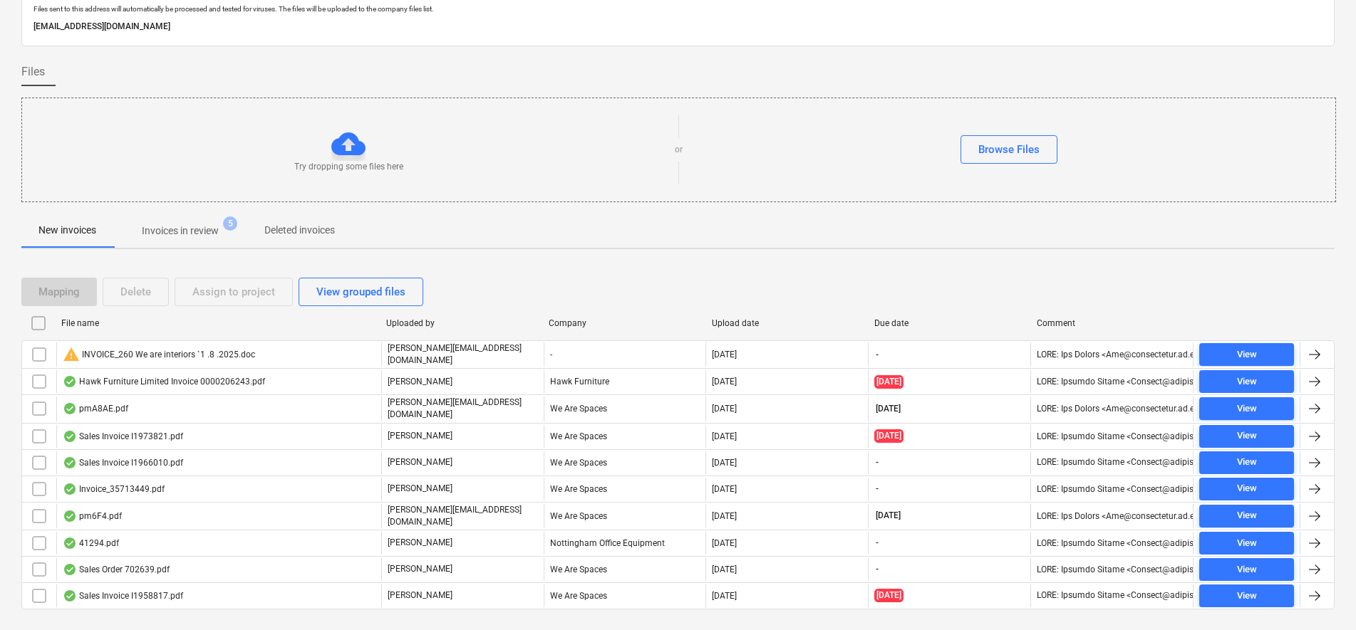
scroll to position [81, 0]
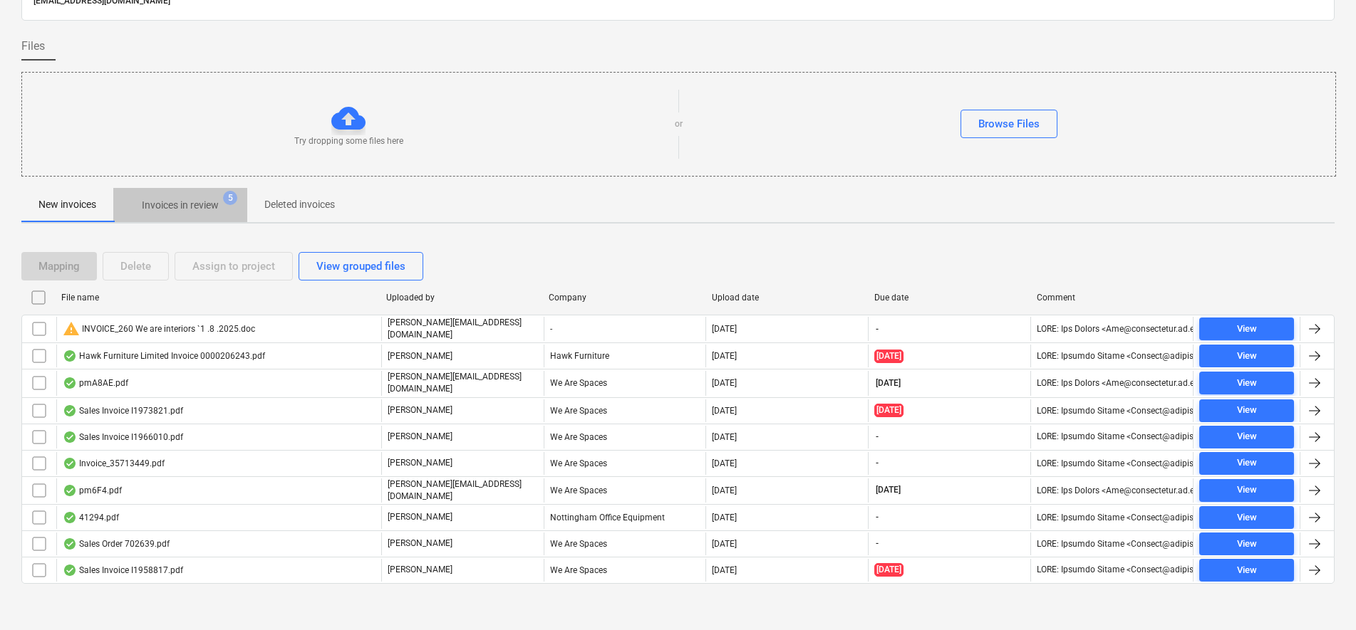
click at [207, 210] on p "Invoices in review" at bounding box center [180, 205] width 77 height 15
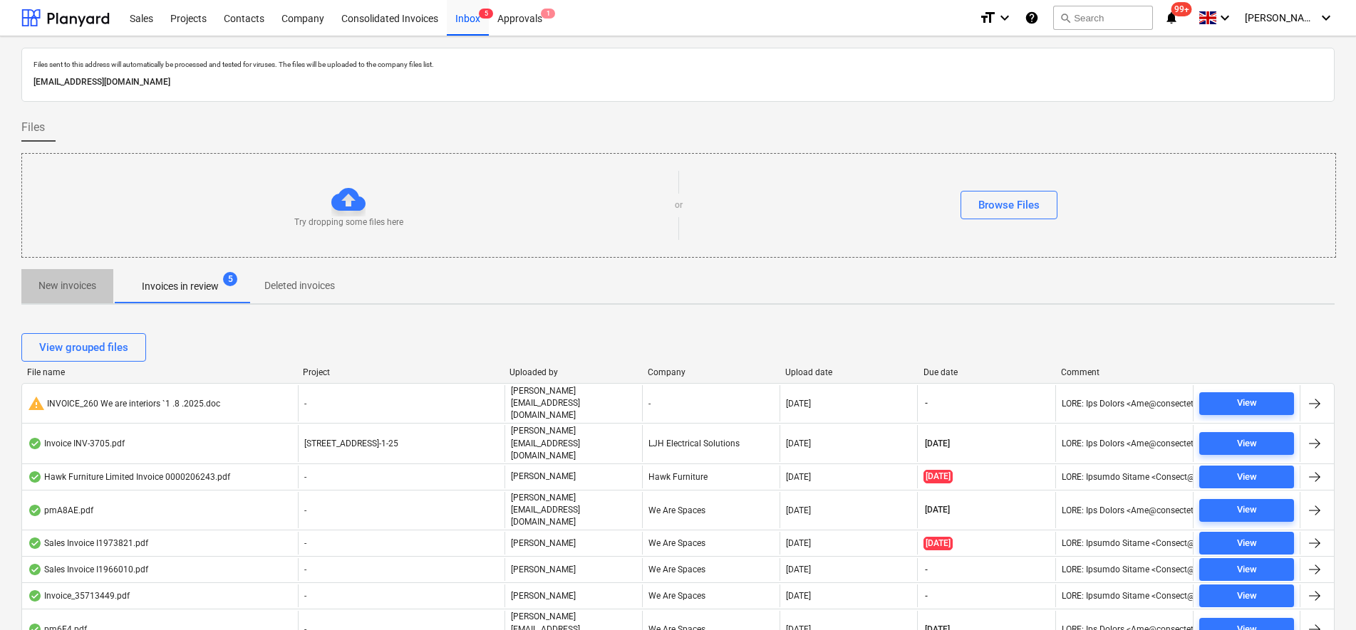
click at [65, 288] on p "New invoices" at bounding box center [67, 286] width 58 height 15
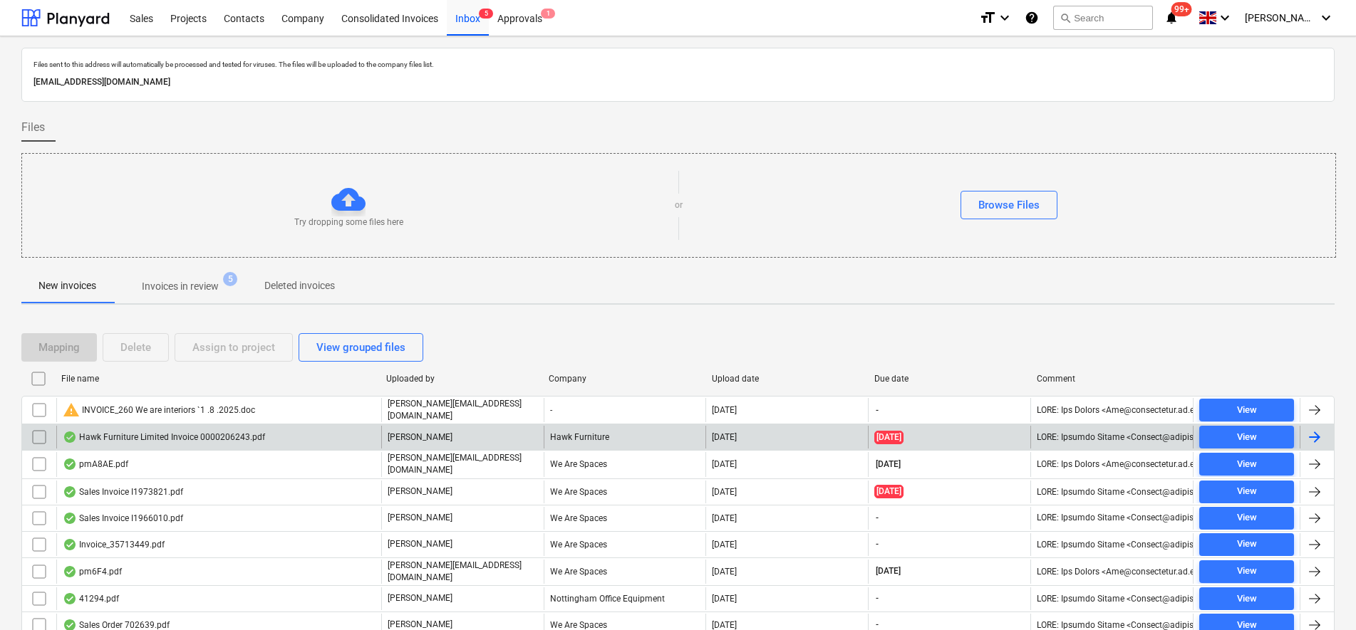
click at [163, 424] on div "Hawk Furniture Limited Invoice 0000206243.pdf [PERSON_NAME] [PERSON_NAME] Furni…" at bounding box center [677, 437] width 1313 height 26
click at [598, 439] on div "Hawk Furniture" at bounding box center [625, 437] width 162 height 23
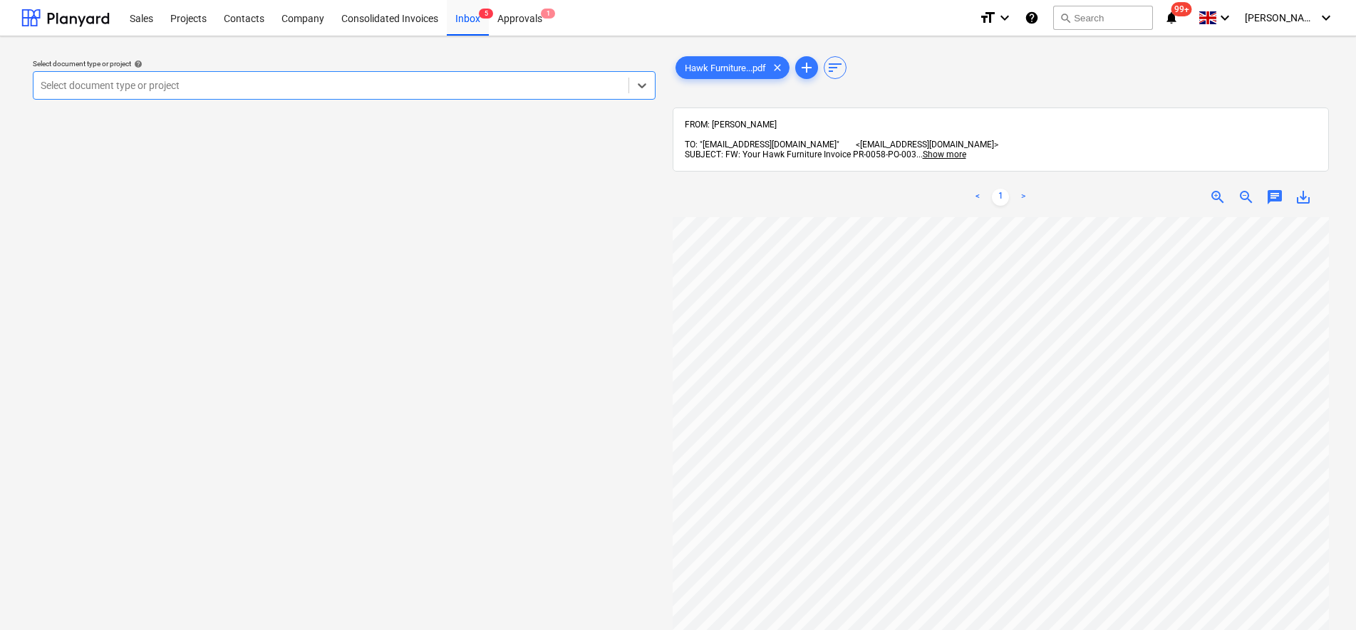
click at [476, 111] on div "Select document type or project help Select is focused ,type to refine list, pr…" at bounding box center [343, 431] width 645 height 766
click at [471, 88] on div at bounding box center [331, 85] width 581 height 14
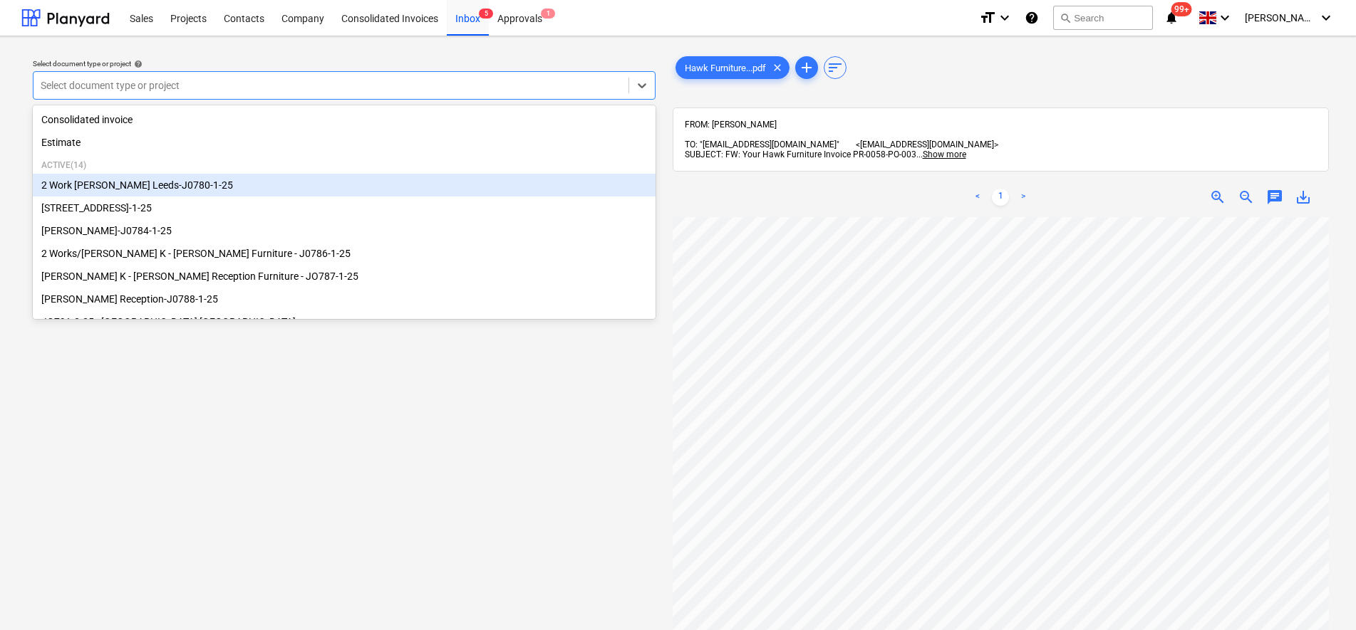
scroll to position [194, 0]
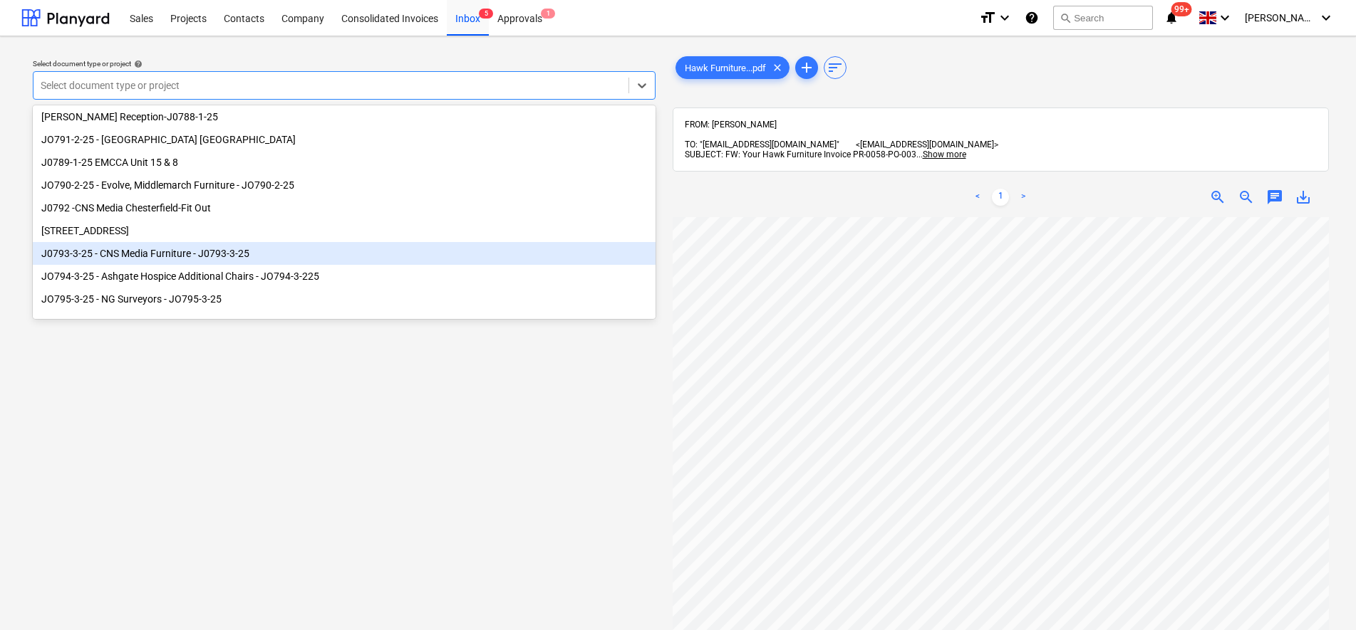
click at [220, 245] on div "J0793-3-25 - CNS Media Furniture - J0793-3-25" at bounding box center [344, 253] width 623 height 23
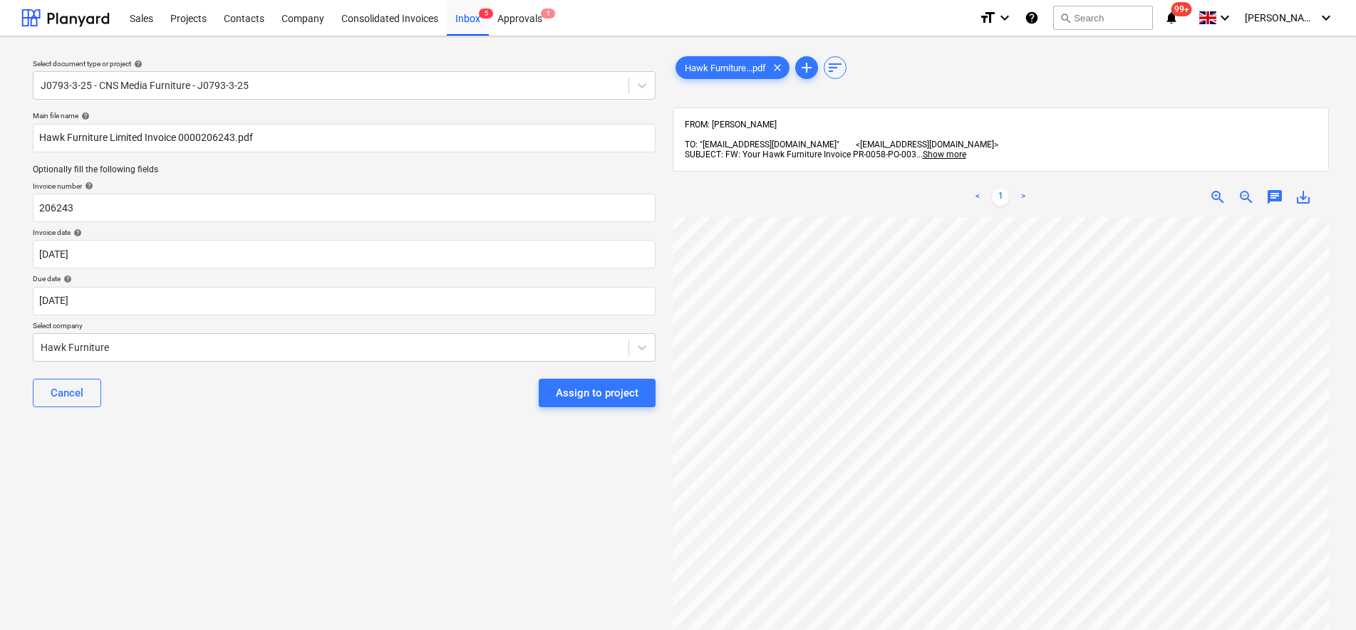
scroll to position [5, 251]
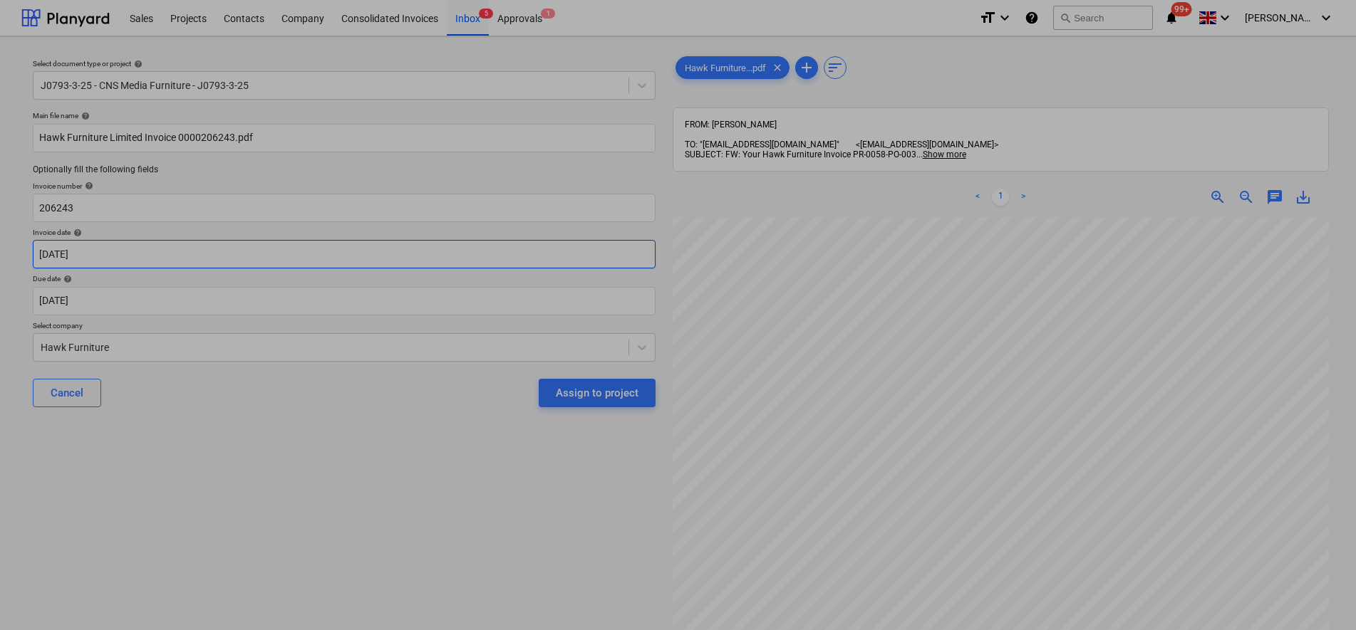
click at [120, 261] on body "Sales Projects Contacts Company Consolidated Invoices Inbox 5 Approvals 1 forma…" at bounding box center [678, 315] width 1356 height 630
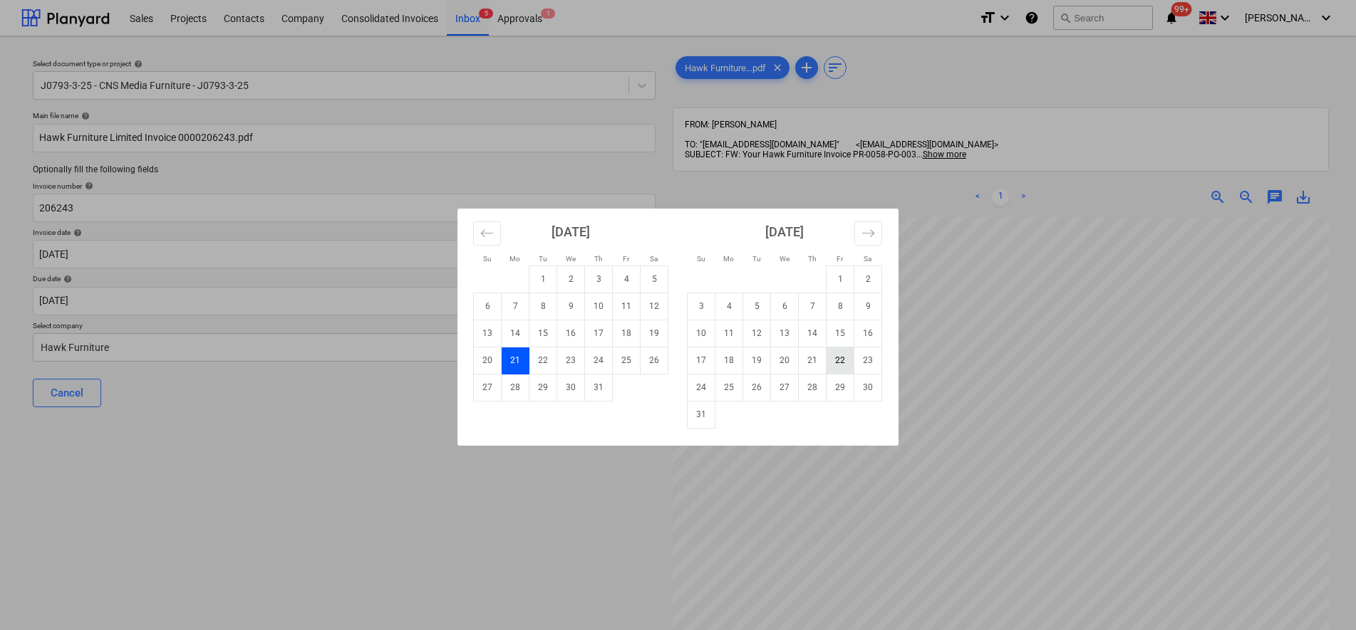
click at [839, 355] on td "22" at bounding box center [840, 360] width 28 height 27
type input "[DATE]"
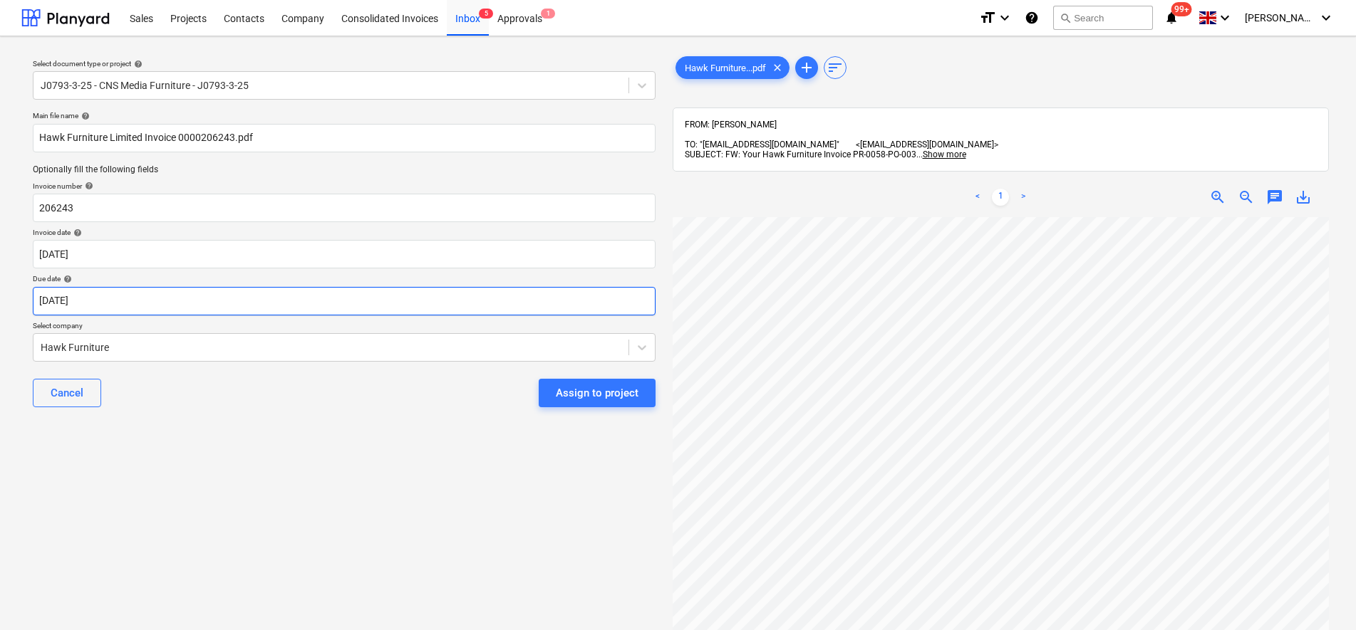
click at [348, 299] on body "Sales Projects Contacts Company Consolidated Invoices Inbox 5 Approvals 1 forma…" at bounding box center [678, 315] width 1356 height 630
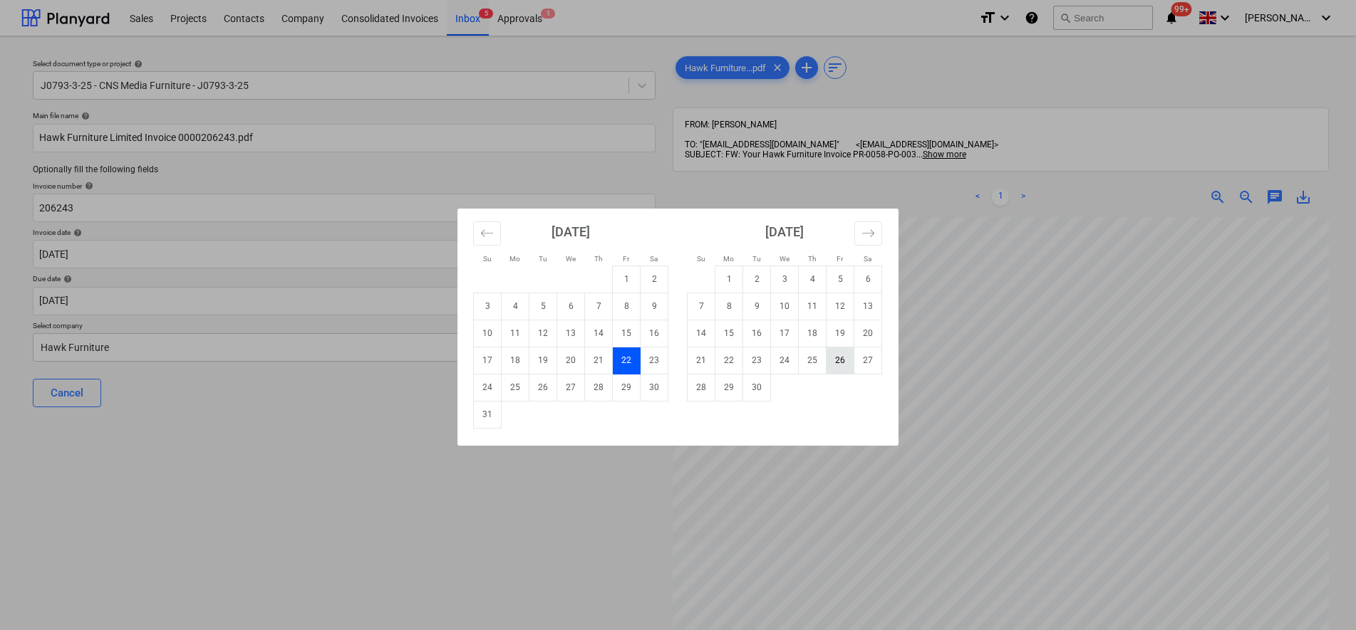
click at [838, 364] on td "26" at bounding box center [840, 360] width 28 height 27
type input "[DATE]"
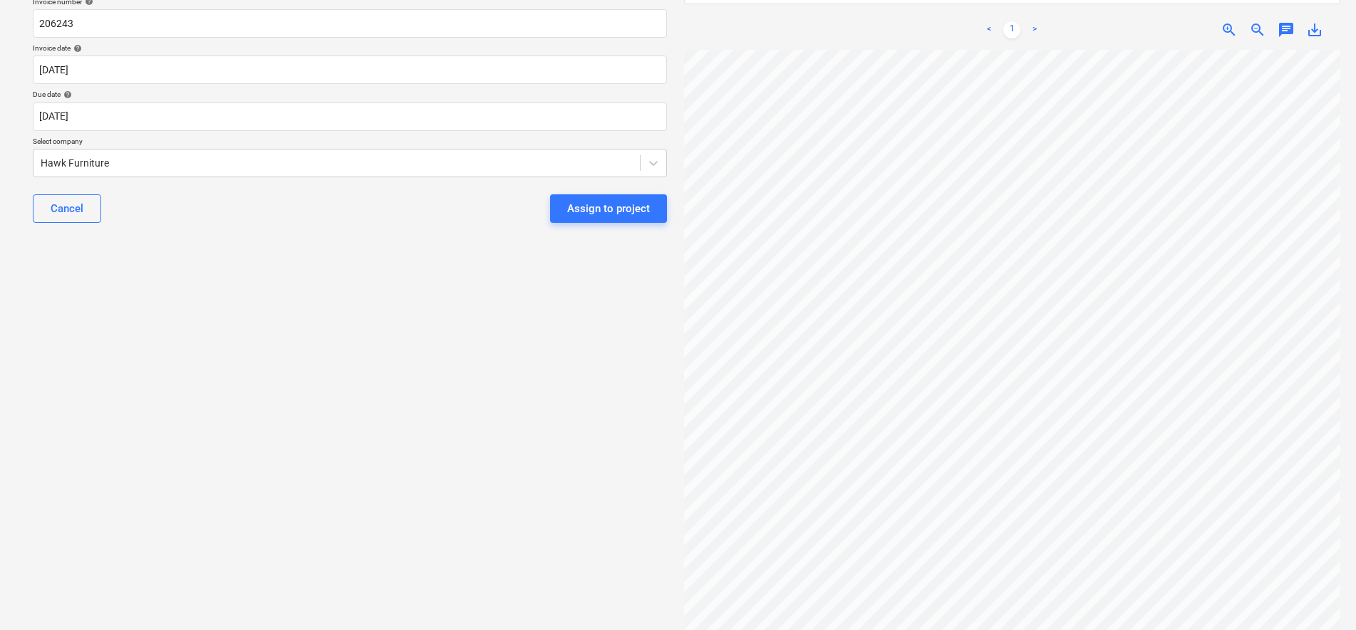
scroll to position [0, 196]
click at [595, 213] on div "Assign to project" at bounding box center [608, 208] width 83 height 19
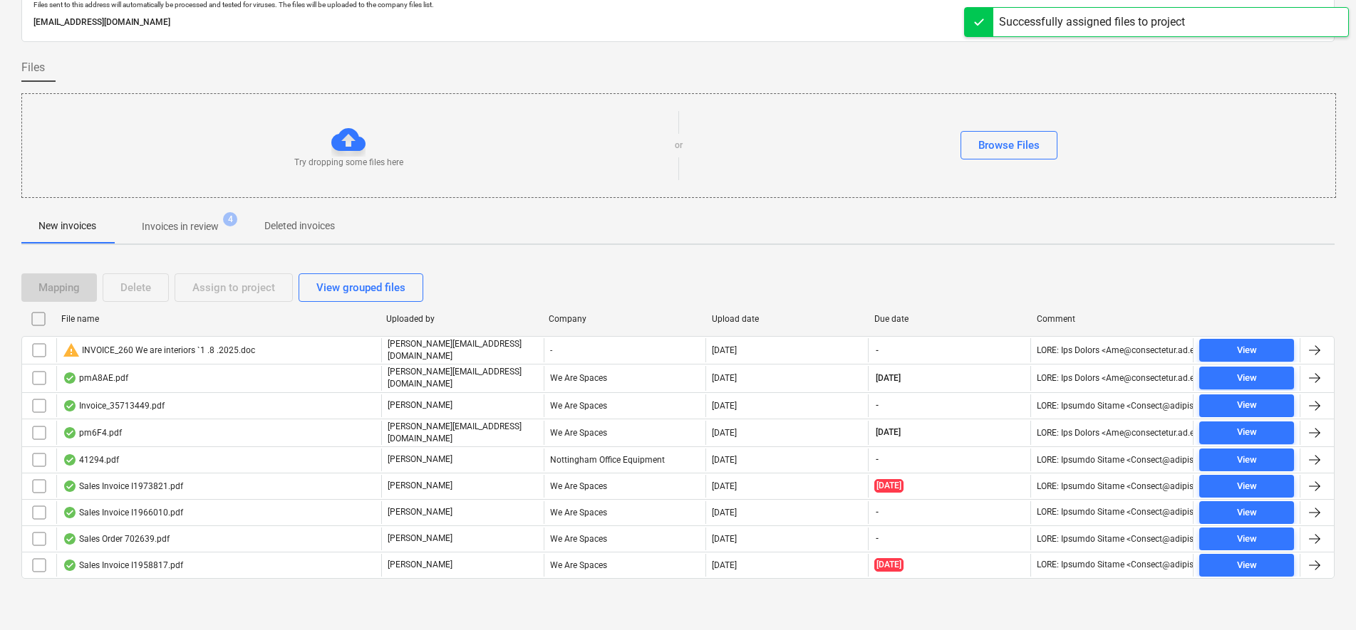
scroll to position [55, 0]
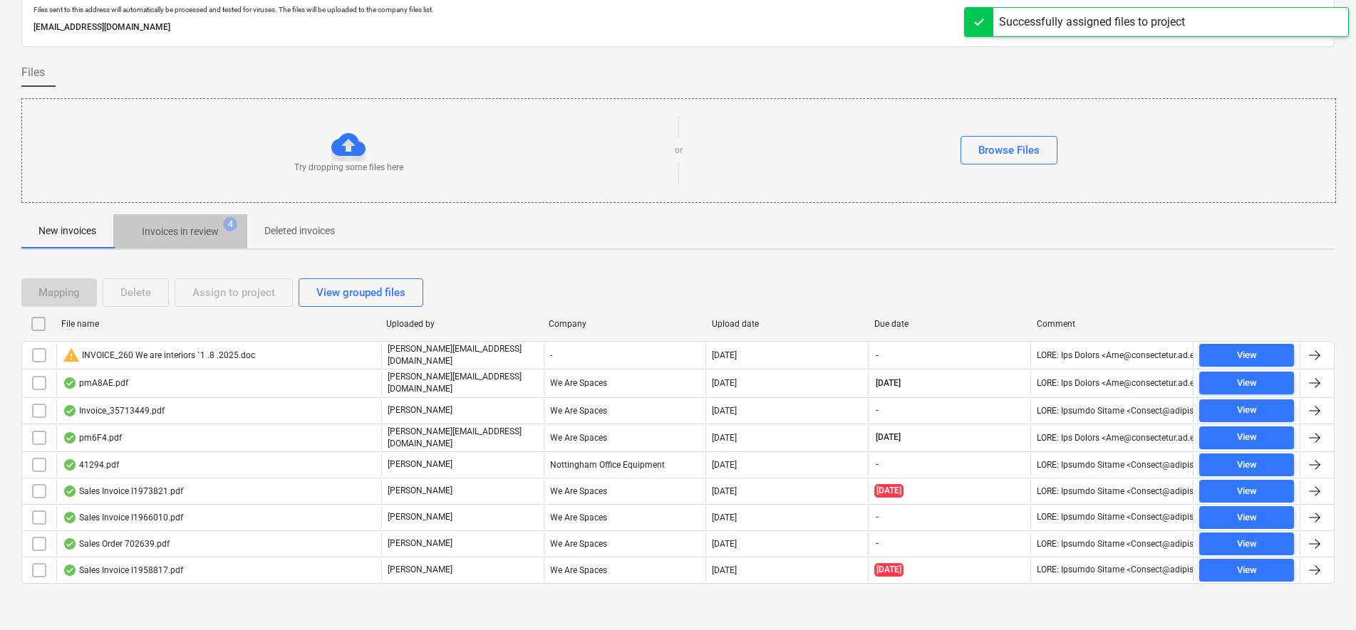
click at [182, 246] on button "Invoices in review 4" at bounding box center [180, 231] width 134 height 34
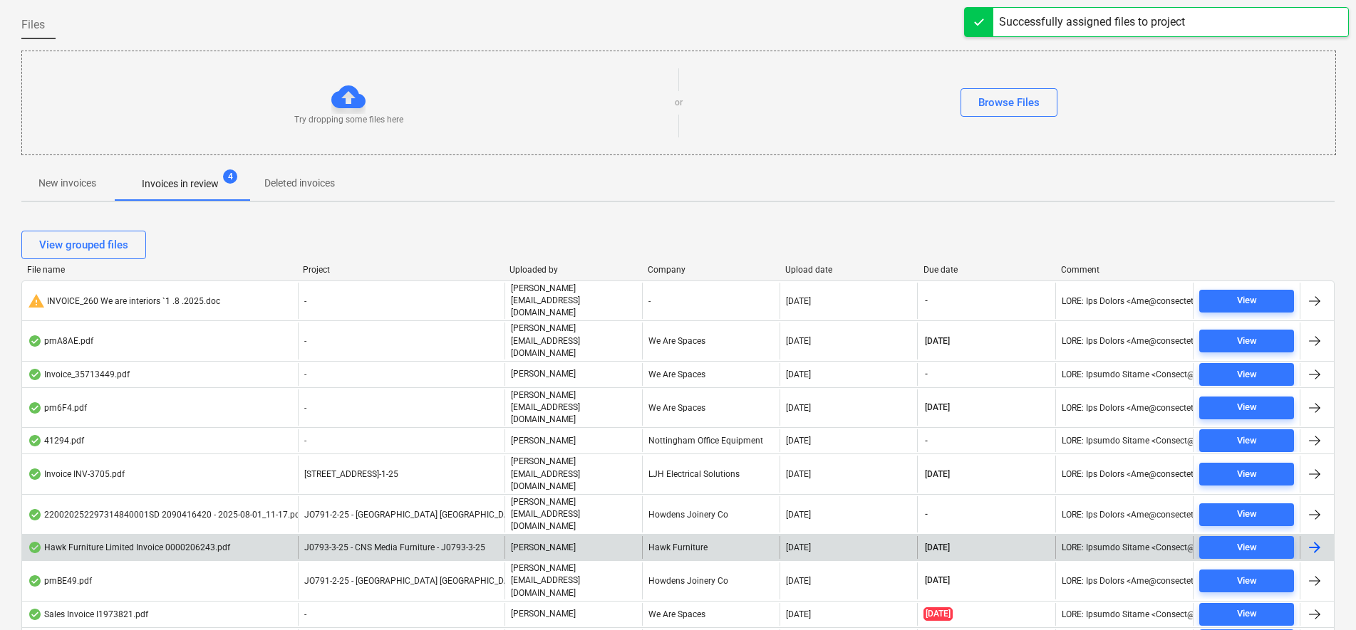
scroll to position [144, 0]
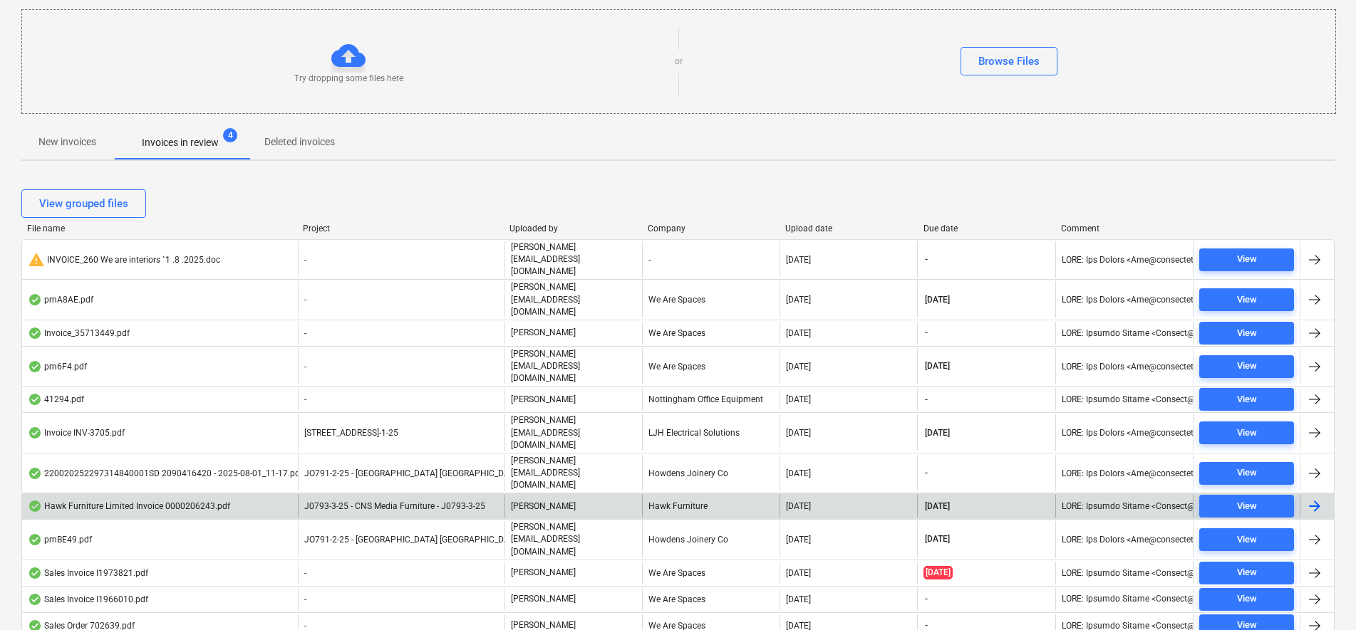
click at [684, 495] on div "Hawk Furniture" at bounding box center [710, 506] width 137 height 23
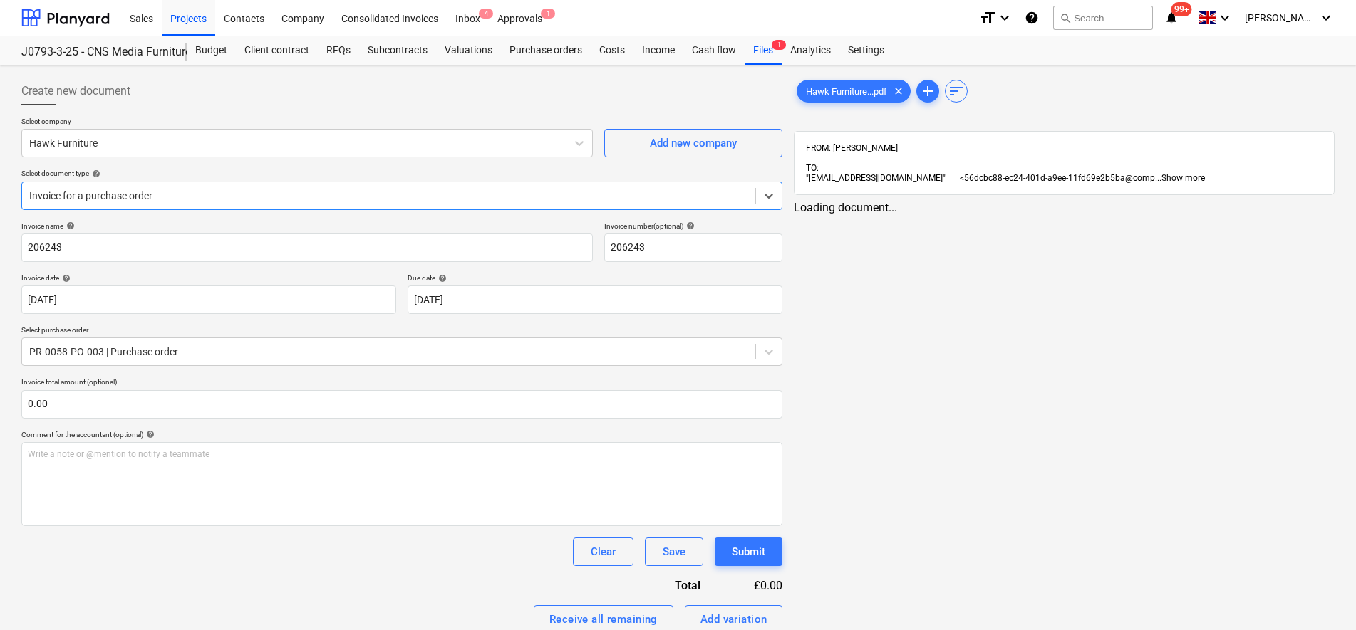
click at [129, 194] on div at bounding box center [388, 196] width 719 height 14
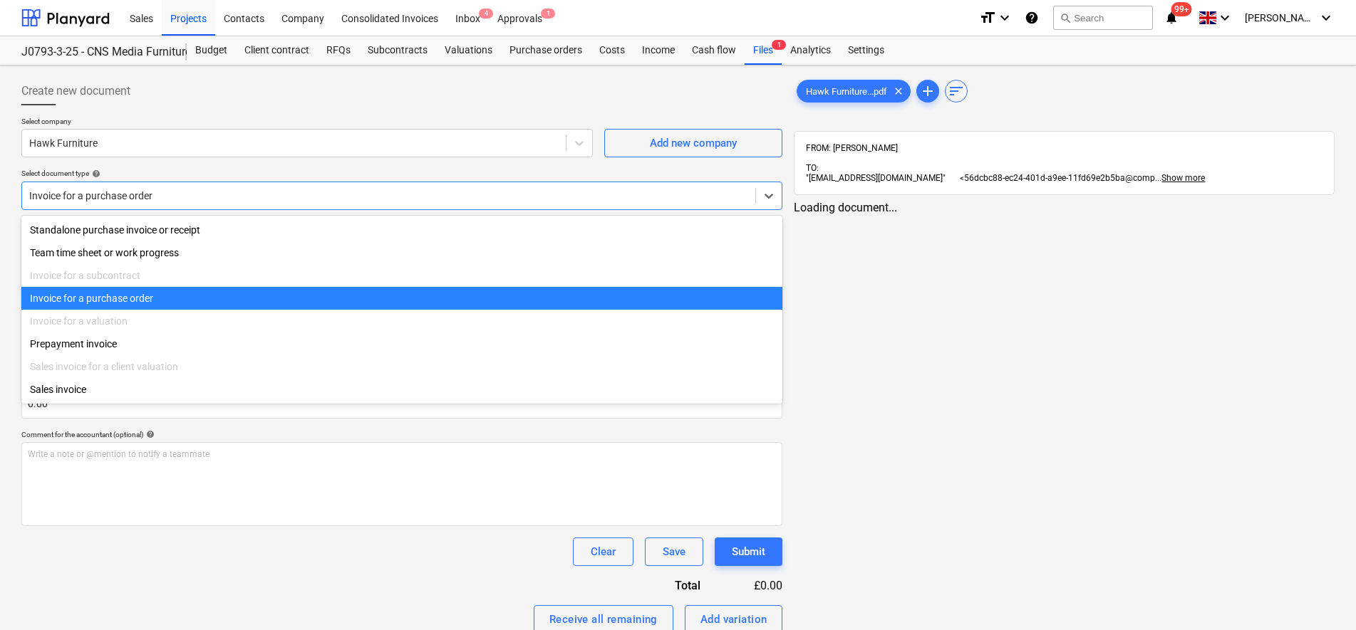
click at [129, 194] on div at bounding box center [388, 196] width 719 height 14
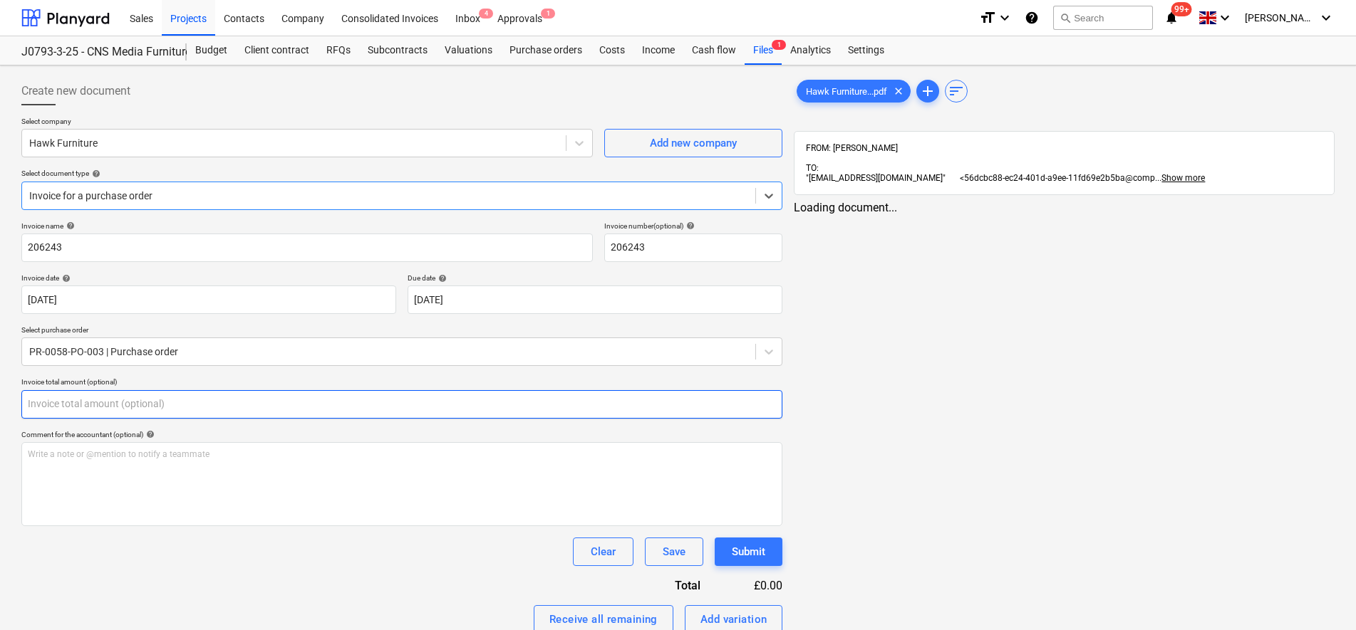
click at [123, 412] on input "text" at bounding box center [401, 404] width 761 height 28
type input "0.00"
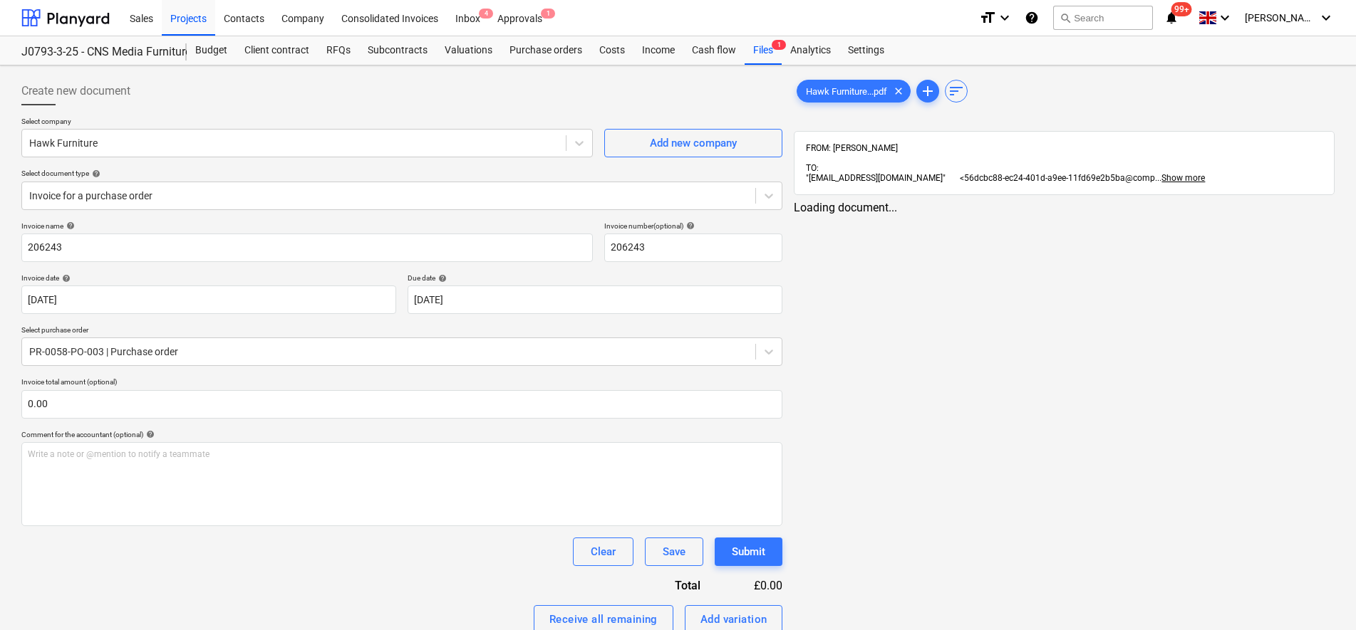
click at [893, 173] on span ""[EMAIL_ADDRESS][DOMAIN_NAME]" <56dcbc88-ec24-401d-a9ee-11fd69e2b5ba@comp" at bounding box center [980, 178] width 349 height 10
click at [838, 93] on span "Hawk Furniture...pdf" at bounding box center [846, 91] width 98 height 11
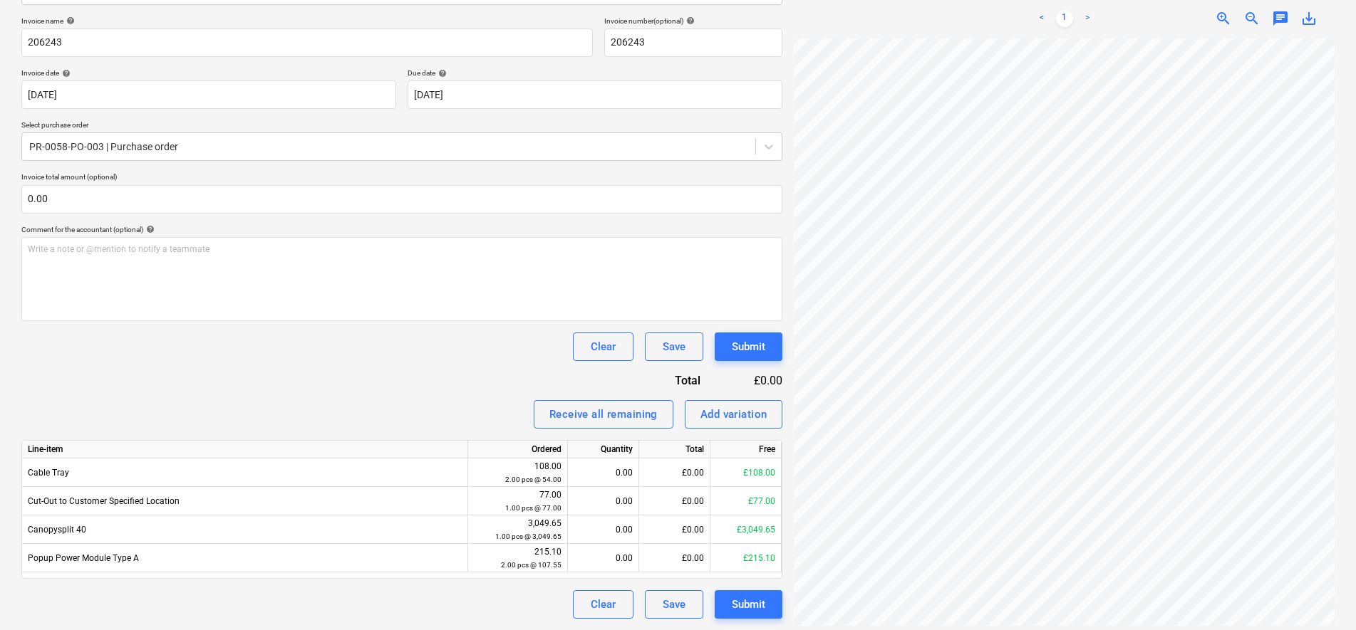
scroll to position [56, 367]
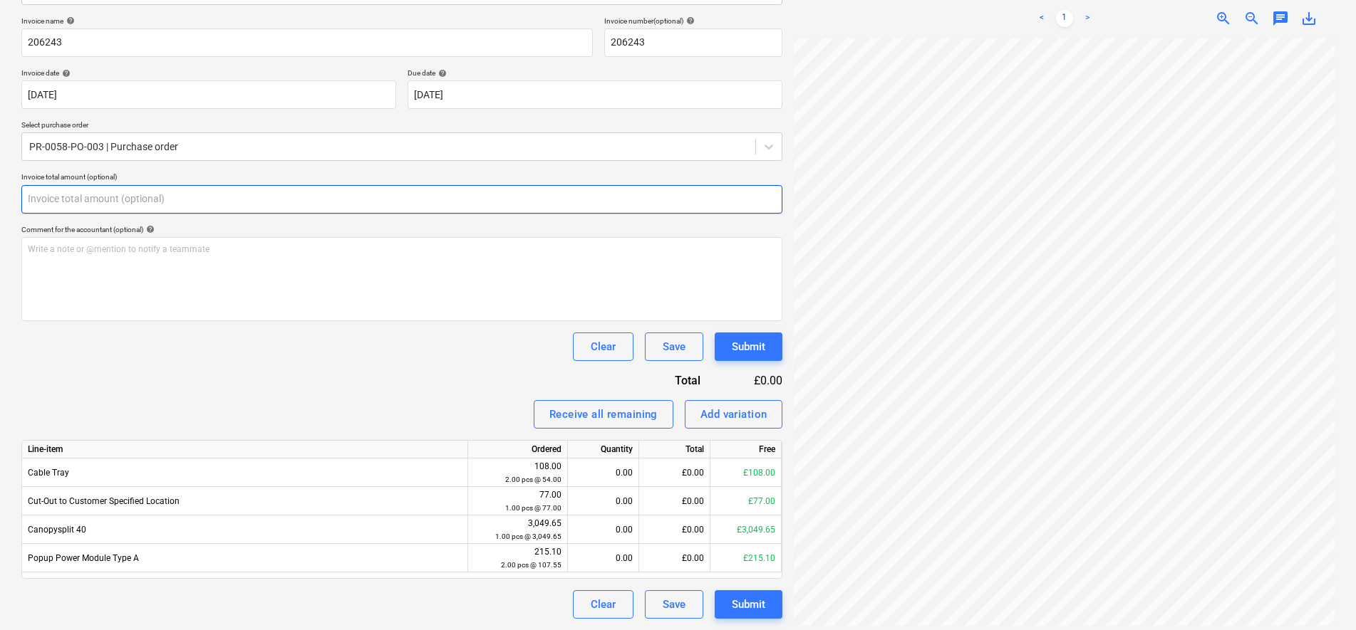
click at [151, 193] on input "text" at bounding box center [401, 199] width 761 height 28
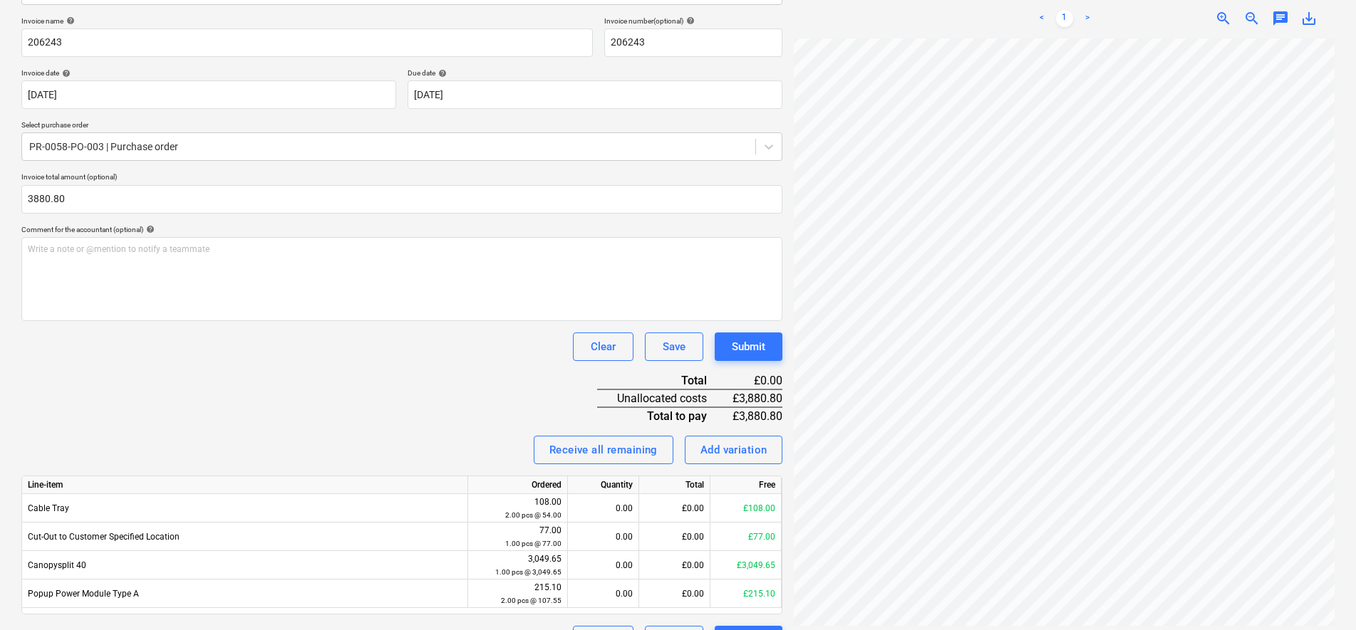
type input "3,880.80"
click at [254, 353] on div "Clear Save Submit" at bounding box center [401, 347] width 761 height 28
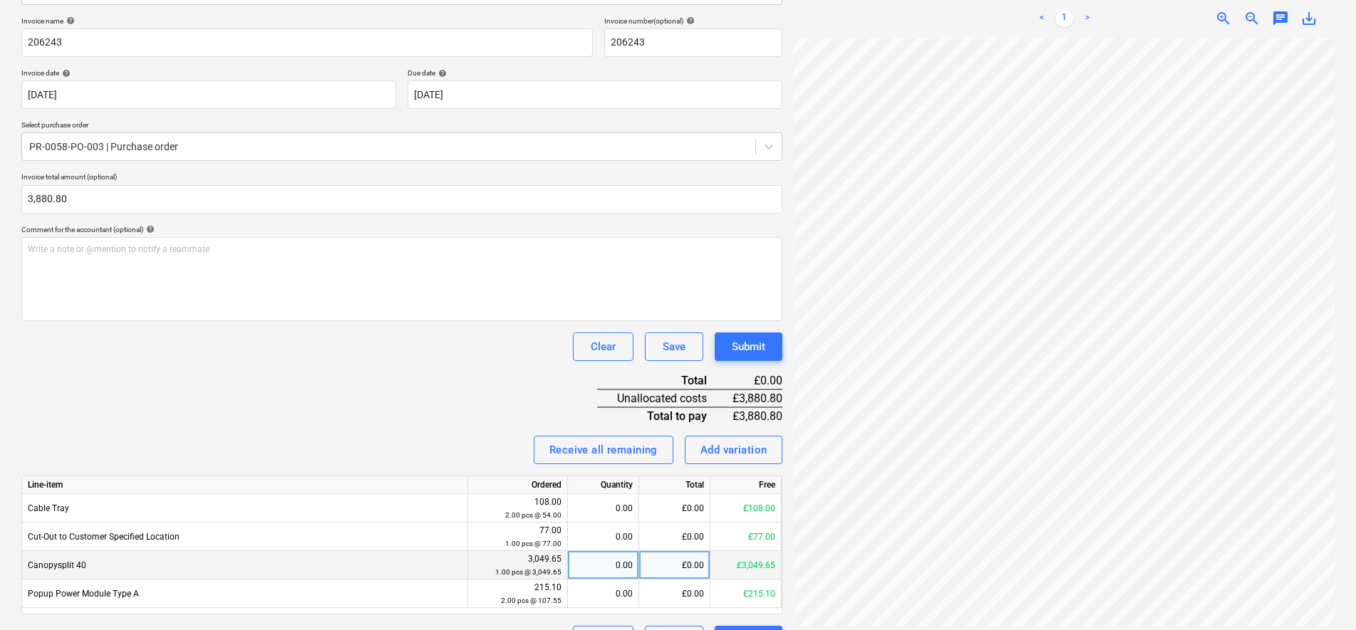
click at [602, 562] on div "0.00" at bounding box center [602, 565] width 59 height 28
type input "1"
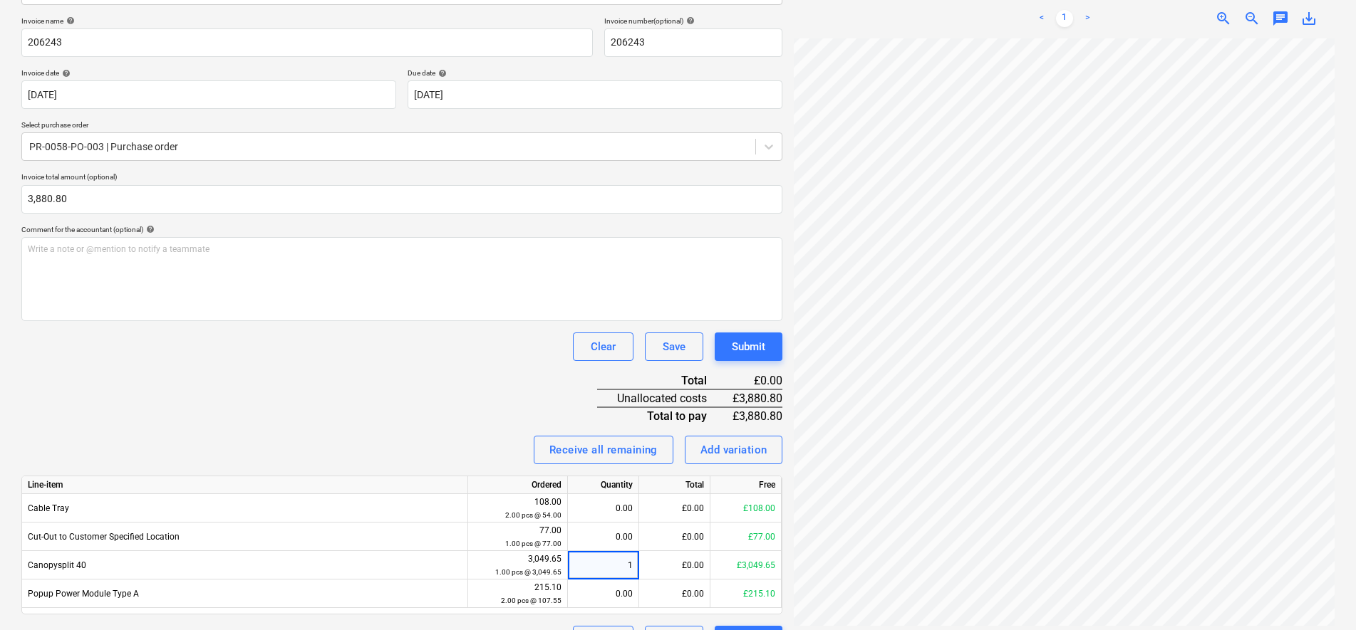
click at [458, 440] on div "Receive all remaining Add variation" at bounding box center [401, 450] width 761 height 28
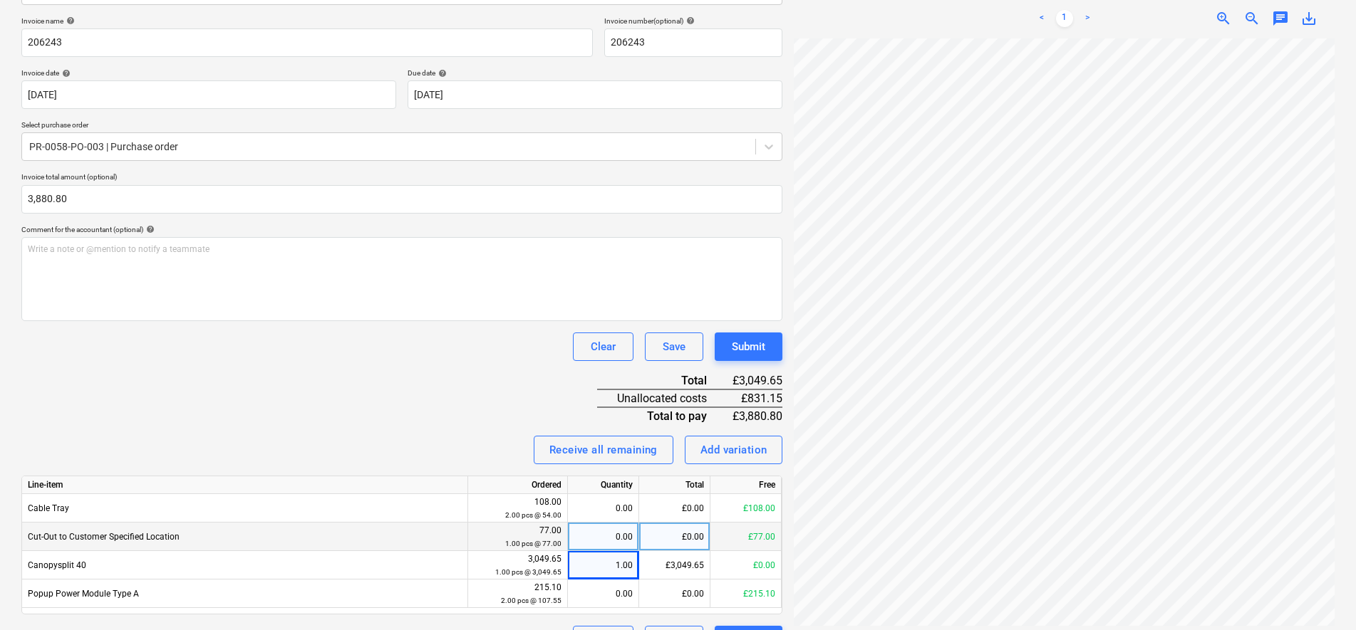
click at [603, 544] on div "0.00" at bounding box center [602, 537] width 59 height 28
type input "1"
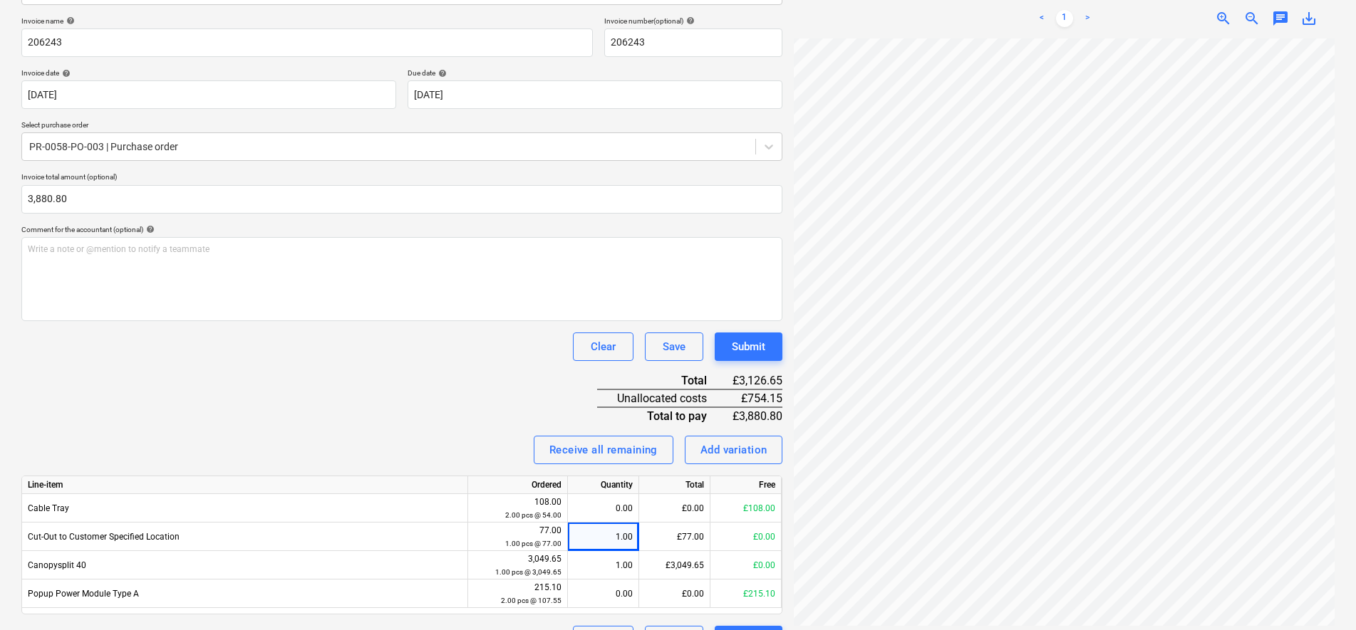
click at [419, 389] on div "Invoice name help 206243 Invoice number (optional) help 206243 Invoice date hel…" at bounding box center [401, 335] width 761 height 638
click at [416, 417] on div "Invoice name help 206243 Invoice number (optional) help 206243 Invoice date hel…" at bounding box center [401, 335] width 761 height 638
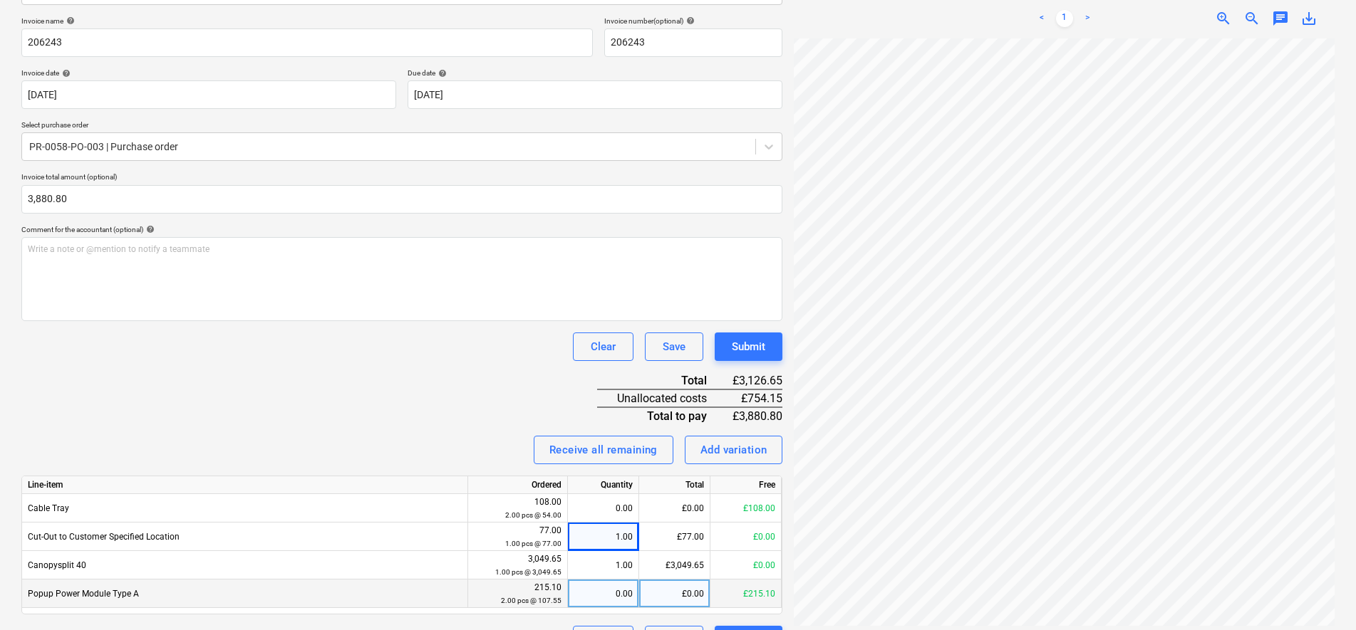
click at [633, 604] on div "0.00" at bounding box center [603, 594] width 71 height 28
type input "1"
click at [462, 410] on div "Invoice name help 206243 Invoice number (optional) help 206243 Invoice date hel…" at bounding box center [401, 335] width 761 height 638
click at [675, 594] on div "£107.55" at bounding box center [674, 594] width 71 height 28
type input "107.35"
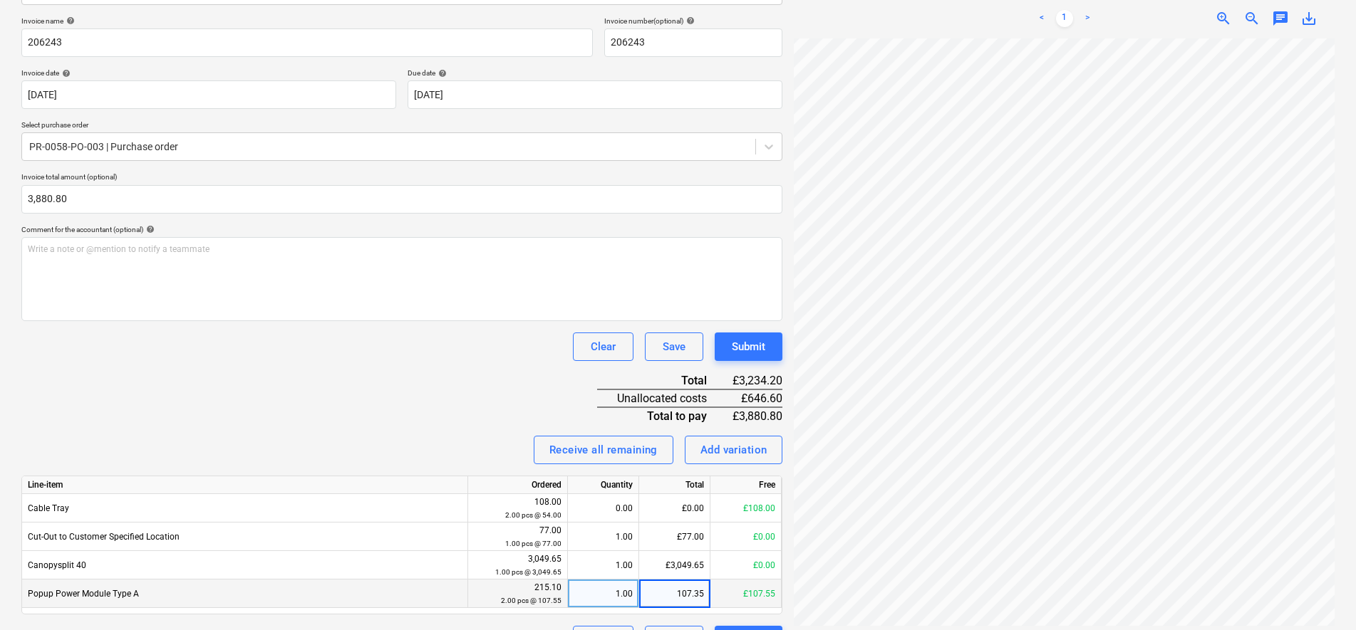
click at [479, 343] on div "Clear Save Submit" at bounding box center [401, 347] width 761 height 28
click at [474, 373] on div "Invoice name help 206243 Invoice number (optional) help 206243 Invoice date hel…" at bounding box center [401, 335] width 761 height 638
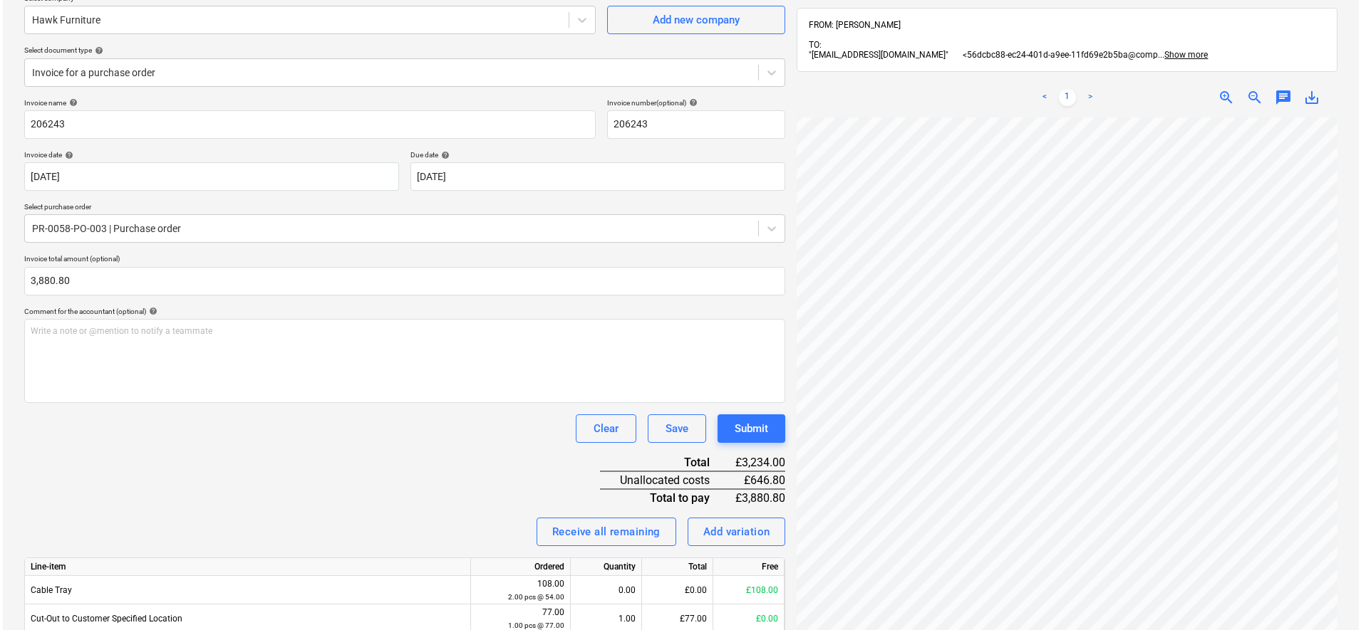
scroll to position [241, 0]
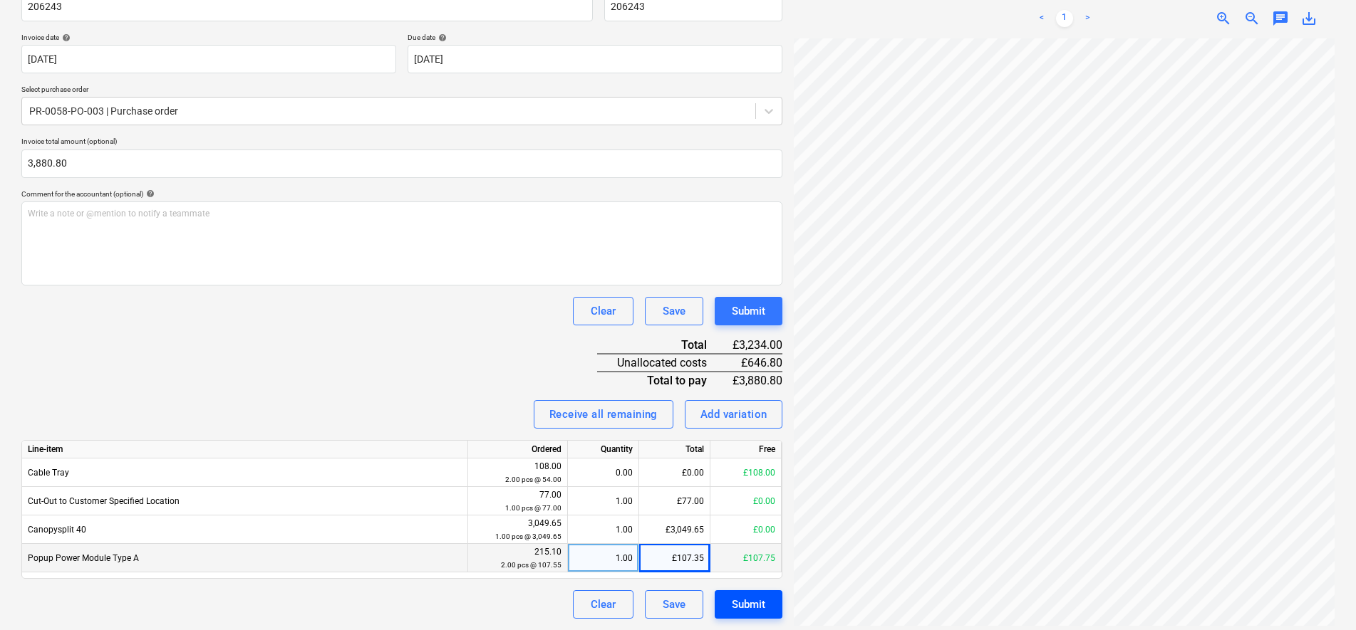
click at [776, 606] on button "Submit" at bounding box center [748, 605] width 68 height 28
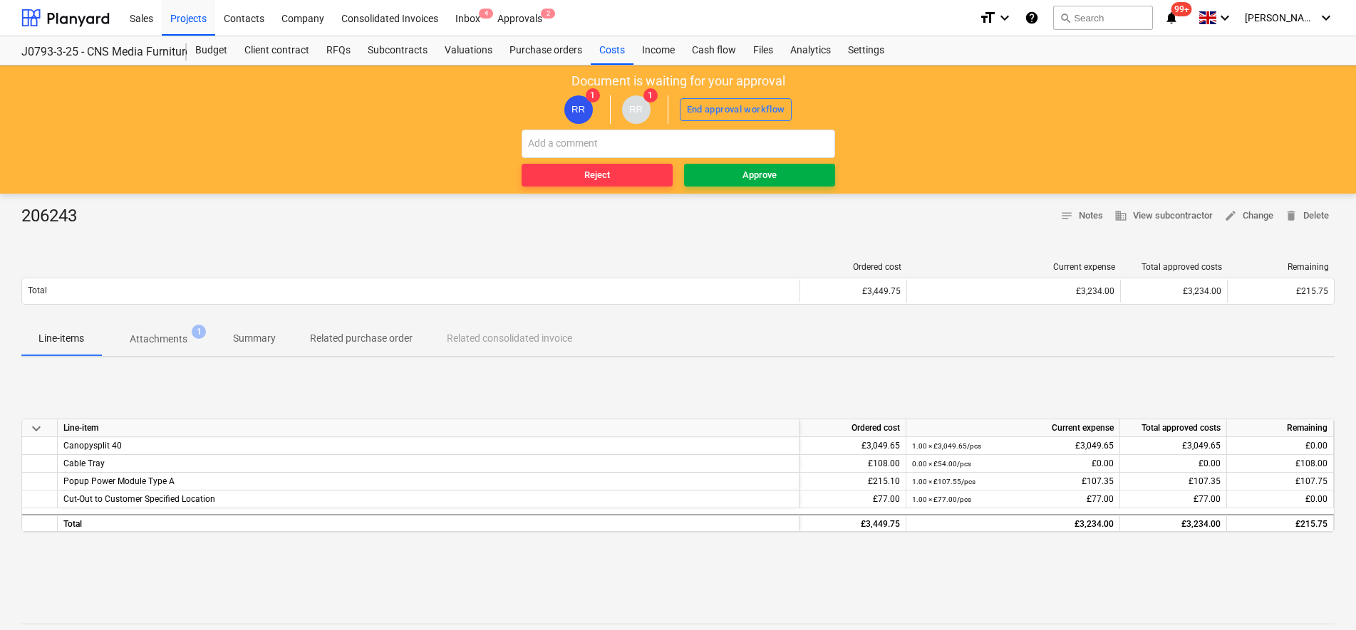
click at [740, 177] on span "Approve" at bounding box center [760, 175] width 140 height 16
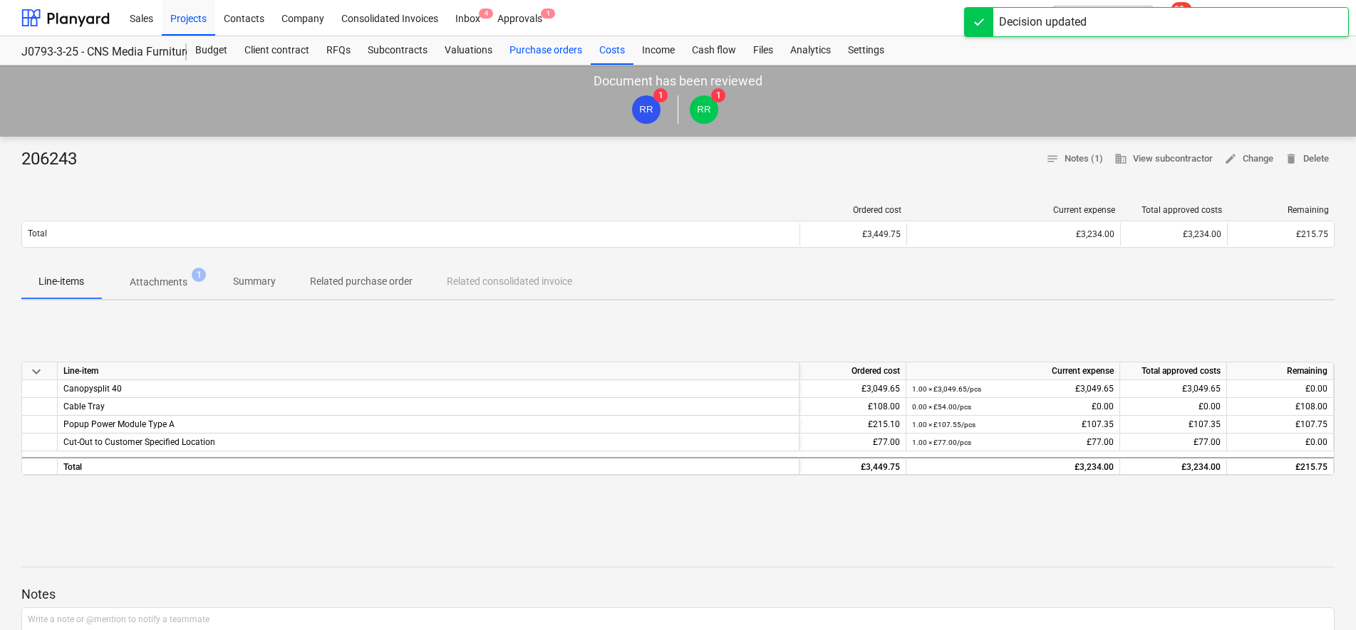
click at [528, 51] on div "Purchase orders" at bounding box center [546, 50] width 90 height 28
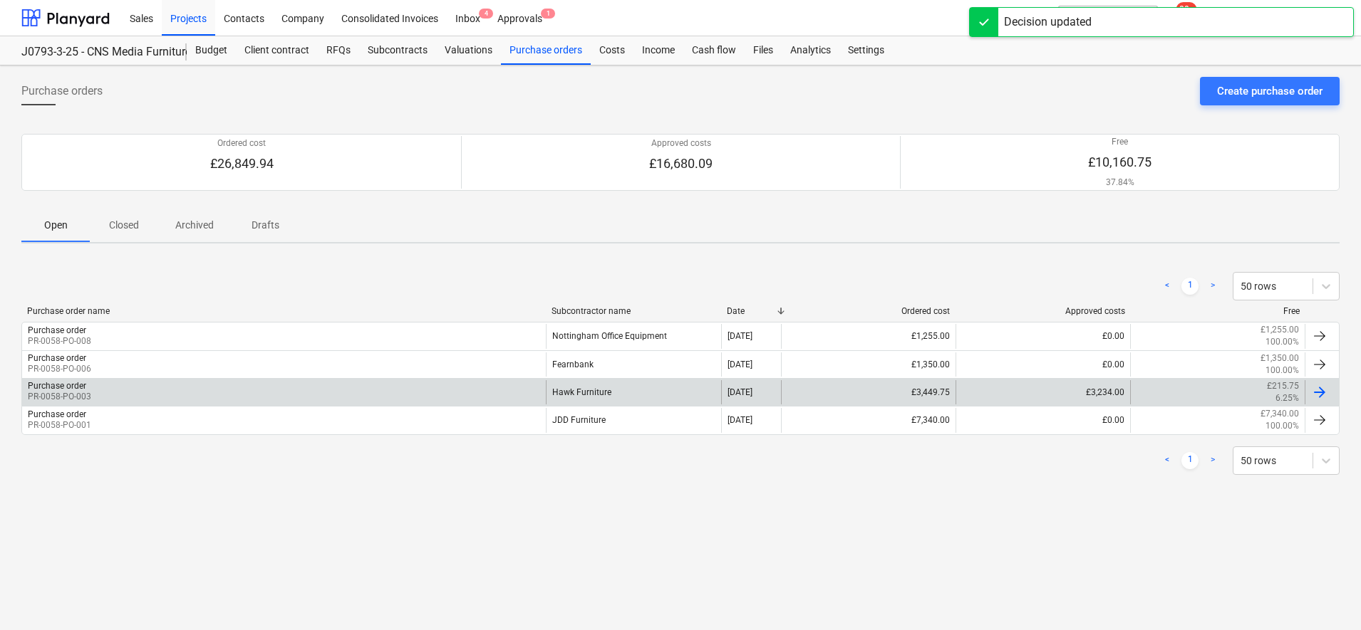
click at [567, 393] on div "Hawk Furniture" at bounding box center [633, 392] width 175 height 24
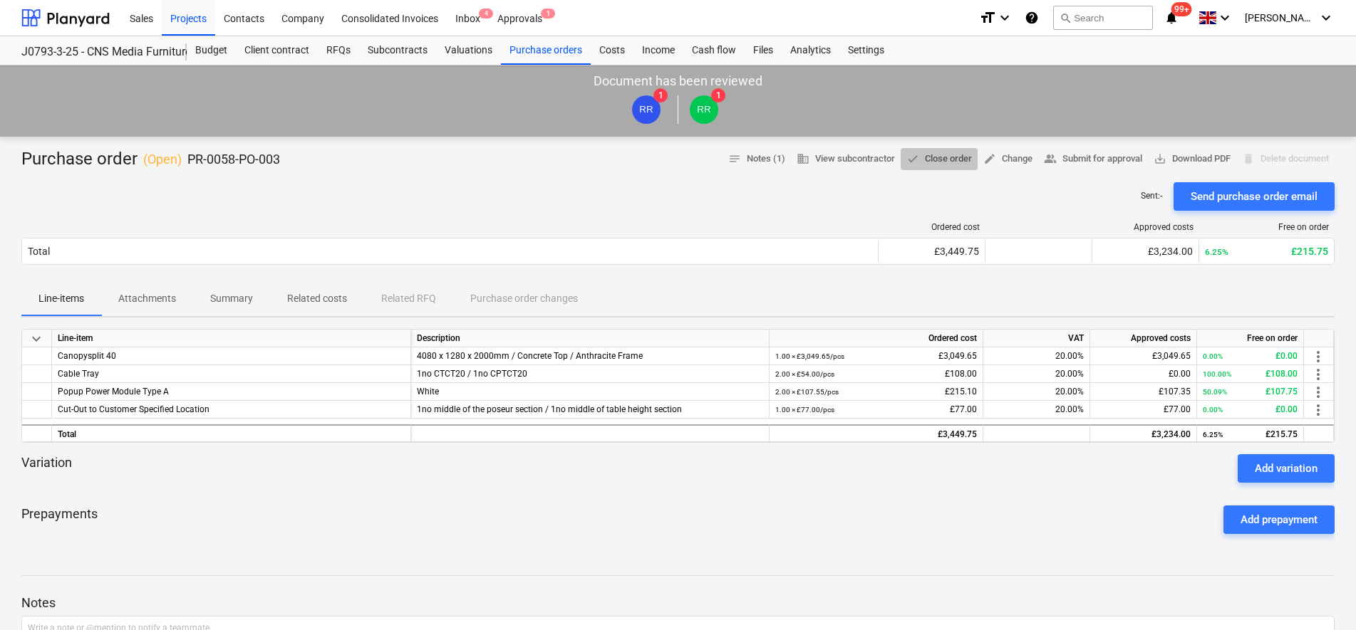
click at [952, 155] on span "done Close order" at bounding box center [939, 159] width 66 height 16
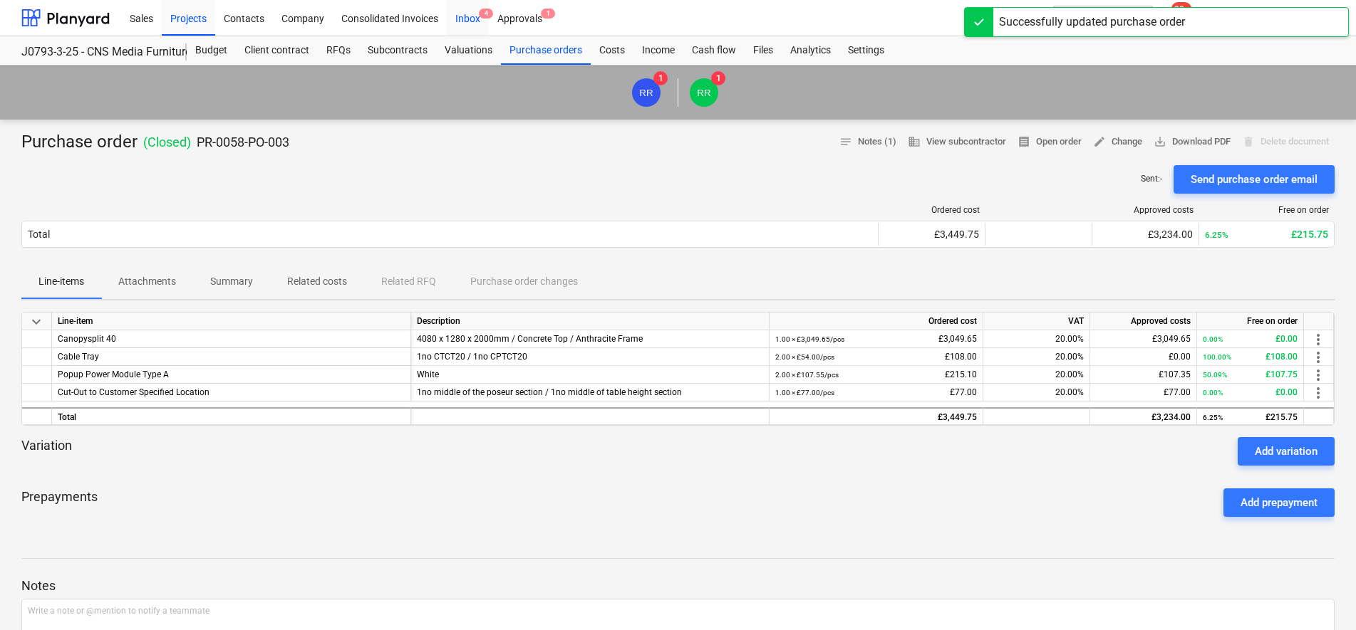
click at [455, 24] on div "Inbox 4" at bounding box center [468, 17] width 42 height 36
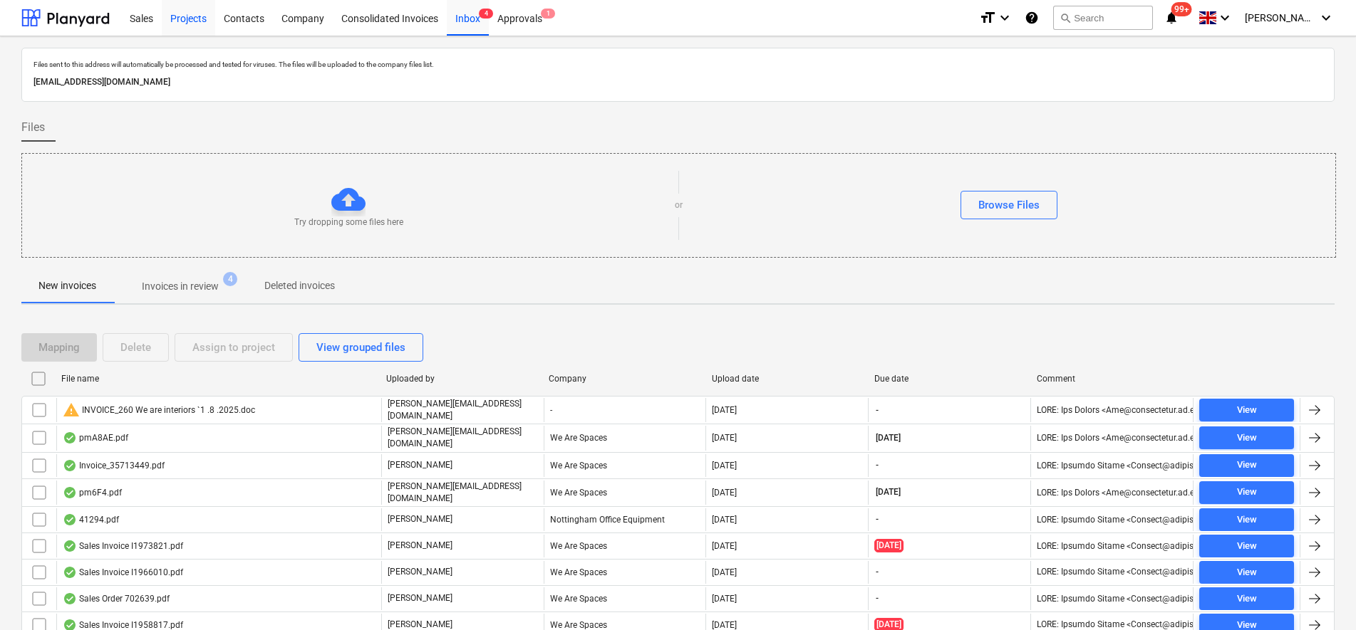
click at [209, 9] on div "Projects" at bounding box center [188, 17] width 53 height 36
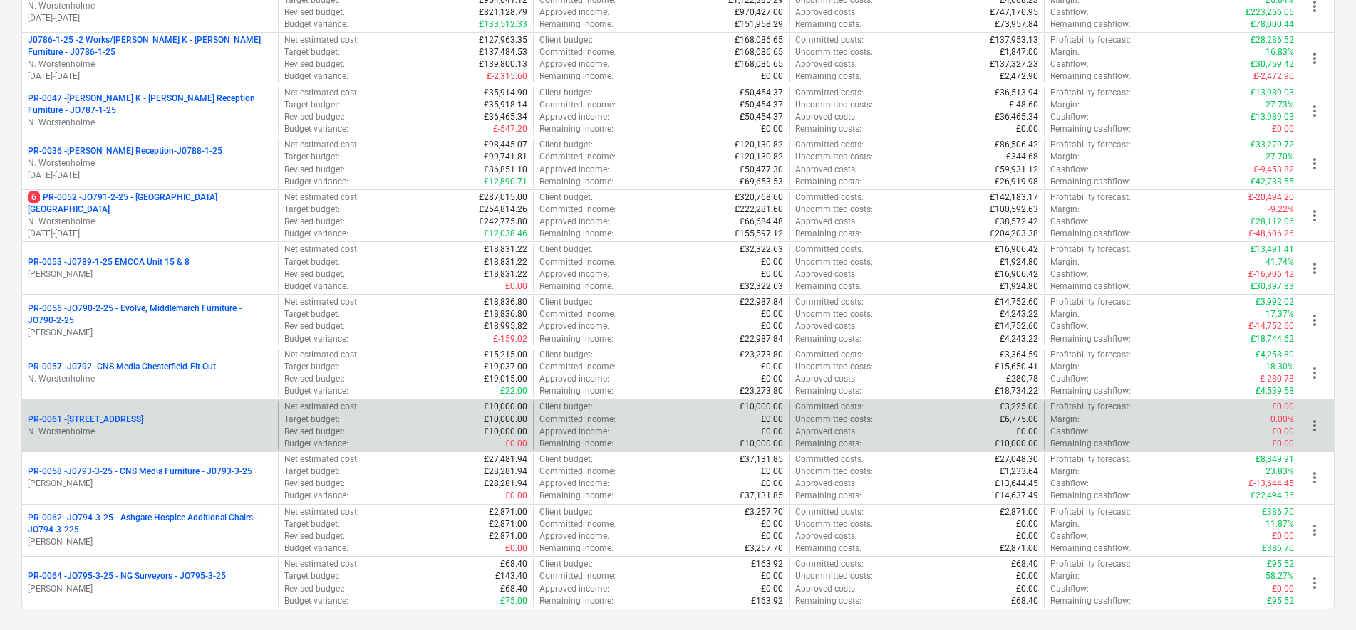
scroll to position [445, 0]
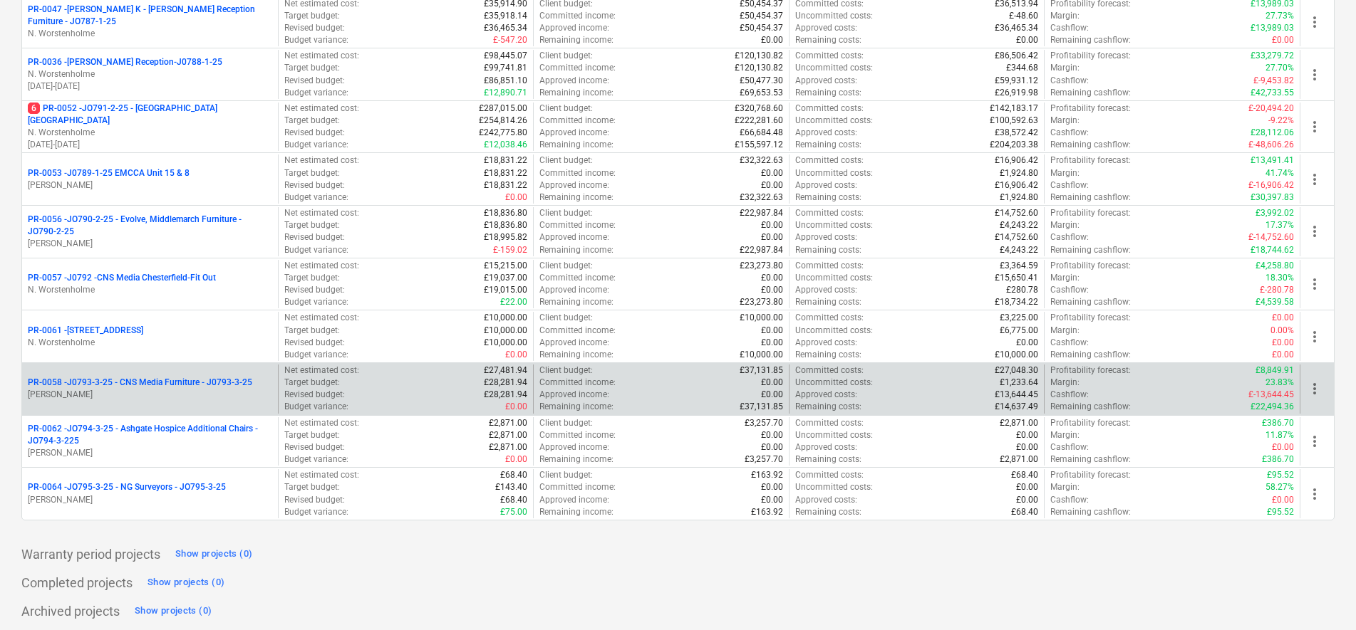
click at [218, 397] on p "[PERSON_NAME]" at bounding box center [150, 395] width 244 height 12
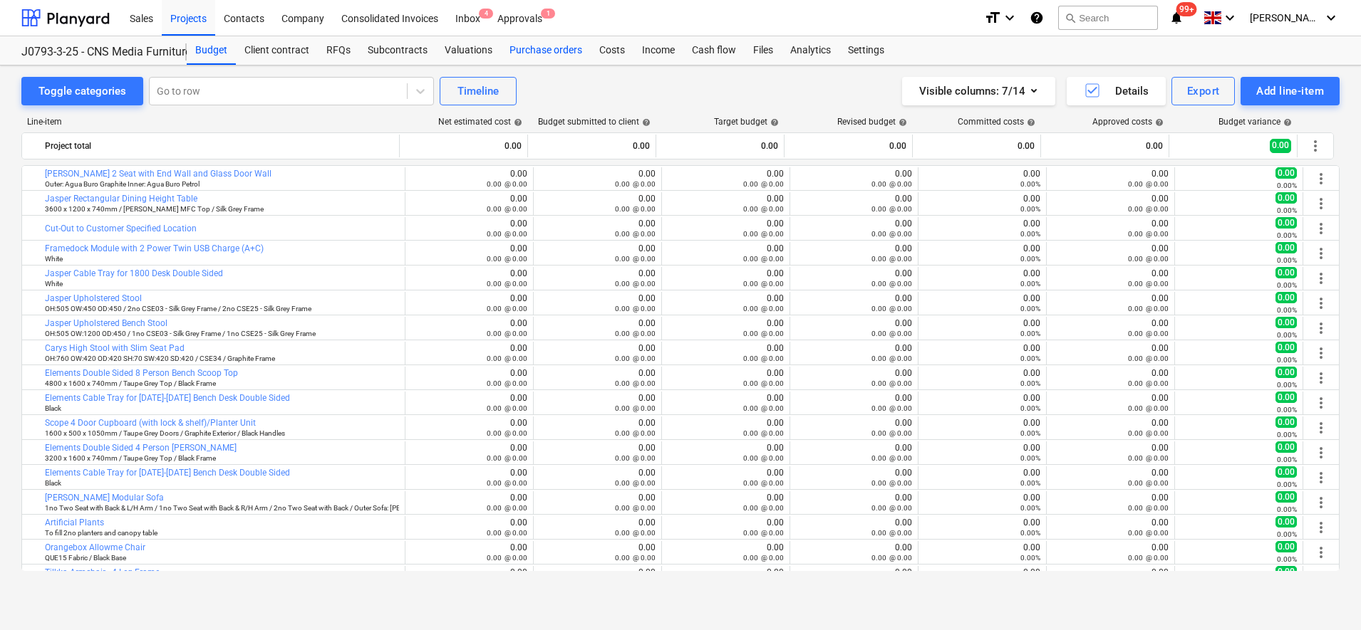
click at [555, 43] on div "Purchase orders" at bounding box center [546, 50] width 90 height 28
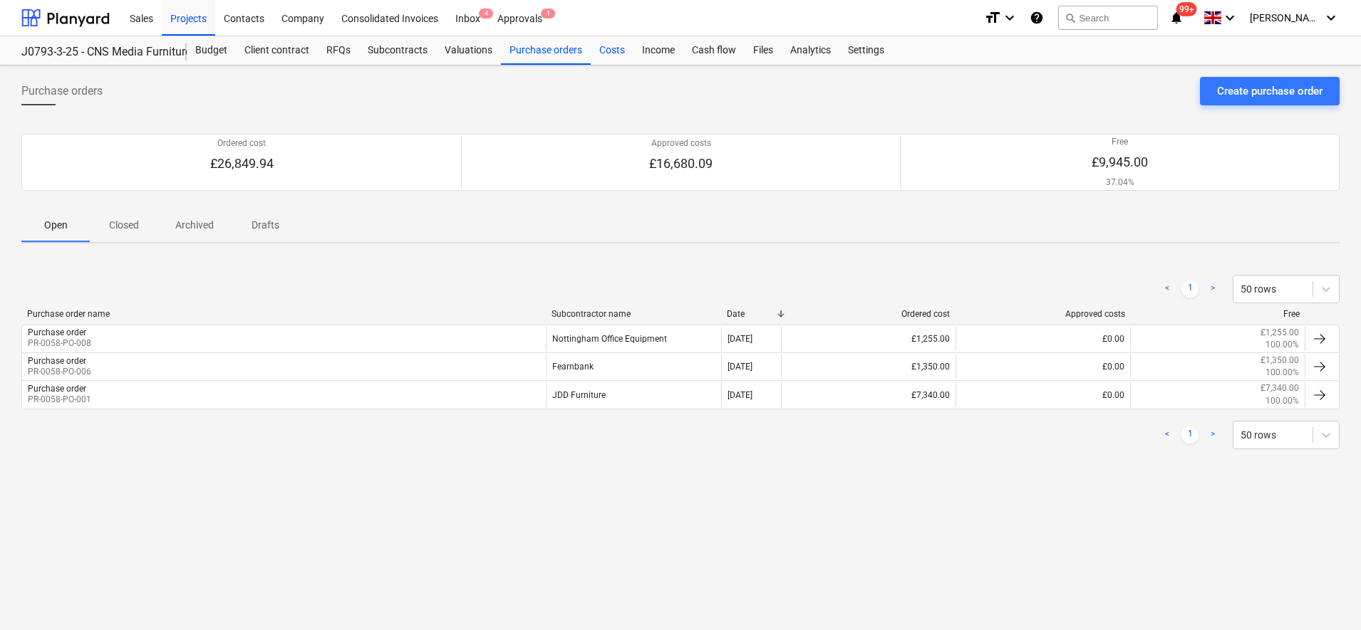
click at [611, 46] on div "Costs" at bounding box center [612, 50] width 43 height 28
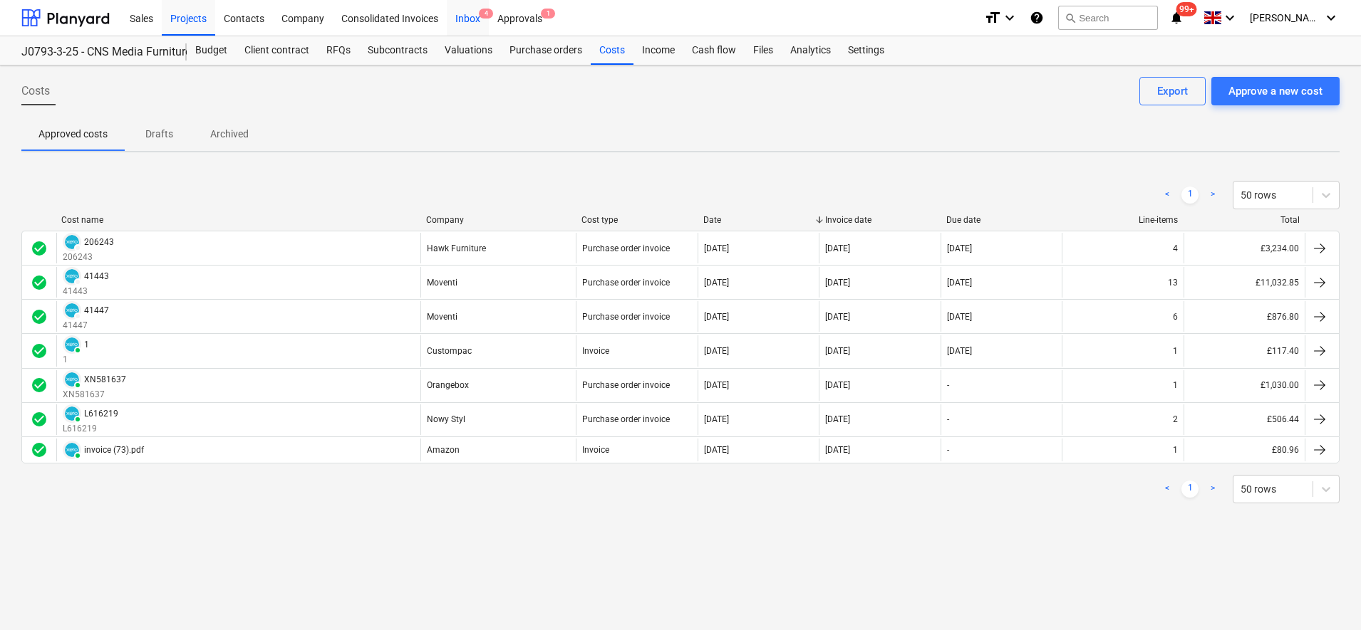
click at [477, 21] on div "Inbox 4" at bounding box center [468, 17] width 42 height 36
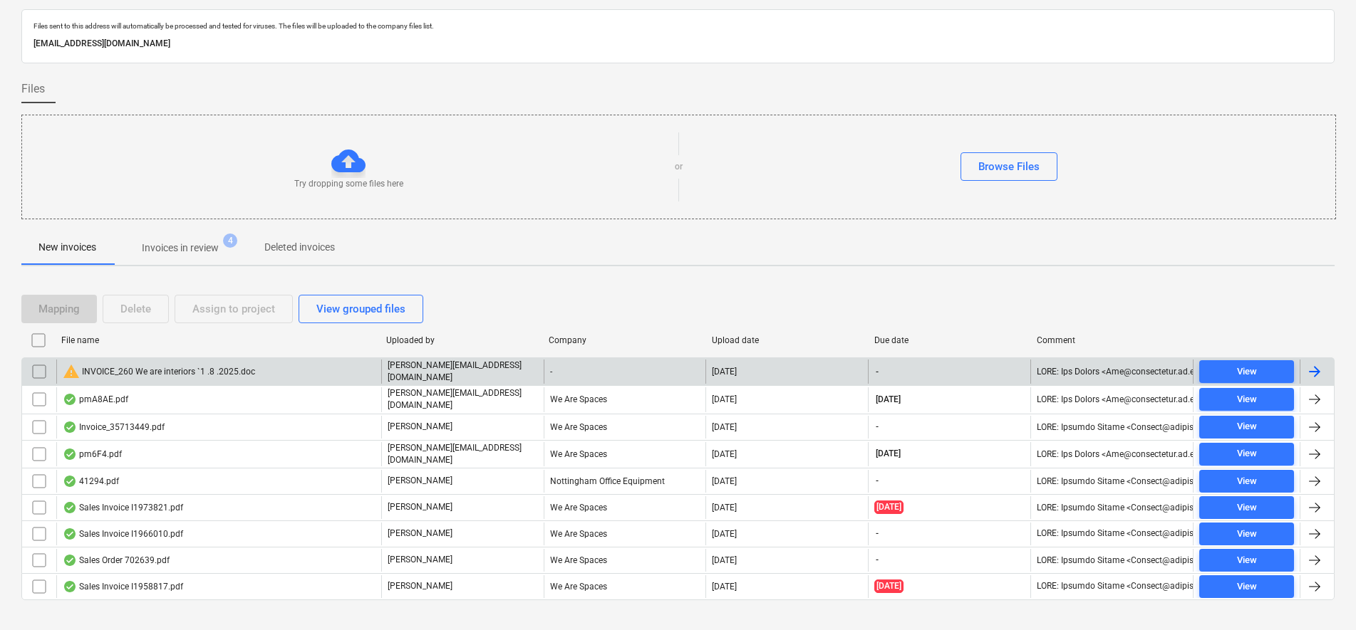
scroll to position [55, 0]
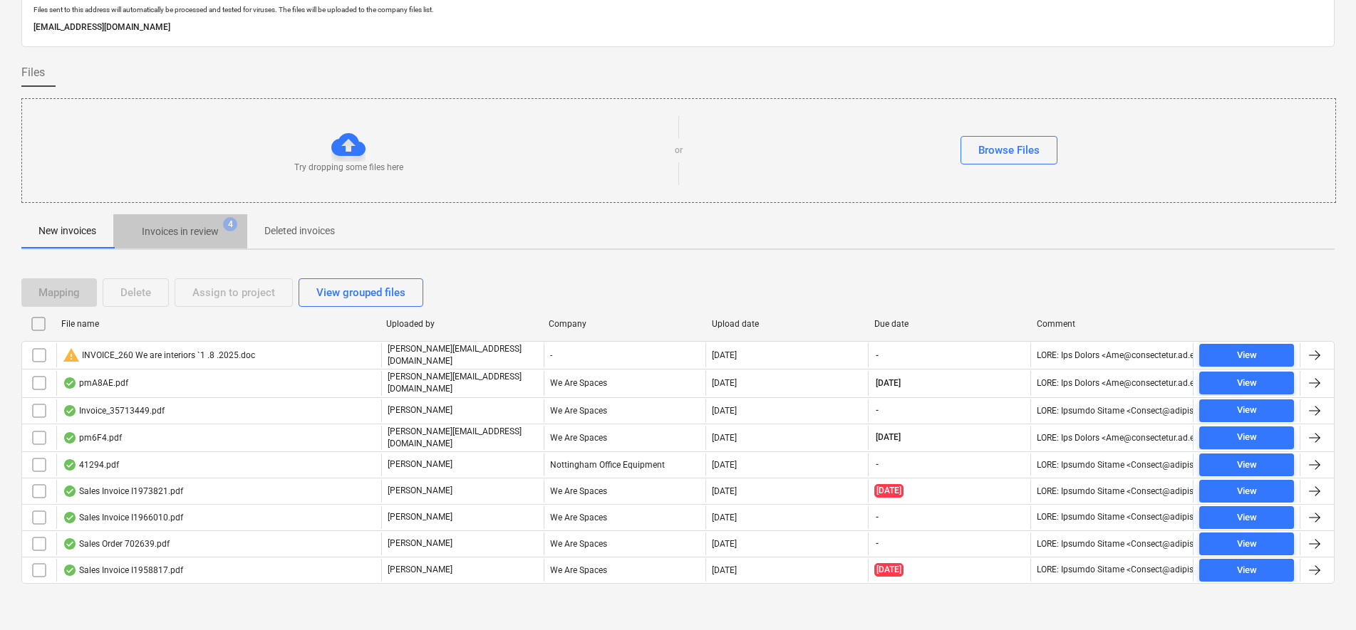
click at [162, 244] on button "Invoices in review 4" at bounding box center [180, 231] width 134 height 34
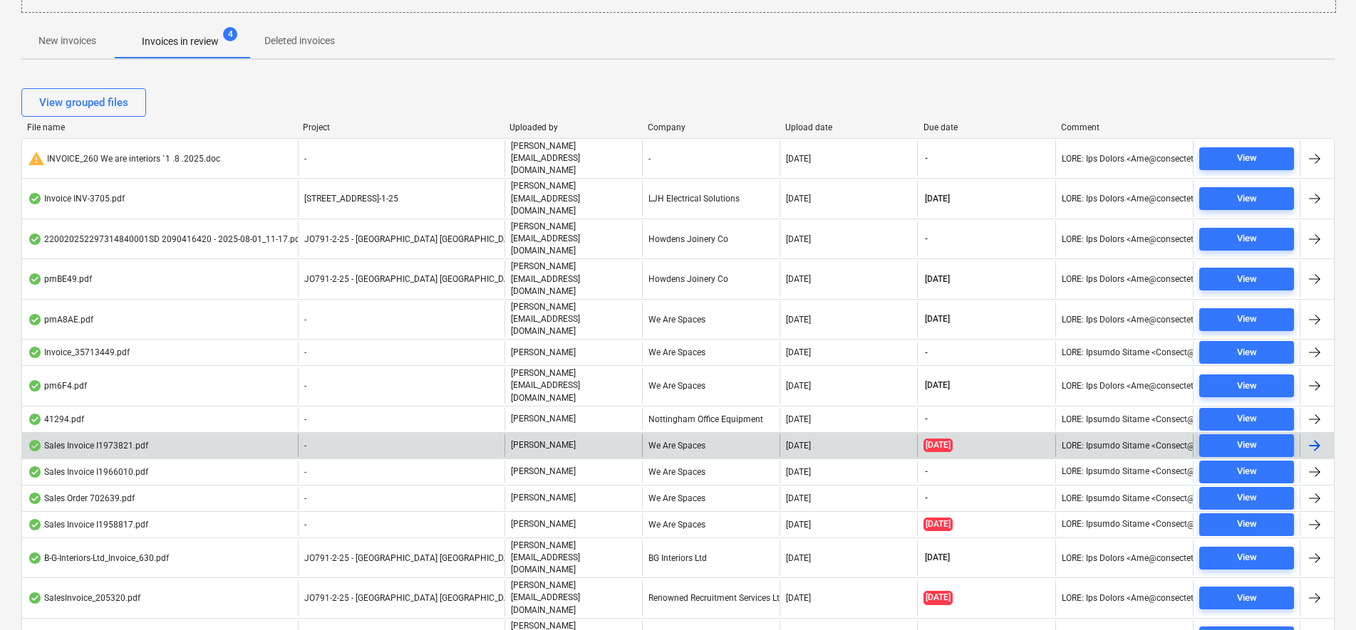
scroll to position [253, 0]
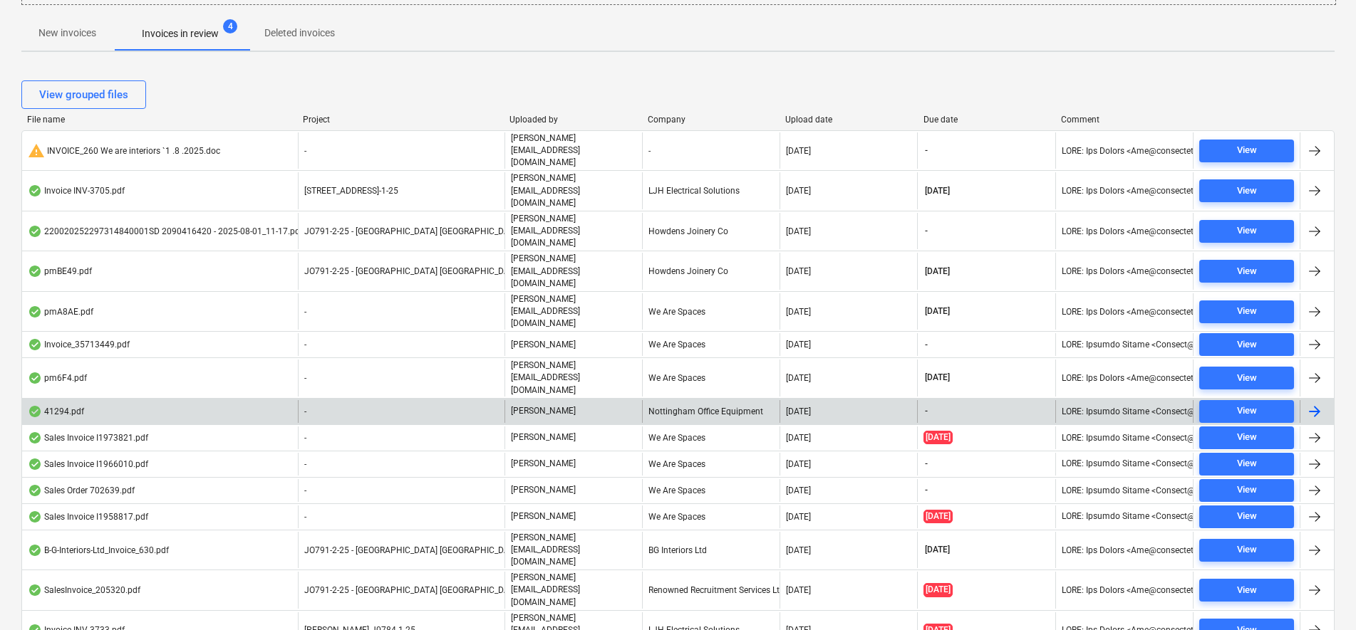
click at [409, 400] on div "-" at bounding box center [401, 411] width 207 height 23
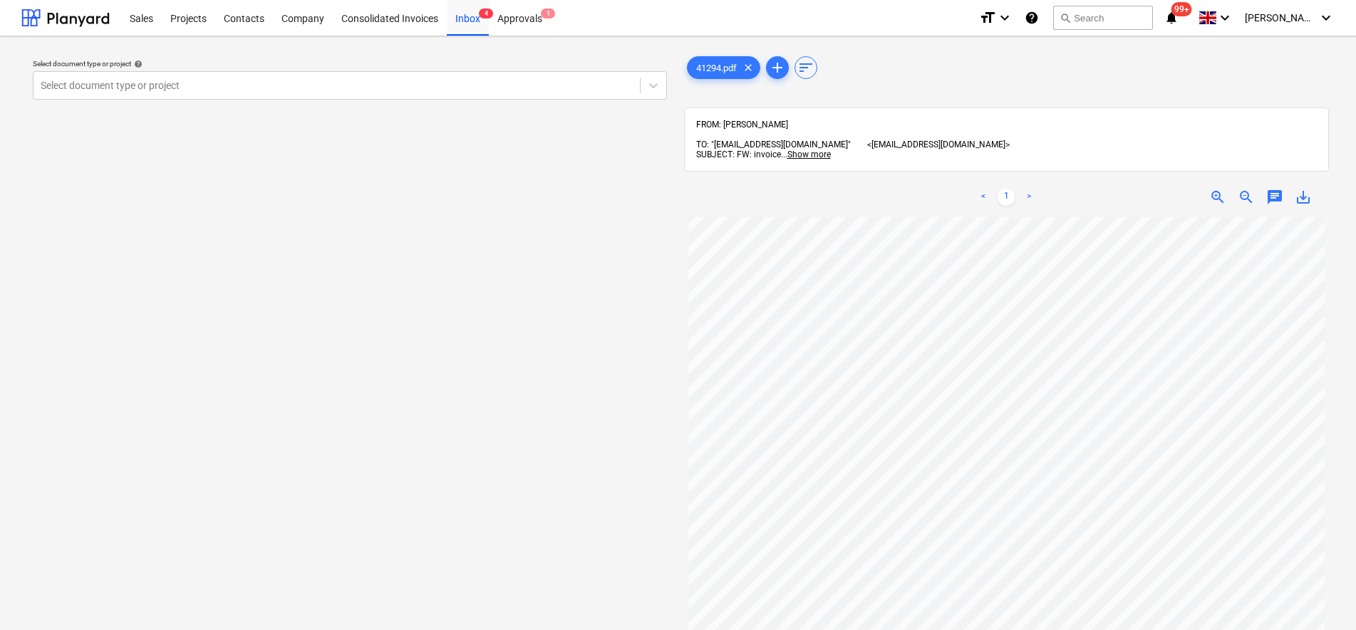
scroll to position [312, 0]
click at [495, 89] on div at bounding box center [337, 85] width 592 height 14
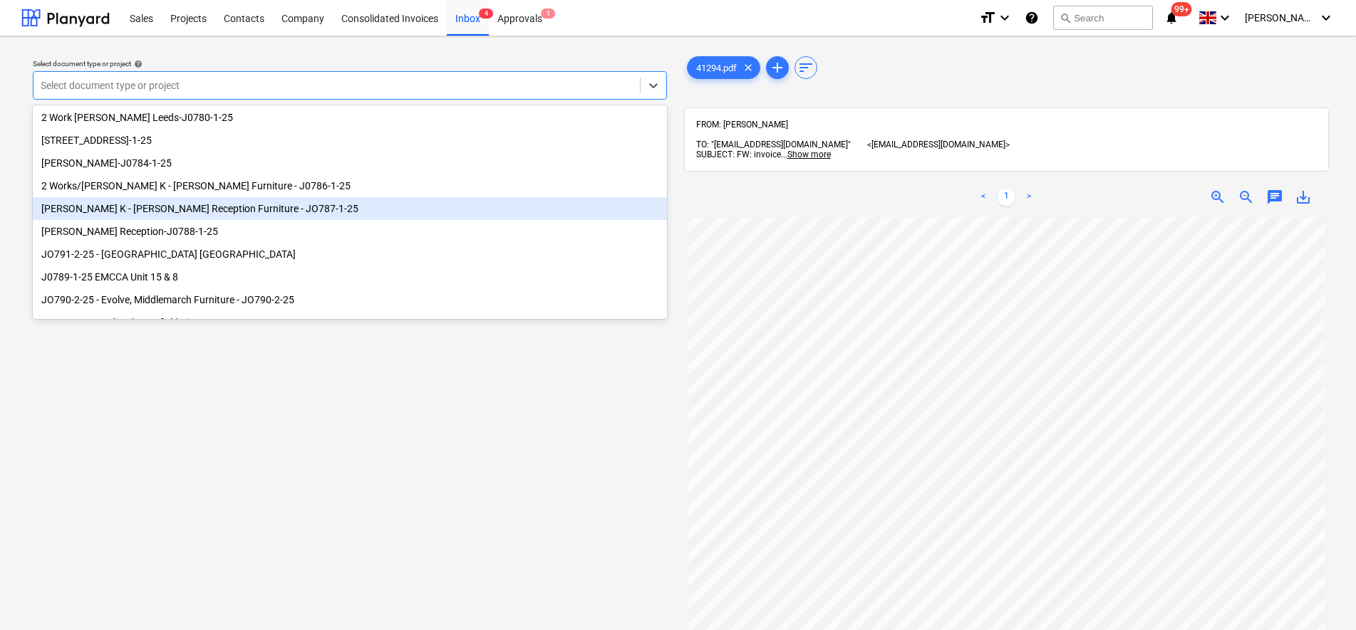
scroll to position [194, 0]
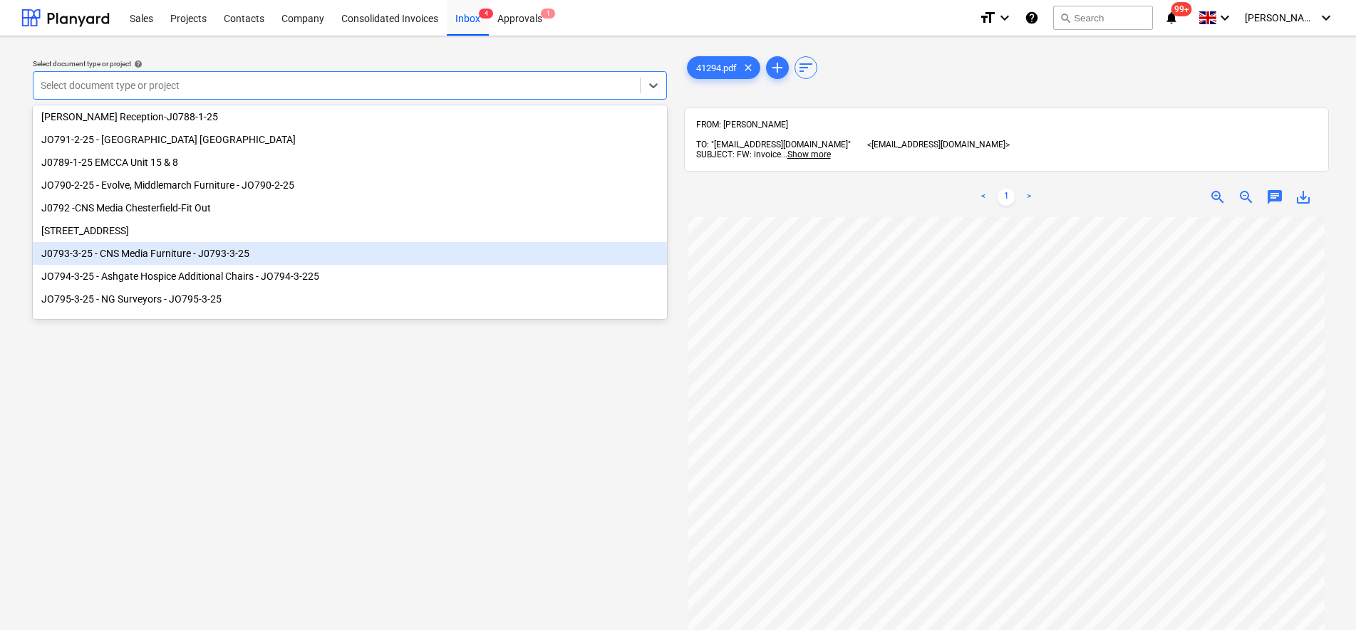
click at [197, 251] on div "J0793-3-25 - CNS Media Furniture - J0793-3-25" at bounding box center [350, 253] width 634 height 23
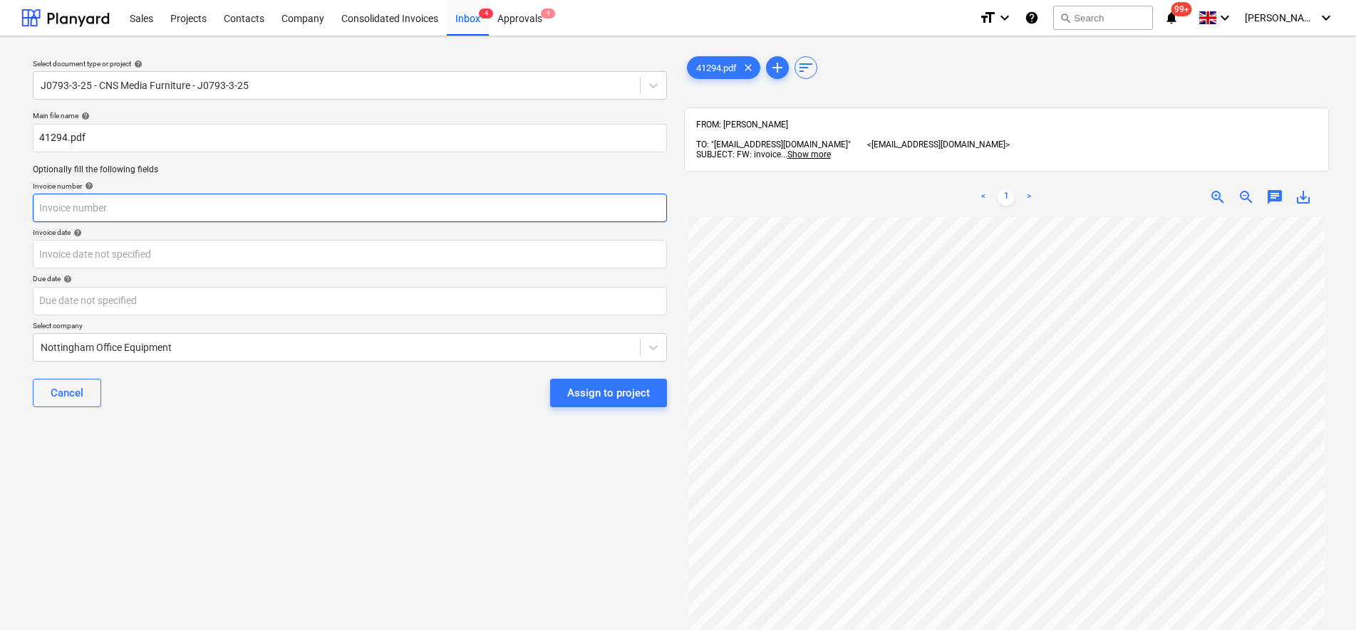
click at [108, 205] on input "text" at bounding box center [350, 208] width 634 height 28
type input "41294"
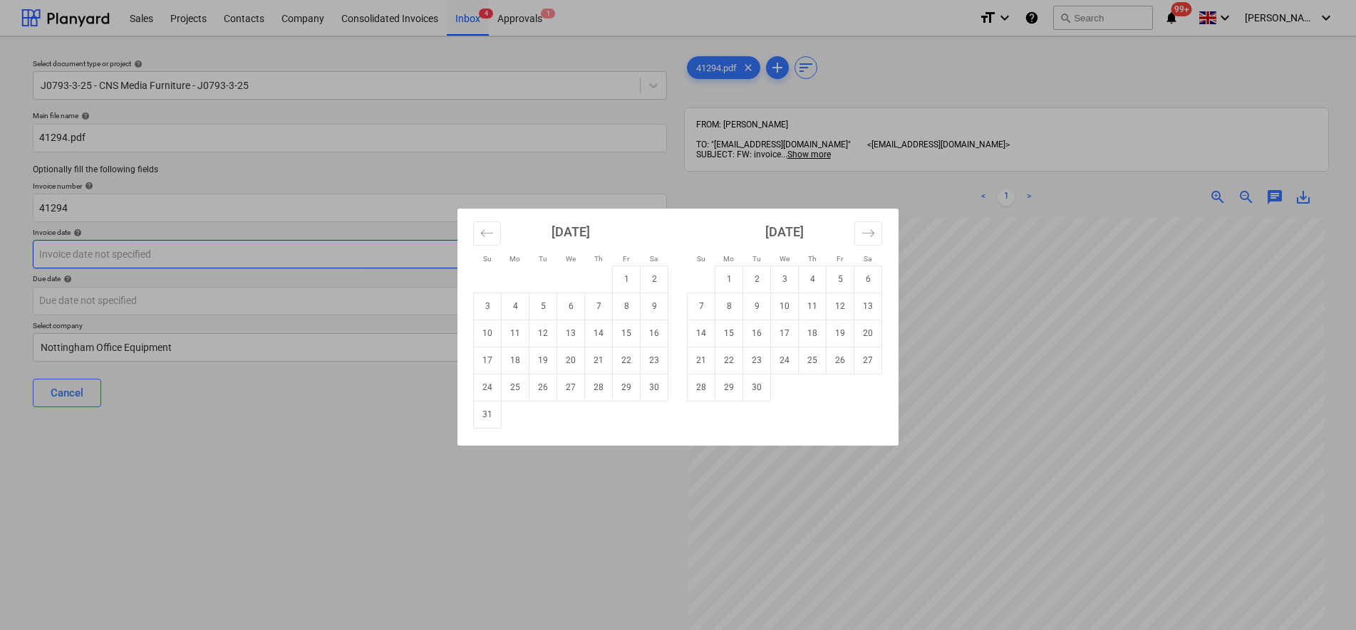
click at [147, 248] on body "Sales Projects Contacts Company Consolidated Invoices Inbox 4 Approvals 1 forma…" at bounding box center [678, 315] width 1356 height 630
click at [575, 360] on td "20" at bounding box center [571, 360] width 28 height 27
type input "[DATE]"
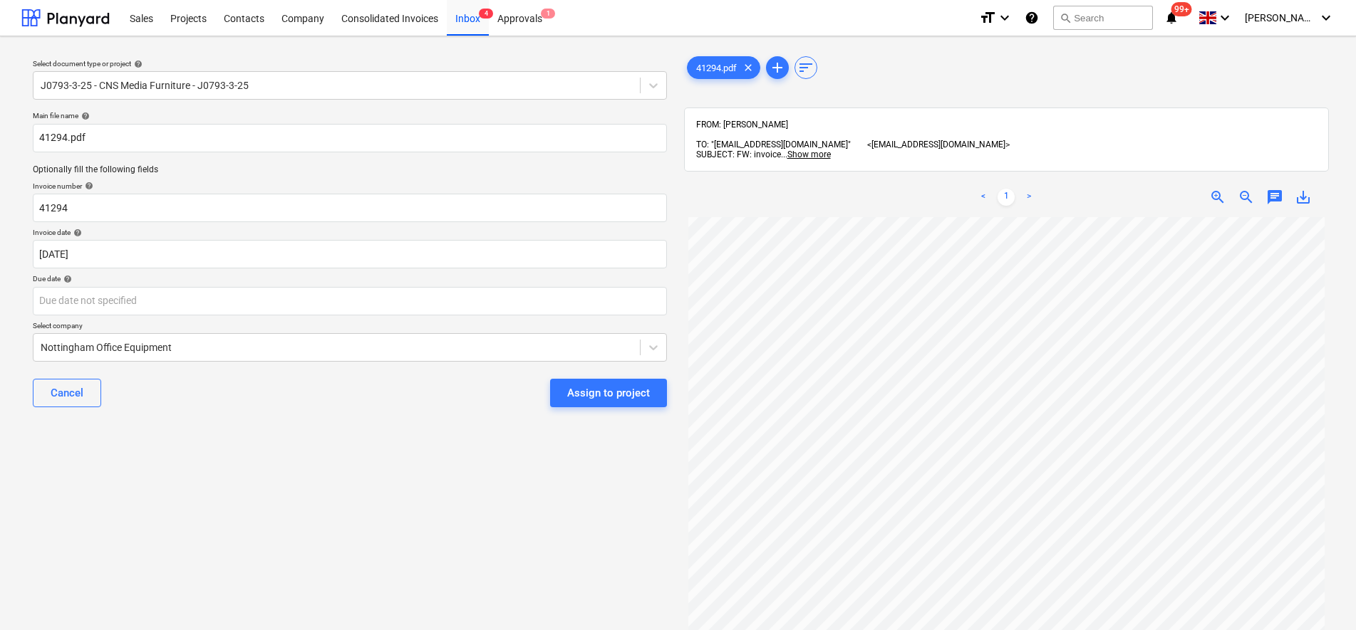
scroll to position [100, 0]
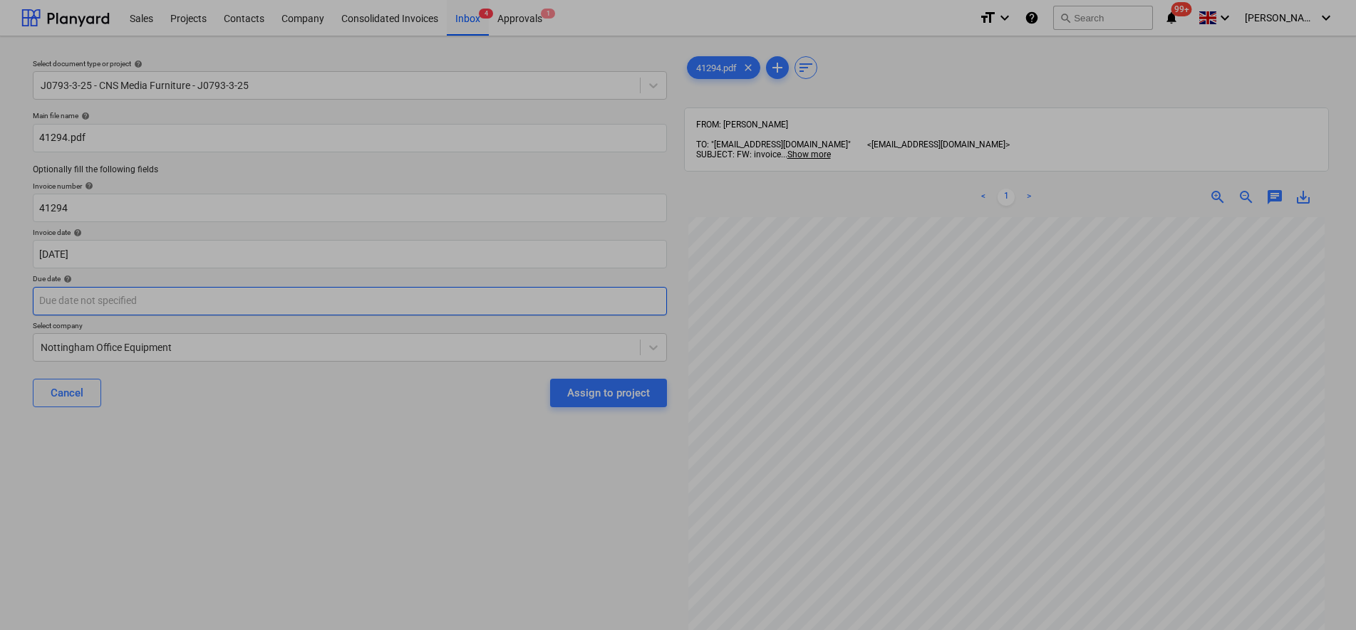
click at [47, 299] on body "Sales Projects Contacts Company Consolidated Invoices Inbox 4 Approvals 1 forma…" at bounding box center [678, 315] width 1356 height 630
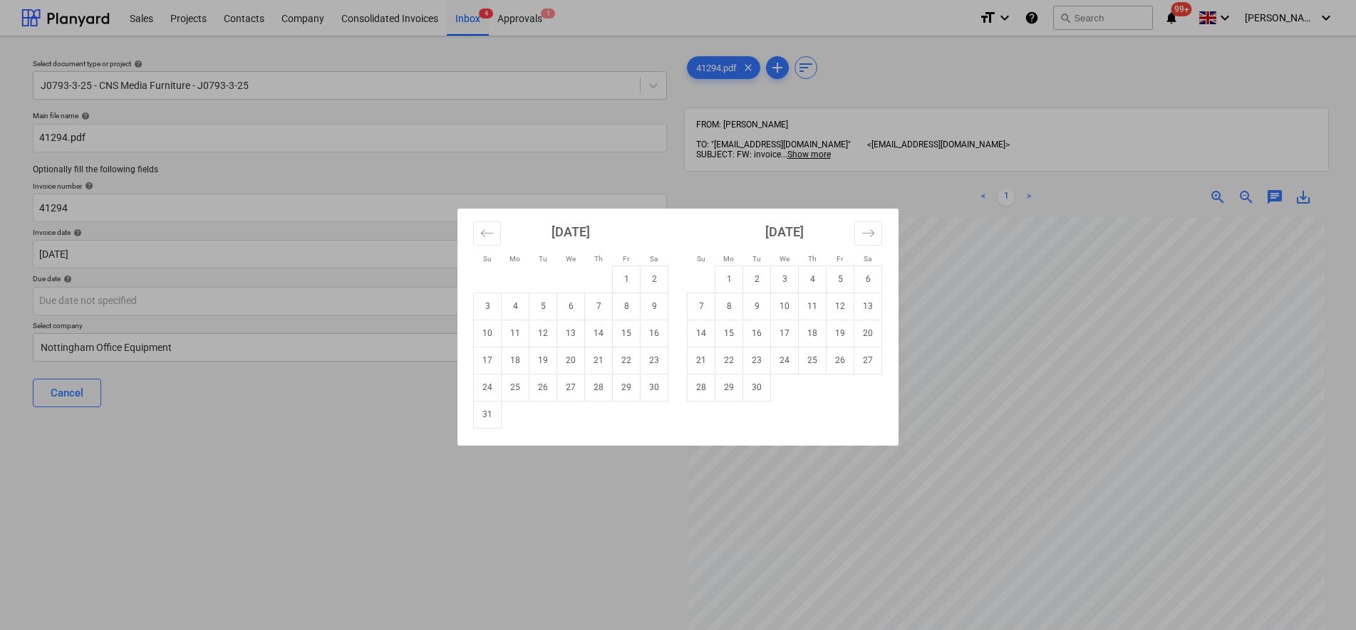
click at [1088, 417] on div "Su Mo Tu We Th Fr Sa Su Mo Tu We Th Fr Sa [DATE] 1 2 3 4 5 6 7 8 9 10 11 12 13 …" at bounding box center [678, 315] width 1356 height 630
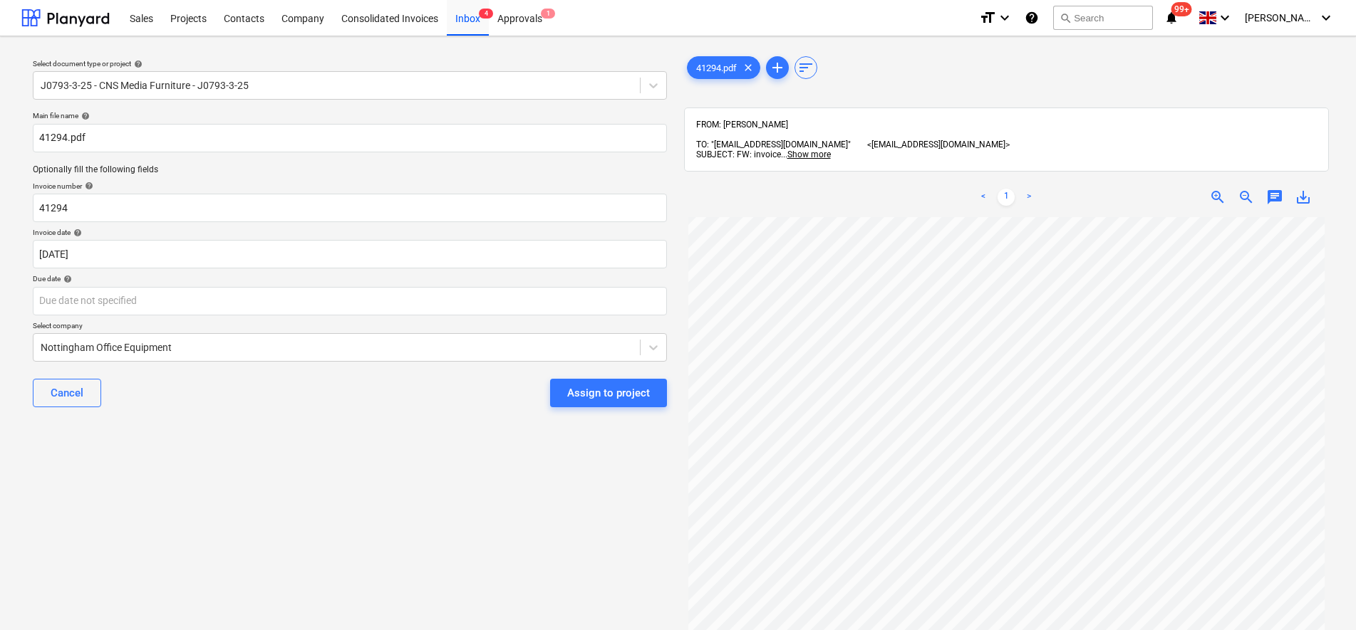
scroll to position [0, 0]
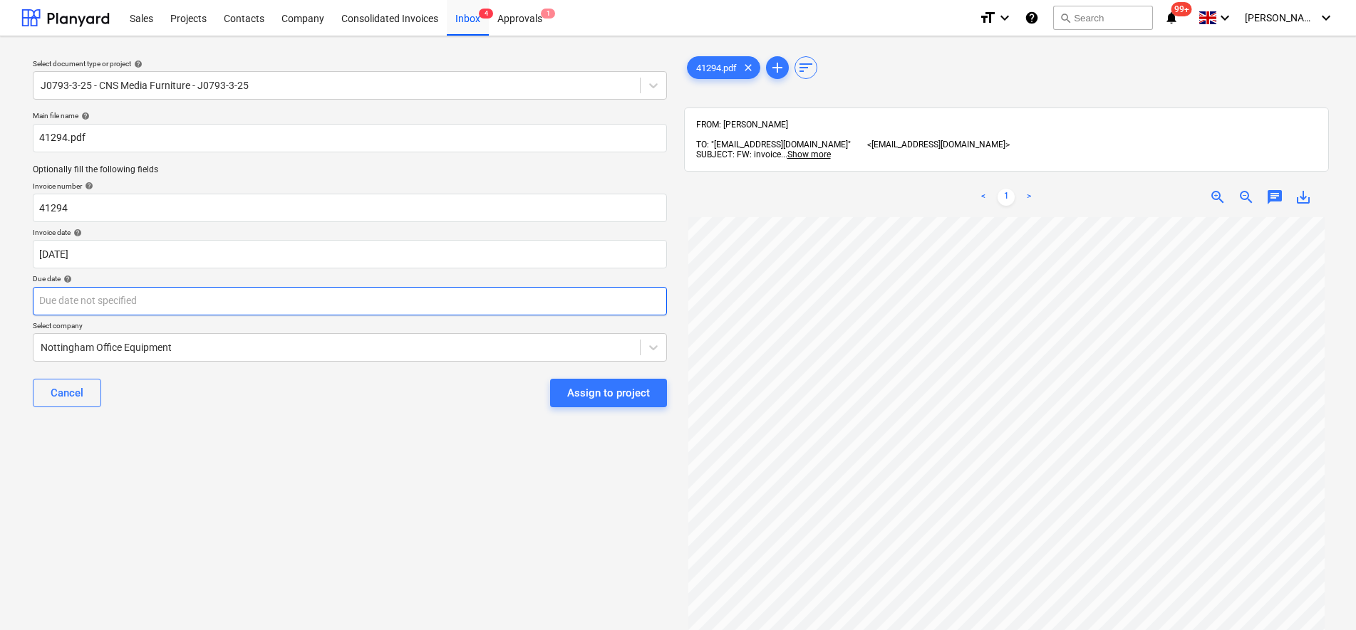
click at [157, 303] on body "Sales Projects Contacts Company Consolidated Invoices Inbox 4 Approvals 1 forma…" at bounding box center [678, 315] width 1356 height 630
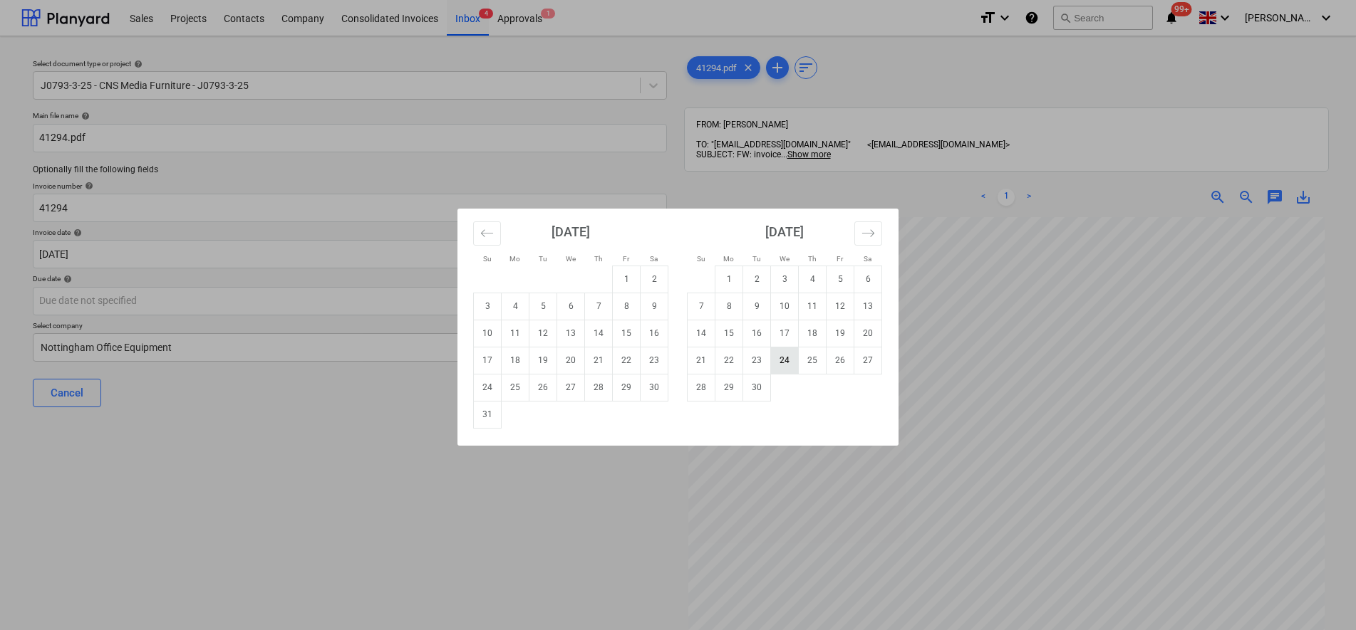
click at [784, 368] on td "24" at bounding box center [785, 360] width 28 height 27
type input "[DATE]"
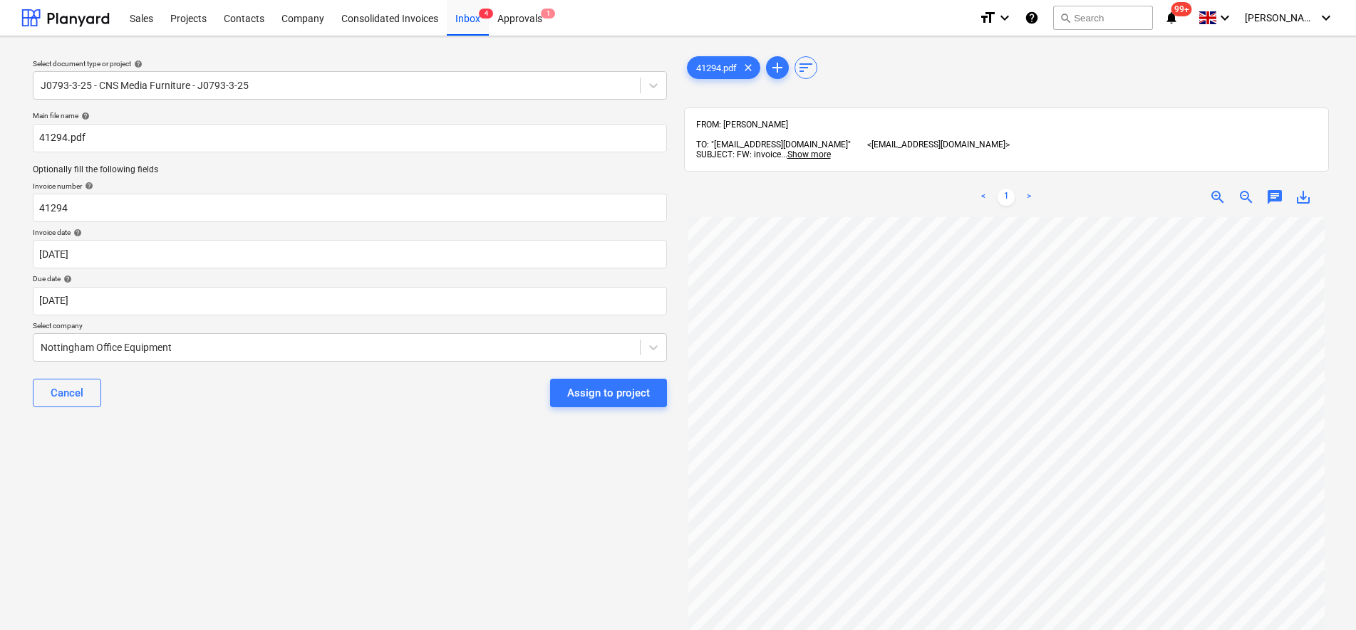
click at [323, 442] on div "Select document type or project help J0793-3-25 - CNS Media Furniture - J0793-3…" at bounding box center [349, 431] width 657 height 766
click at [614, 390] on div "Assign to project" at bounding box center [608, 393] width 83 height 19
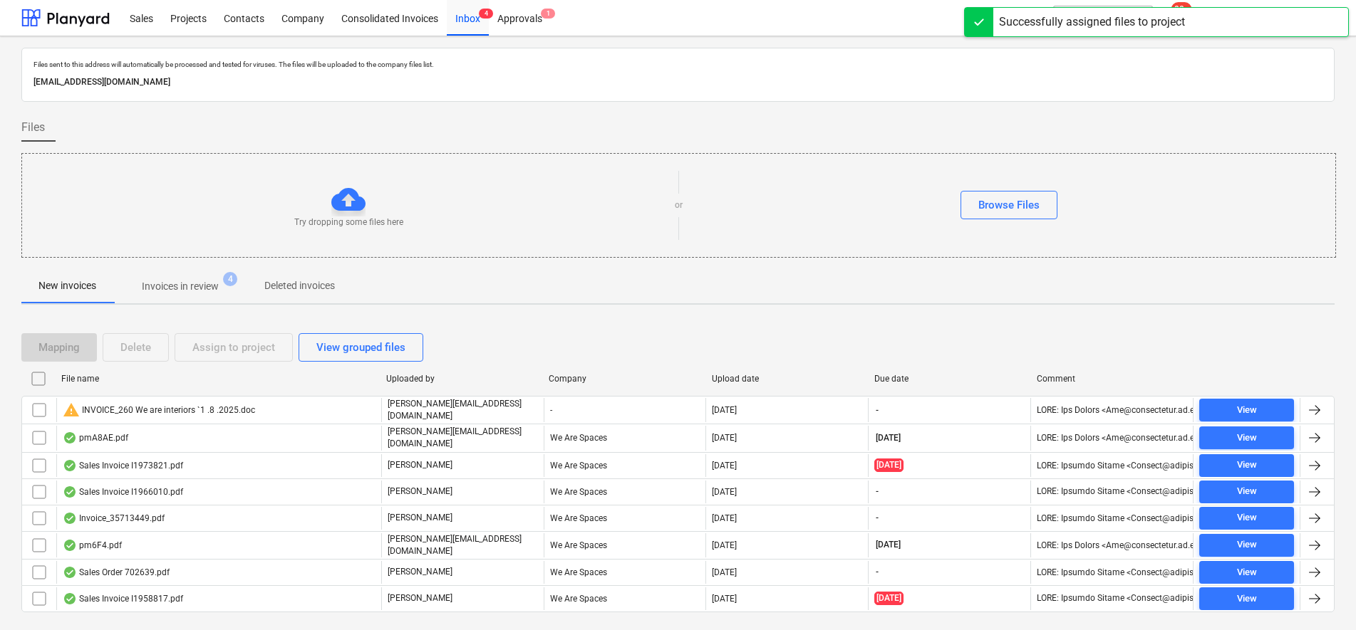
click at [208, 281] on p "Invoices in review" at bounding box center [180, 286] width 77 height 15
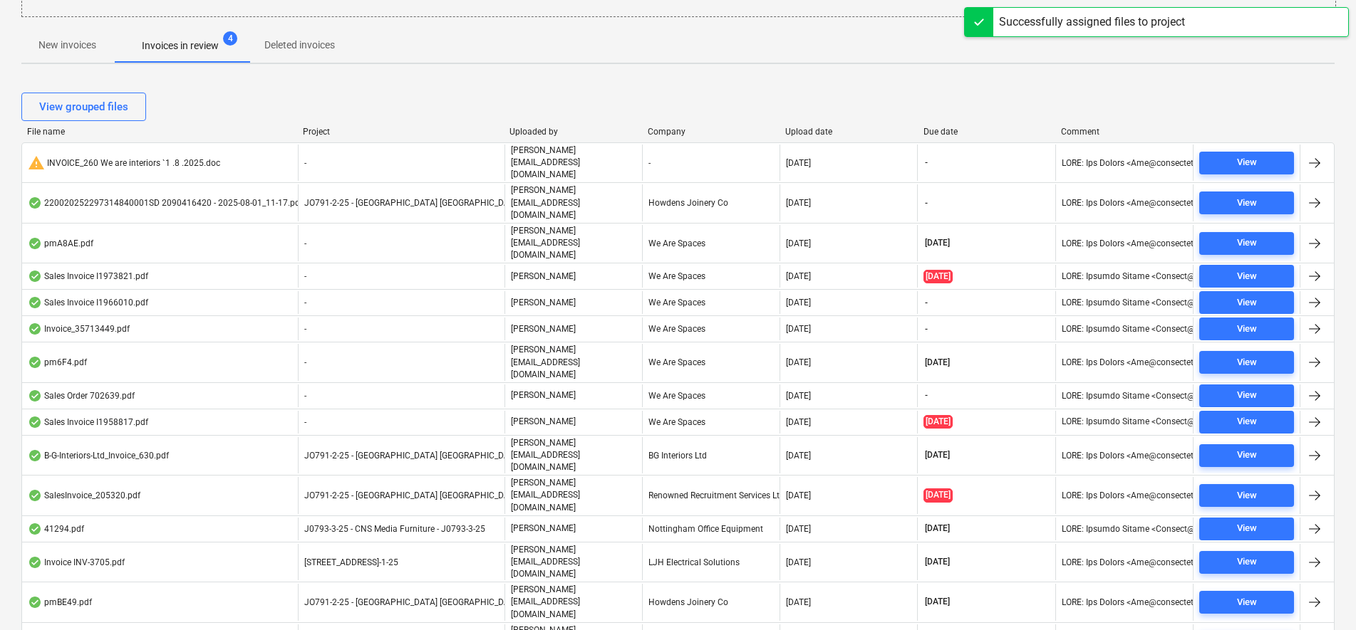
scroll to position [253, 0]
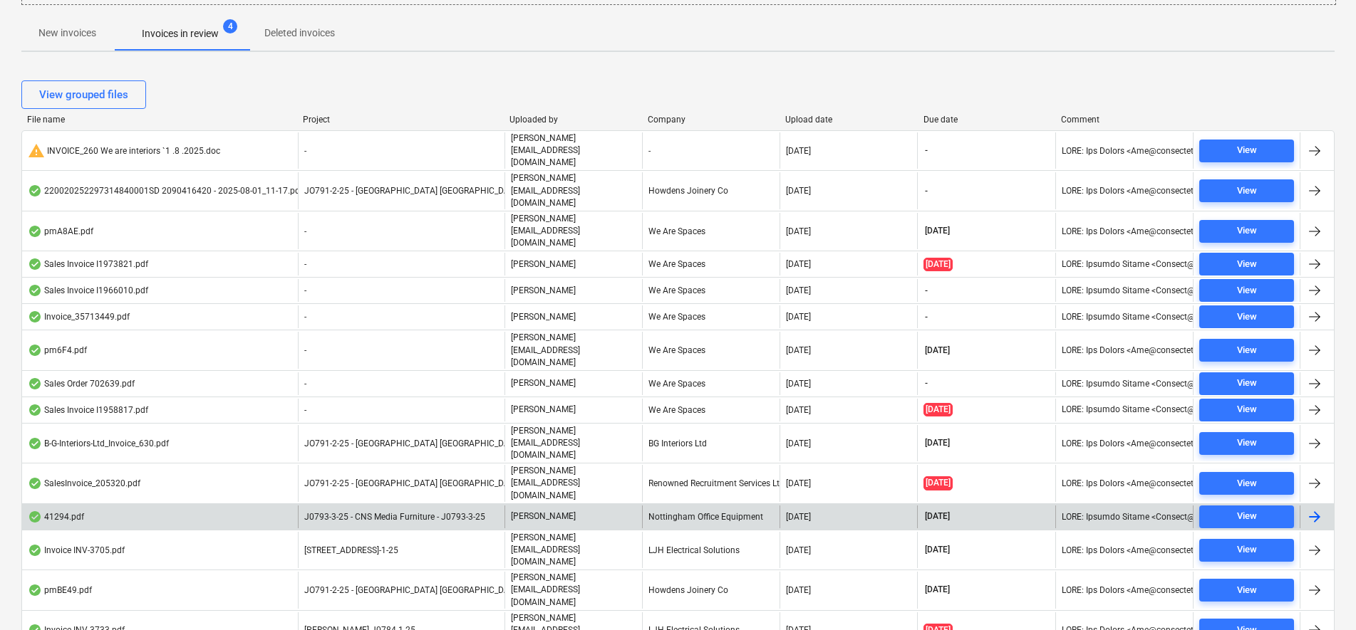
click at [288, 506] on div "41294.pdf" at bounding box center [160, 517] width 276 height 23
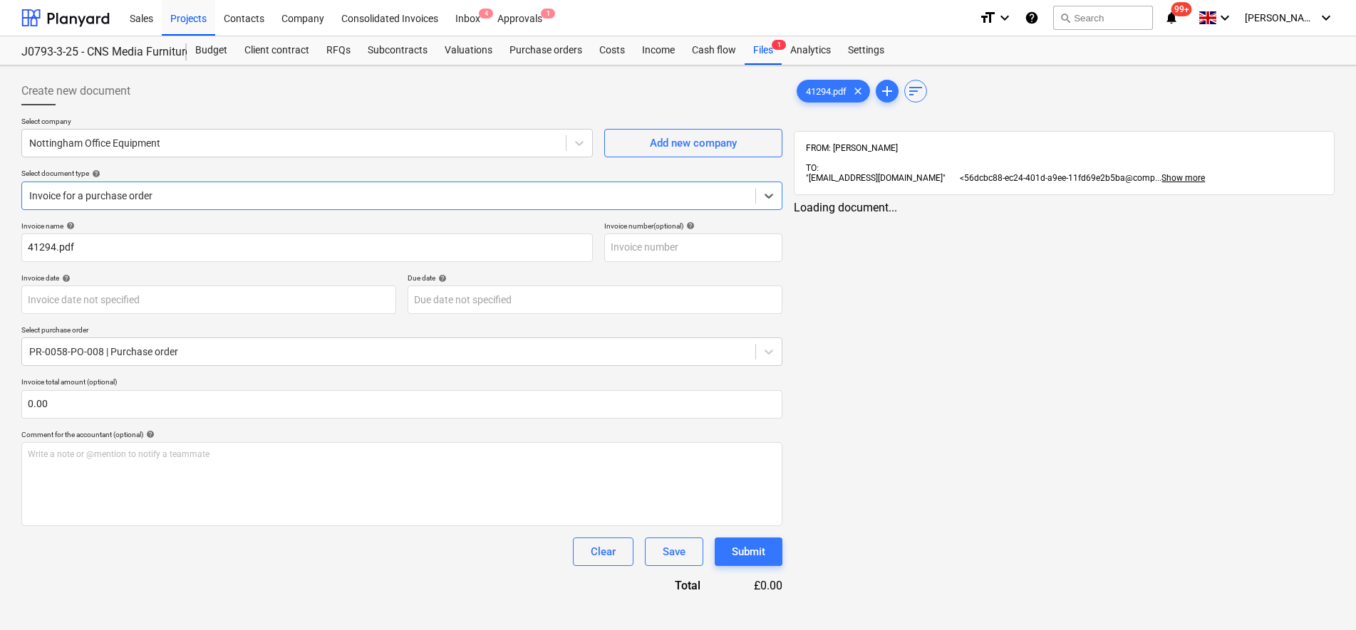
type input "41294"
type input "[DATE]"
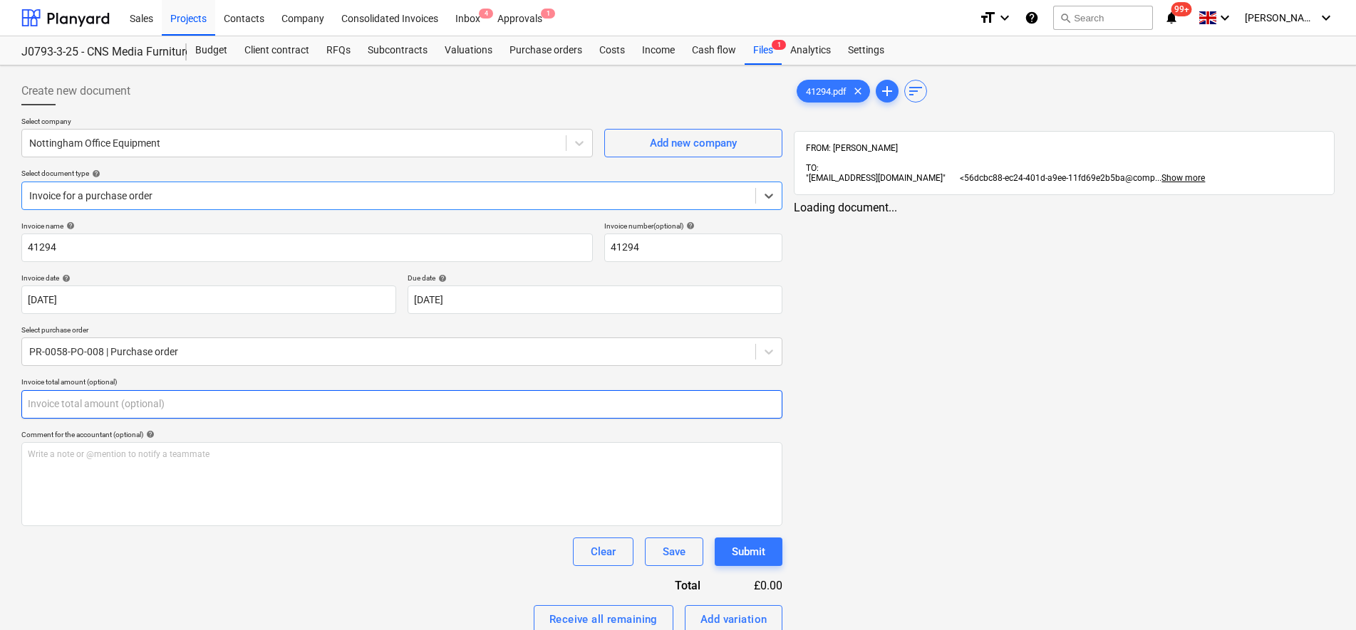
click at [123, 405] on input "text" at bounding box center [401, 404] width 761 height 28
type input "0.00"
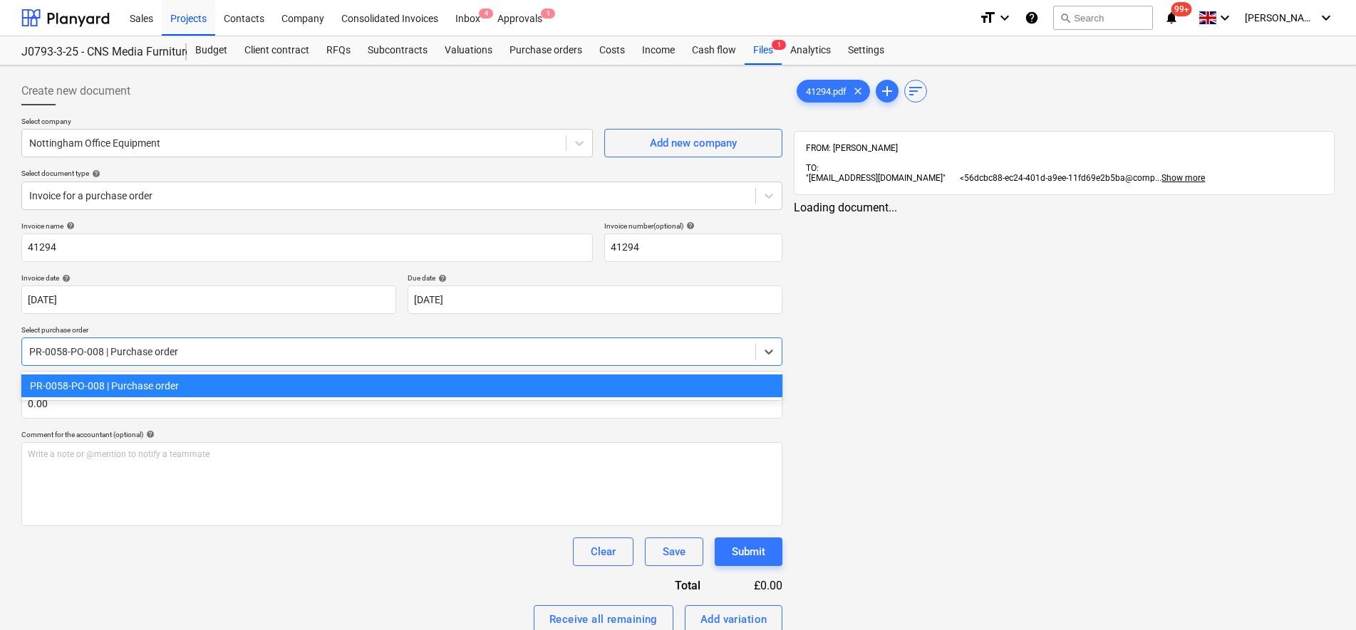
click at [124, 343] on div "PR-0058-PO-008 | Purchase order" at bounding box center [388, 352] width 733 height 20
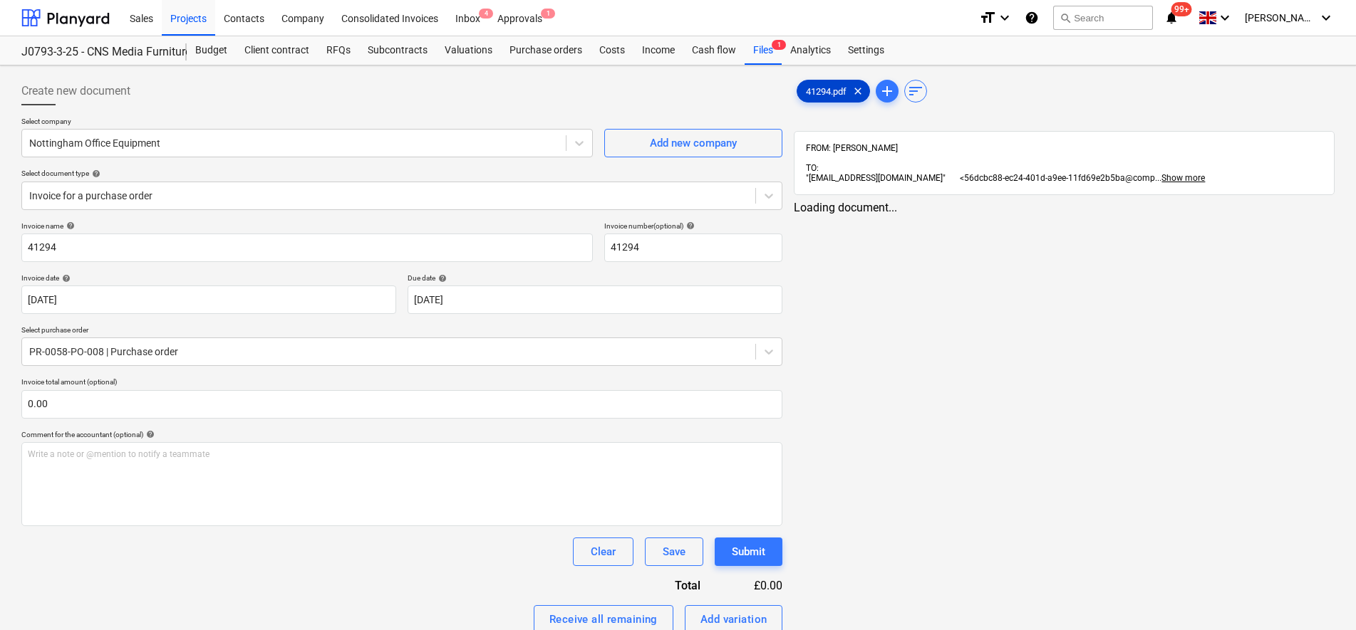
click at [838, 86] on span "41294.pdf" at bounding box center [826, 91] width 58 height 11
click at [899, 120] on div "41294.pdf clear add sort FROM: [PERSON_NAME] TO: "[EMAIL_ADDRESS][DOMAIN_NAME]"…" at bounding box center [1064, 454] width 541 height 754
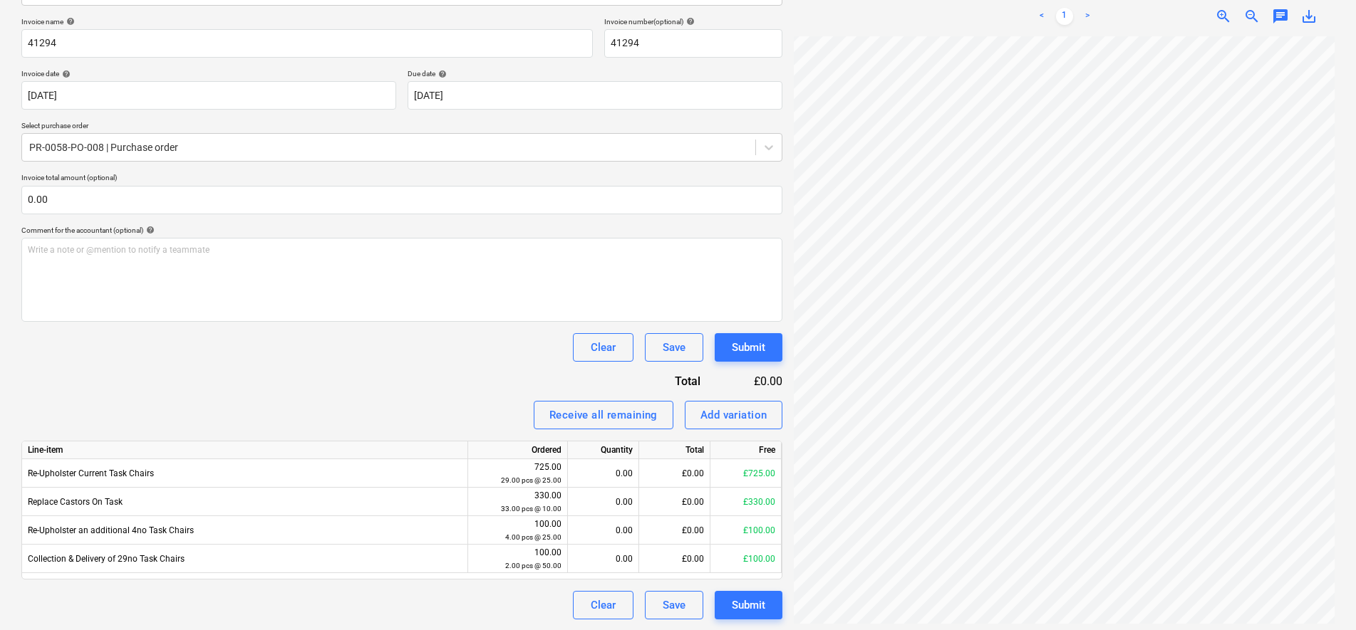
scroll to position [205, 0]
click at [103, 179] on p "Invoice total amount (optional)" at bounding box center [401, 178] width 761 height 12
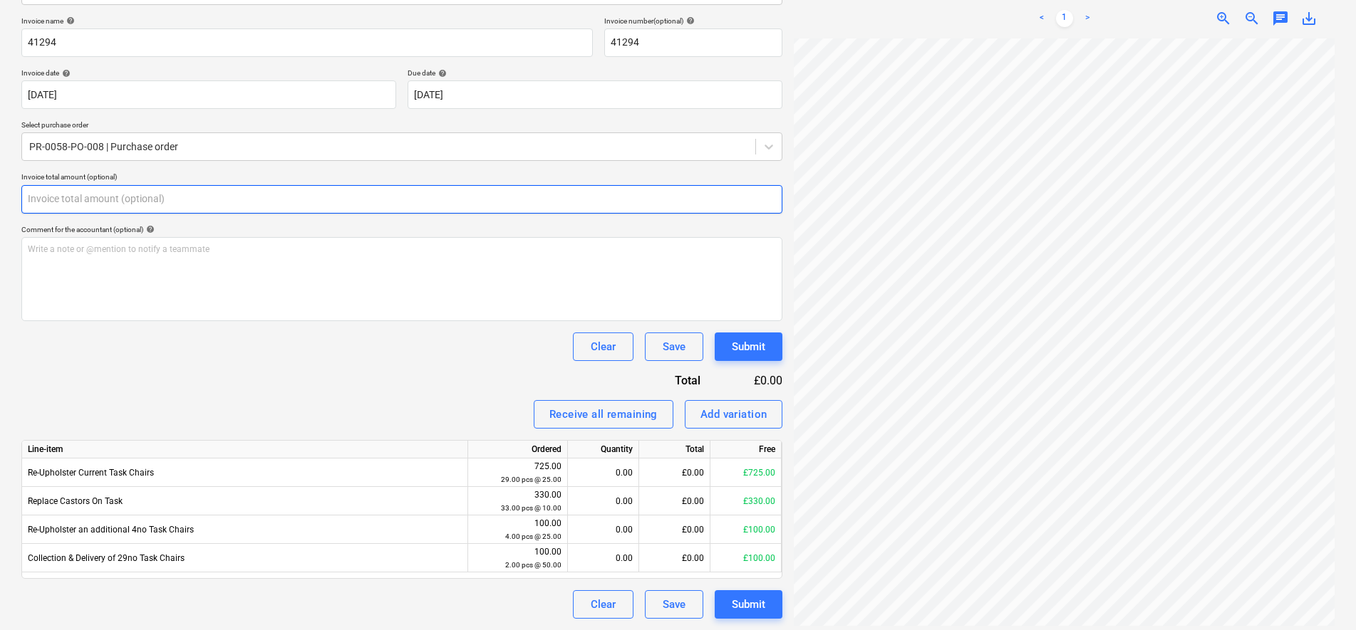
click at [123, 199] on input "text" at bounding box center [401, 199] width 761 height 28
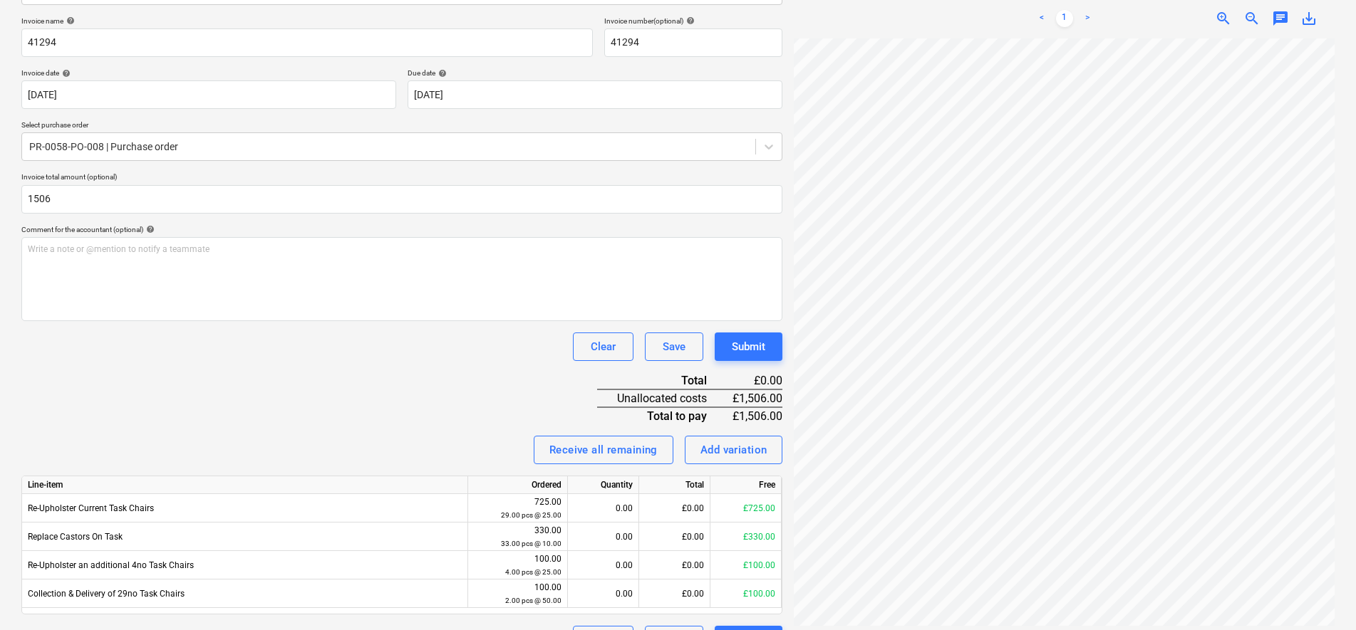
type input "1,506.00"
click at [172, 331] on div "Invoice name help 41294 Invoice number (optional) help 41294 Invoice date help …" at bounding box center [401, 335] width 761 height 638
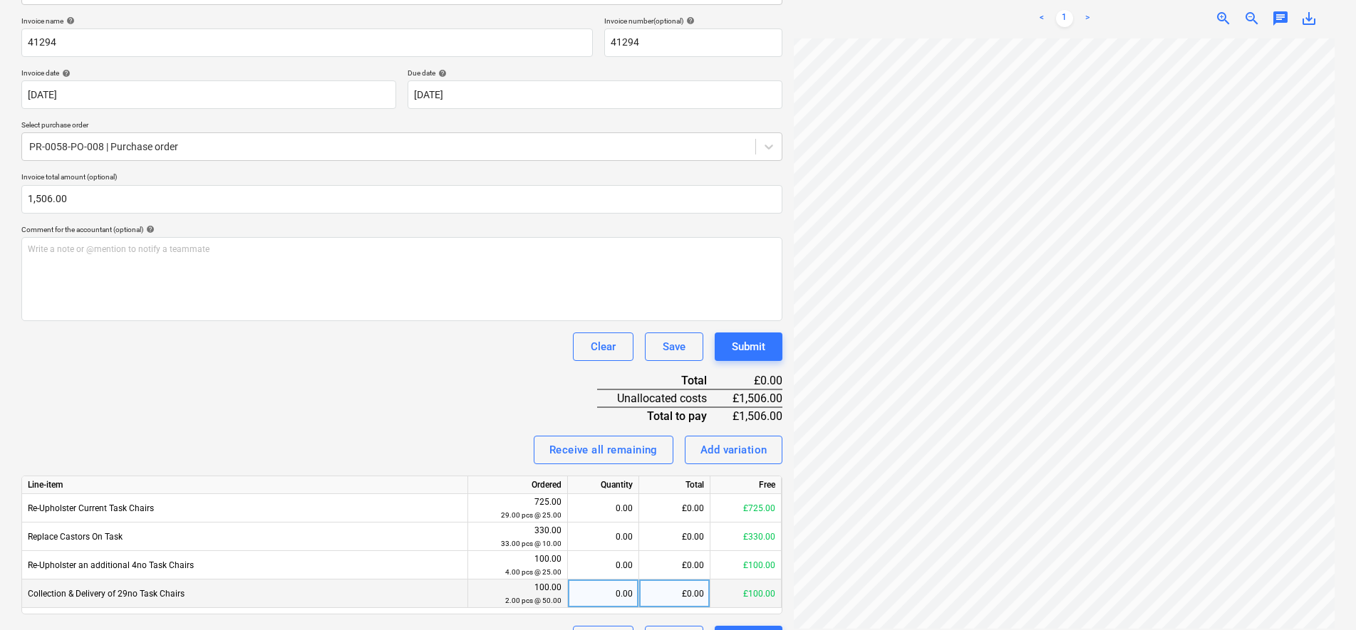
click at [615, 600] on div "0.00" at bounding box center [602, 594] width 59 height 28
type input "2"
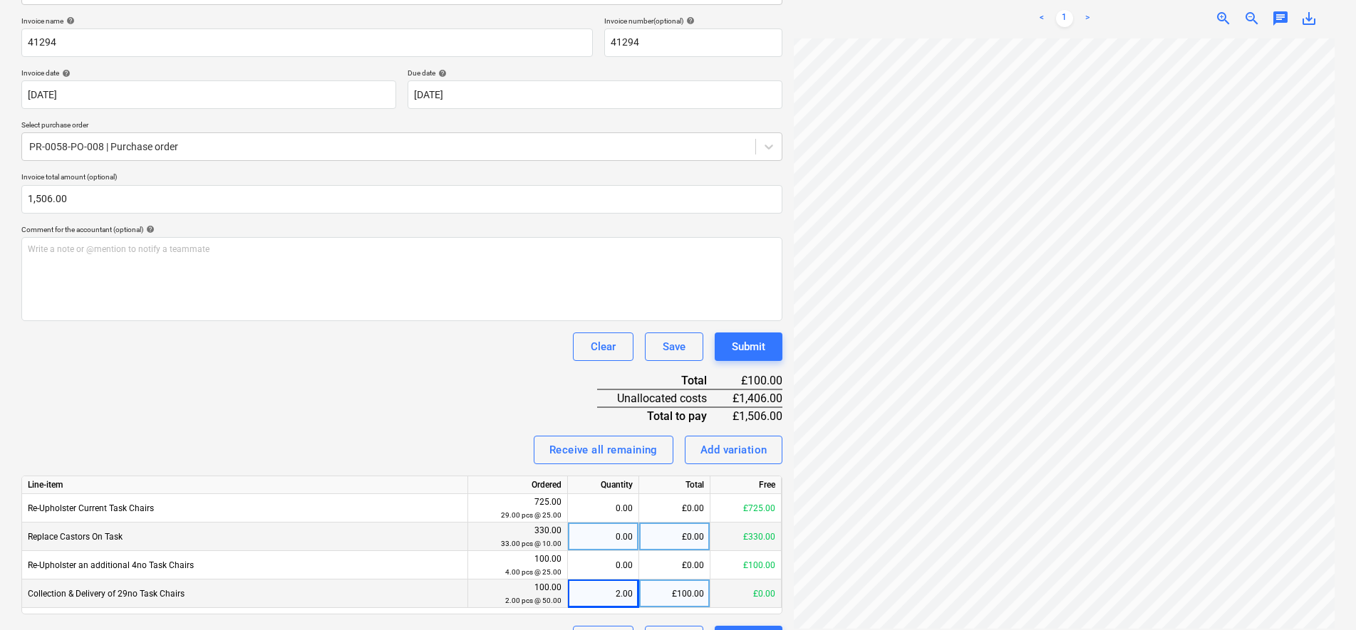
click at [615, 539] on div "0.00" at bounding box center [602, 537] width 59 height 28
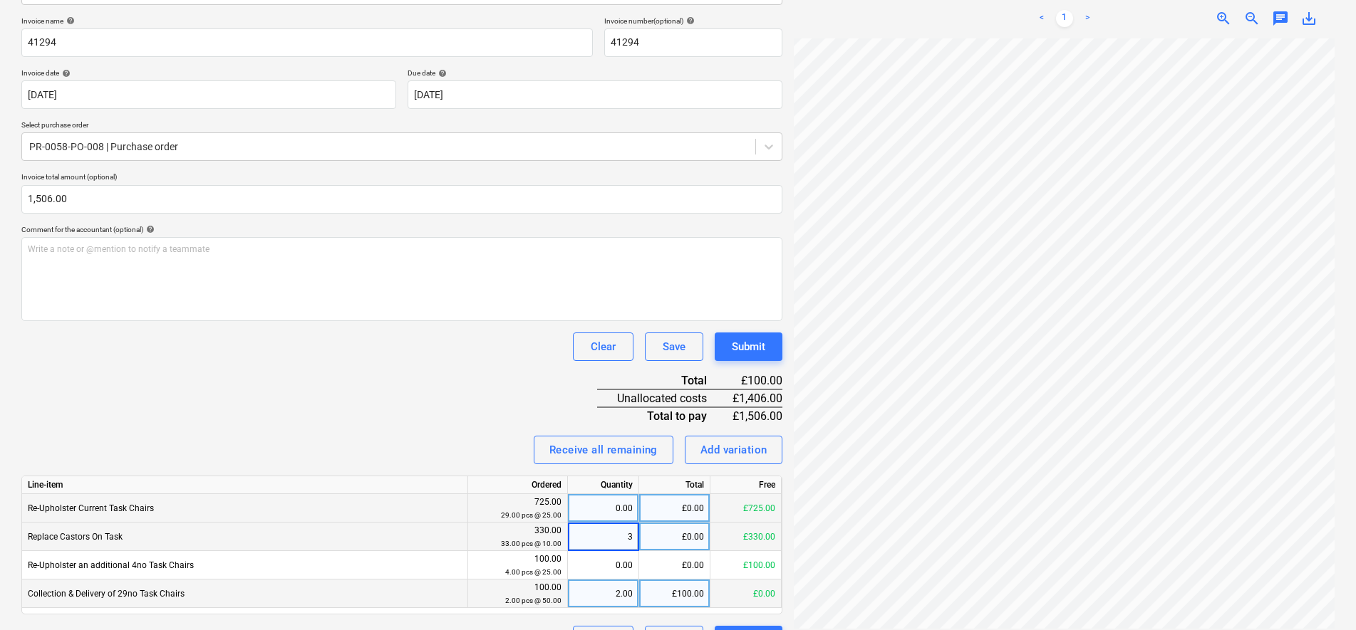
type input "33"
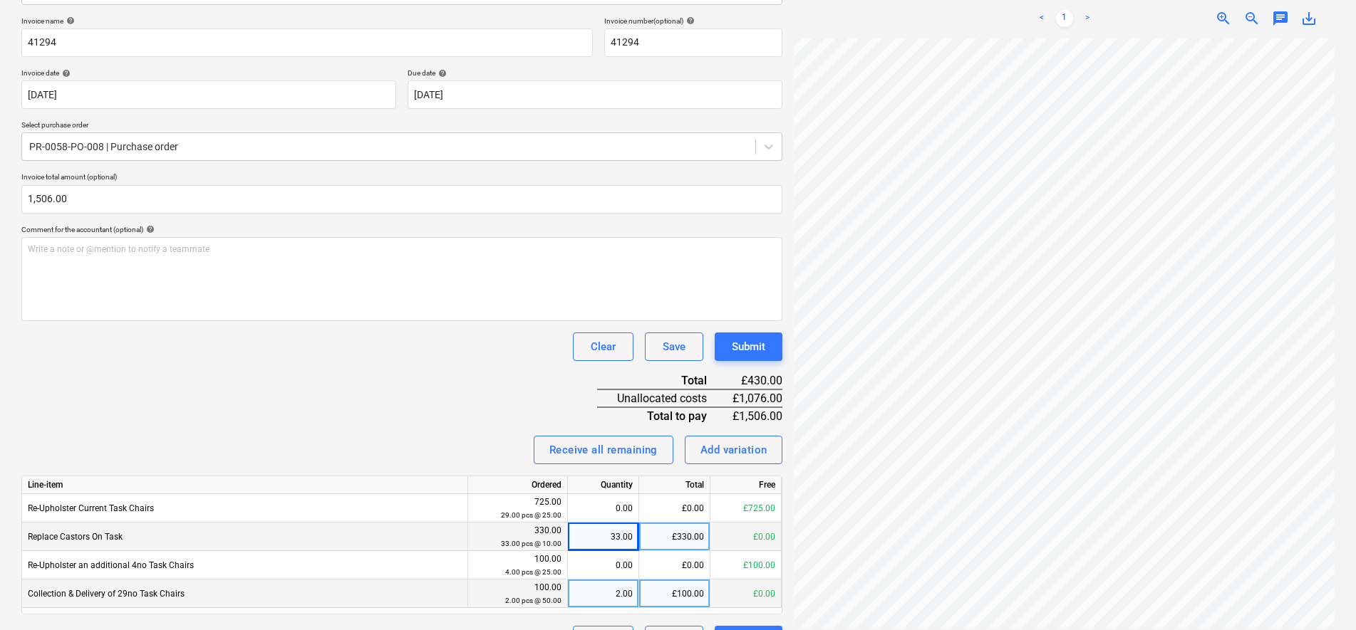
click at [474, 414] on div "Invoice name help 41294 Invoice number (optional) help 41294 Invoice date help …" at bounding box center [401, 335] width 761 height 638
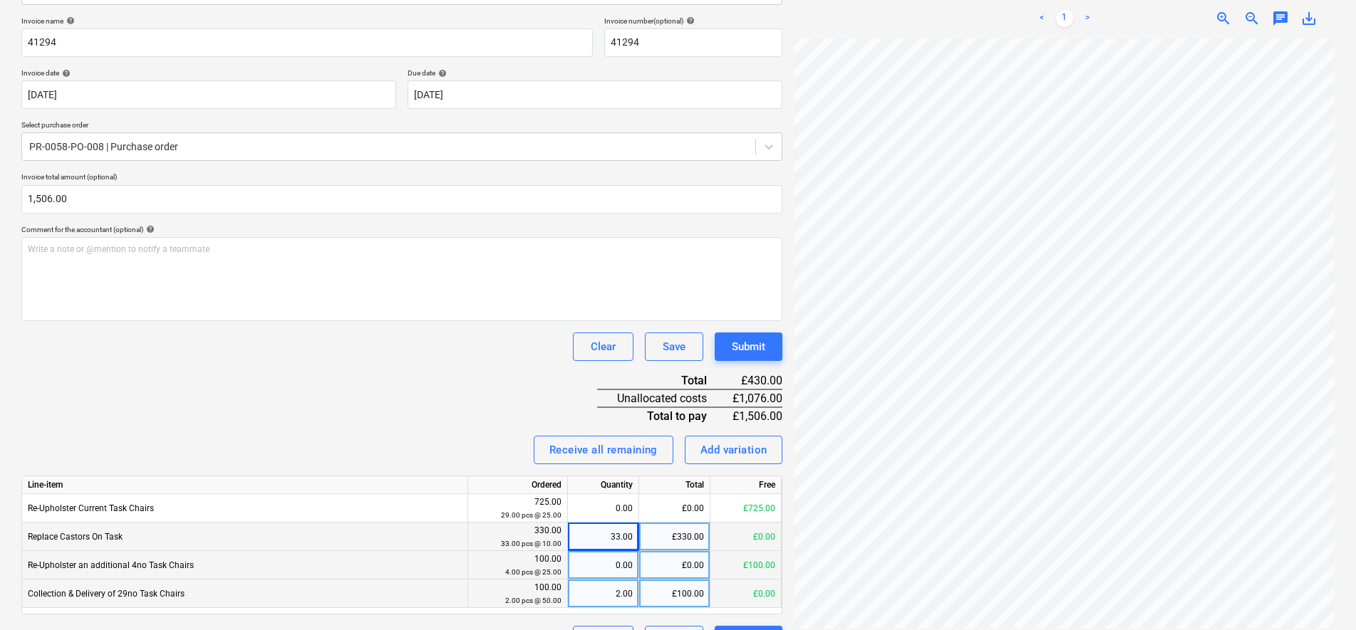
click at [630, 570] on div "0.00" at bounding box center [602, 565] width 59 height 28
click at [623, 569] on div "0.00" at bounding box center [602, 565] width 59 height 28
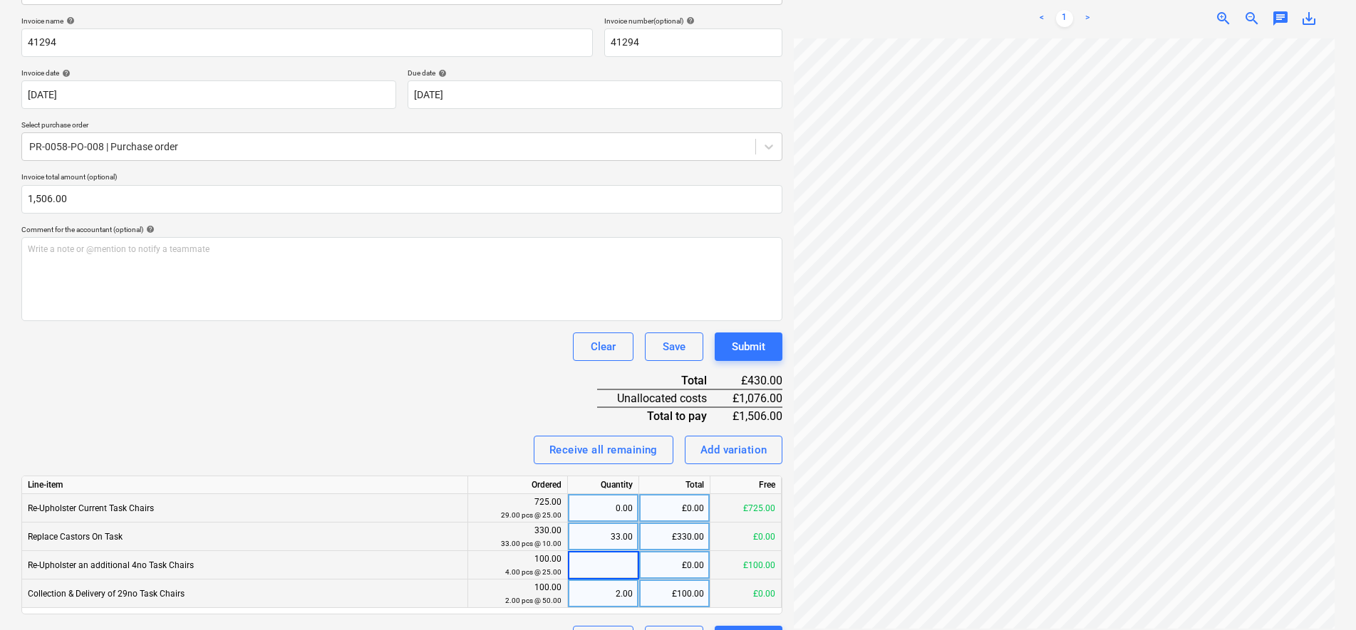
type input "4"
click at [609, 506] on div "0.00" at bounding box center [602, 508] width 59 height 28
type input "29"
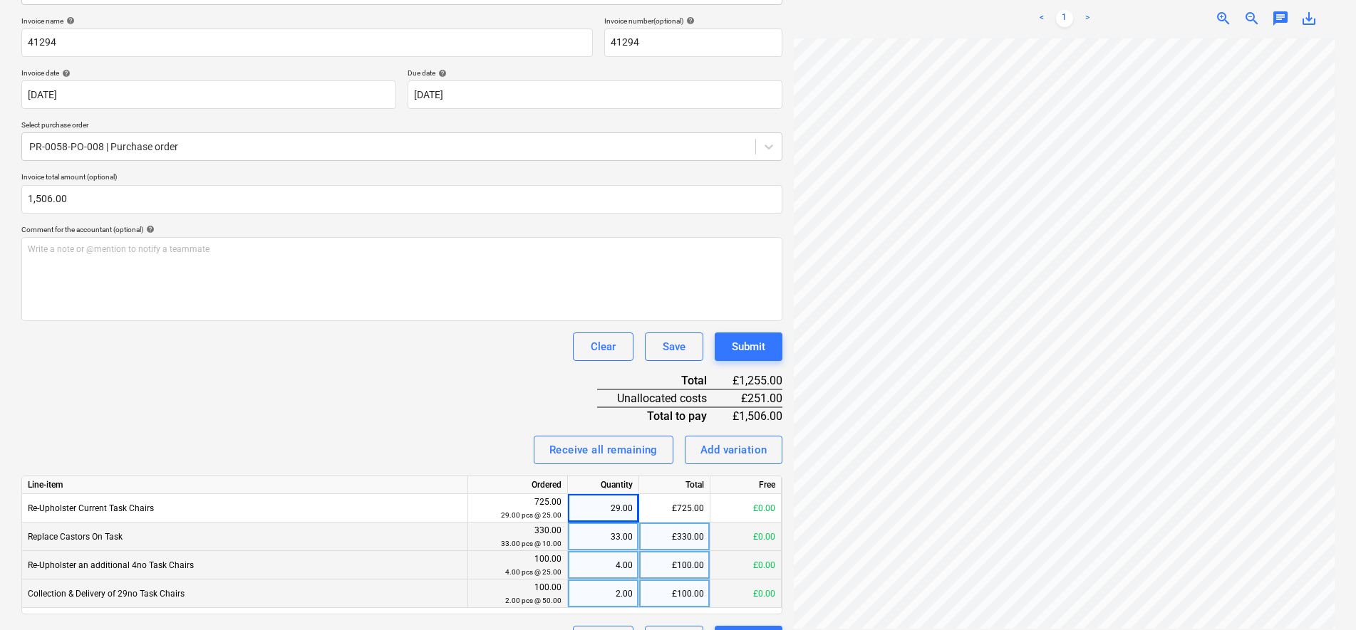
click at [414, 331] on div "Invoice name help 41294 Invoice number (optional) help 41294 Invoice date help …" at bounding box center [401, 335] width 761 height 638
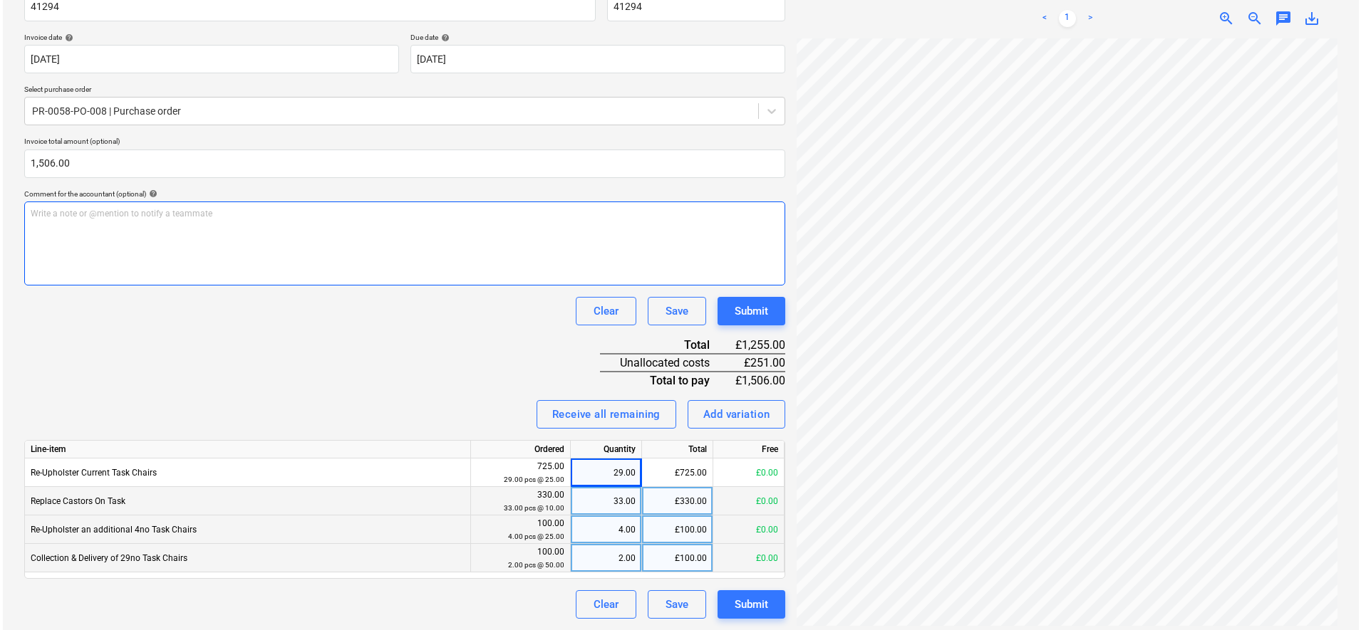
scroll to position [0, 0]
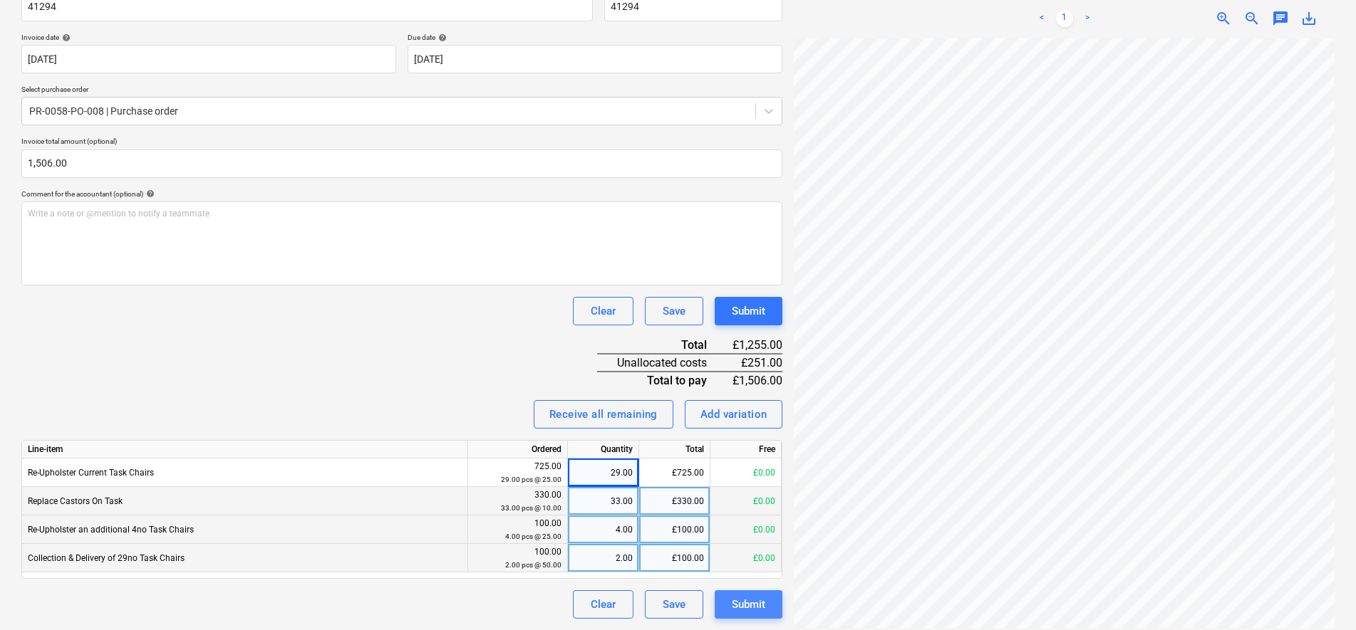
click at [748, 593] on button "Submit" at bounding box center [748, 605] width 68 height 28
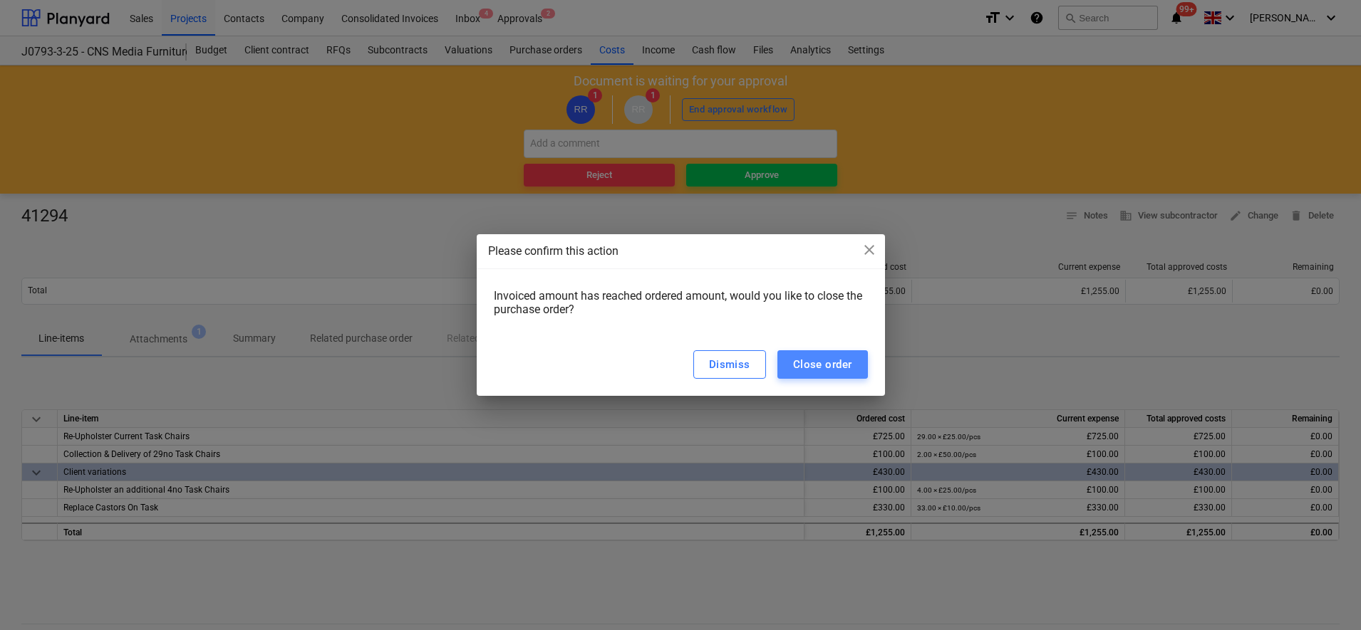
click at [841, 365] on div "Close order" at bounding box center [822, 364] width 59 height 19
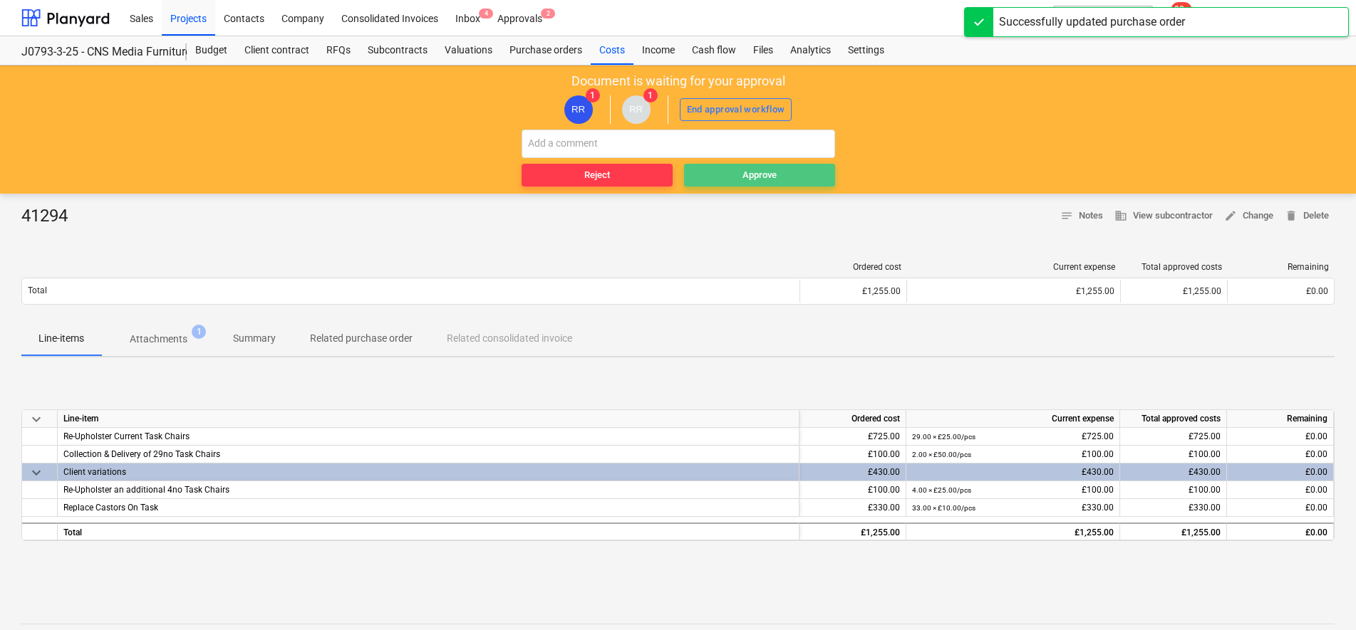
click at [784, 180] on span "Approve" at bounding box center [760, 175] width 140 height 16
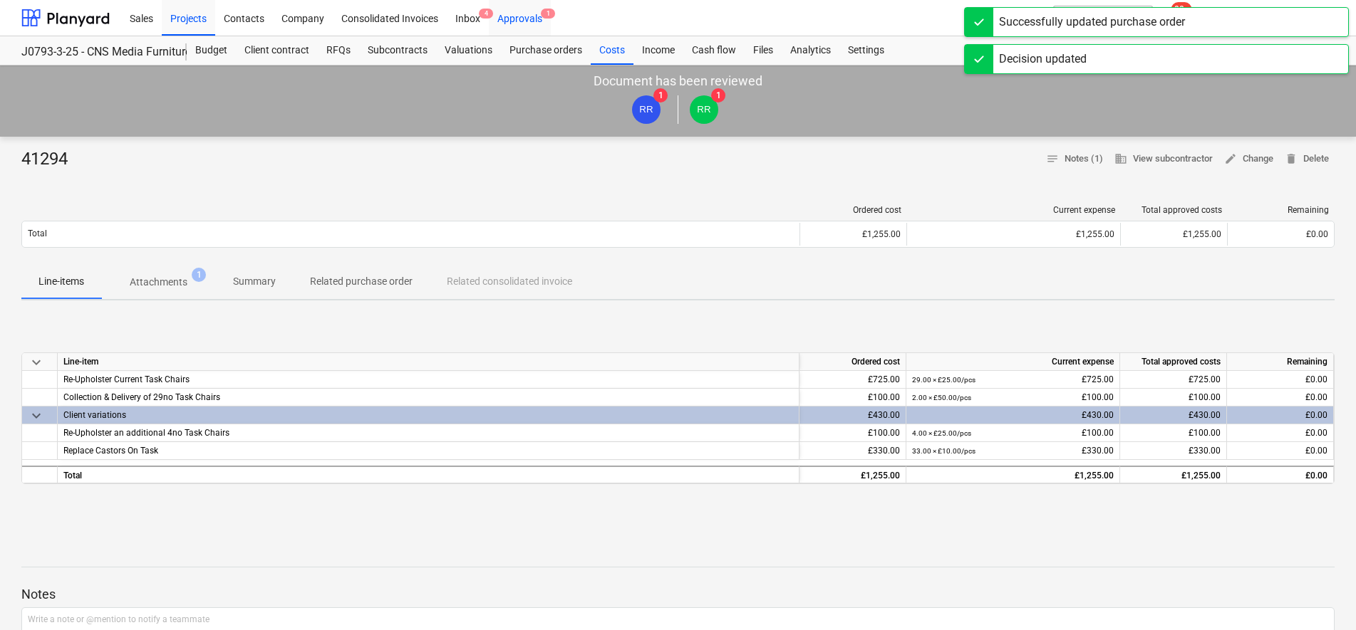
click at [544, 23] on div "Approvals 1" at bounding box center [520, 17] width 62 height 36
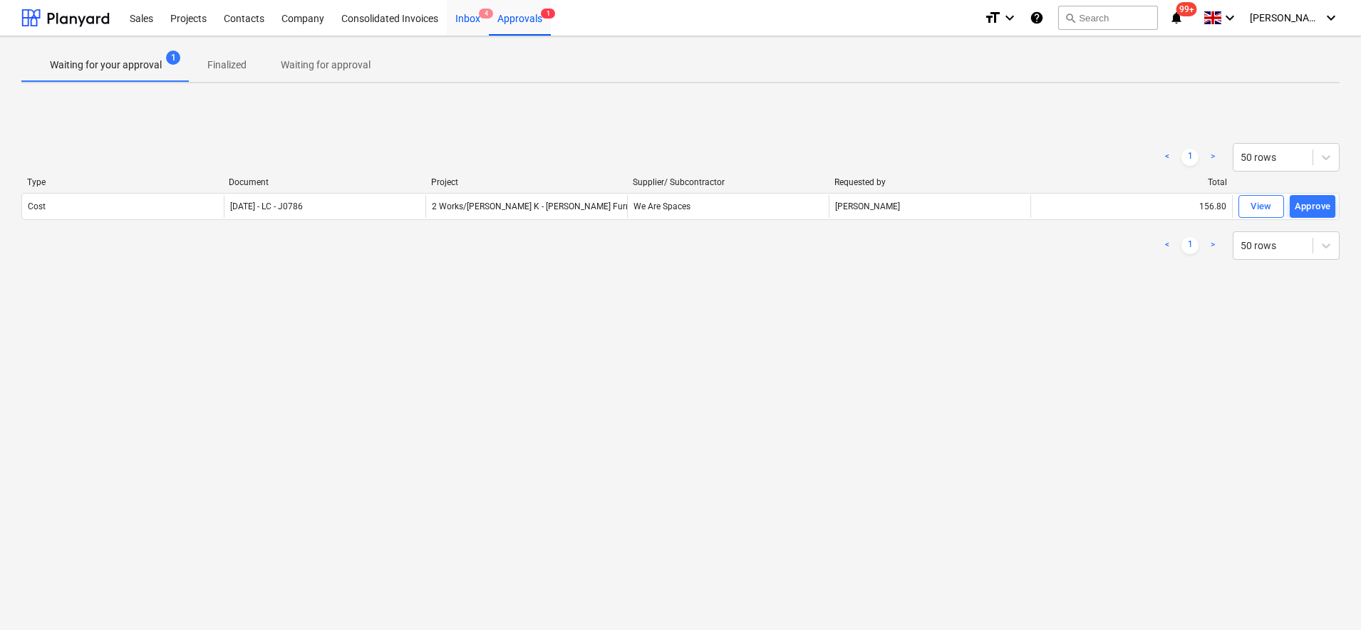
click at [463, 11] on div "Inbox 4" at bounding box center [468, 17] width 42 height 36
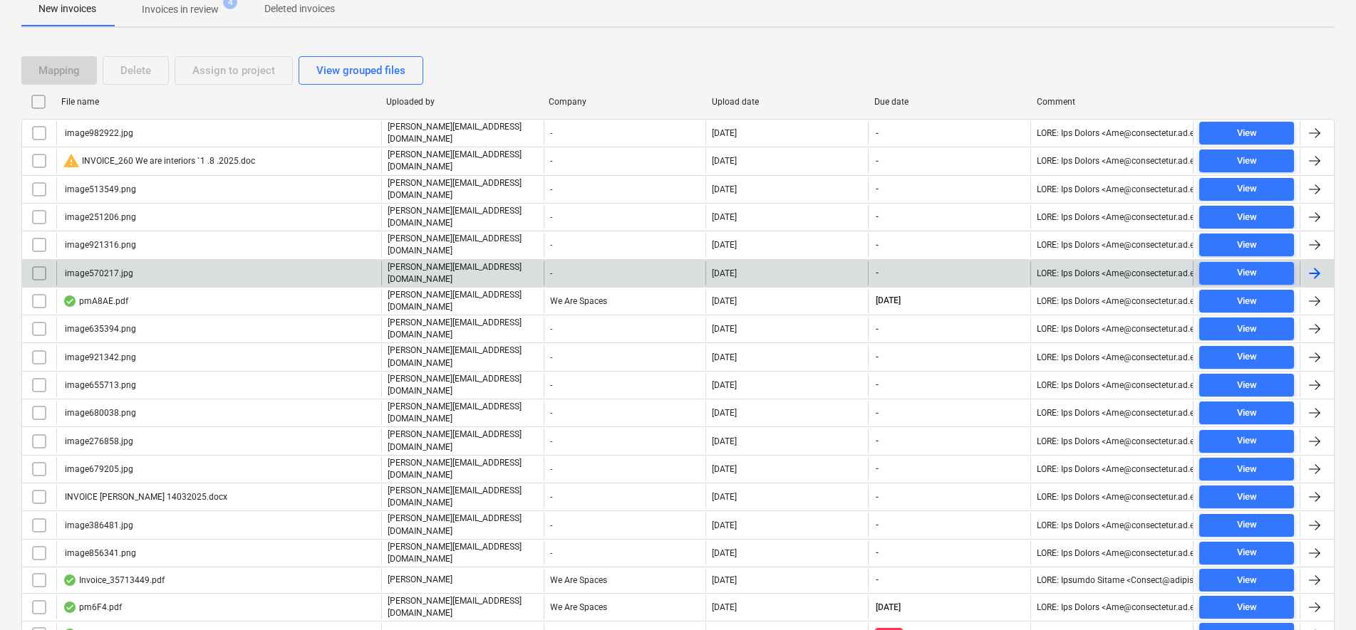
scroll to position [130, 0]
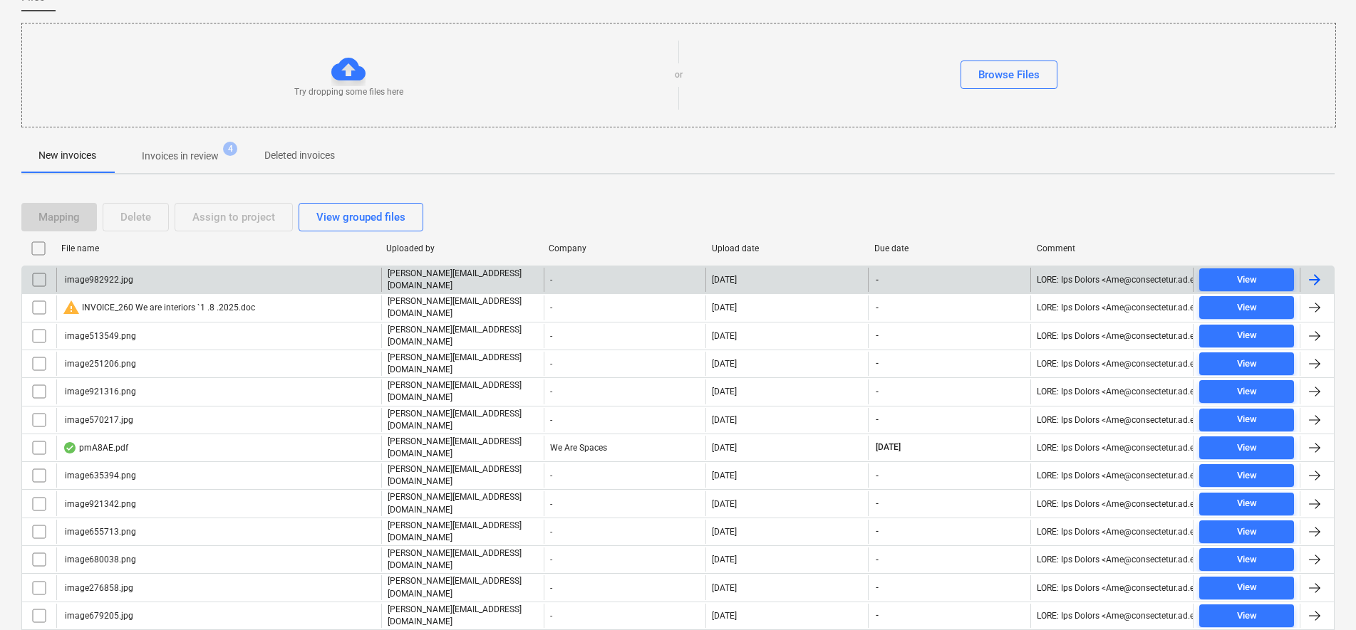
click at [43, 280] on input "checkbox" at bounding box center [39, 280] width 23 height 23
click at [38, 238] on input "checkbox" at bounding box center [38, 248] width 23 height 23
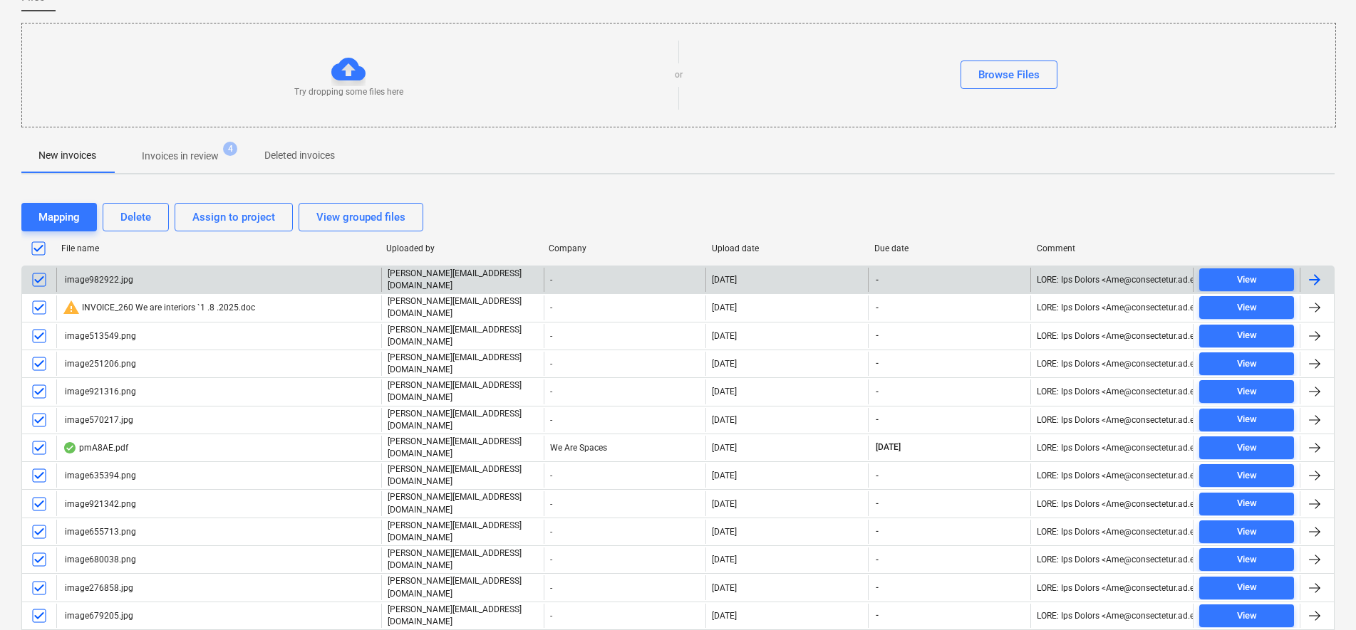
click at [38, 256] on input "checkbox" at bounding box center [38, 248] width 23 height 23
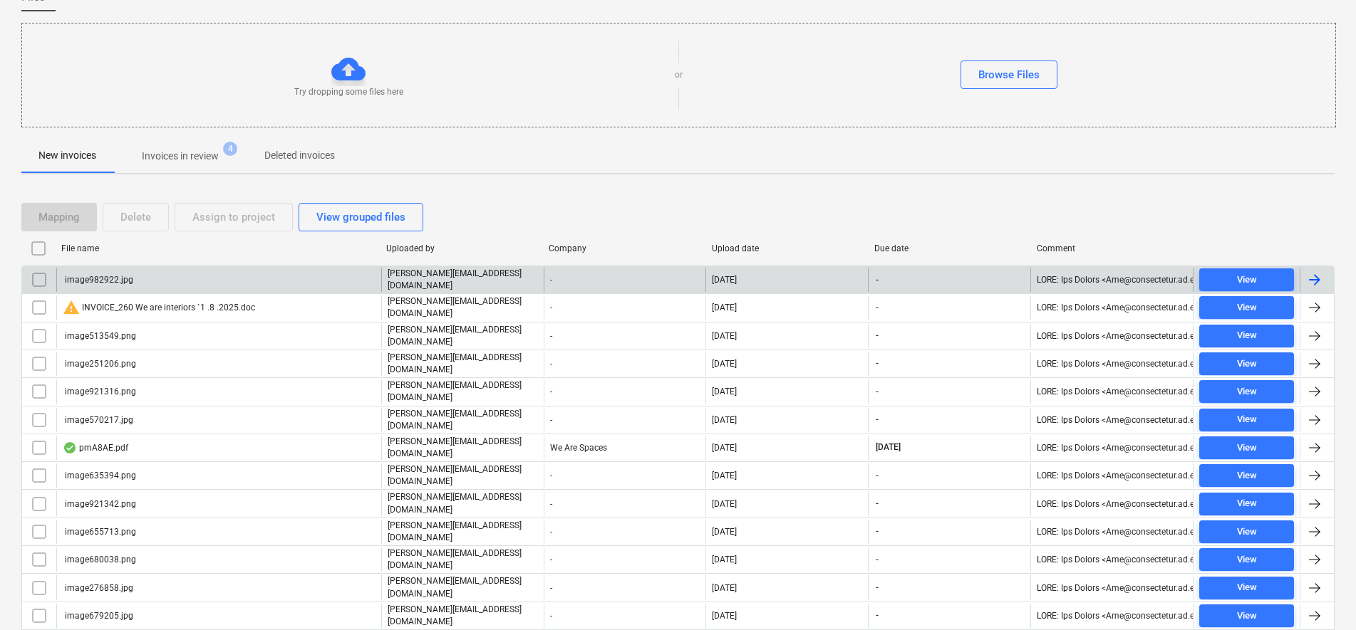
click at [41, 249] on input "checkbox" at bounding box center [38, 248] width 23 height 23
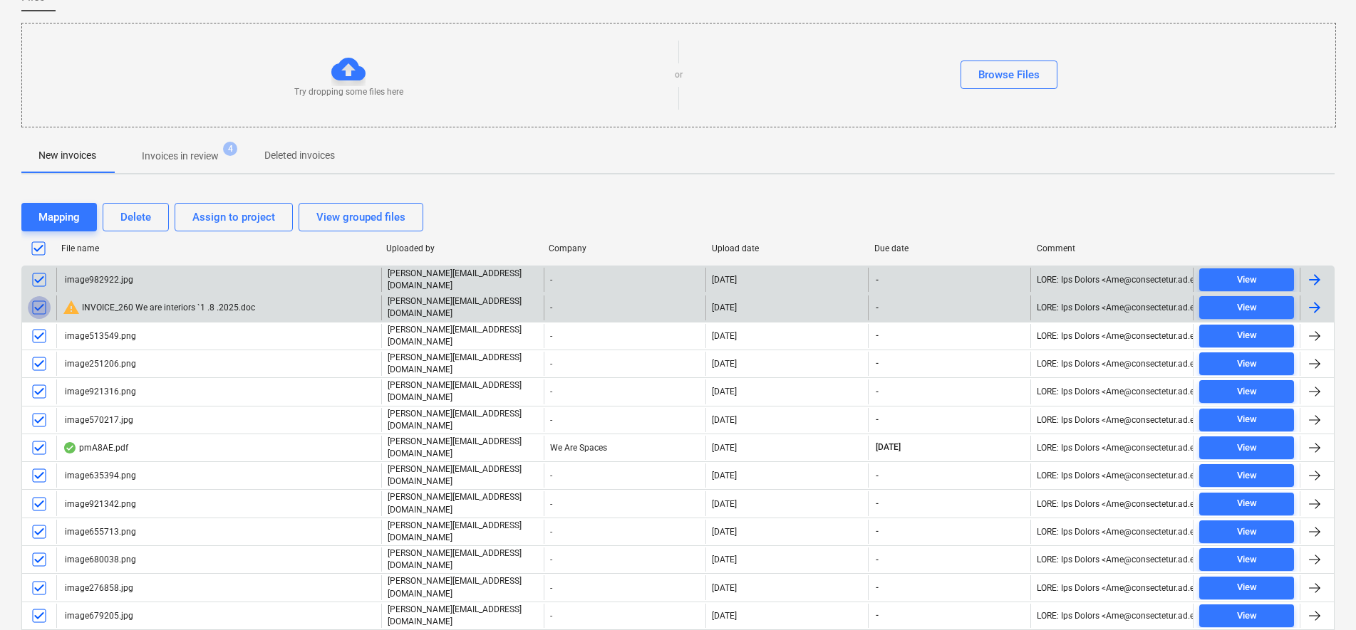
click at [36, 303] on input "checkbox" at bounding box center [39, 307] width 23 height 23
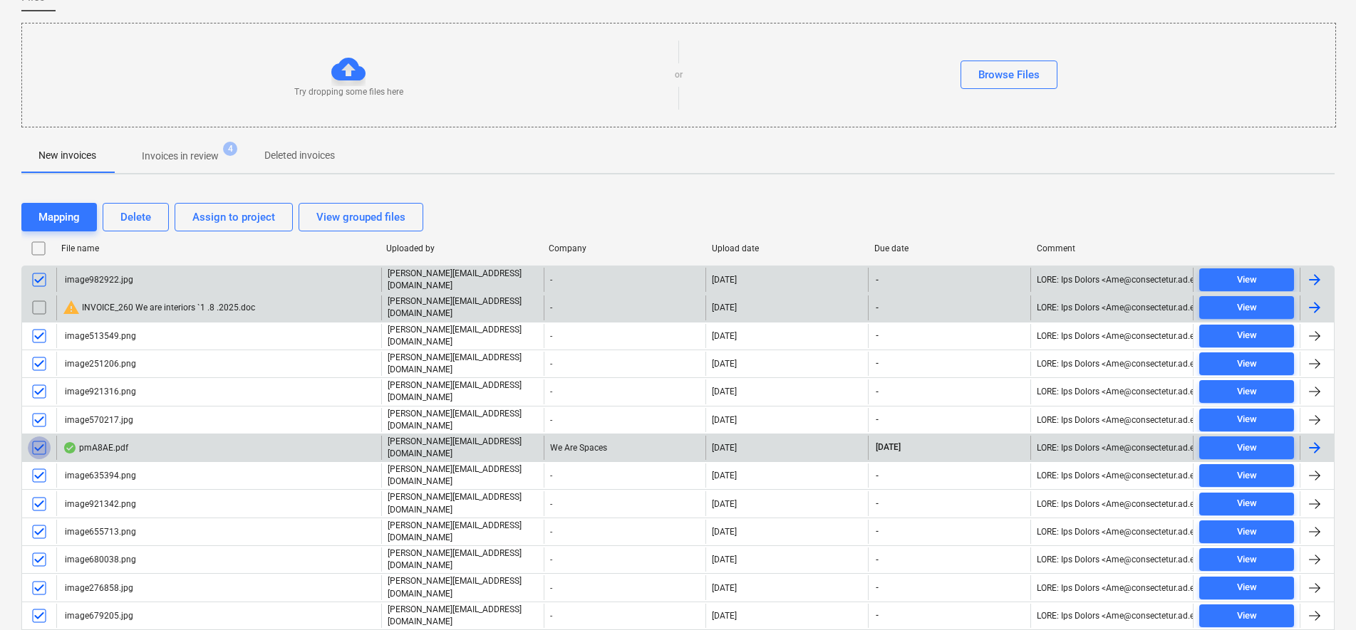
click at [38, 439] on input "checkbox" at bounding box center [39, 448] width 23 height 23
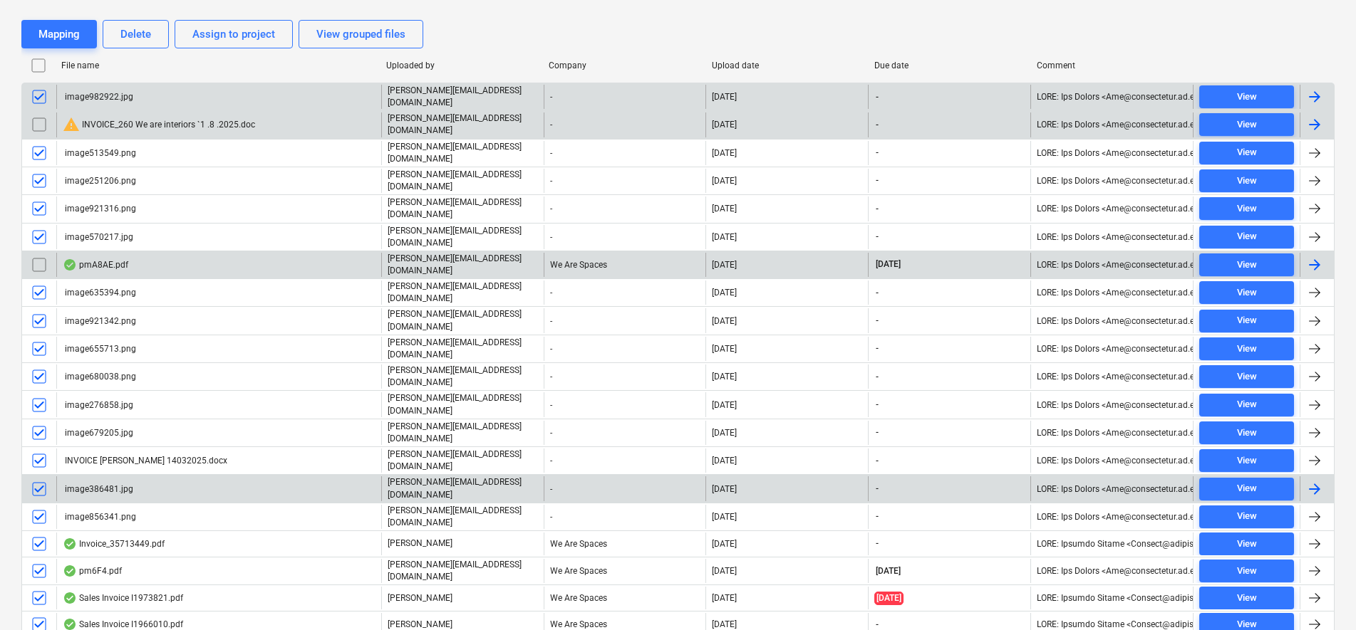
scroll to position [397, 0]
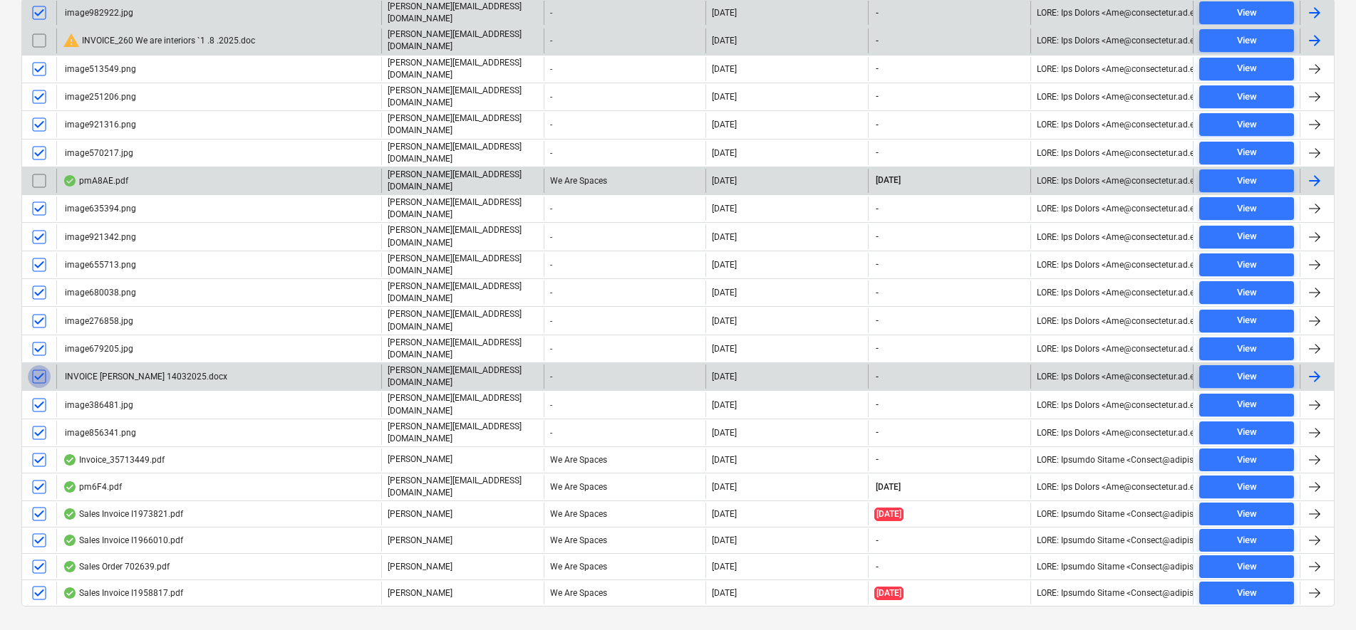
click at [41, 365] on input "checkbox" at bounding box center [39, 376] width 23 height 23
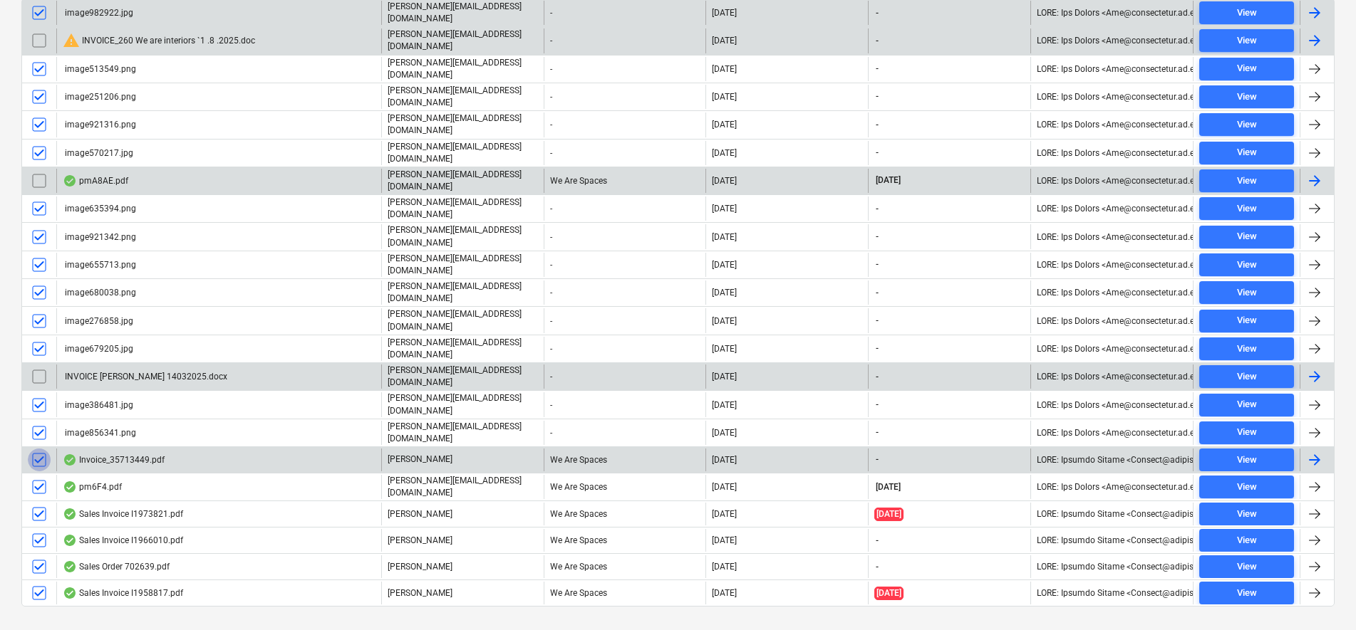
click at [45, 449] on input "checkbox" at bounding box center [39, 460] width 23 height 23
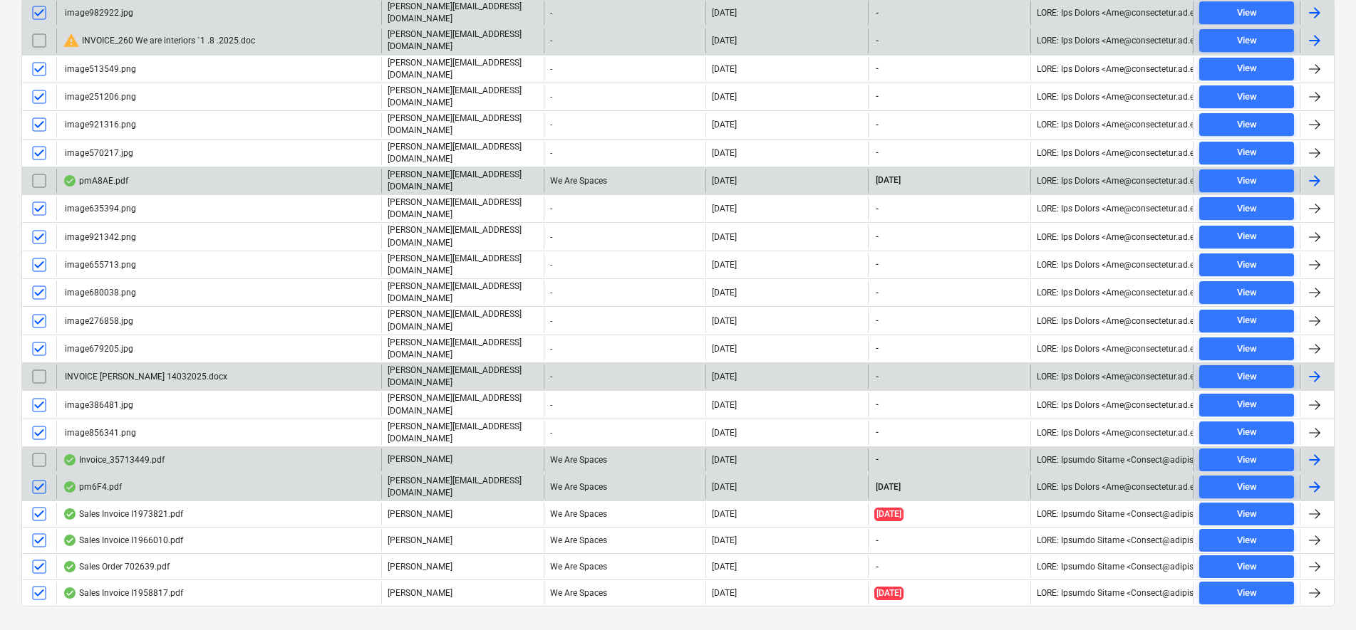
click at [38, 476] on input "checkbox" at bounding box center [39, 487] width 23 height 23
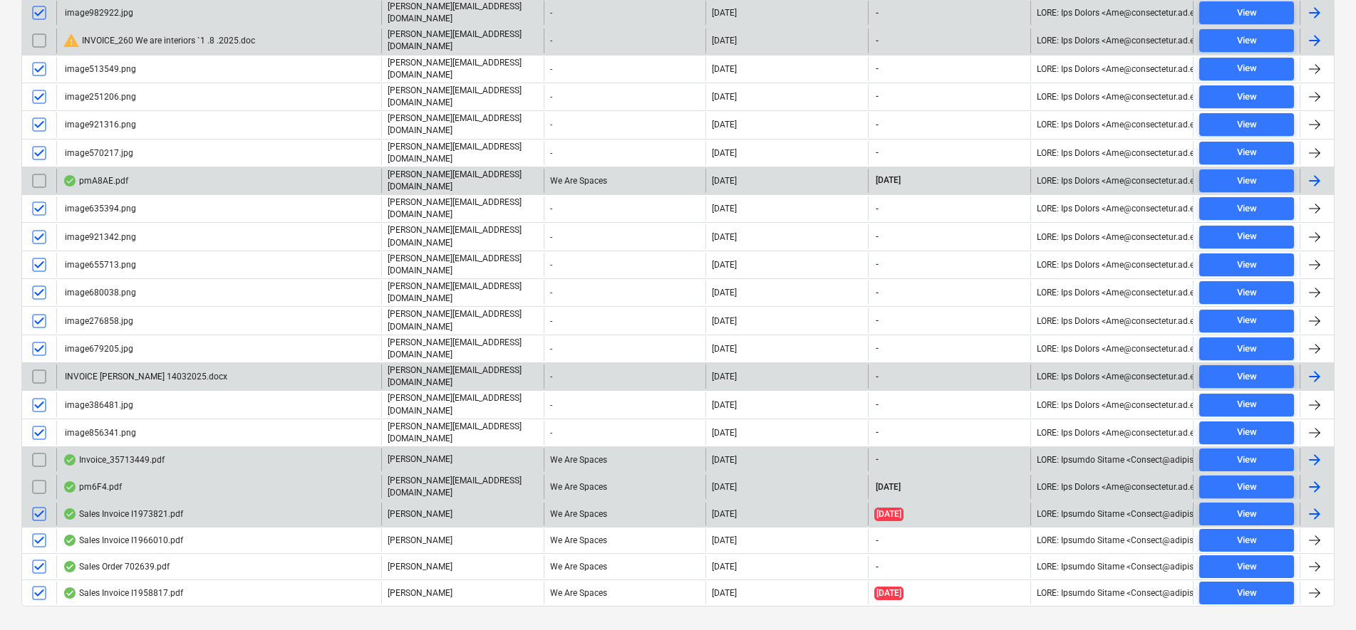
click at [41, 503] on input "checkbox" at bounding box center [39, 514] width 23 height 23
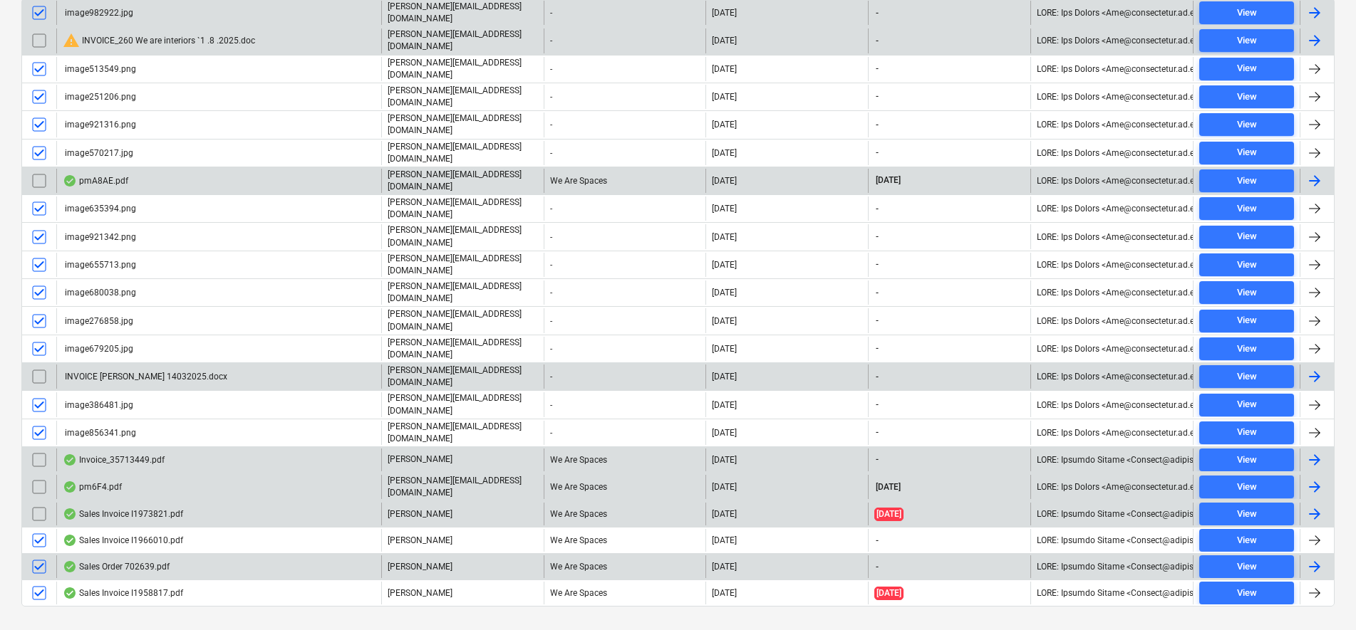
click at [38, 556] on input "checkbox" at bounding box center [39, 567] width 23 height 23
click at [39, 556] on input "checkbox" at bounding box center [39, 567] width 23 height 23
click at [40, 556] on input "checkbox" at bounding box center [39, 567] width 23 height 23
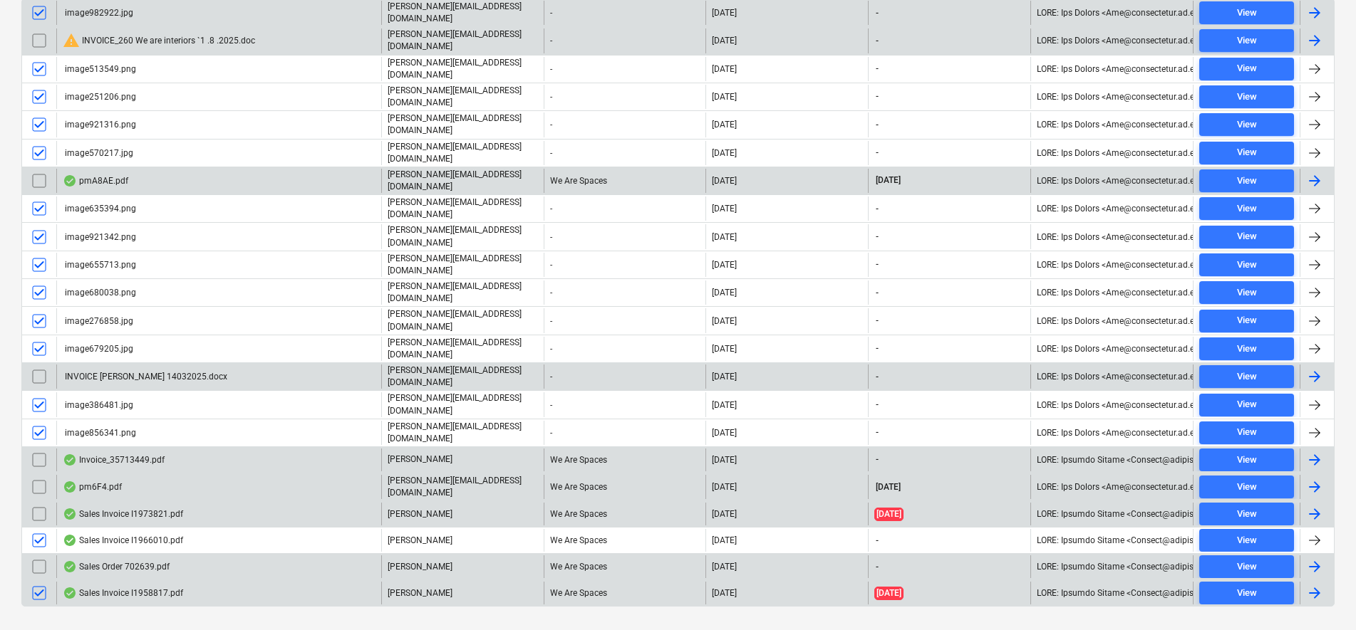
click at [38, 582] on input "checkbox" at bounding box center [39, 593] width 23 height 23
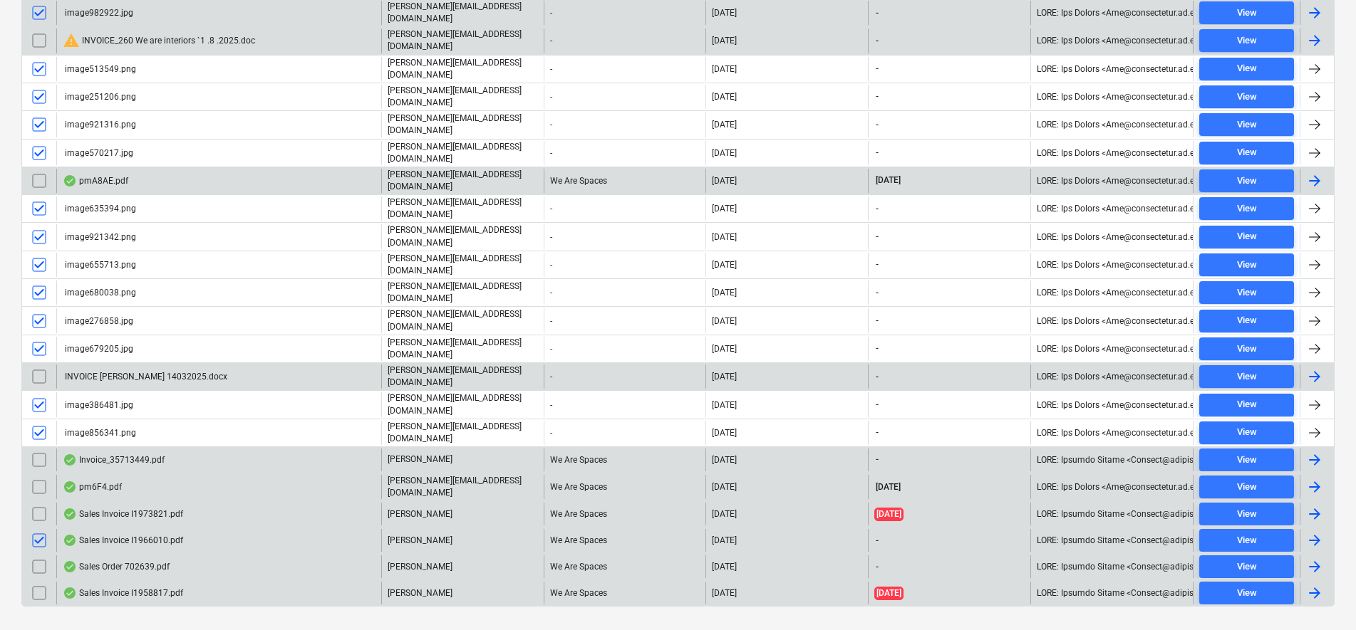
click at [43, 529] on input "checkbox" at bounding box center [39, 540] width 23 height 23
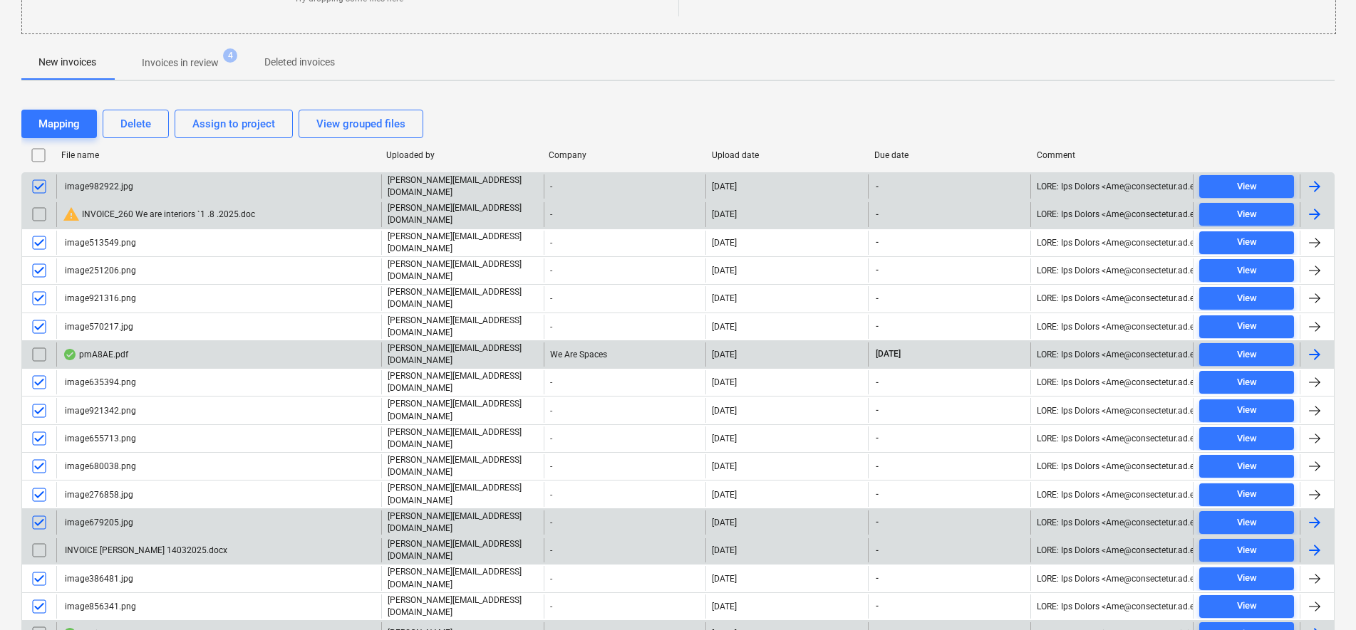
scroll to position [219, 0]
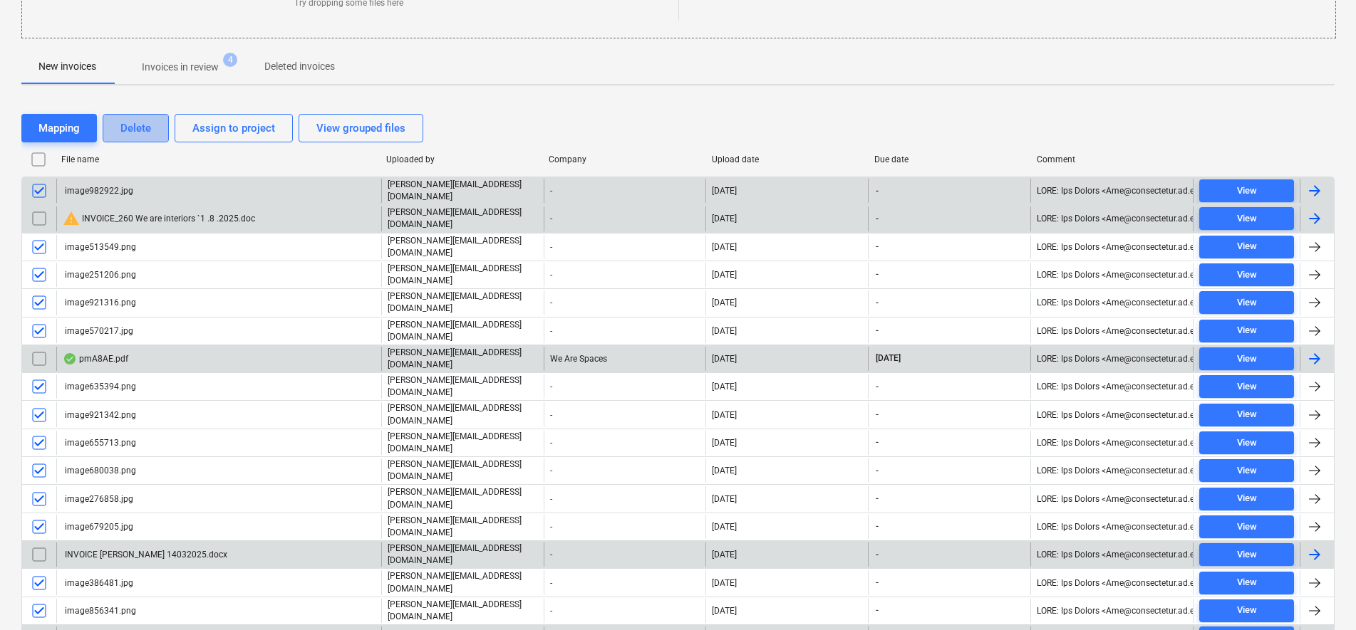
click at [152, 128] on button "Delete" at bounding box center [136, 128] width 66 height 28
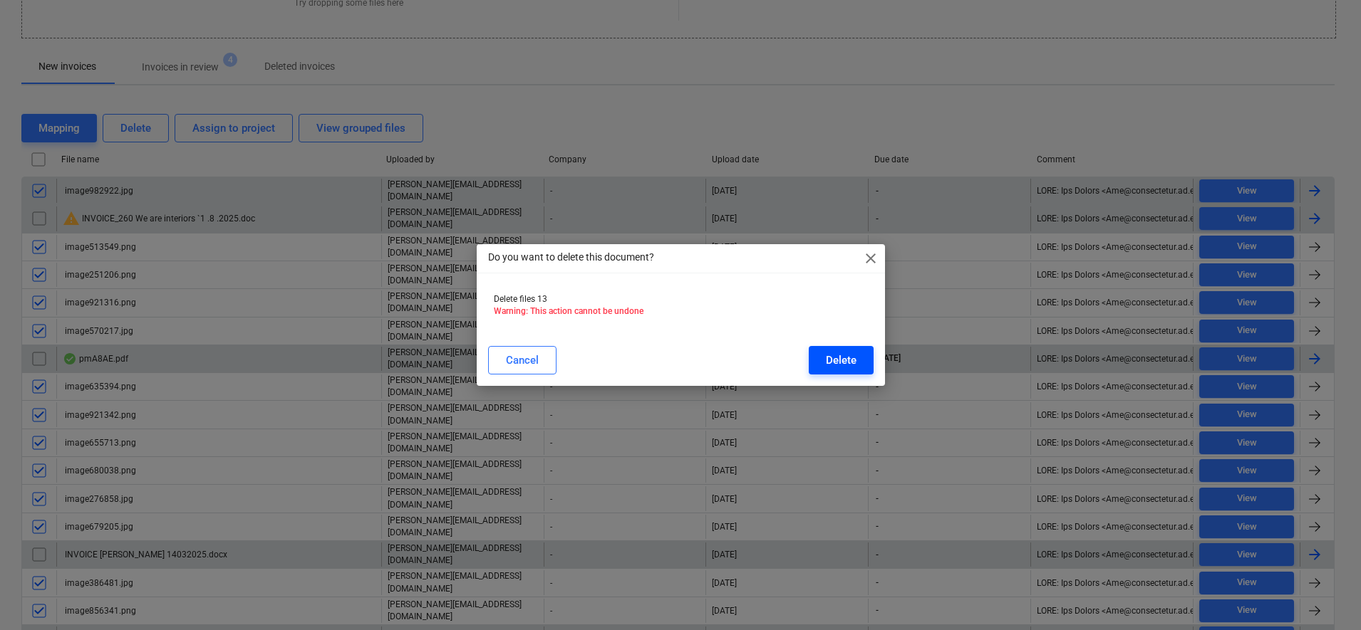
click at [853, 351] on div "Delete" at bounding box center [841, 360] width 31 height 19
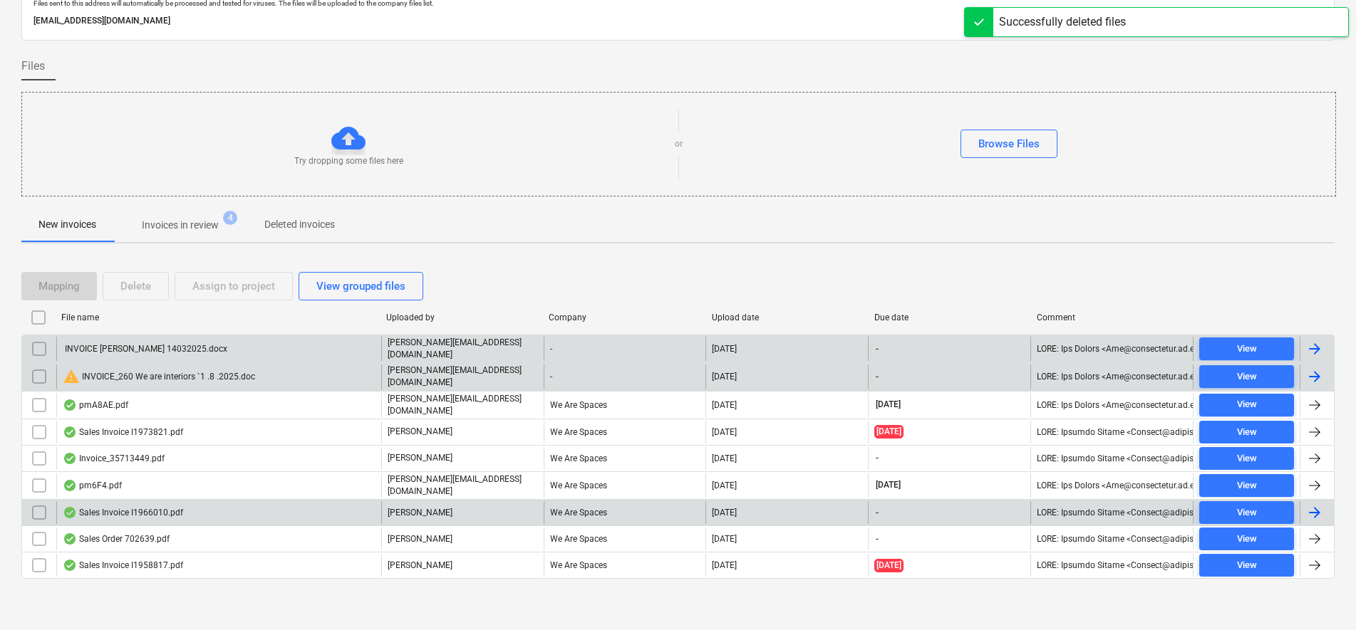
scroll to position [55, 0]
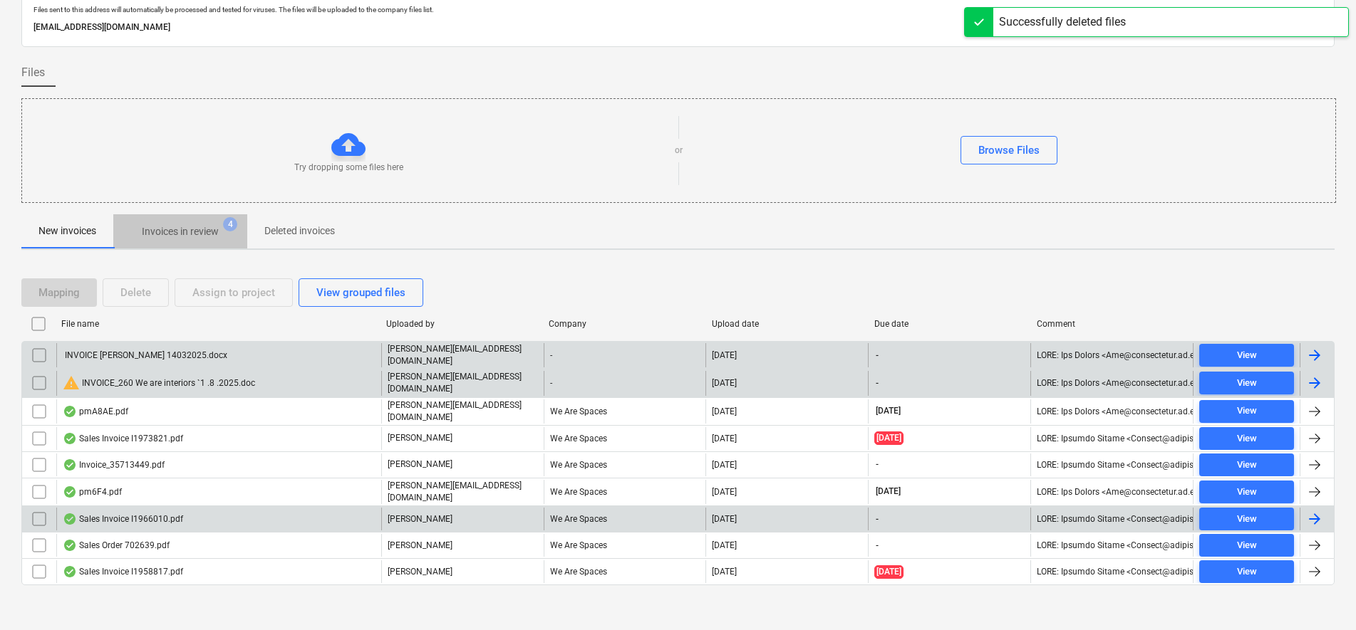
click at [170, 224] on span "Invoices in review 4" at bounding box center [180, 232] width 134 height 26
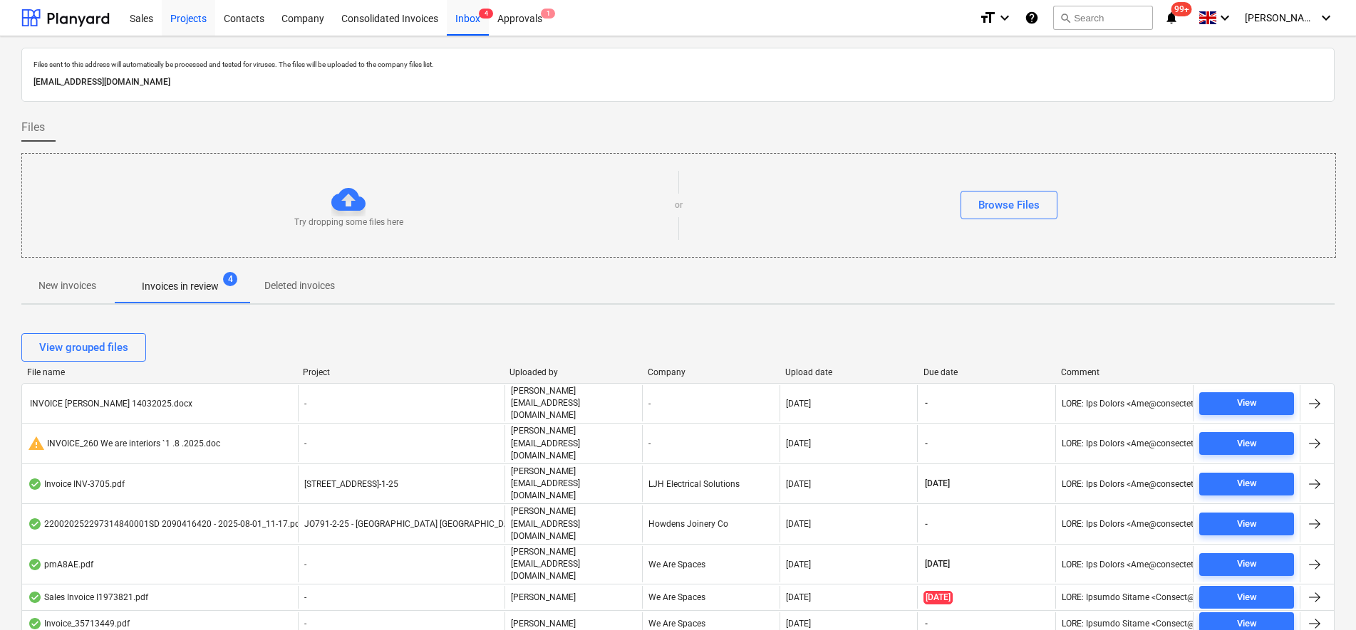
click at [175, 9] on div "Projects" at bounding box center [188, 17] width 53 height 36
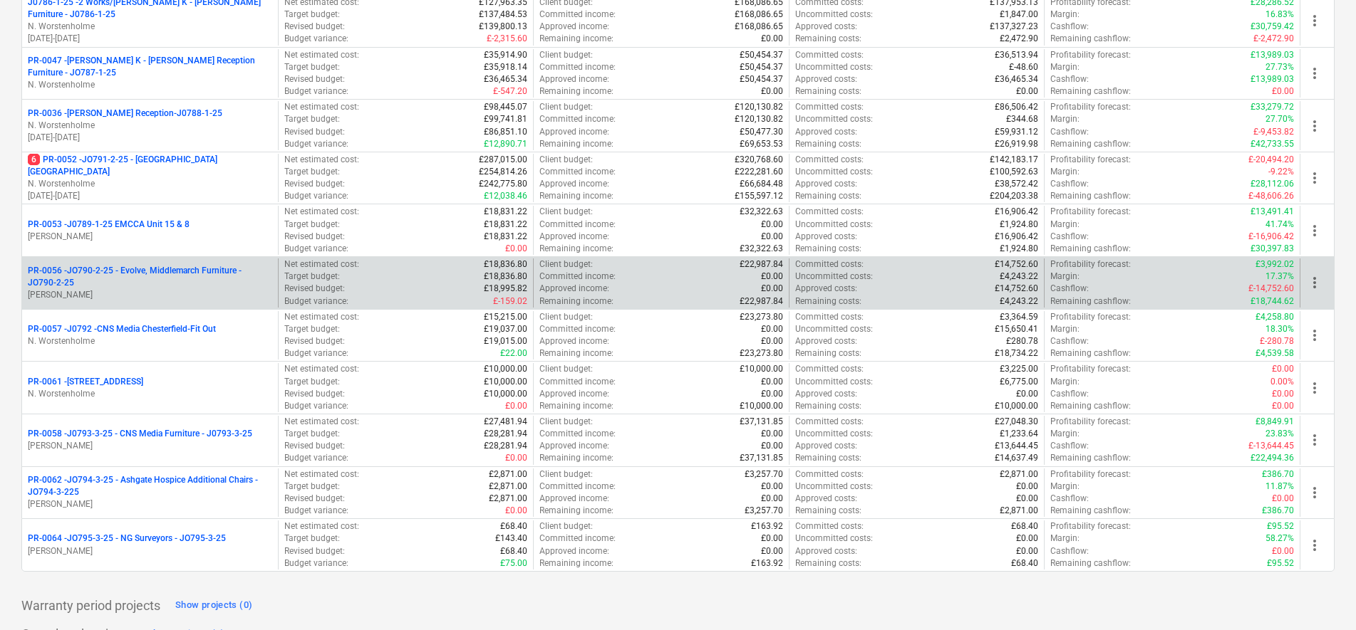
scroll to position [449, 0]
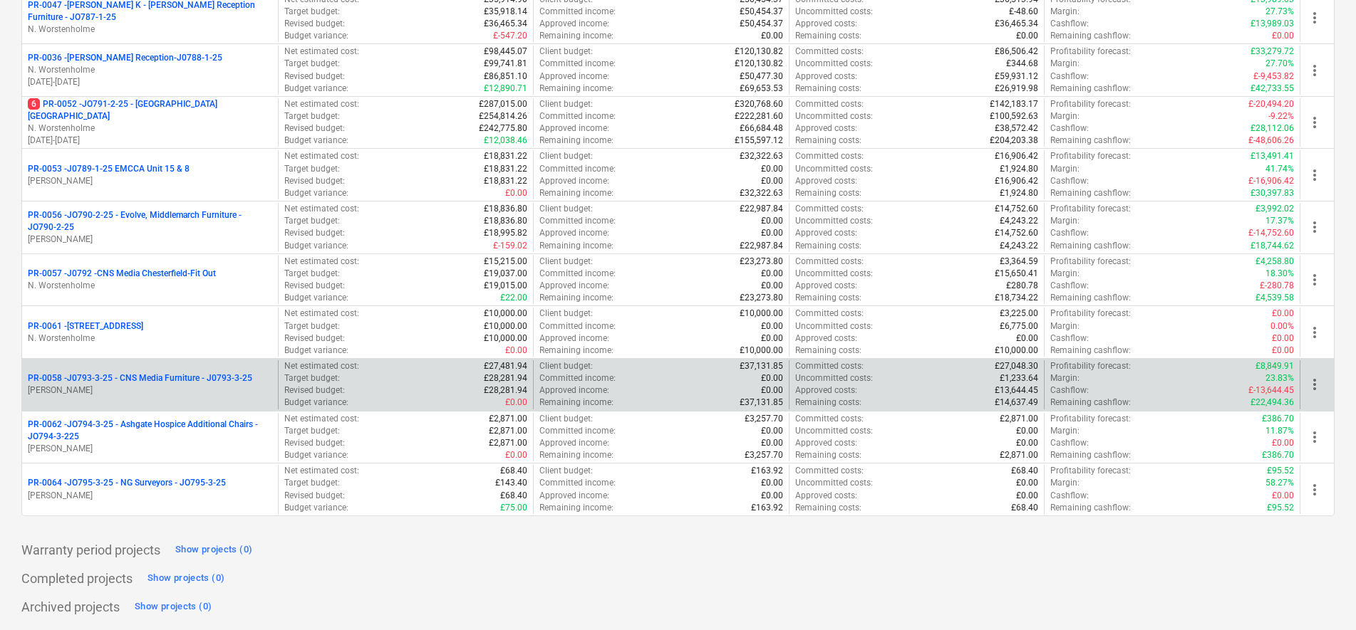
click at [238, 387] on p "[PERSON_NAME]" at bounding box center [150, 391] width 244 height 12
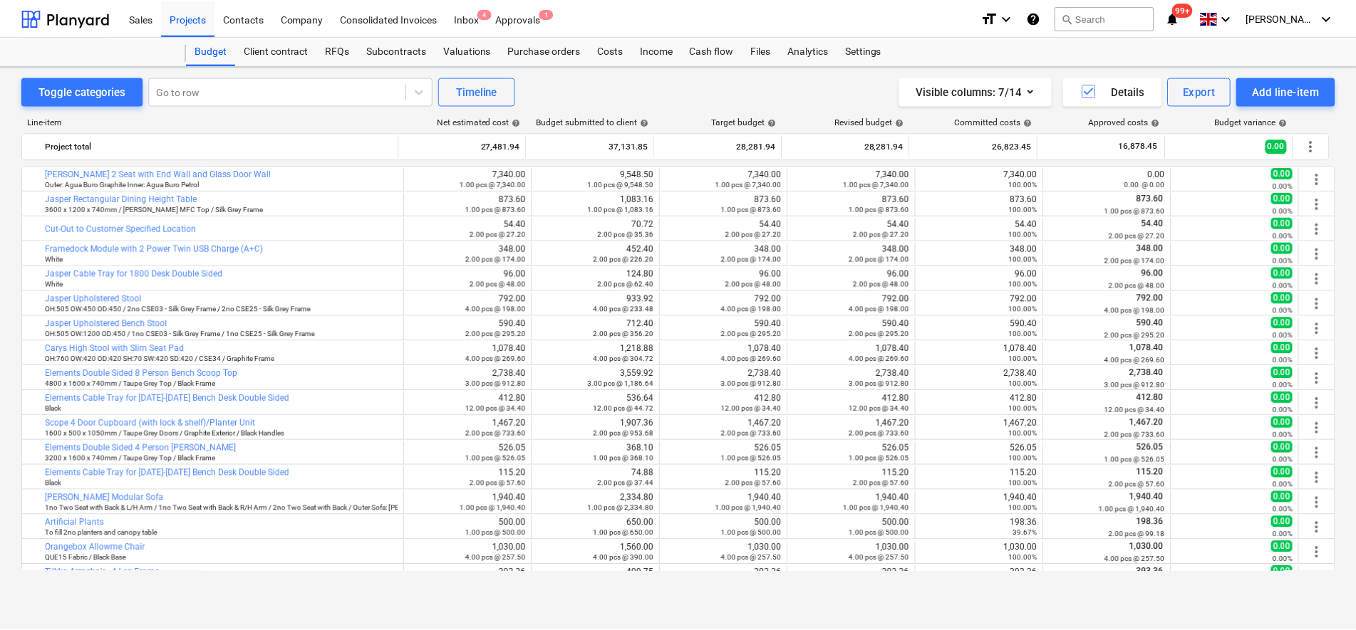
scroll to position [467, 0]
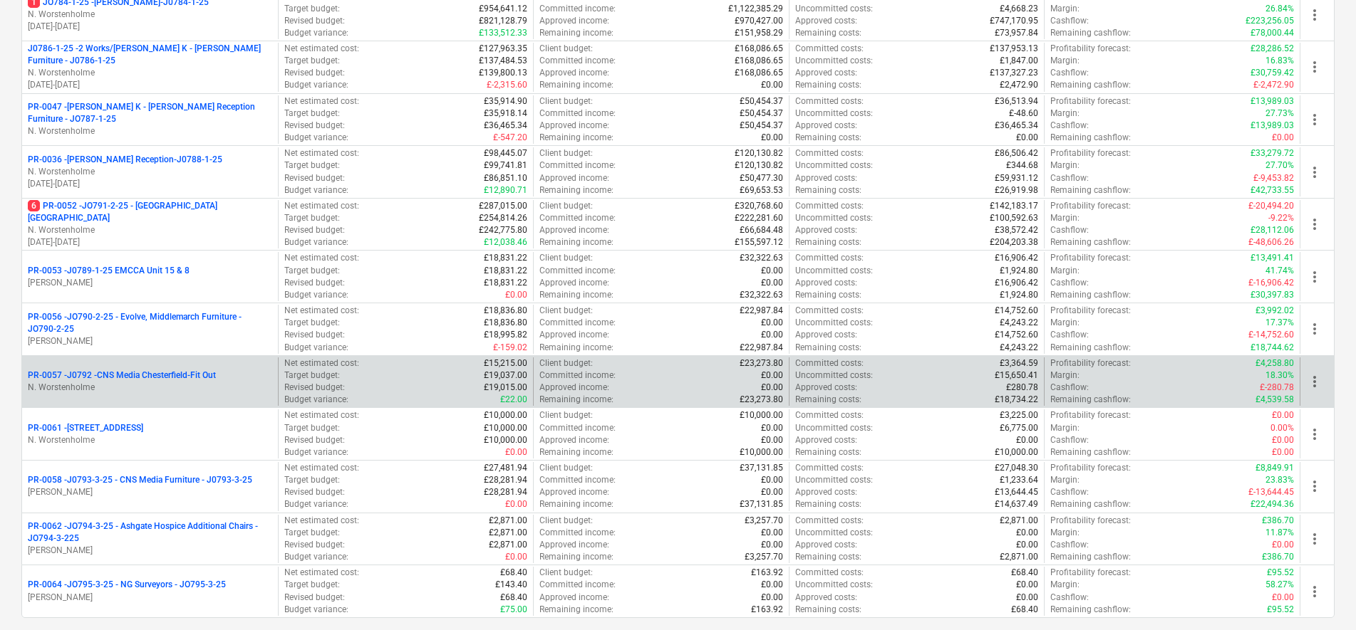
scroll to position [449, 0]
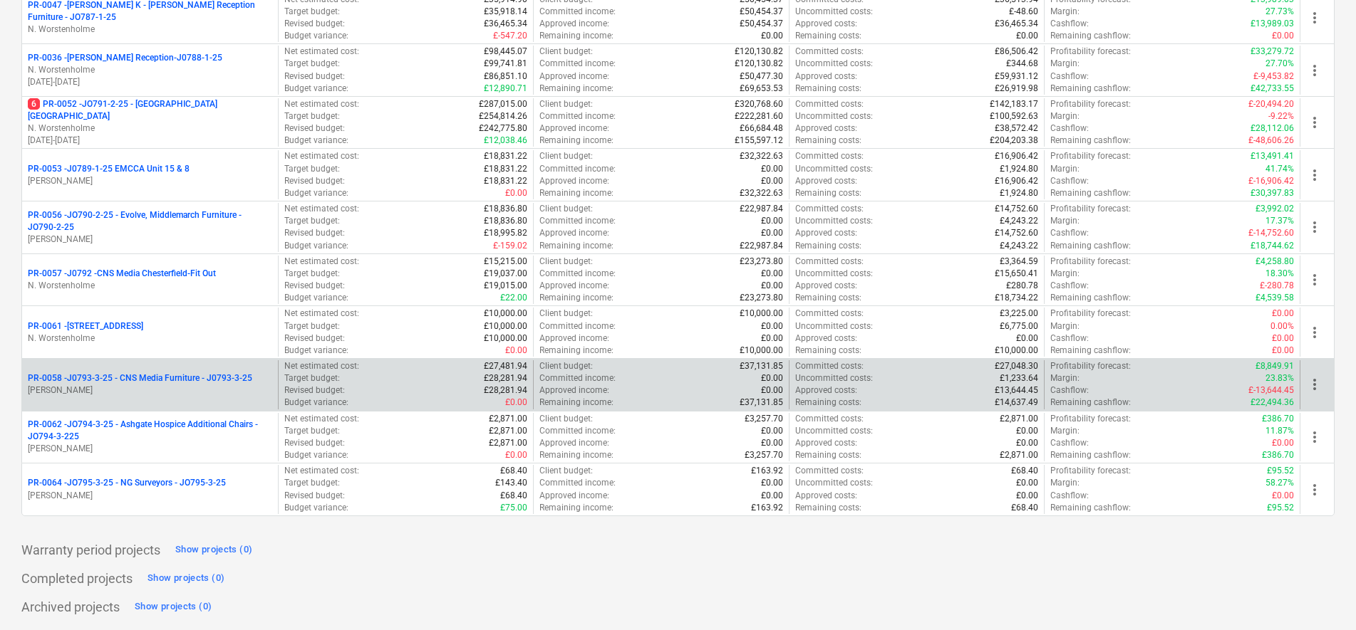
click at [210, 380] on p "PR-0058 - J0793-3-25 - CNS Media Furniture - J0793-3-25" at bounding box center [140, 379] width 224 height 12
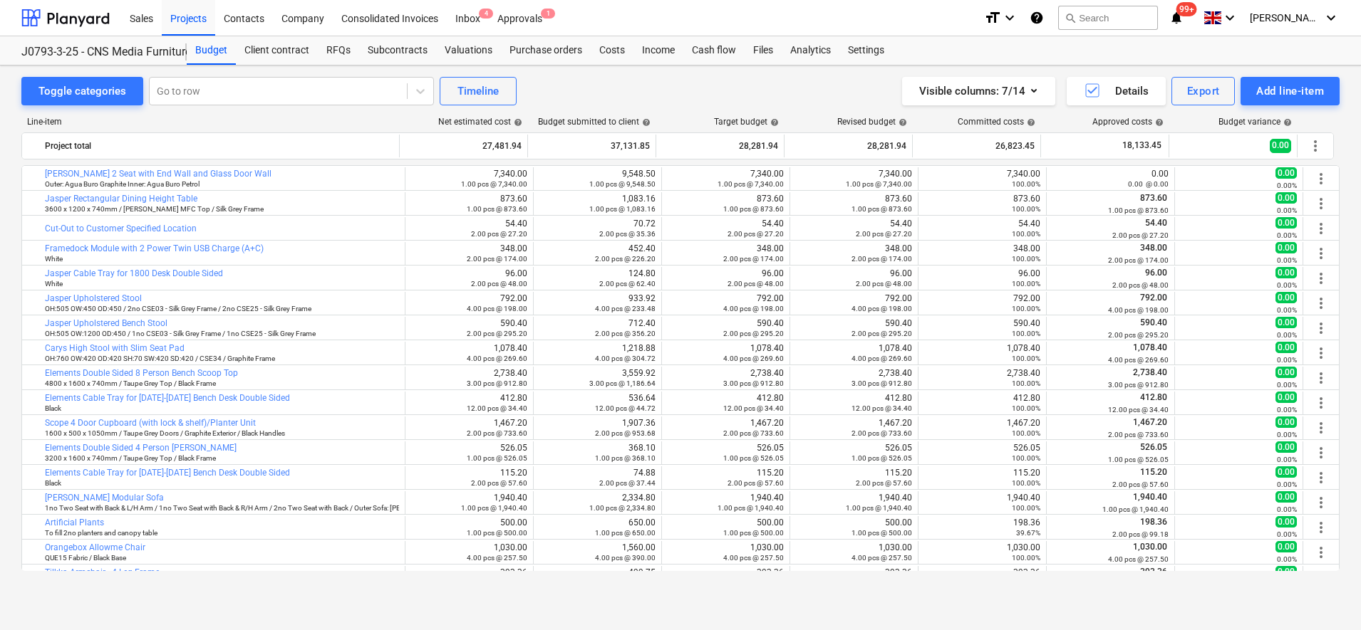
scroll to position [467, 0]
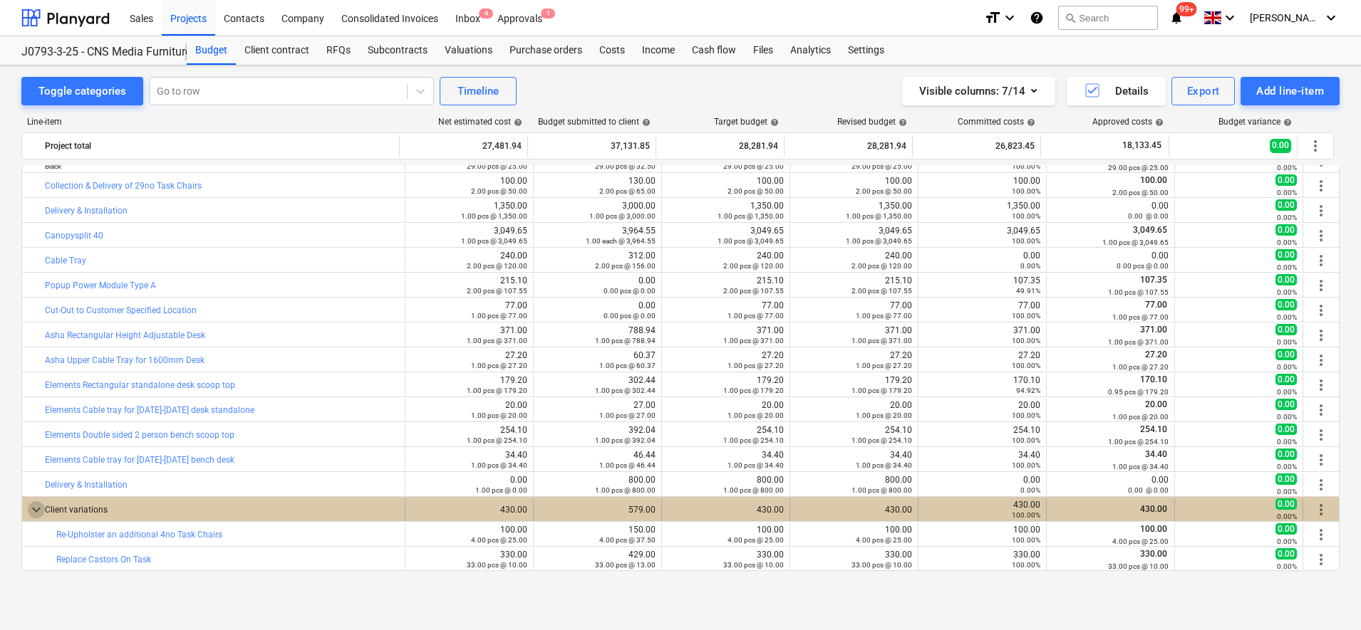
click at [31, 509] on span "keyboard_arrow_down" at bounding box center [36, 509] width 17 height 17
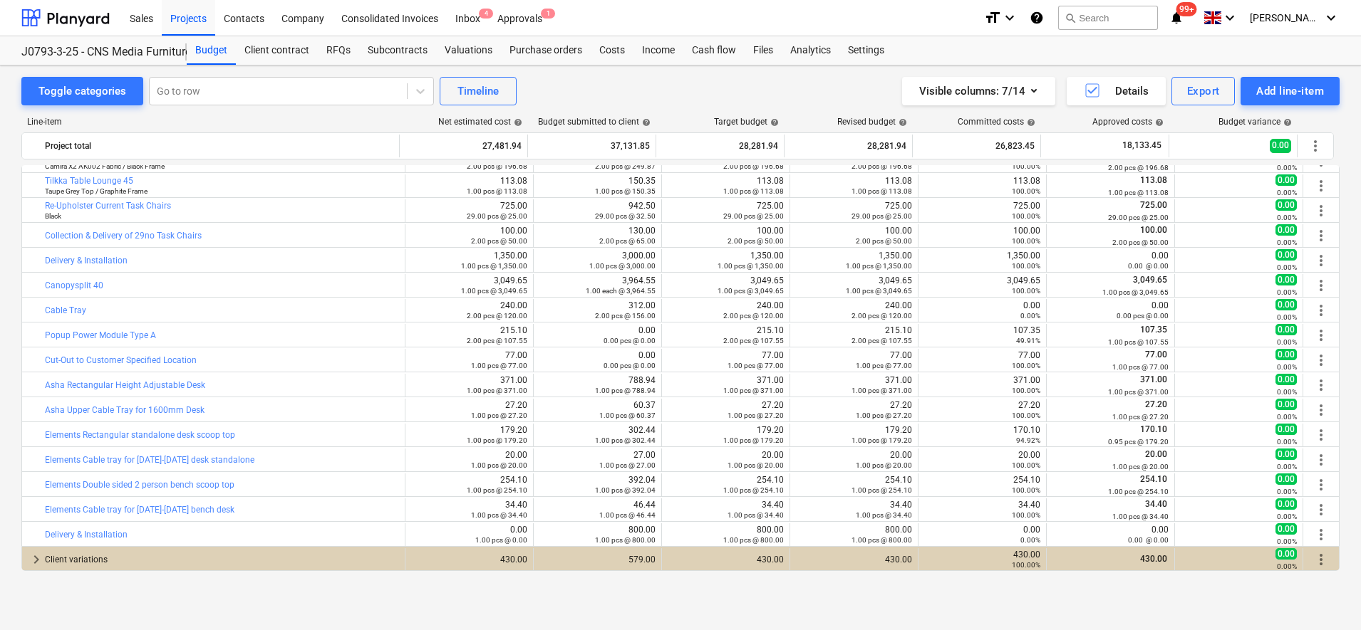
scroll to position [417, 0]
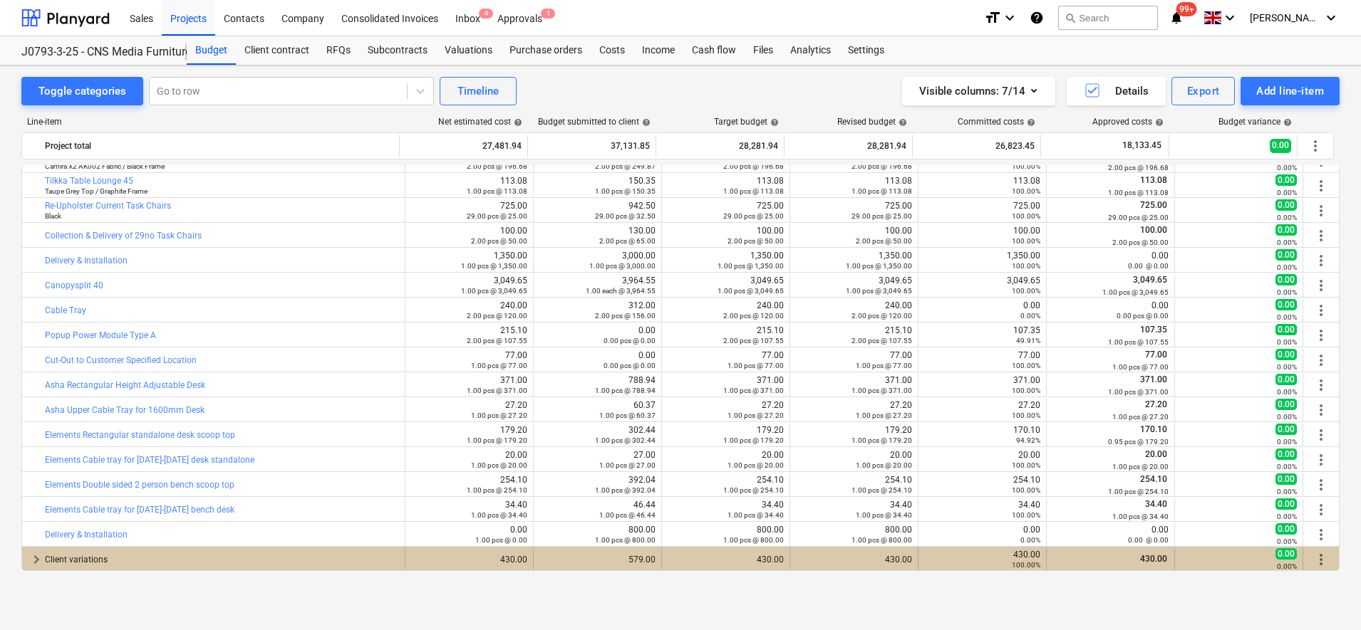
click at [36, 561] on span "keyboard_arrow_right" at bounding box center [36, 559] width 17 height 17
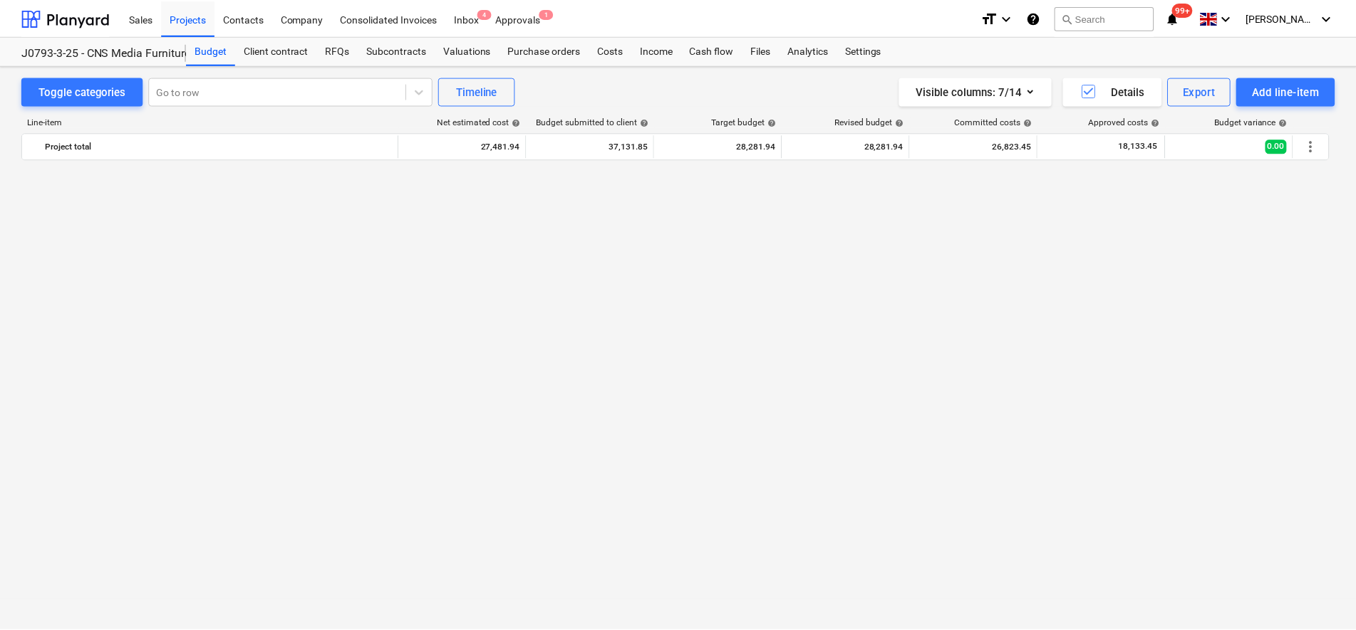
scroll to position [0, 0]
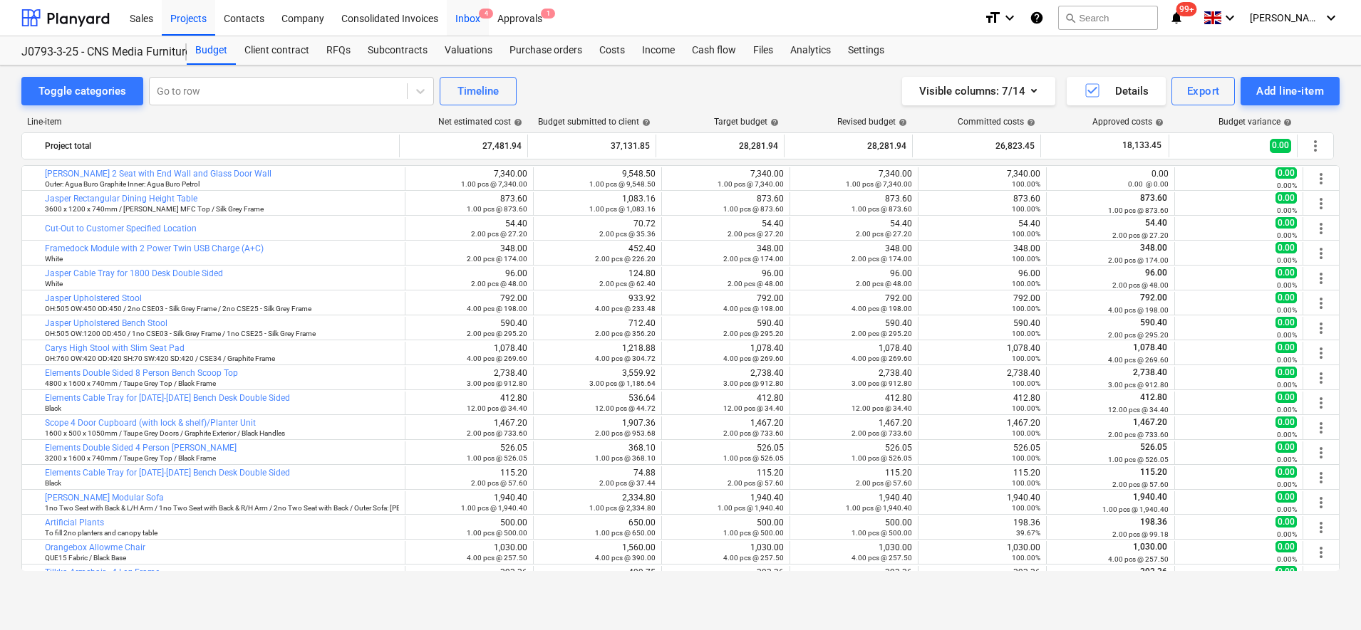
click at [464, 15] on div "Inbox 4" at bounding box center [468, 17] width 42 height 36
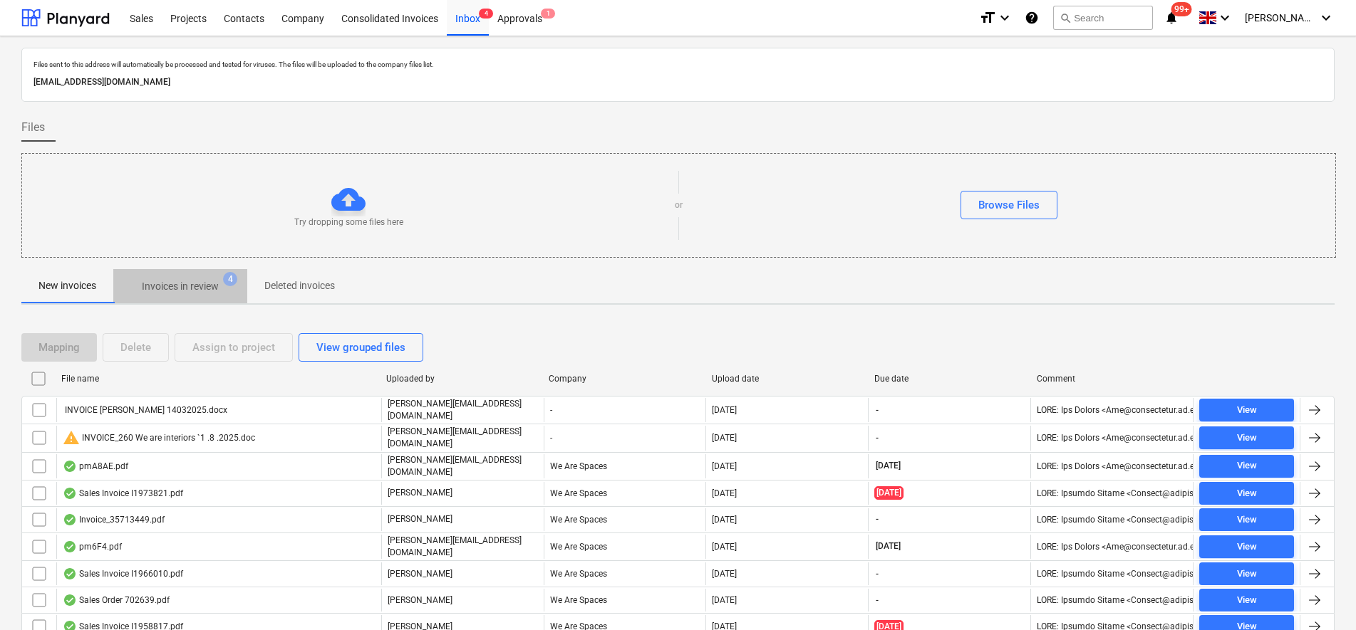
click at [203, 284] on p "Invoices in review" at bounding box center [180, 286] width 77 height 15
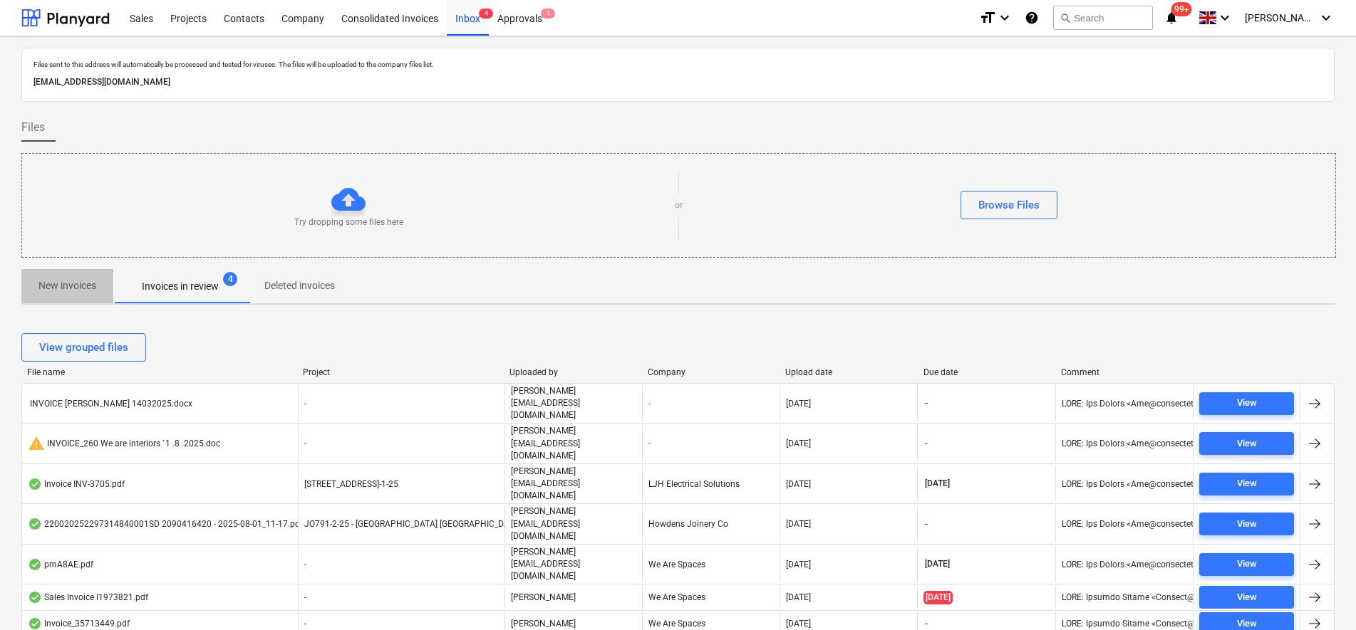
click at [76, 289] on p "New invoices" at bounding box center [67, 286] width 58 height 15
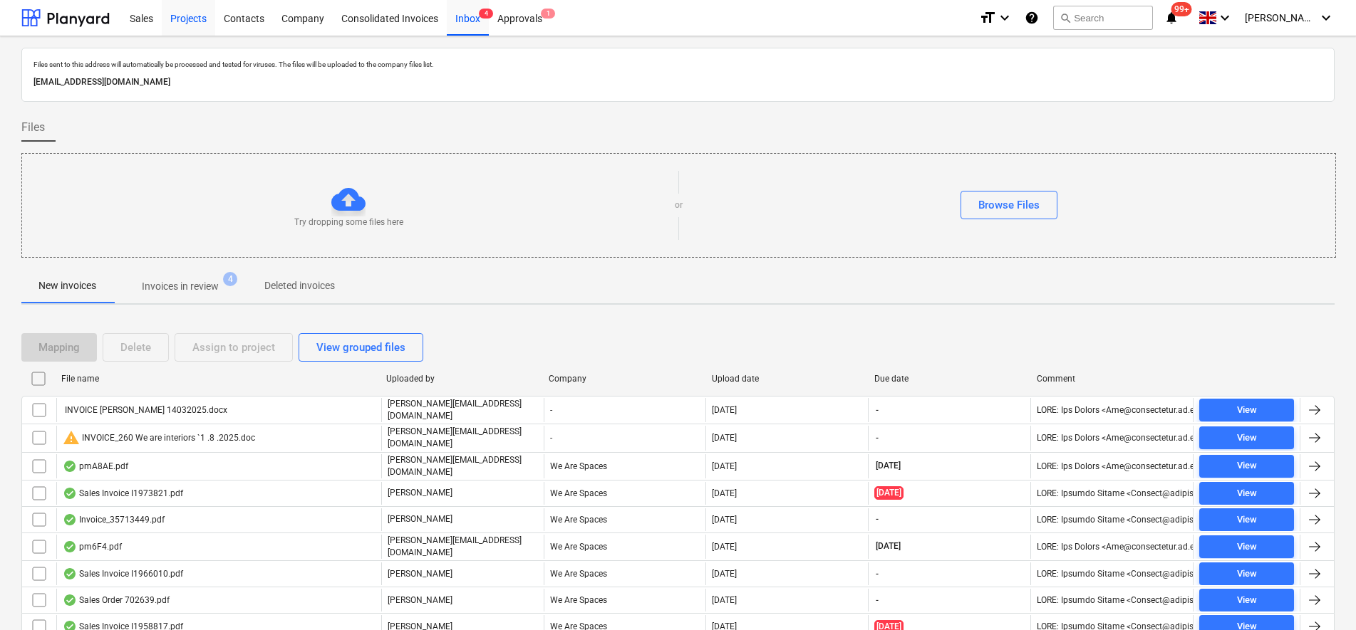
click at [198, 22] on div "Projects" at bounding box center [188, 17] width 53 height 36
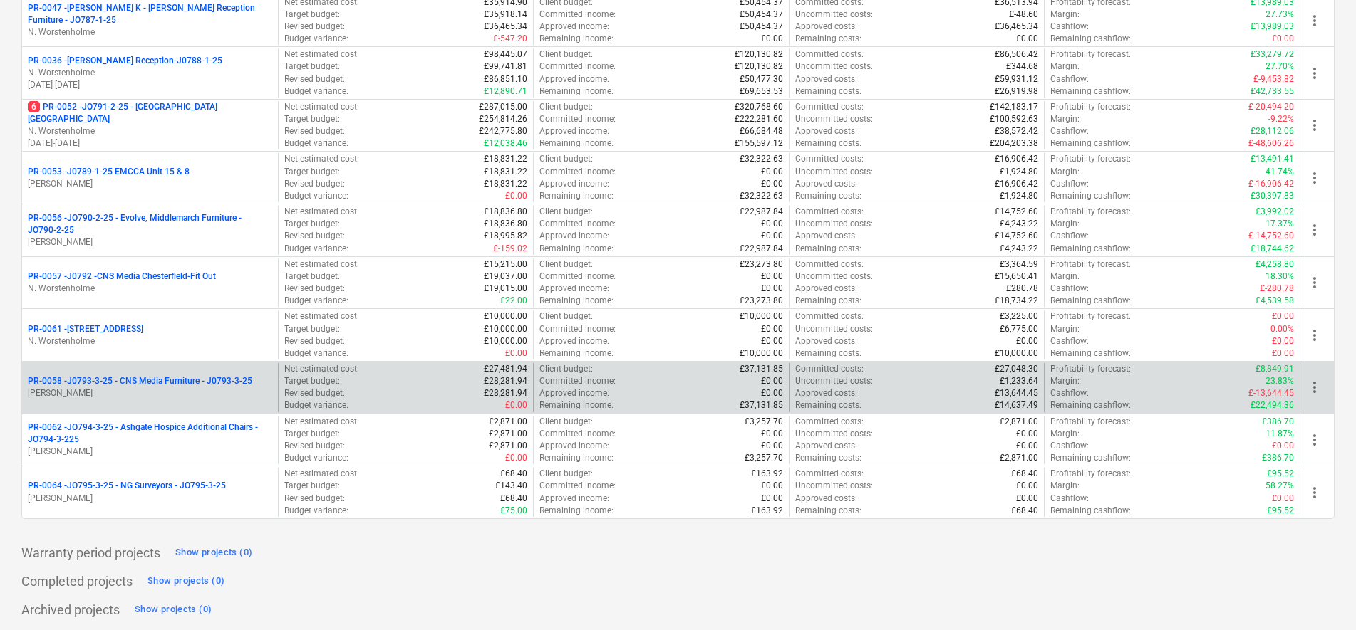
scroll to position [449, 0]
click at [198, 393] on p "[PERSON_NAME]" at bounding box center [150, 391] width 244 height 12
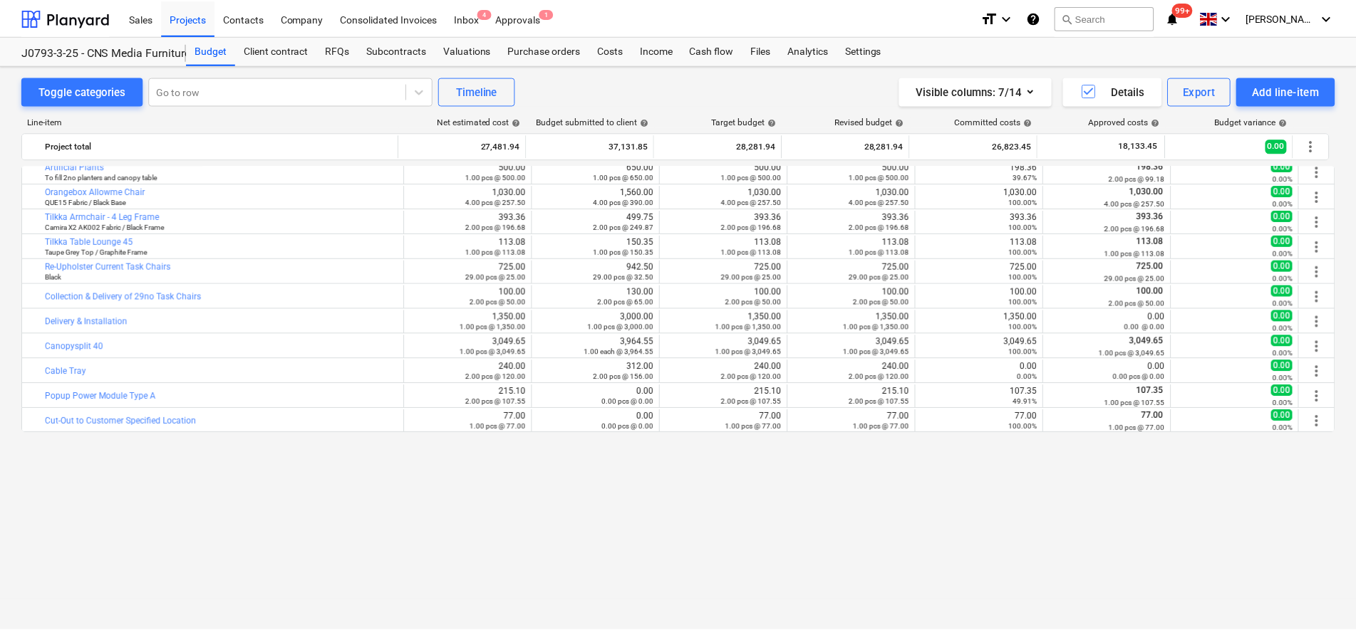
scroll to position [178, 0]
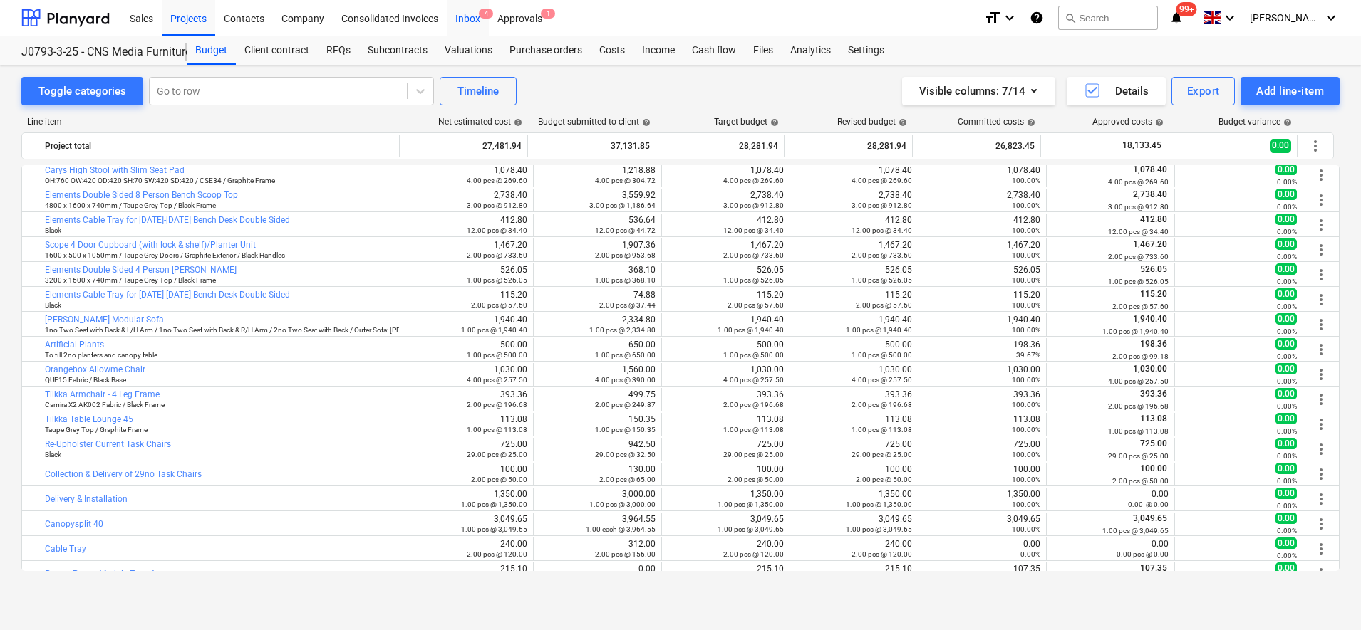
click at [481, 27] on div "Inbox 4" at bounding box center [468, 17] width 42 height 36
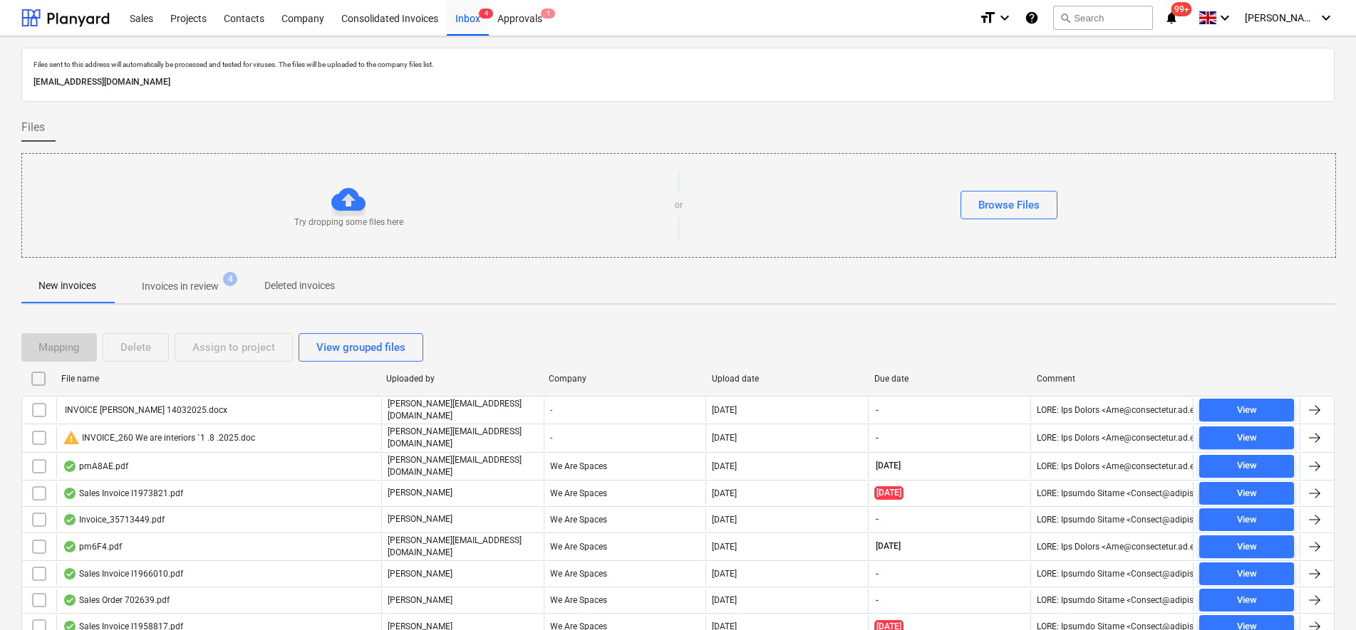
click at [173, 281] on p "Invoices in review" at bounding box center [180, 286] width 77 height 15
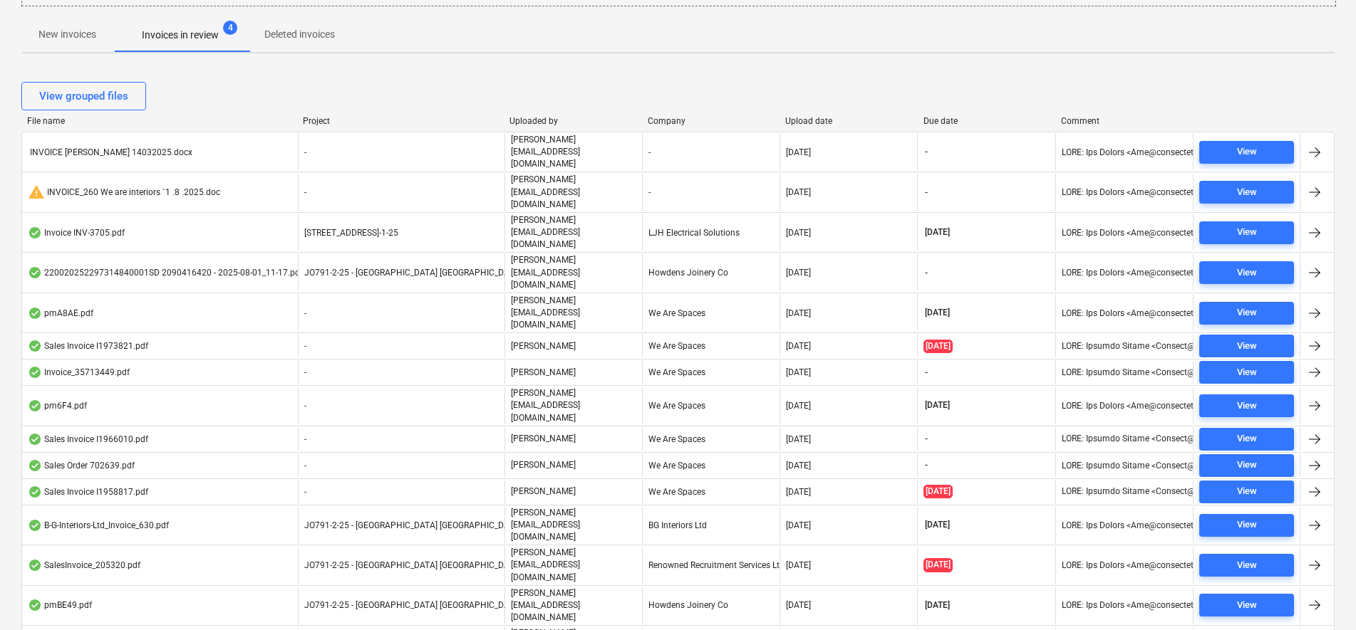
scroll to position [253, 0]
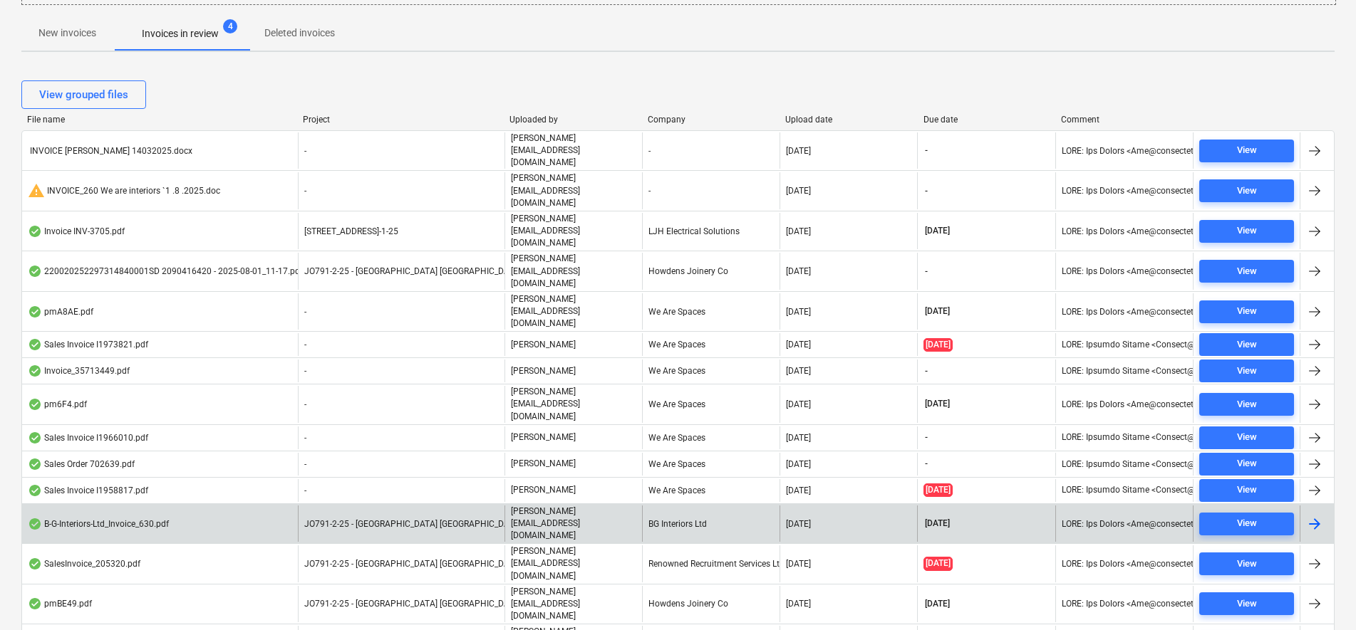
click at [296, 506] on div "B-G-Interiors-Ltd_Invoice_630.pdf" at bounding box center [160, 524] width 276 height 36
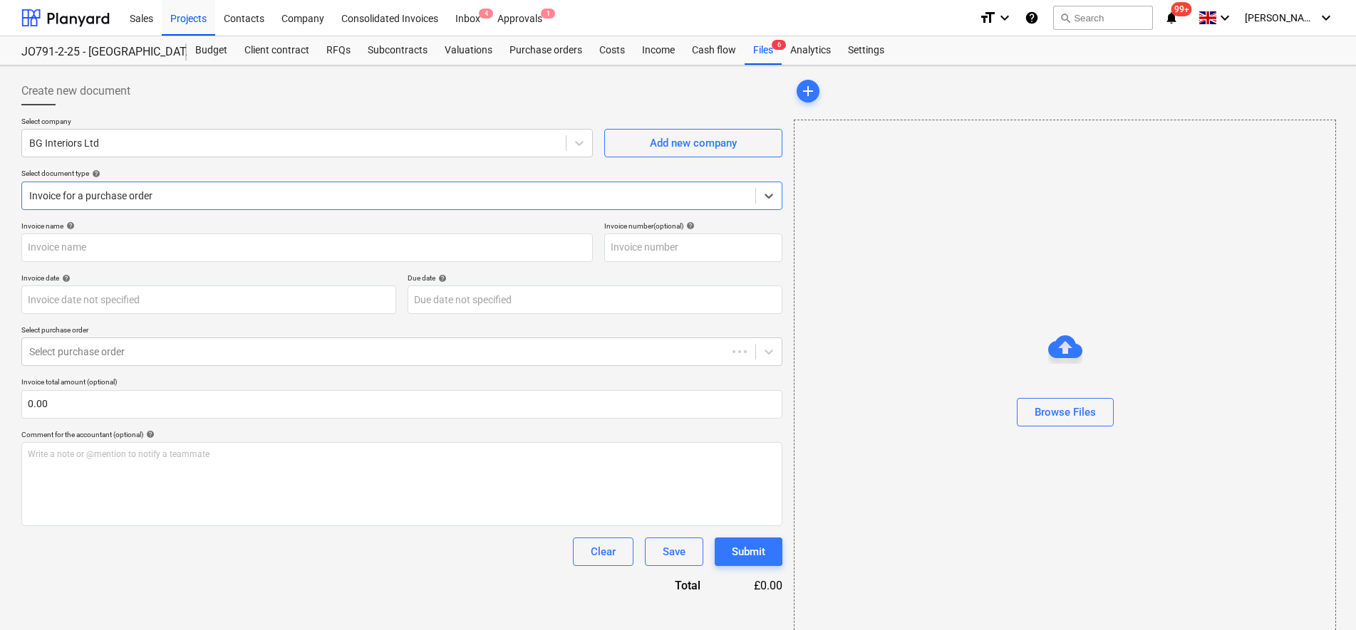
type input "630"
type input "[DATE]"
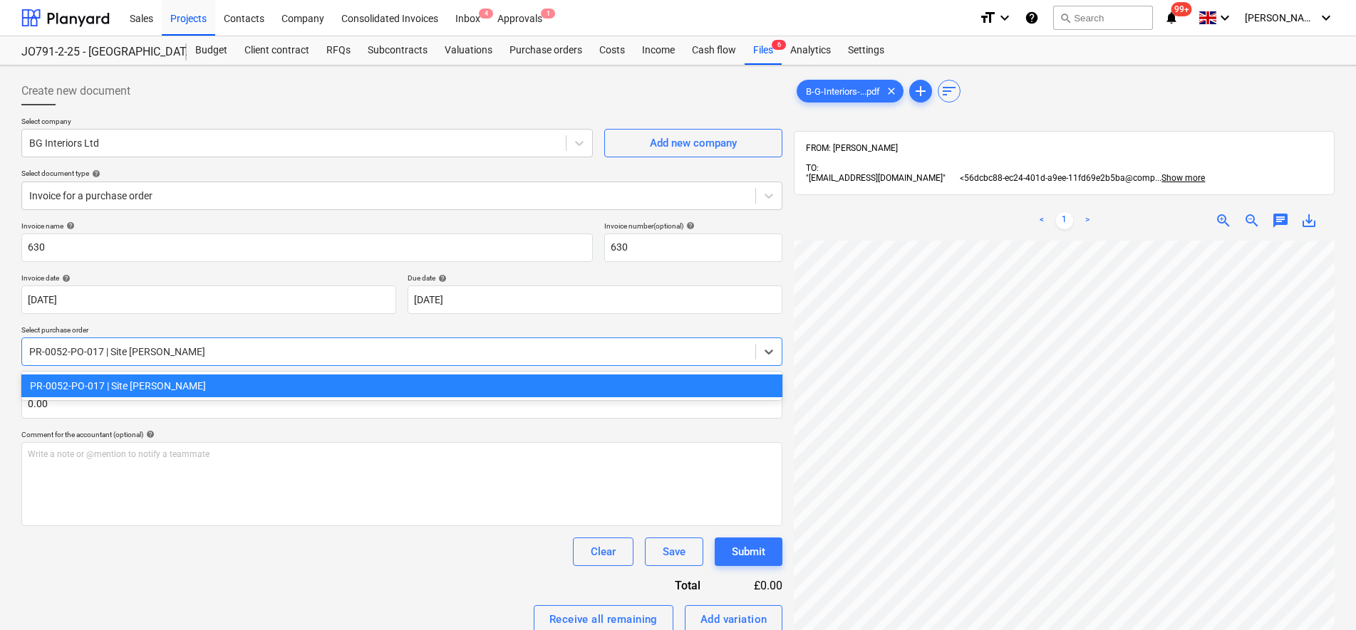
click at [100, 358] on div at bounding box center [388, 352] width 719 height 14
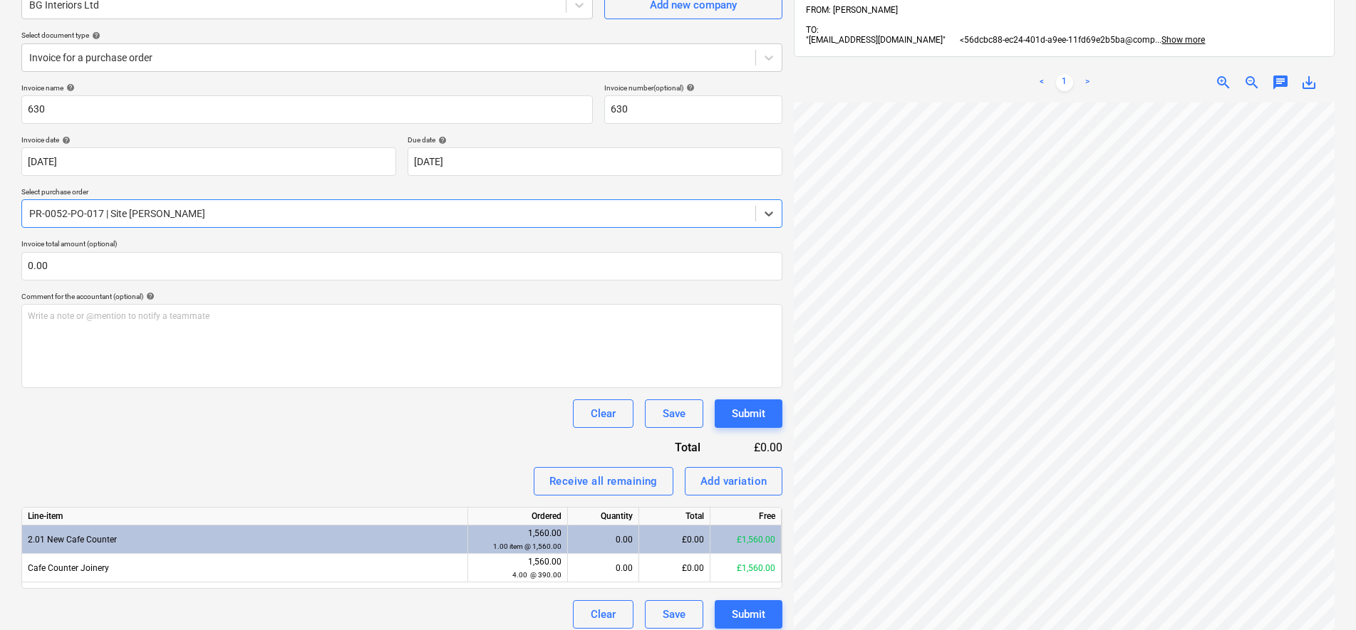
scroll to position [178, 0]
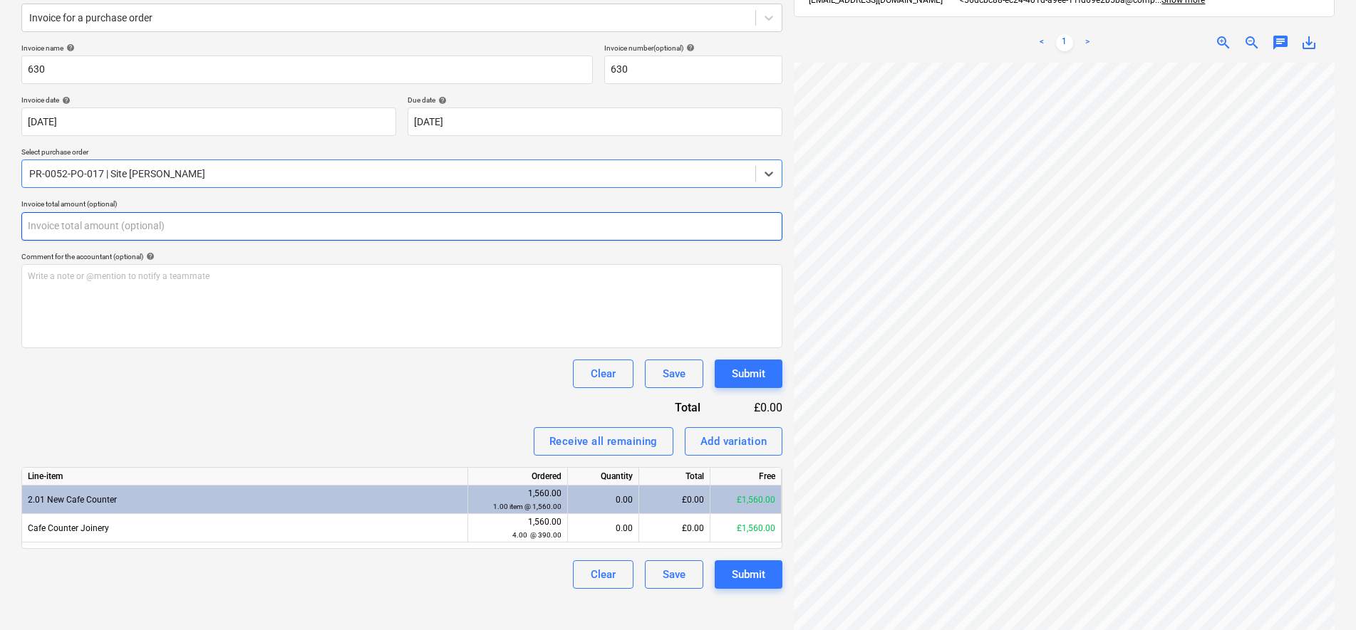
click at [78, 216] on input "text" at bounding box center [401, 226] width 761 height 28
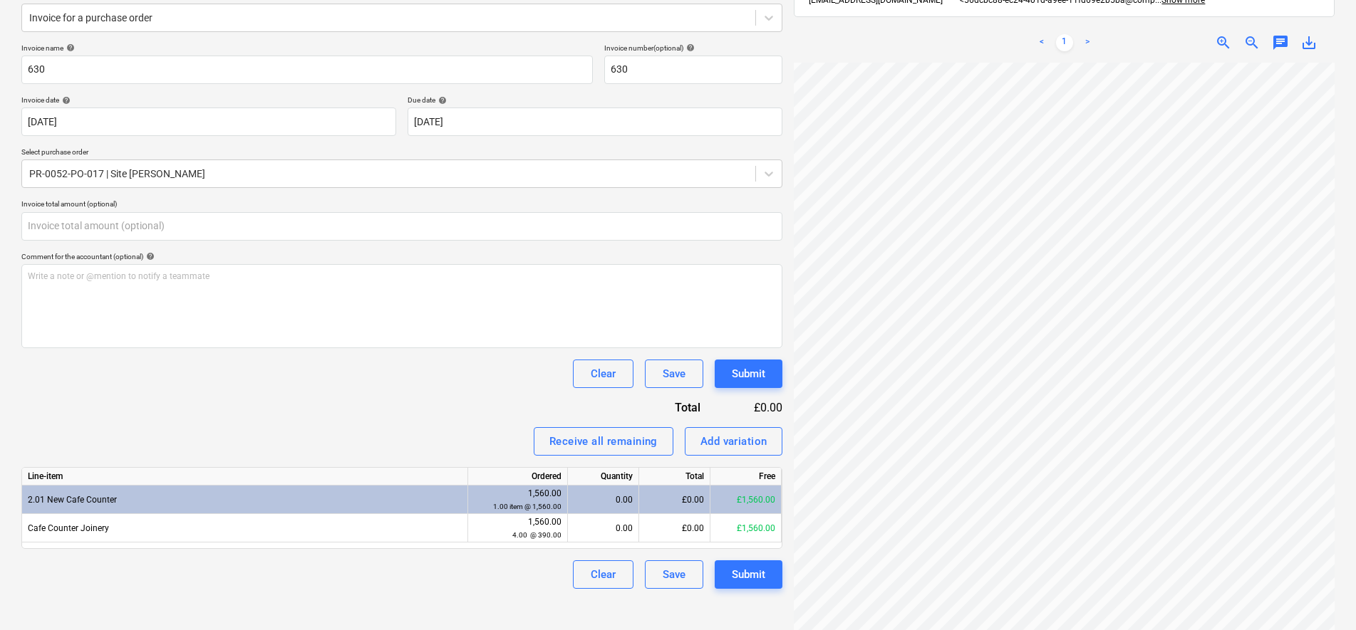
type input "0.00"
click at [275, 234] on input "text" at bounding box center [401, 226] width 761 height 28
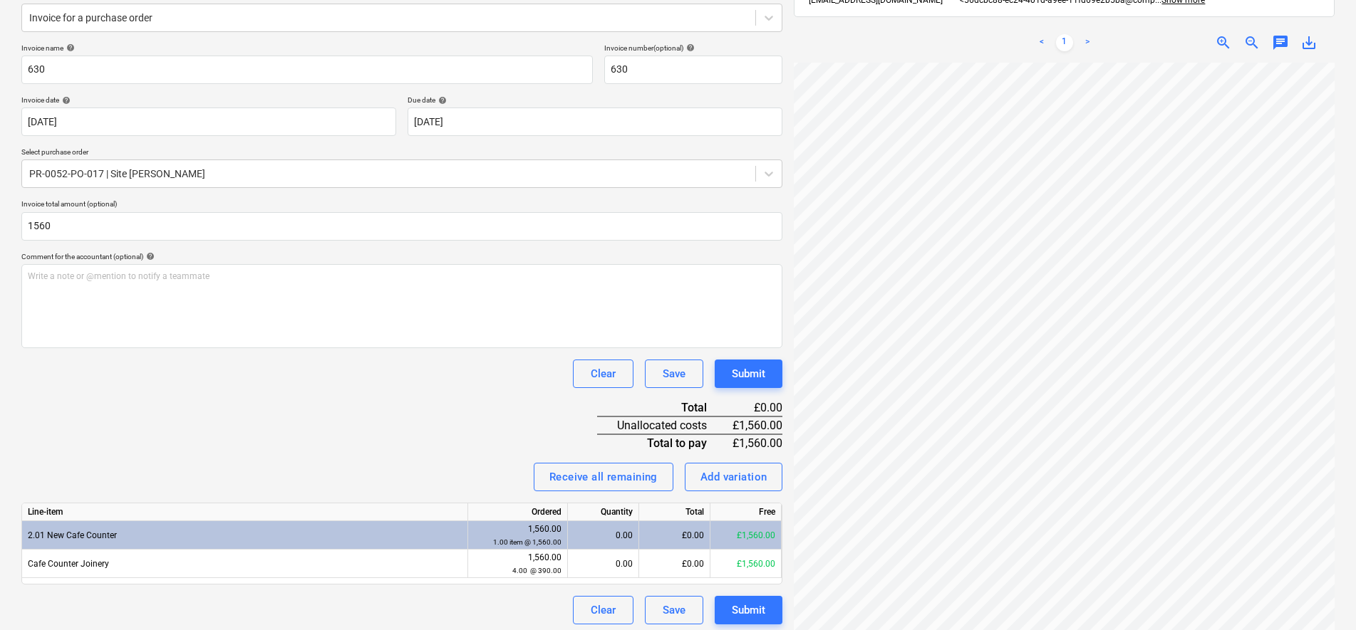
type input "1,560.00"
drag, startPoint x: 394, startPoint y: 417, endPoint x: 402, endPoint y: 417, distance: 8.6
click at [395, 417] on div "Invoice name help 630 Invoice number (optional) help 630 Invoice date help [DAT…" at bounding box center [401, 333] width 761 height 581
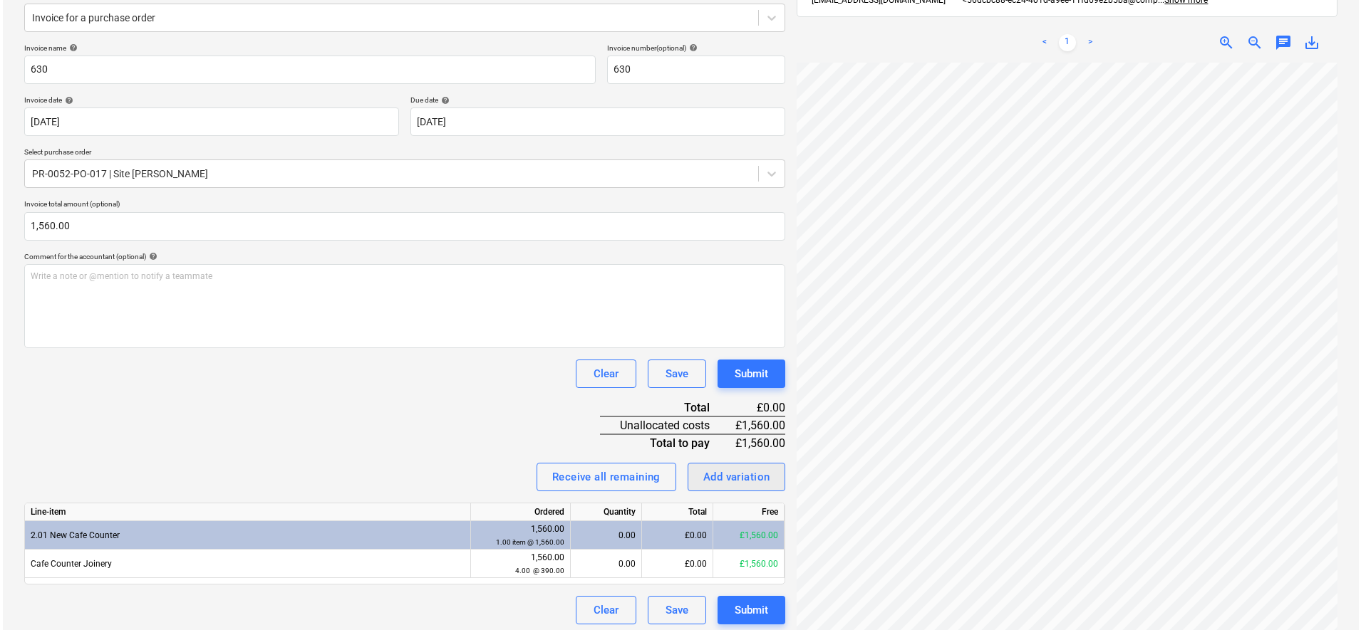
scroll to position [46, 103]
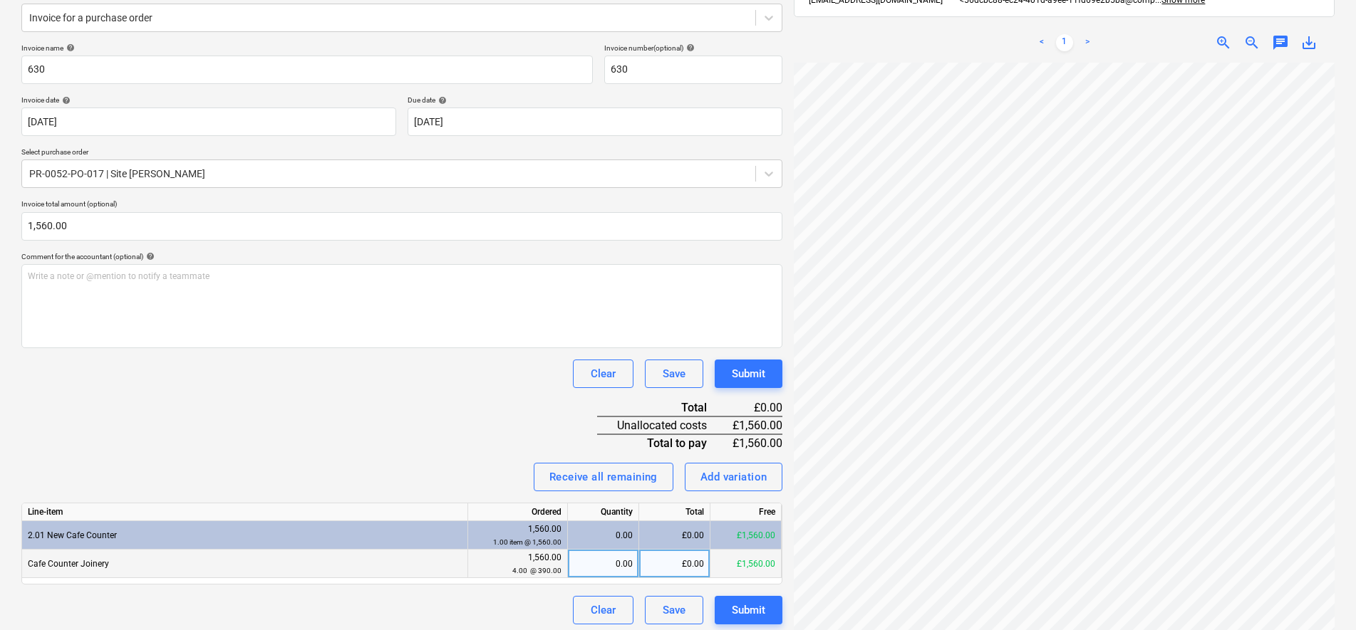
click at [593, 577] on div "0.00" at bounding box center [602, 564] width 59 height 28
type input "4"
click at [340, 457] on div "Invoice name help 630 Invoice number (optional) help 630 Invoice date help [DAT…" at bounding box center [401, 333] width 761 height 581
click at [742, 600] on button "Submit" at bounding box center [748, 610] width 68 height 28
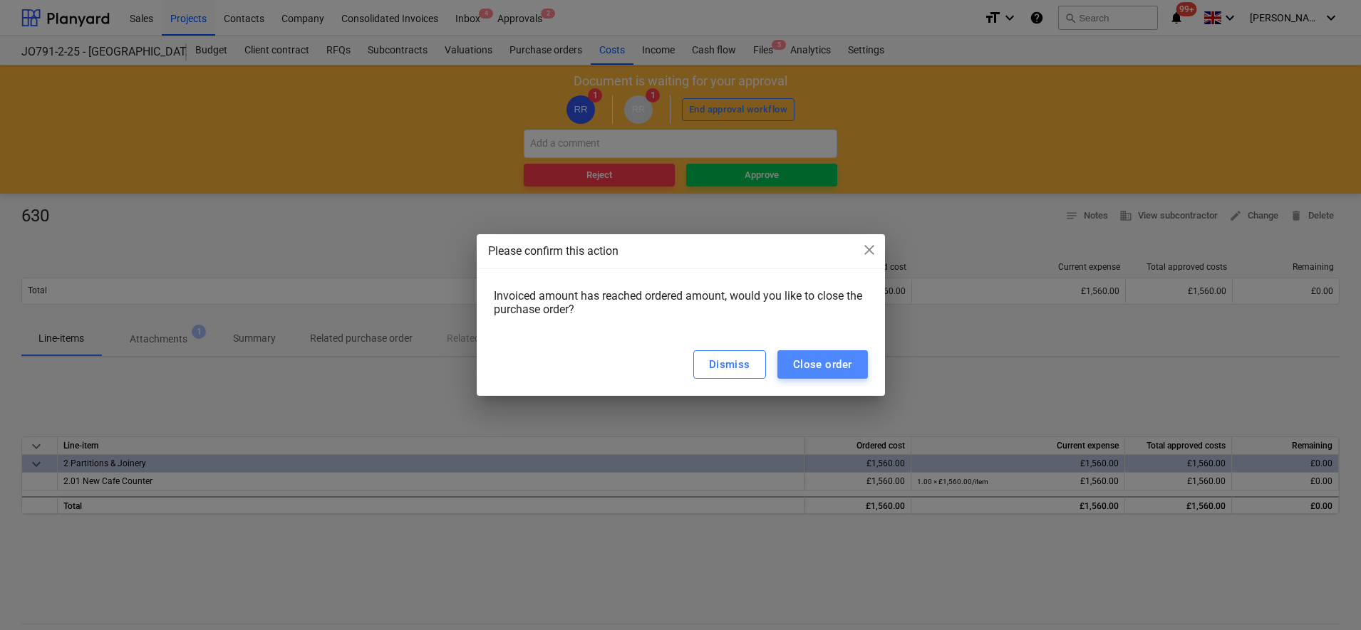
click at [815, 370] on div "Close order" at bounding box center [822, 364] width 59 height 19
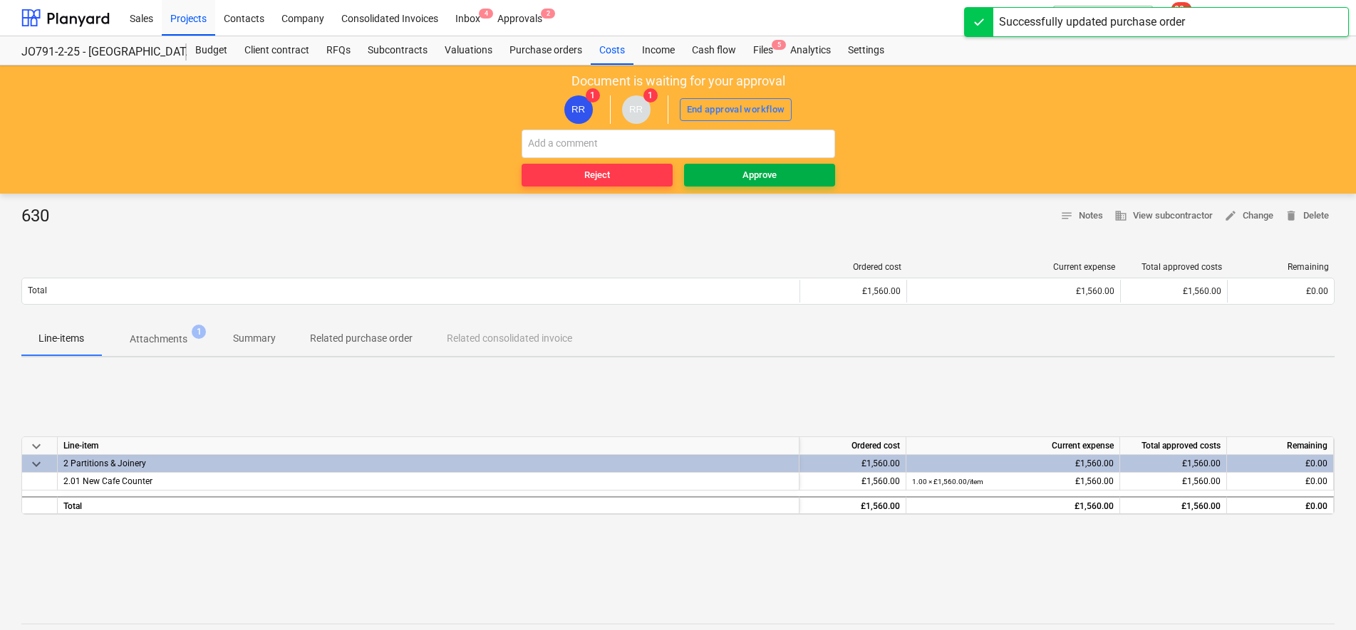
click at [789, 182] on span "Approve" at bounding box center [760, 175] width 140 height 16
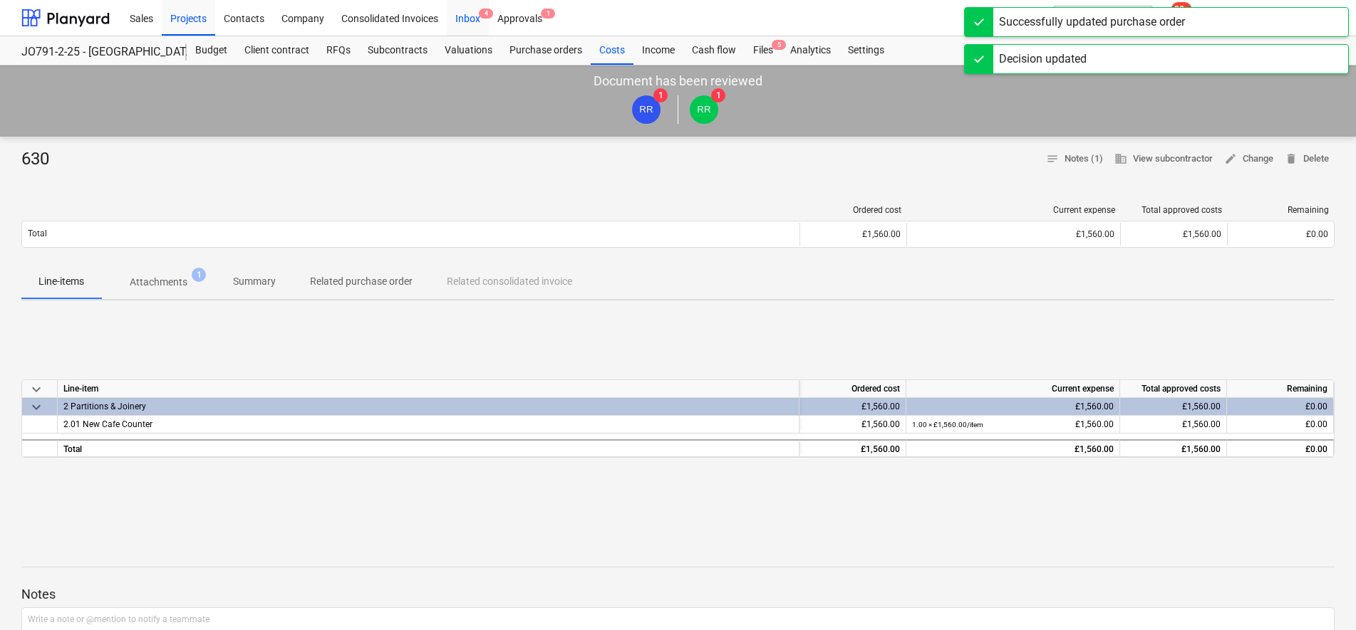
click at [455, 22] on div "Inbox 4" at bounding box center [468, 17] width 42 height 36
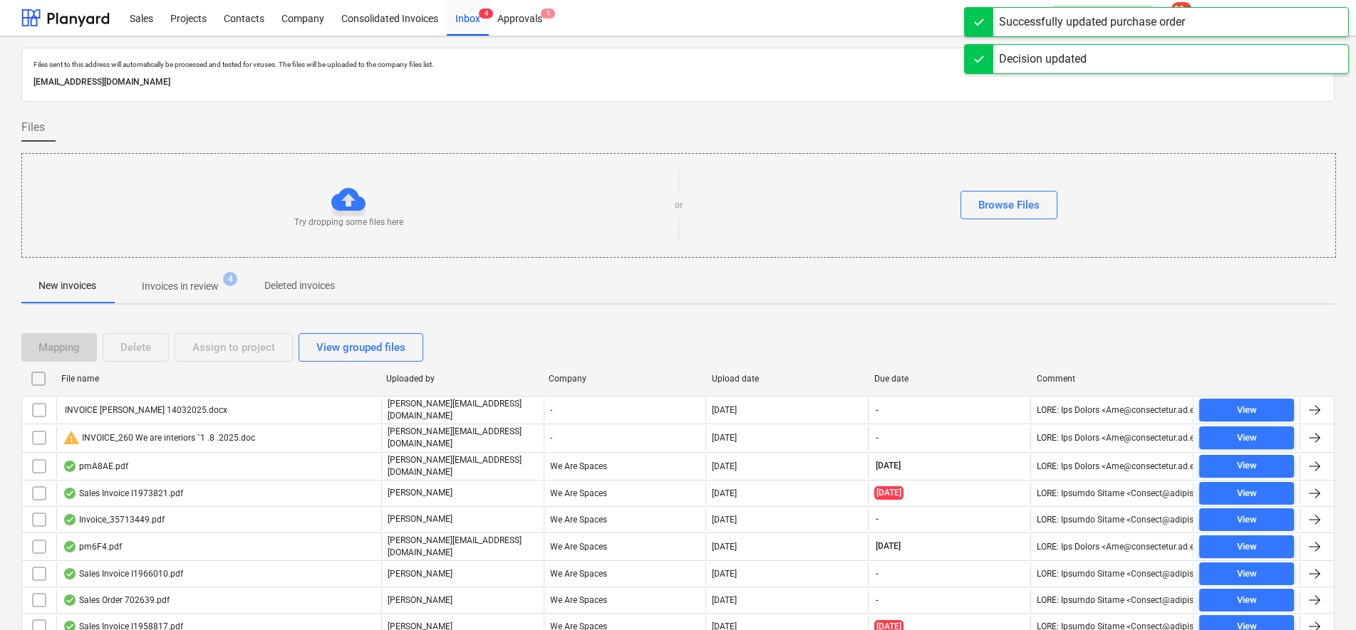
click at [174, 294] on p "Invoices in review" at bounding box center [180, 286] width 77 height 15
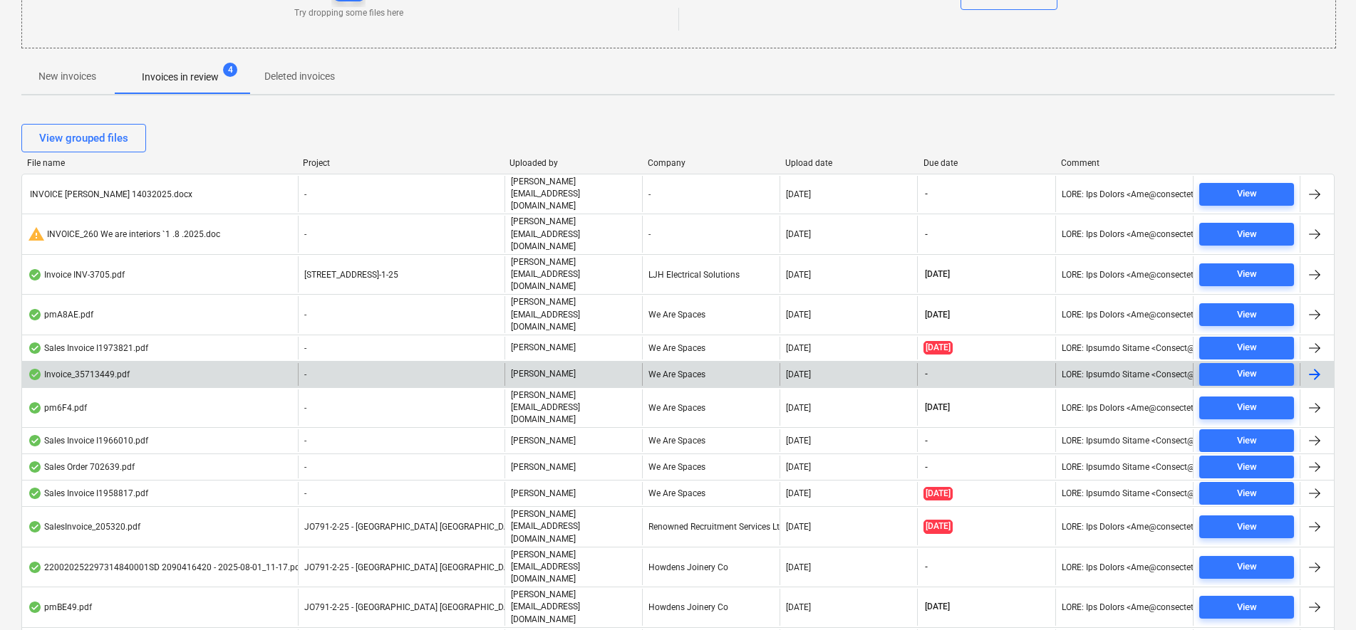
scroll to position [227, 0]
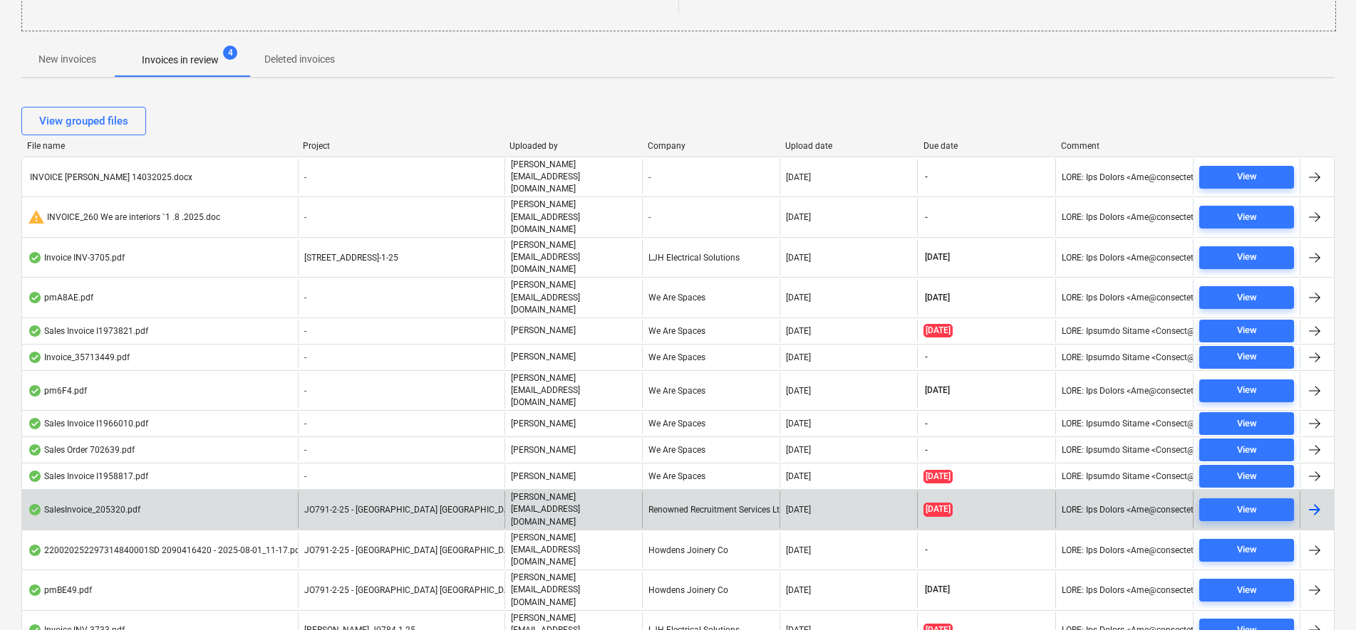
click at [402, 505] on span "JO791-2-25 - [GEOGRAPHIC_DATA] [GEOGRAPHIC_DATA]" at bounding box center [412, 510] width 217 height 10
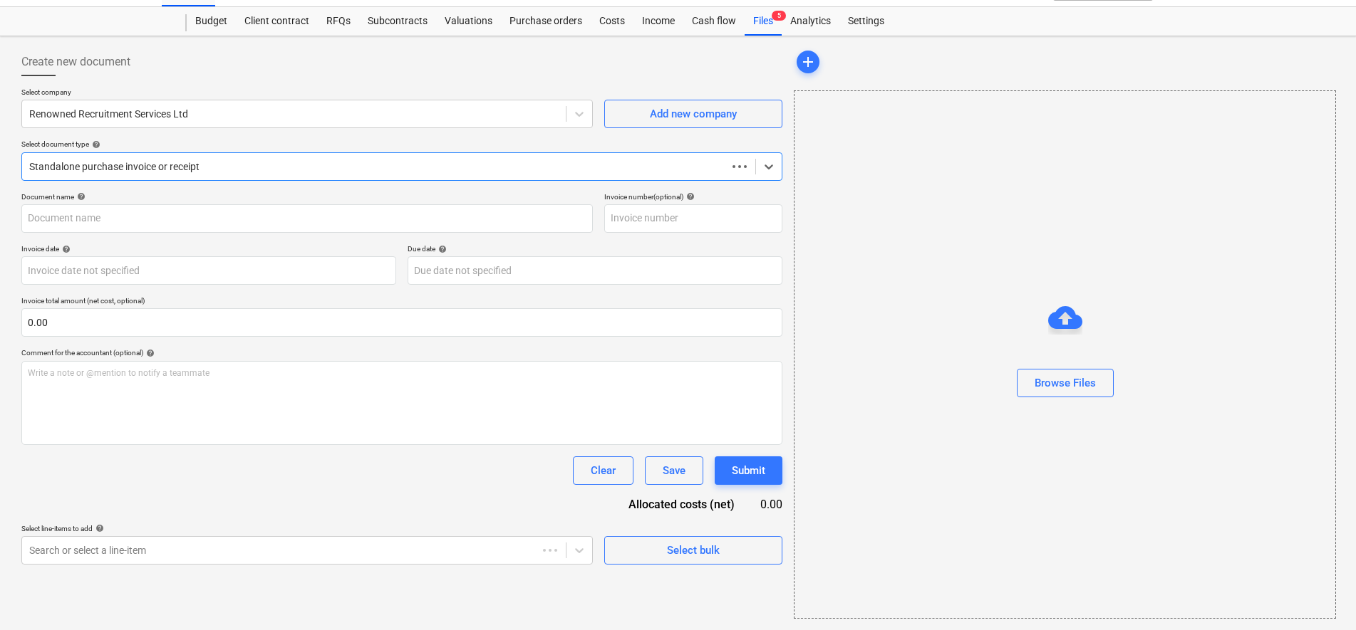
scroll to position [29, 0]
type input "205320"
type input "[DATE]"
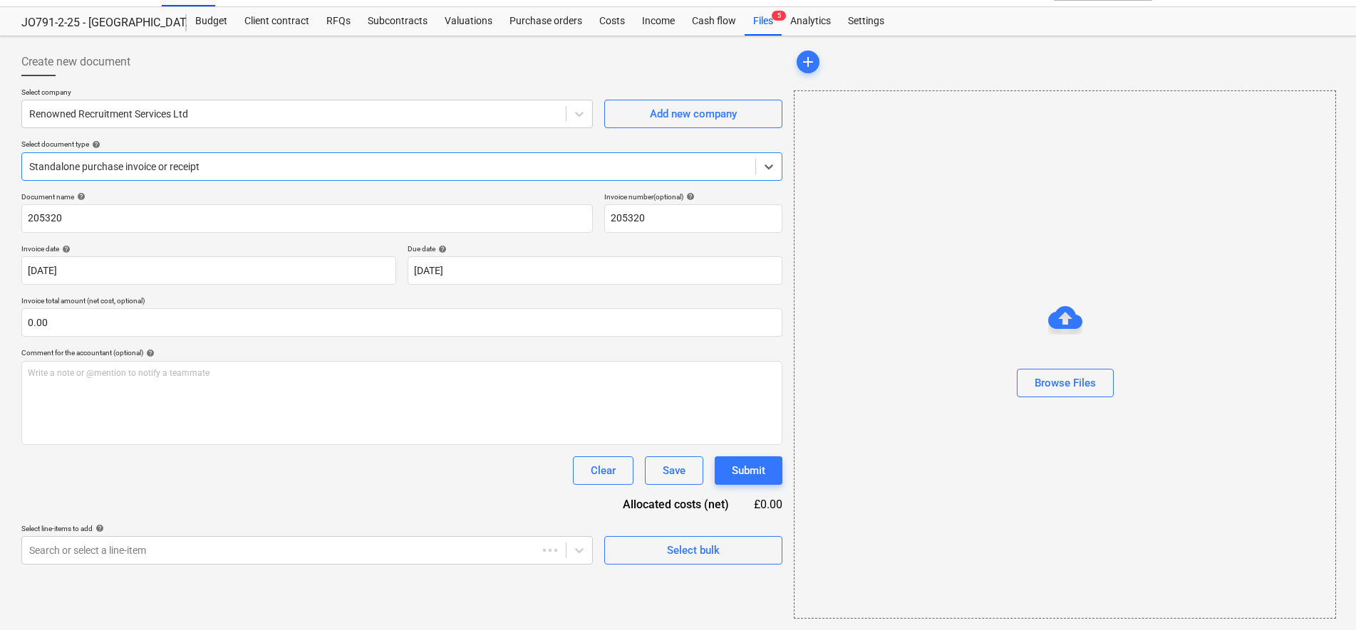
scroll to position [0, 0]
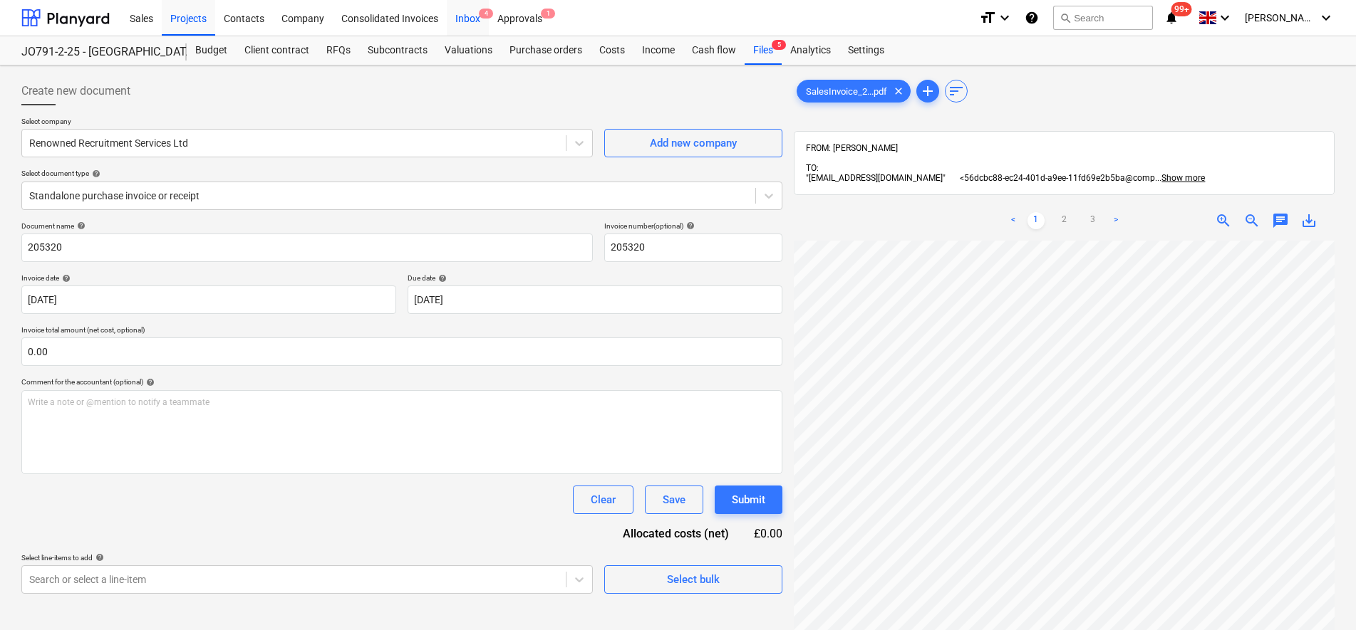
click at [462, 19] on div "Inbox 4" at bounding box center [468, 17] width 42 height 36
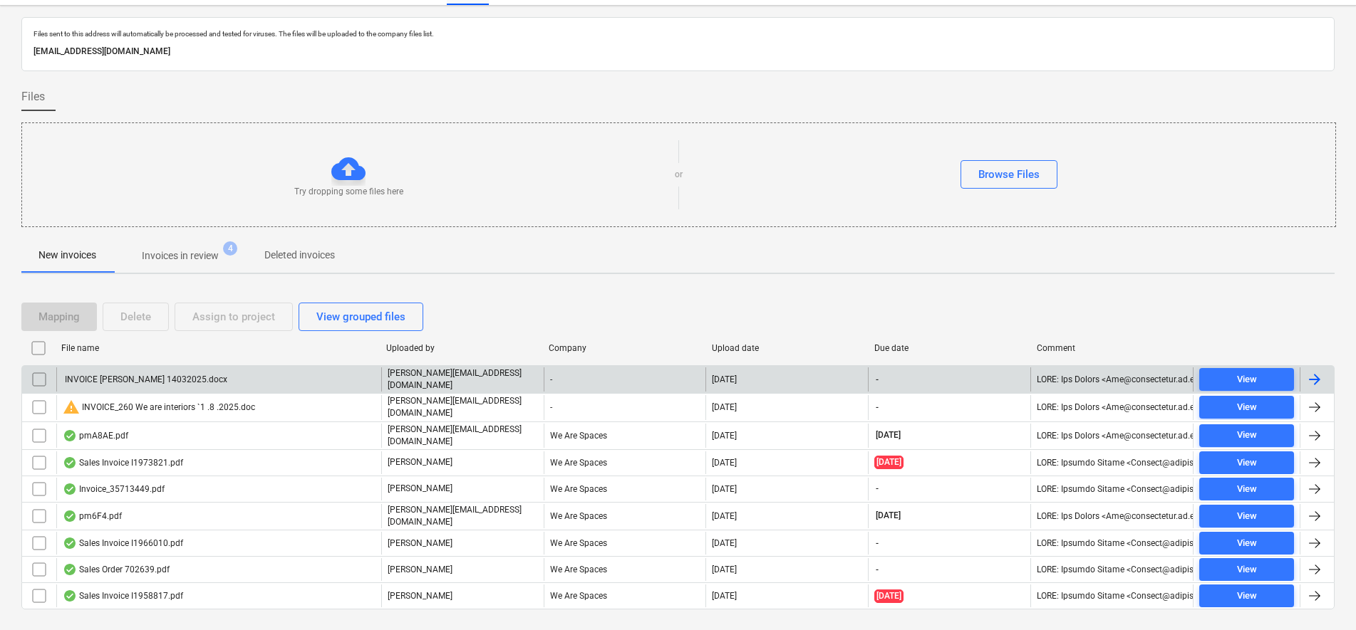
scroll to position [55, 0]
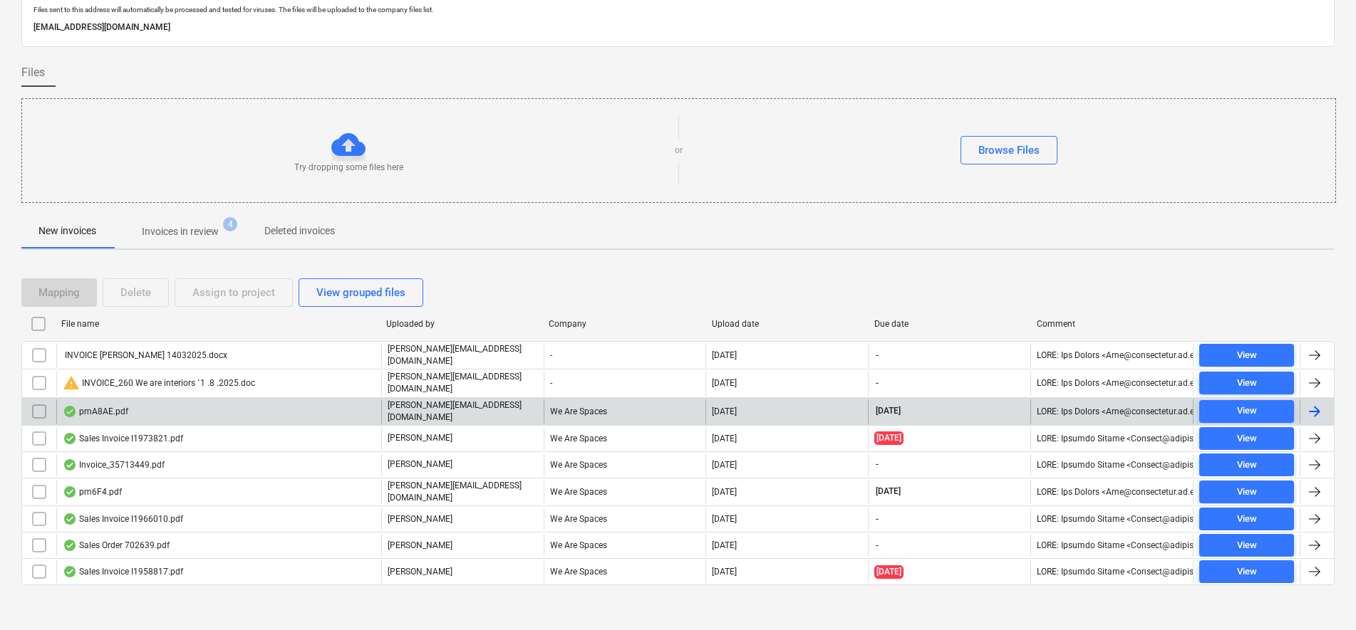
click at [344, 400] on div "pmA8AE.pdf" at bounding box center [218, 412] width 325 height 24
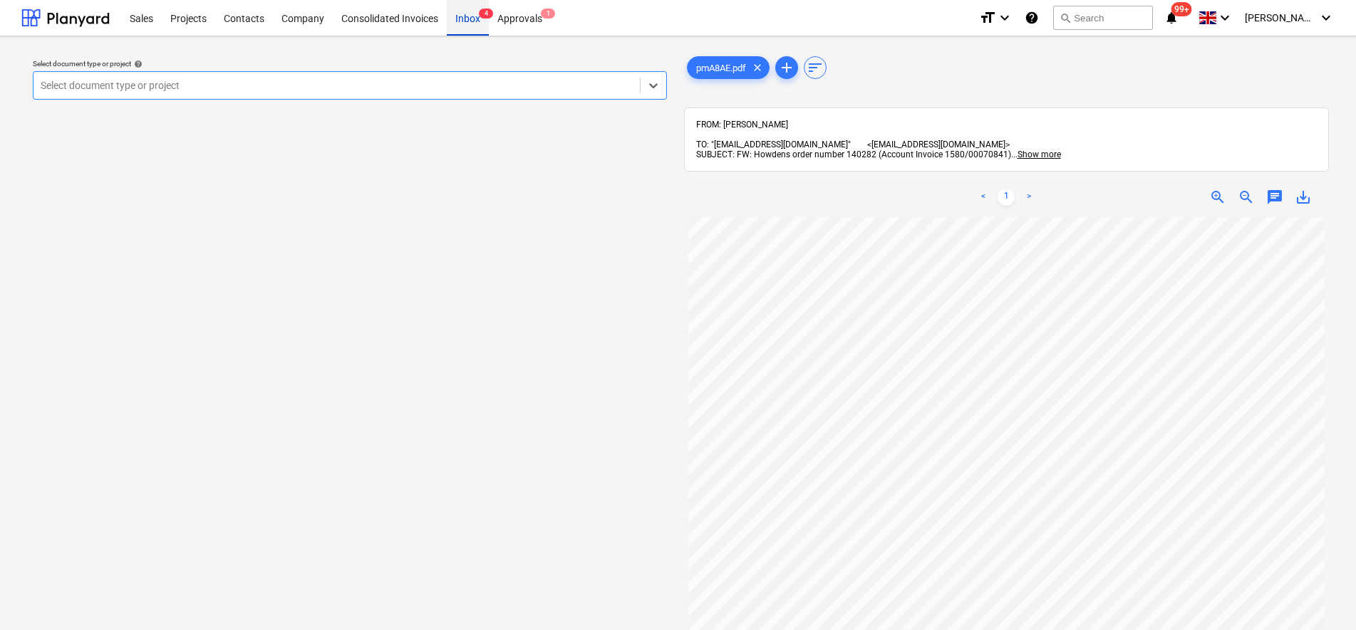
click at [469, 19] on div "Inbox 4" at bounding box center [468, 17] width 42 height 36
